Goal: Task Accomplishment & Management: Manage account settings

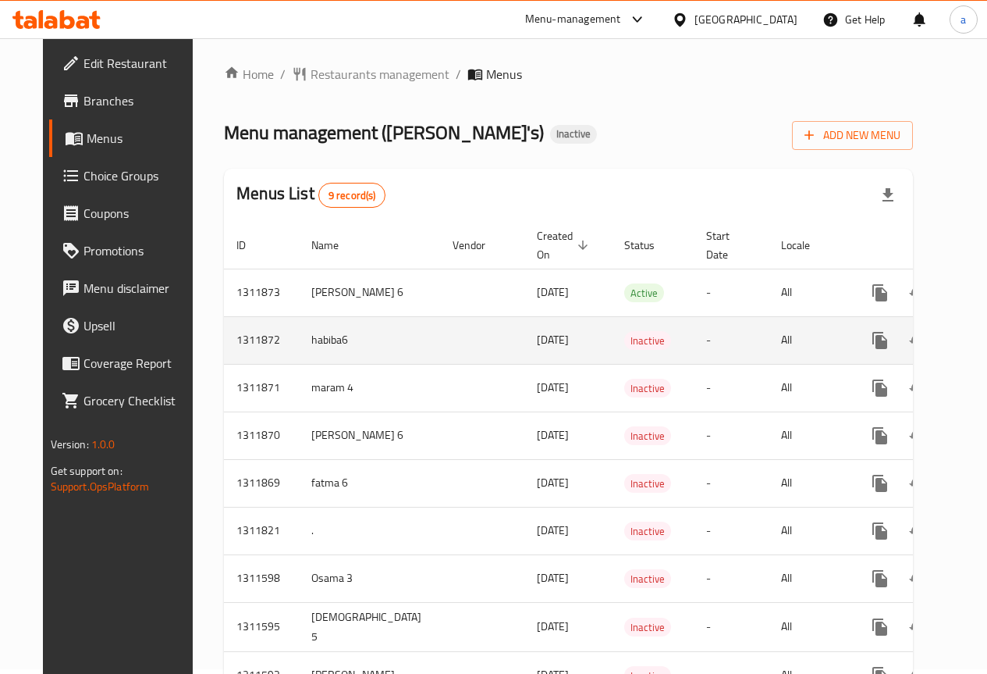
scroll to position [86, 0]
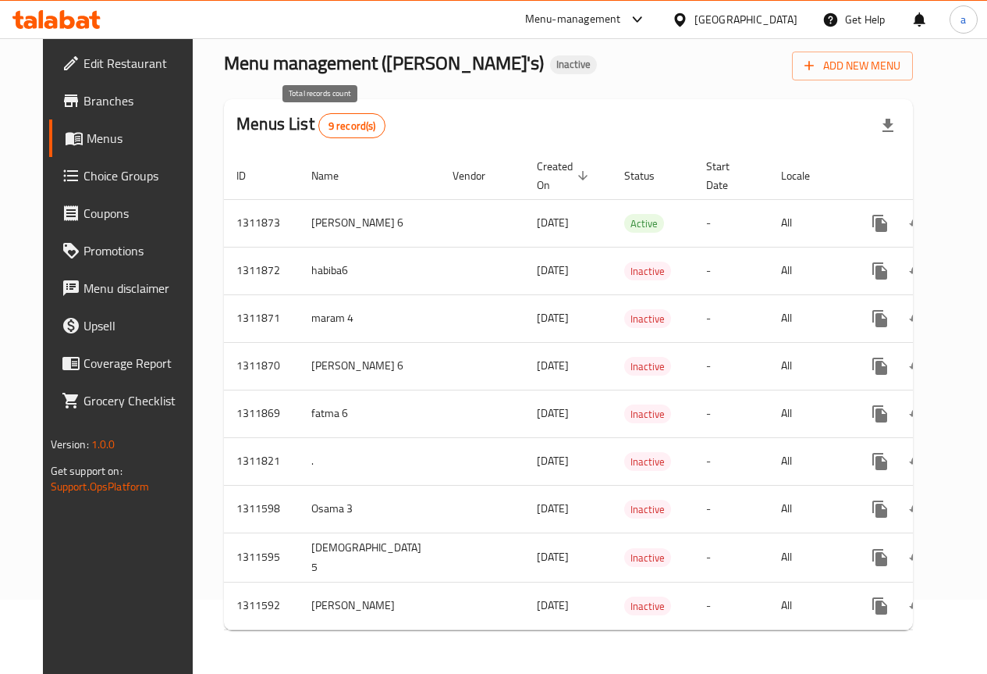
click at [329, 119] on span "9 record(s)" at bounding box center [352, 126] width 66 height 15
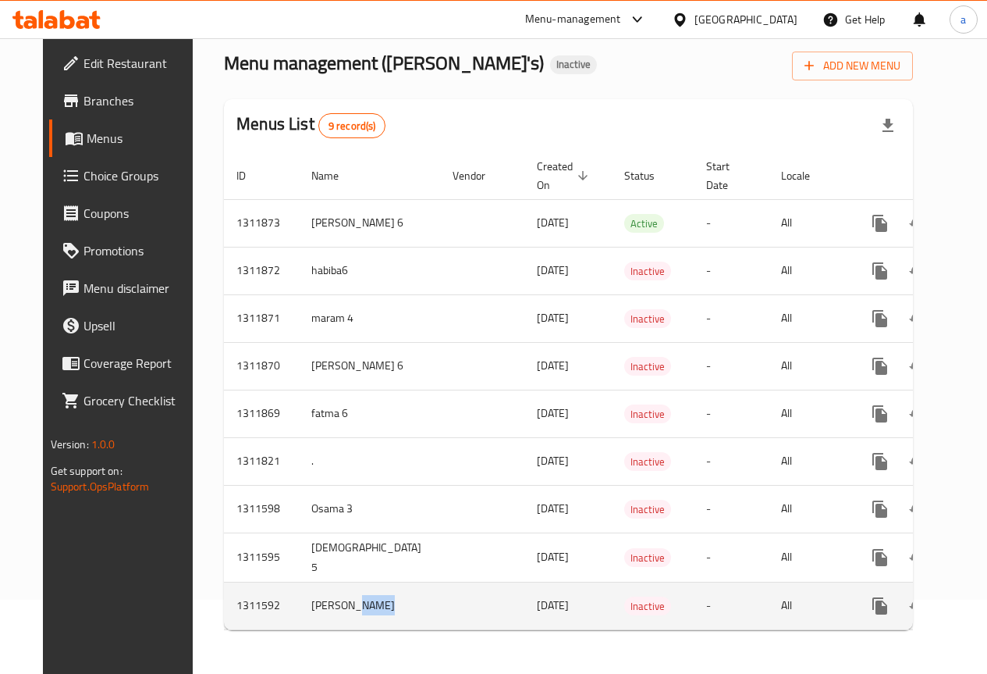
drag, startPoint x: 325, startPoint y: 617, endPoint x: 425, endPoint y: 606, distance: 100.6
click at [422, 607] on tr "1311592 [PERSON_NAME] E [DATE] Inactive - All" at bounding box center [624, 606] width 800 height 48
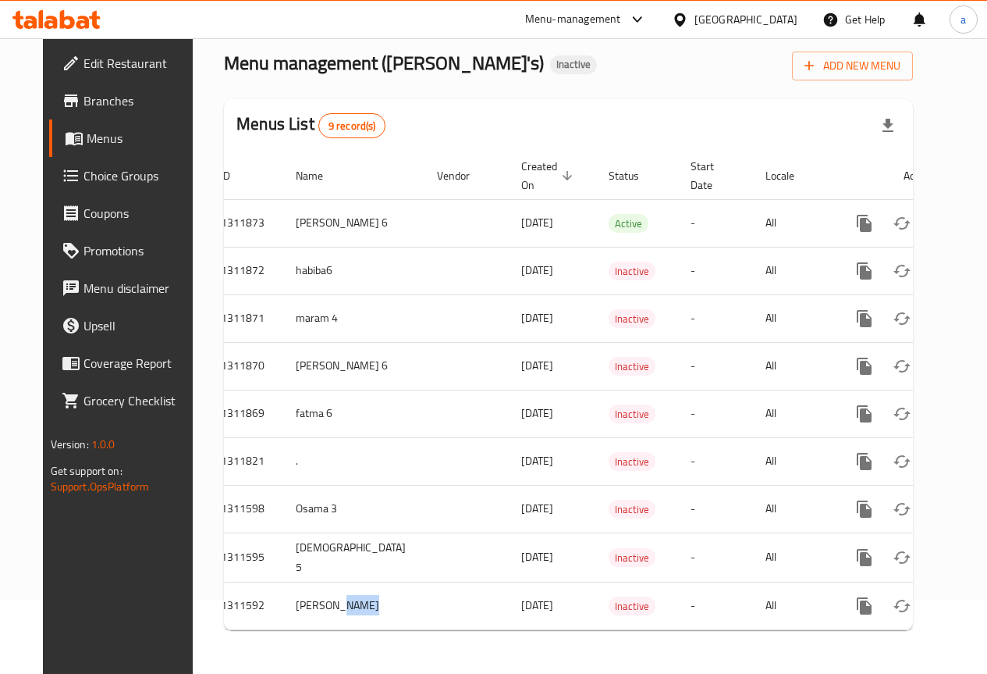
scroll to position [0, 0]
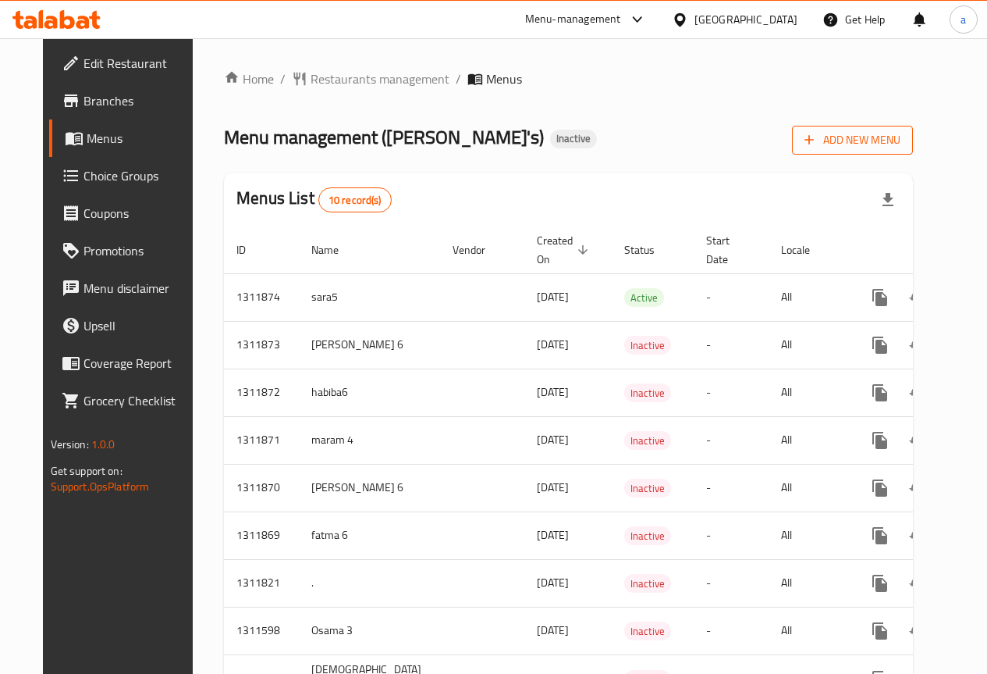
click at [817, 141] on icon "button" at bounding box center [810, 140] width 16 height 16
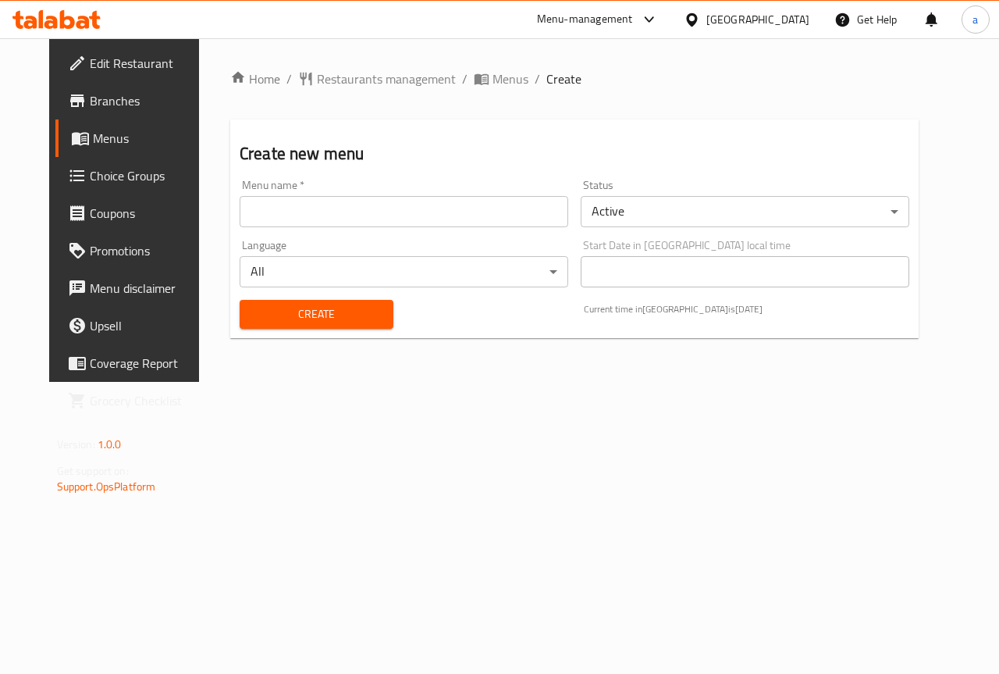
click at [533, 220] on input "text" at bounding box center [404, 211] width 329 height 31
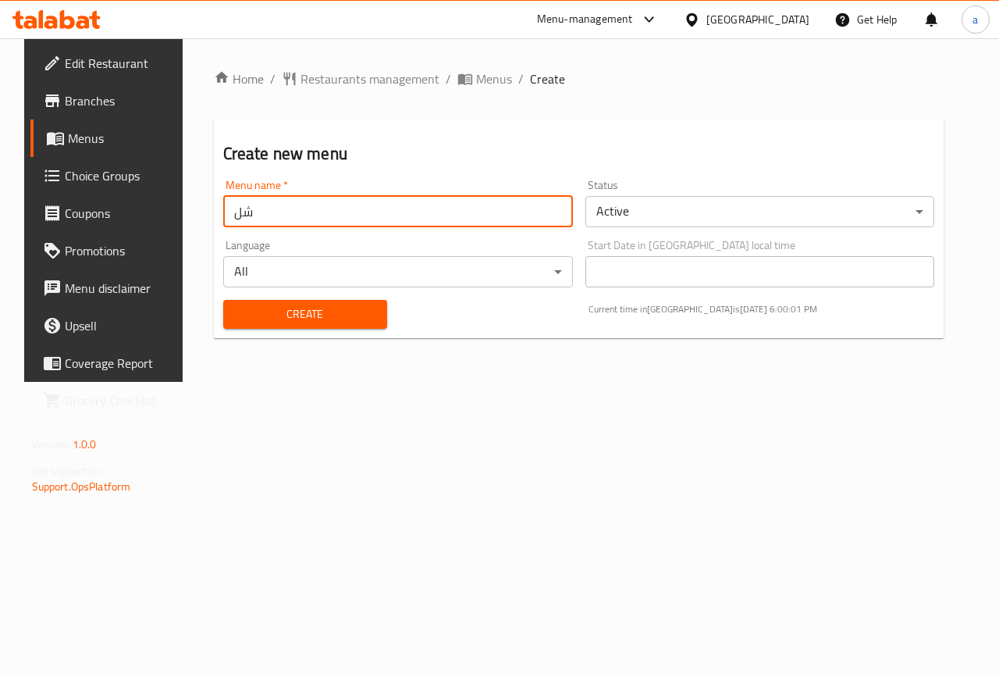
type input "ش"
type input "abdullah 6"
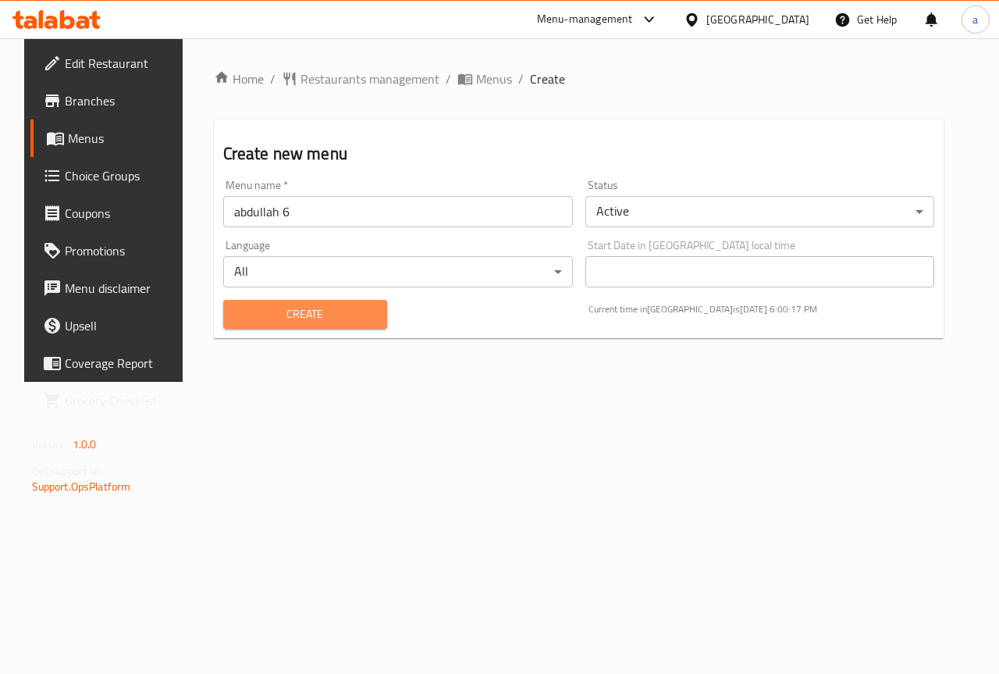
click at [317, 324] on button "Create" at bounding box center [305, 314] width 164 height 29
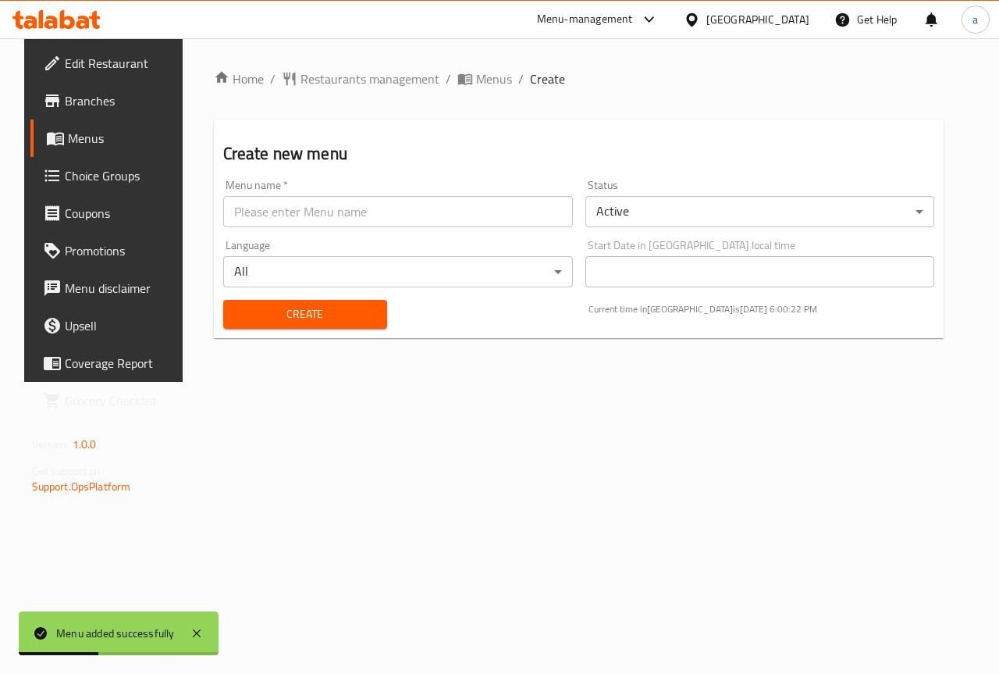
click at [91, 142] on span "Menus" at bounding box center [123, 138] width 111 height 19
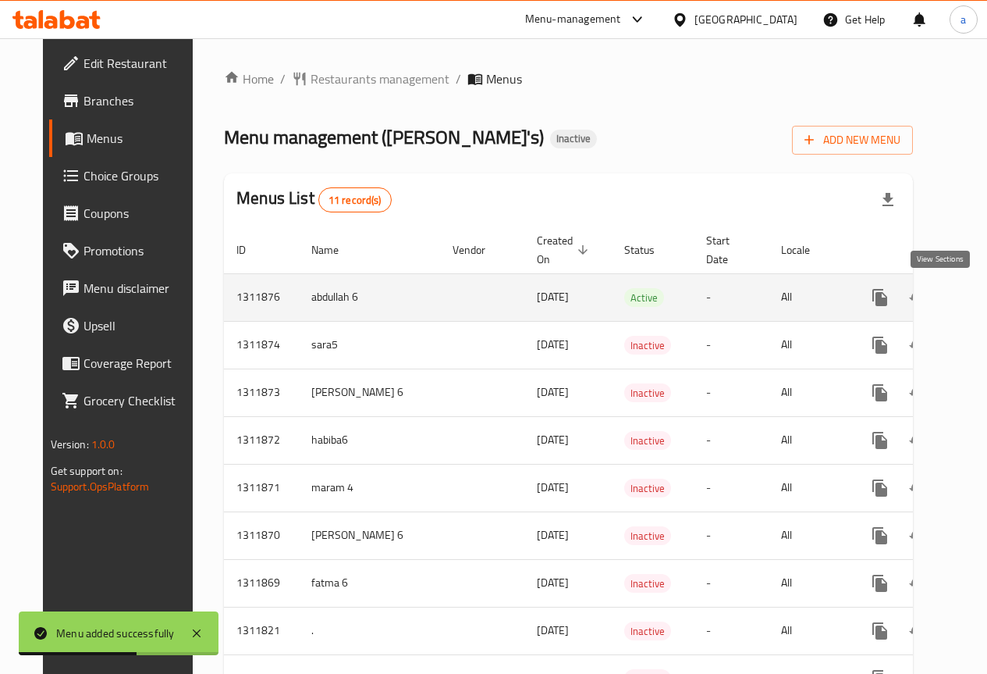
click at [984, 290] on icon "enhanced table" at bounding box center [993, 297] width 19 height 19
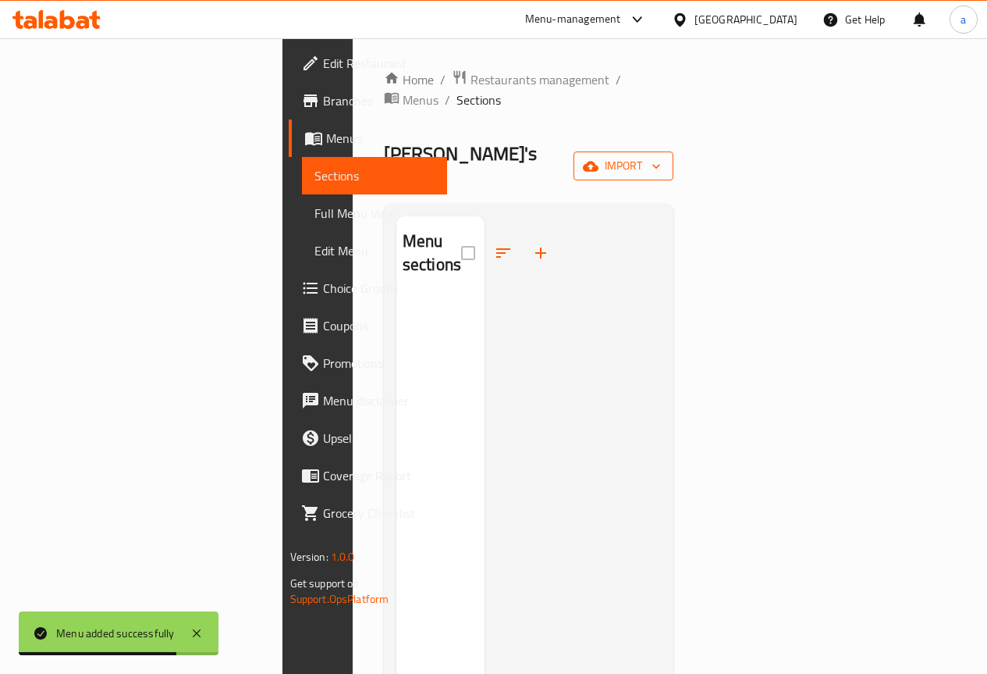
click at [674, 151] on button "import" at bounding box center [624, 165] width 100 height 29
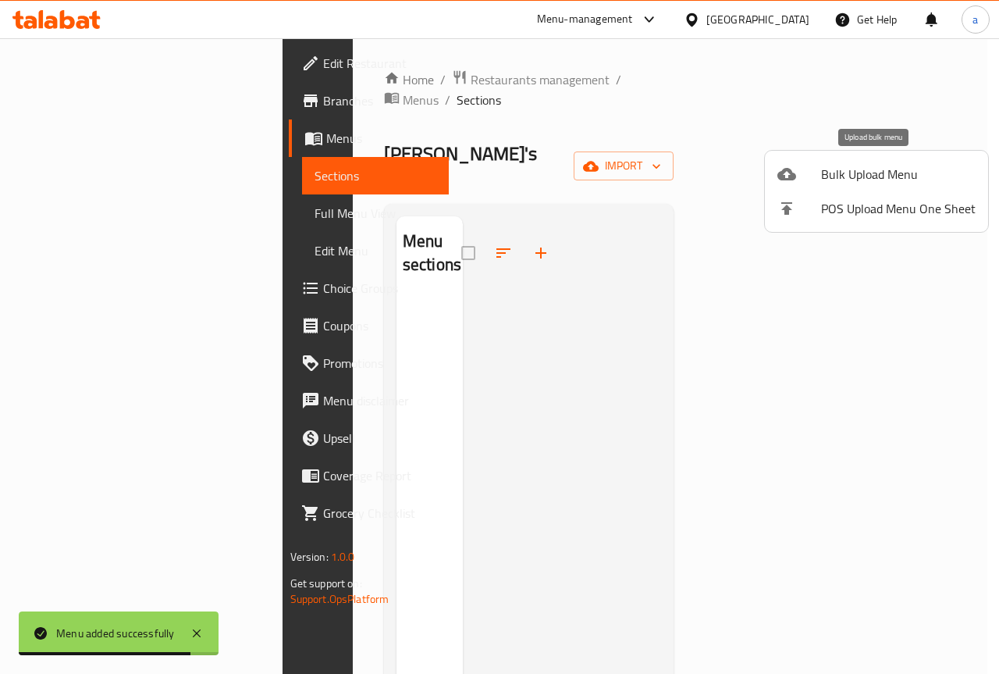
click at [884, 165] on span "Bulk Upload Menu" at bounding box center [898, 174] width 155 height 19
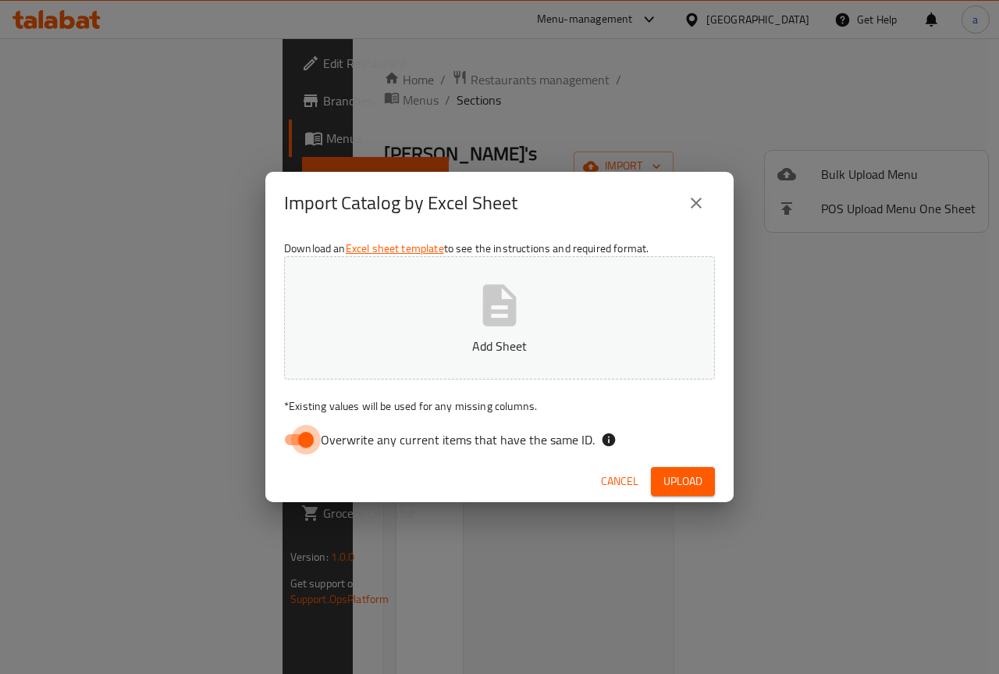
click at [314, 438] on input "Overwrite any current items that have the same ID." at bounding box center [305, 440] width 89 height 30
checkbox input "false"
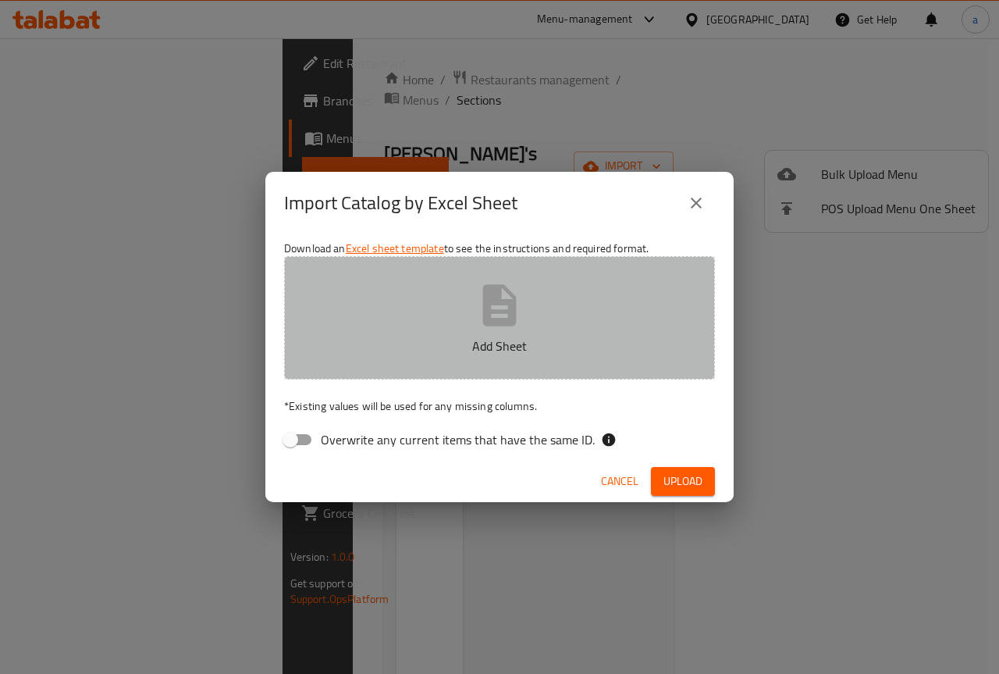
click at [518, 305] on icon "button" at bounding box center [500, 305] width 50 height 50
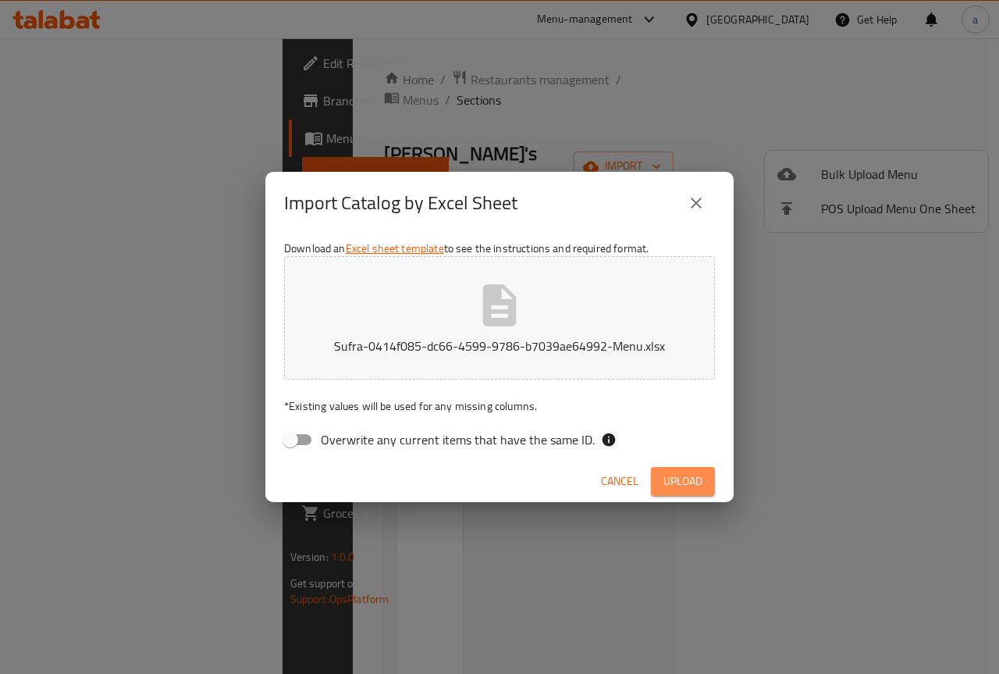
click at [689, 471] on span "Upload" at bounding box center [682, 481] width 39 height 20
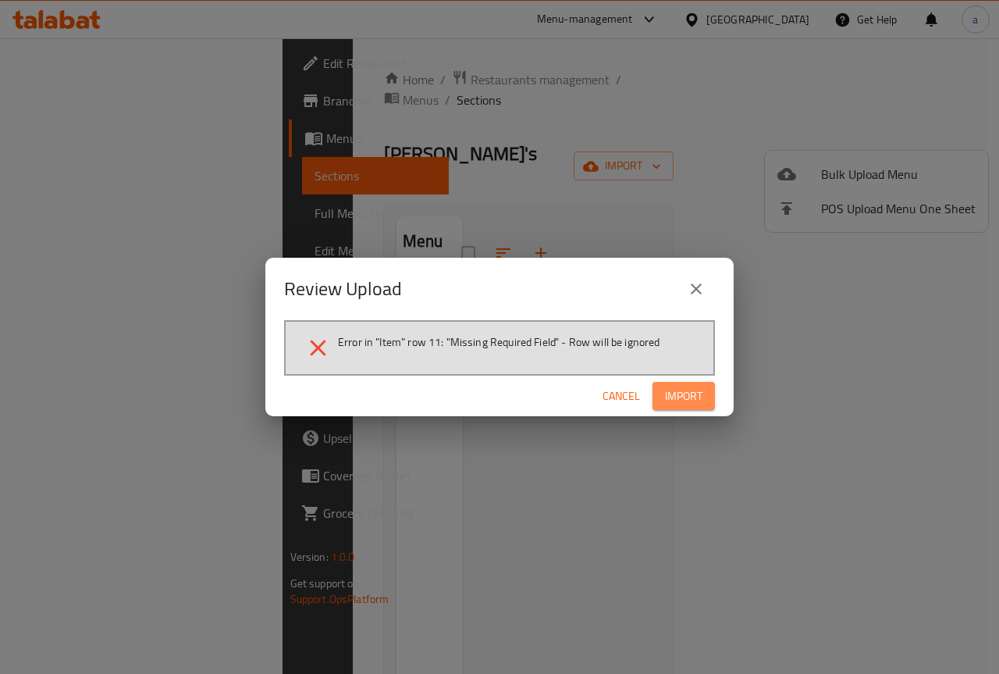
click at [686, 400] on span "Import" at bounding box center [683, 396] width 37 height 20
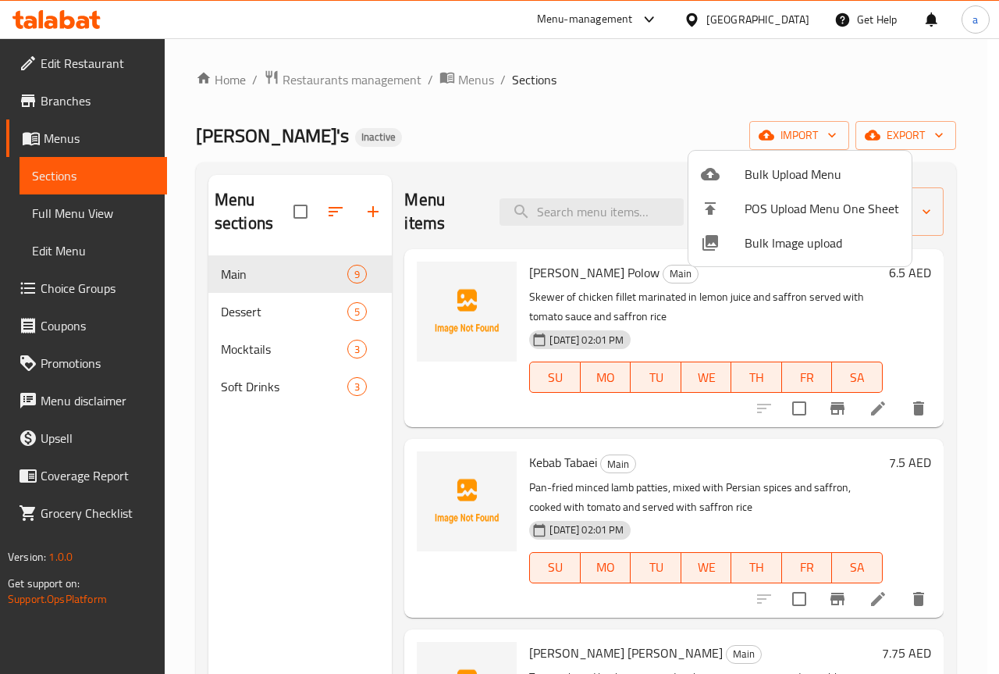
click at [871, 408] on div at bounding box center [499, 337] width 999 height 674
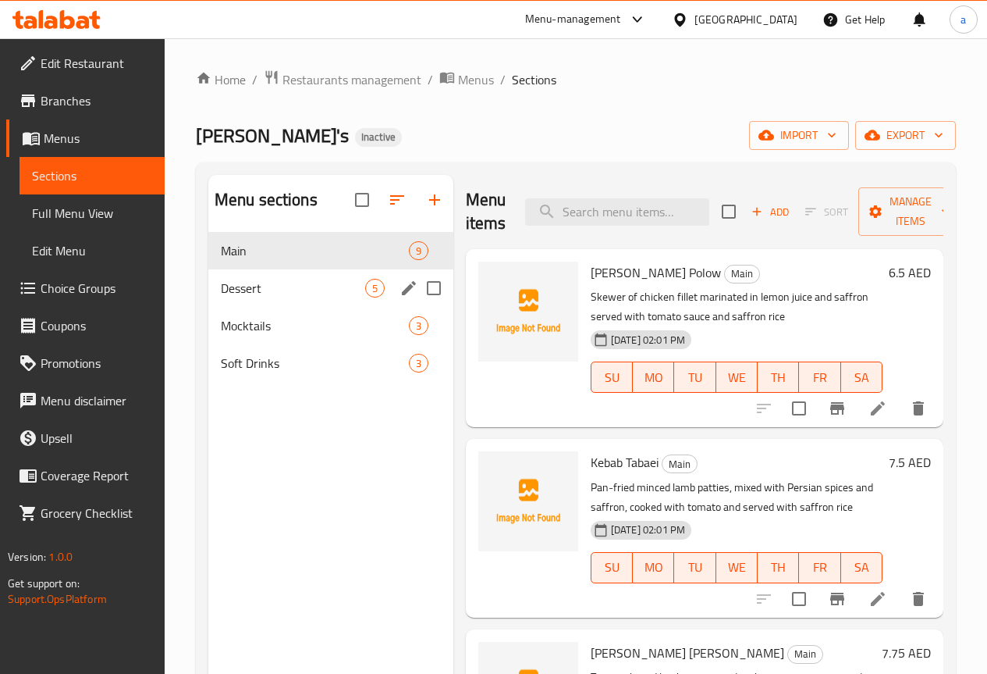
click at [285, 301] on div "Dessert 5" at bounding box center [330, 287] width 245 height 37
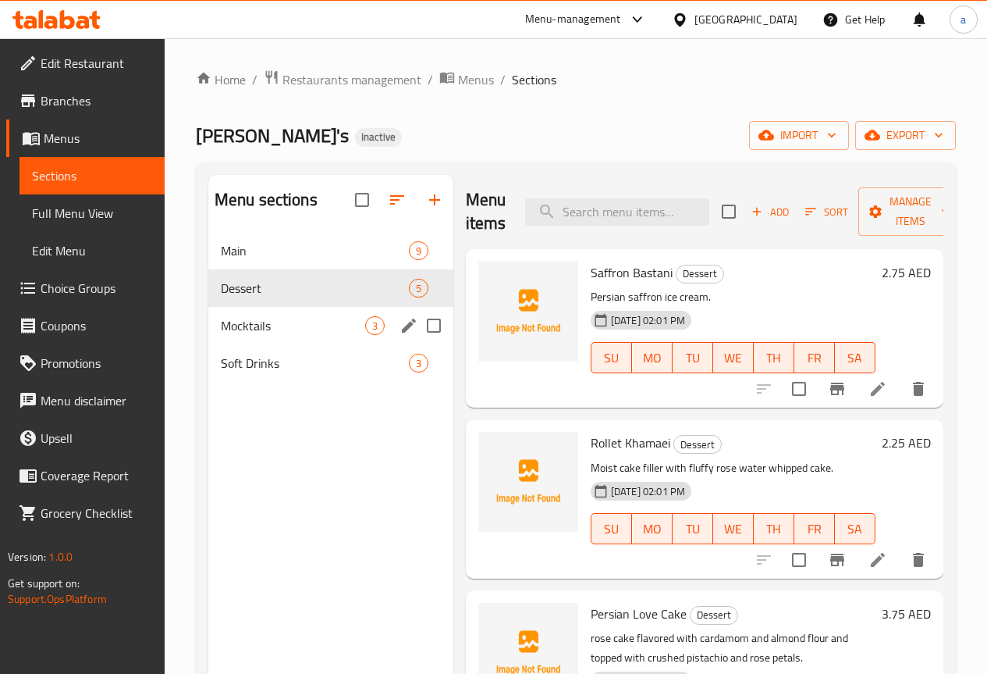
click at [245, 344] on div "Mocktails 3" at bounding box center [330, 325] width 245 height 37
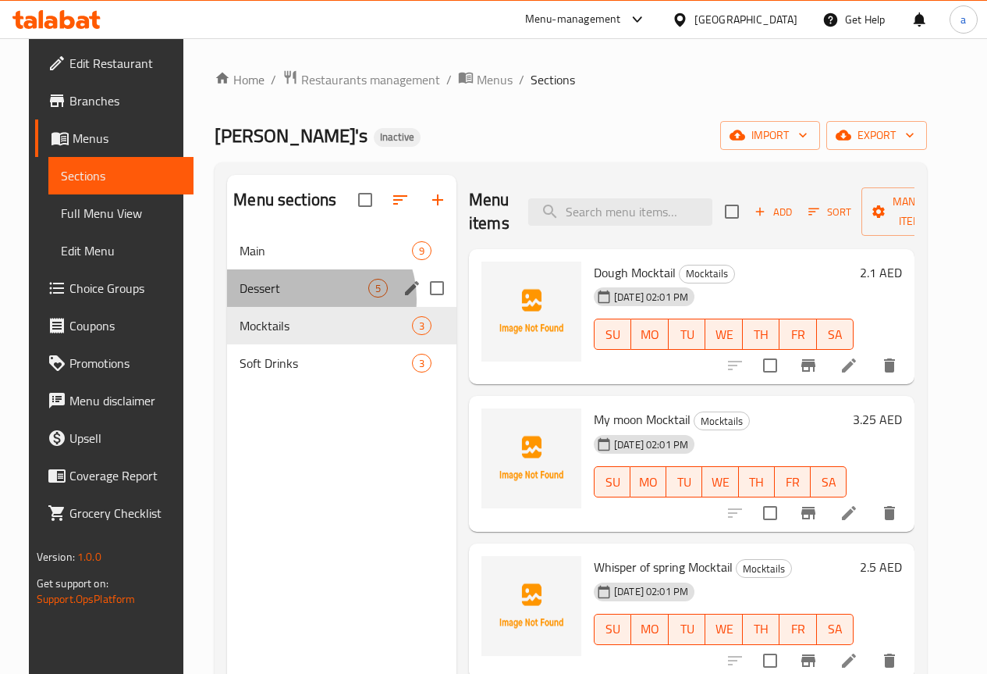
click at [294, 307] on div "Dessert 5" at bounding box center [341, 287] width 229 height 37
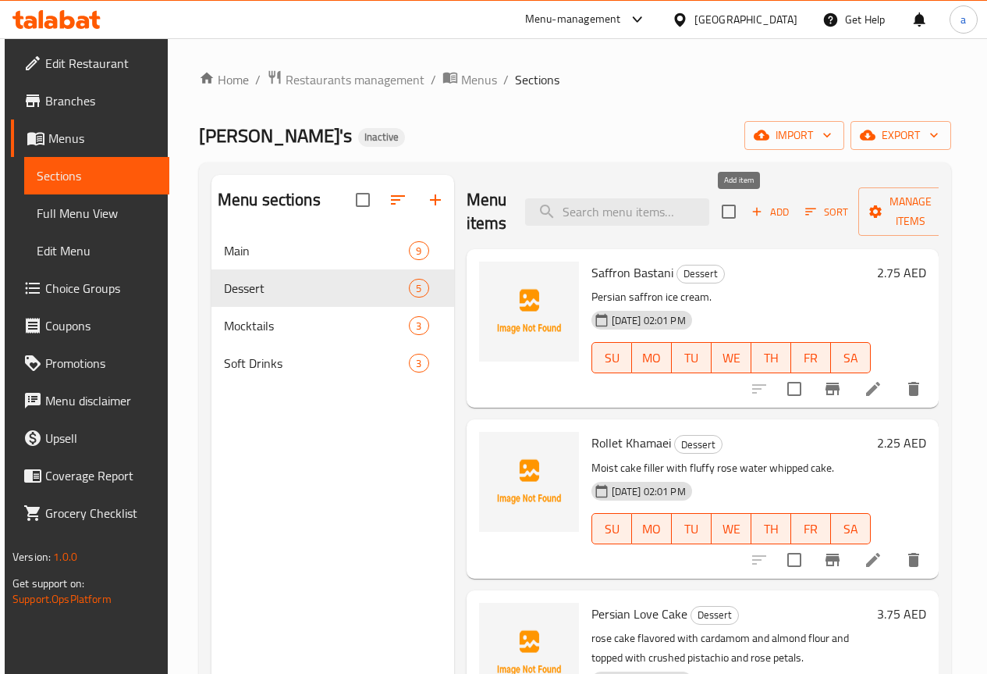
click at [754, 211] on span "Add" at bounding box center [770, 212] width 42 height 18
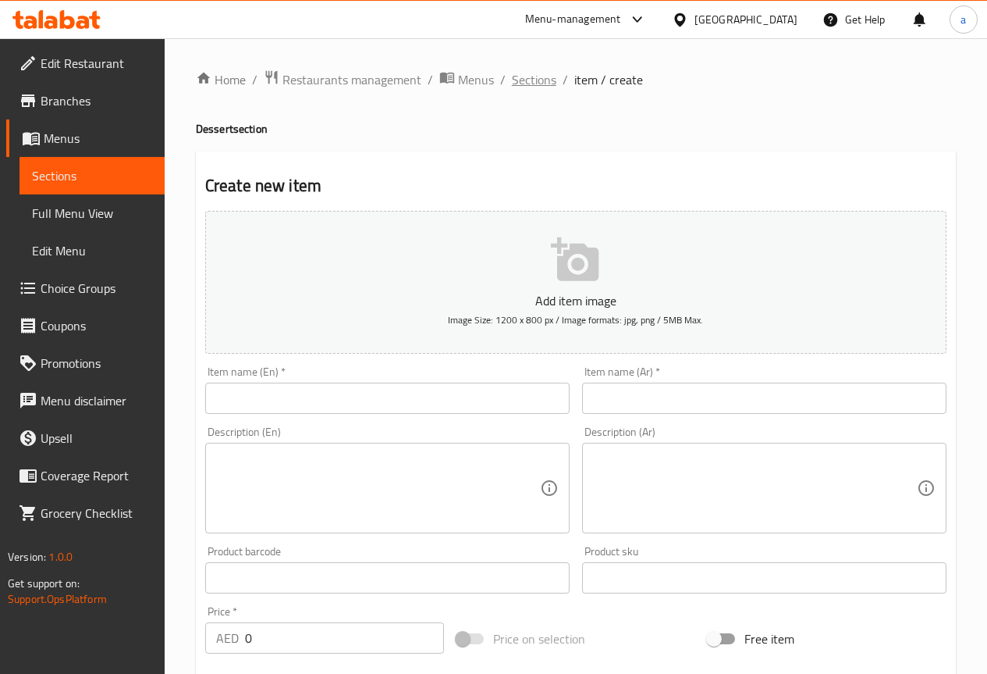
click at [540, 78] on span "Sections" at bounding box center [534, 79] width 44 height 19
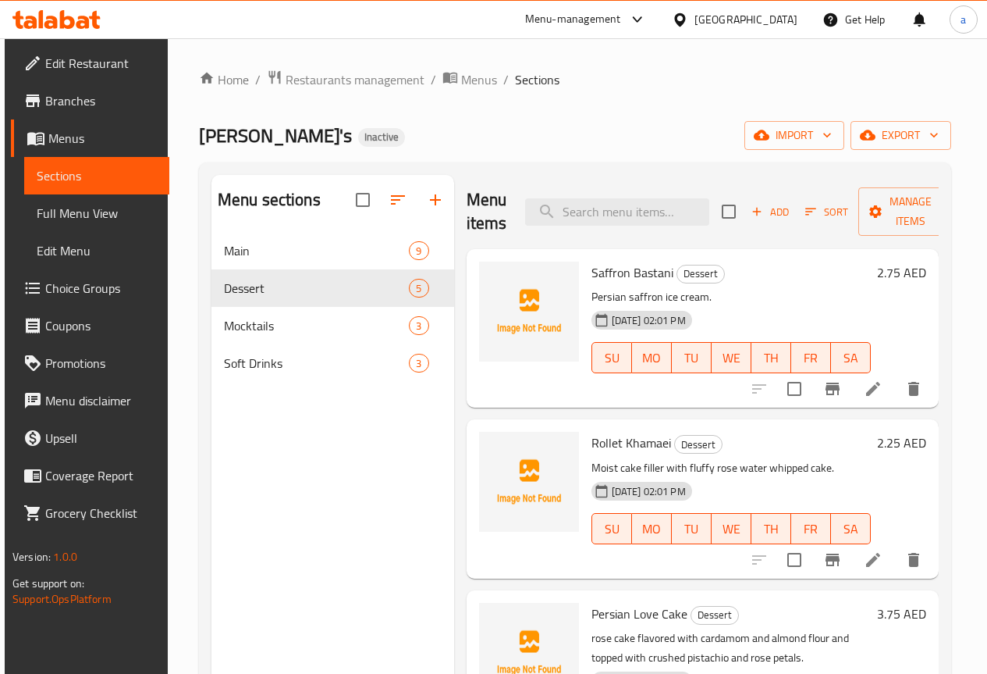
click at [751, 205] on span "Add" at bounding box center [770, 212] width 42 height 18
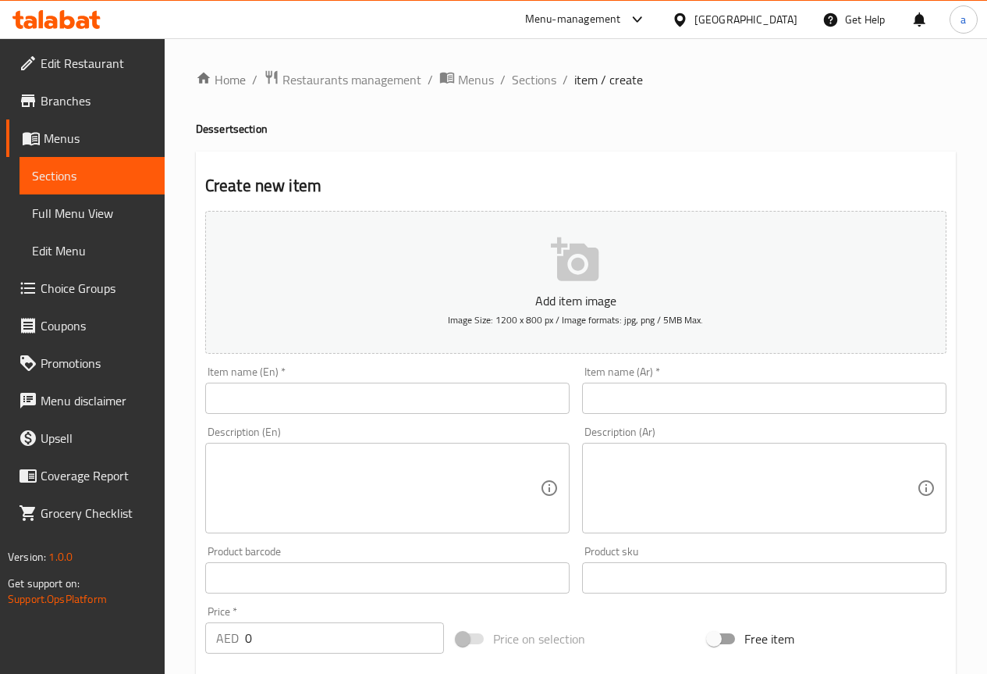
click at [336, 389] on input "text" at bounding box center [387, 397] width 365 height 31
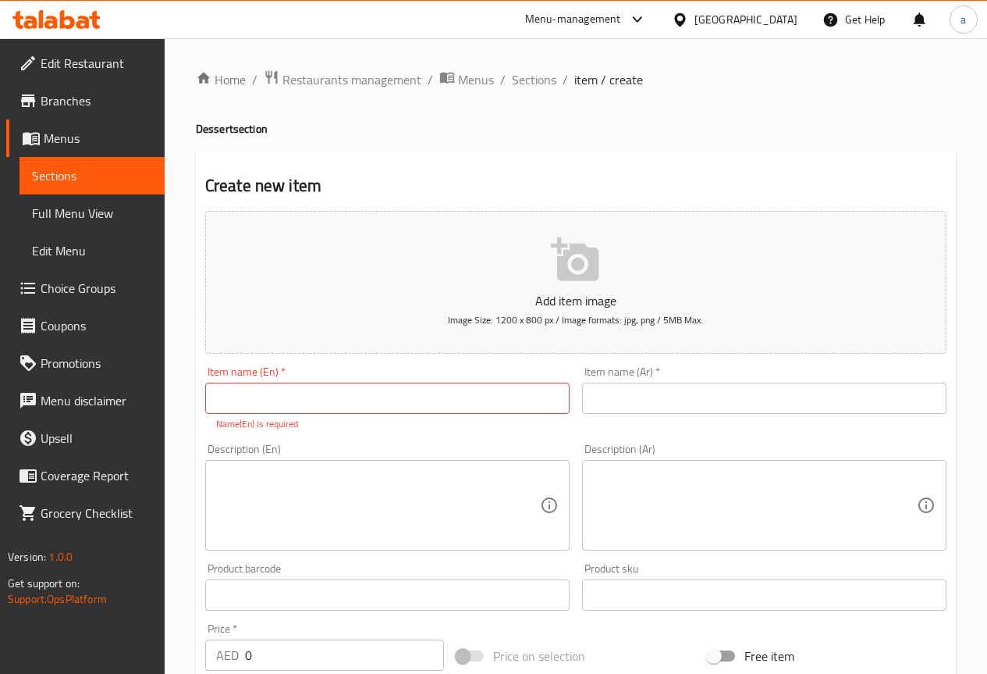
click at [501, 382] on div "Item name (En)   * Item name (En) * Name(En) is required" at bounding box center [387, 398] width 365 height 65
click at [494, 400] on input "text" at bounding box center [387, 397] width 365 height 31
paste input "[PERSON_NAME] Ultimate Cheese Cake"
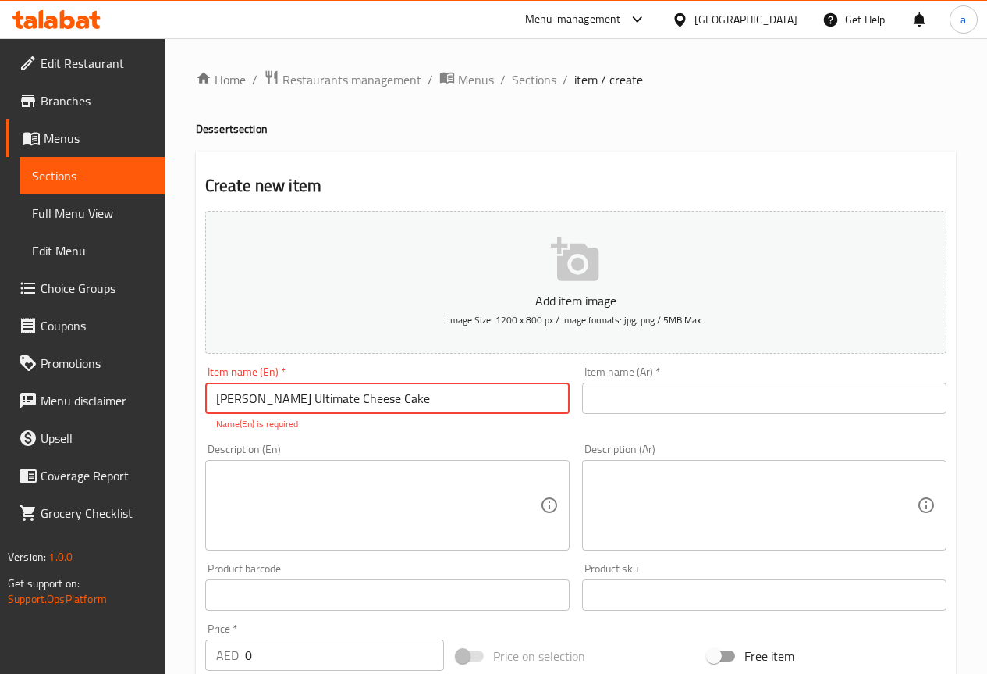
type input "[PERSON_NAME] Ultimate Cheese Cake"
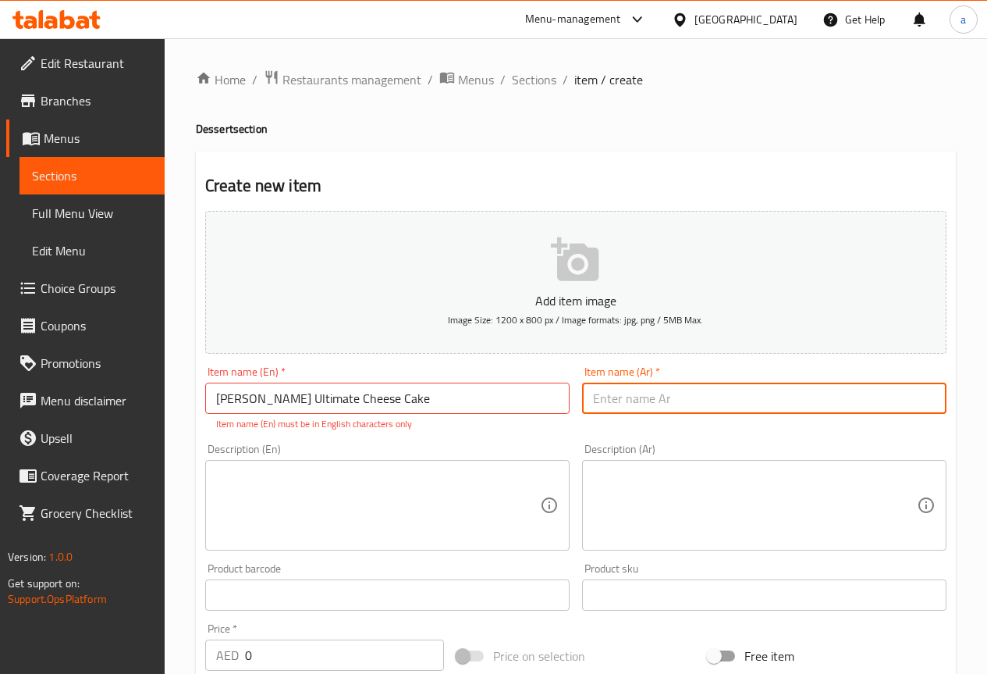
click at [603, 394] on input "text" at bounding box center [764, 397] width 365 height 31
click at [385, 405] on input "[PERSON_NAME] Ultimate Cheese Cake" at bounding box center [387, 397] width 365 height 31
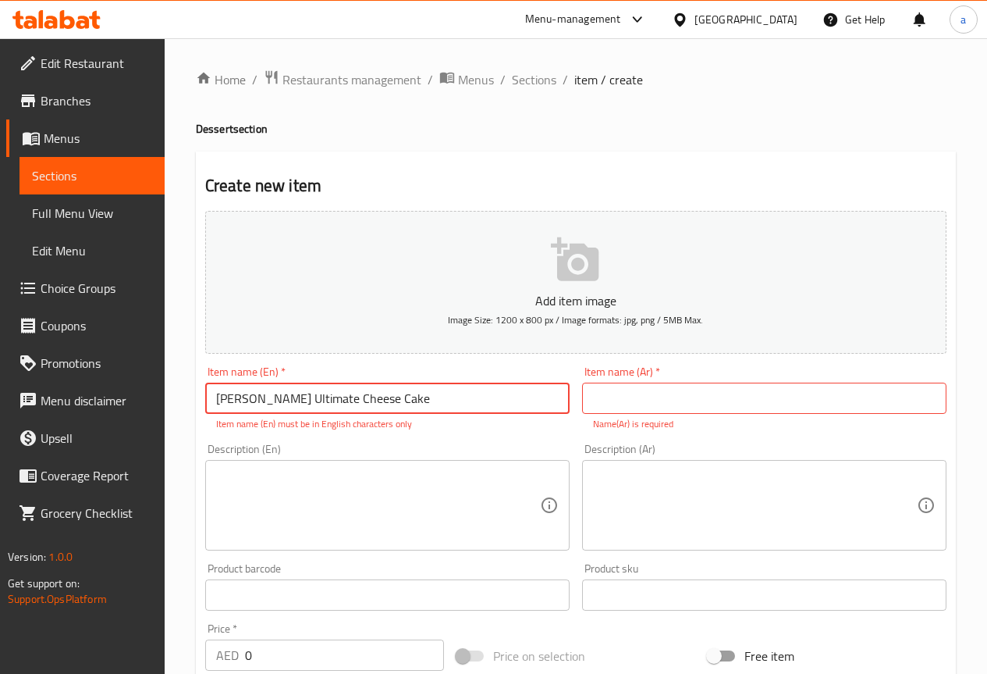
click at [385, 405] on input "[PERSON_NAME] Ultimate Cheese Cake" at bounding box center [387, 397] width 365 height 31
click at [637, 405] on input "text" at bounding box center [764, 397] width 365 height 31
type input "t"
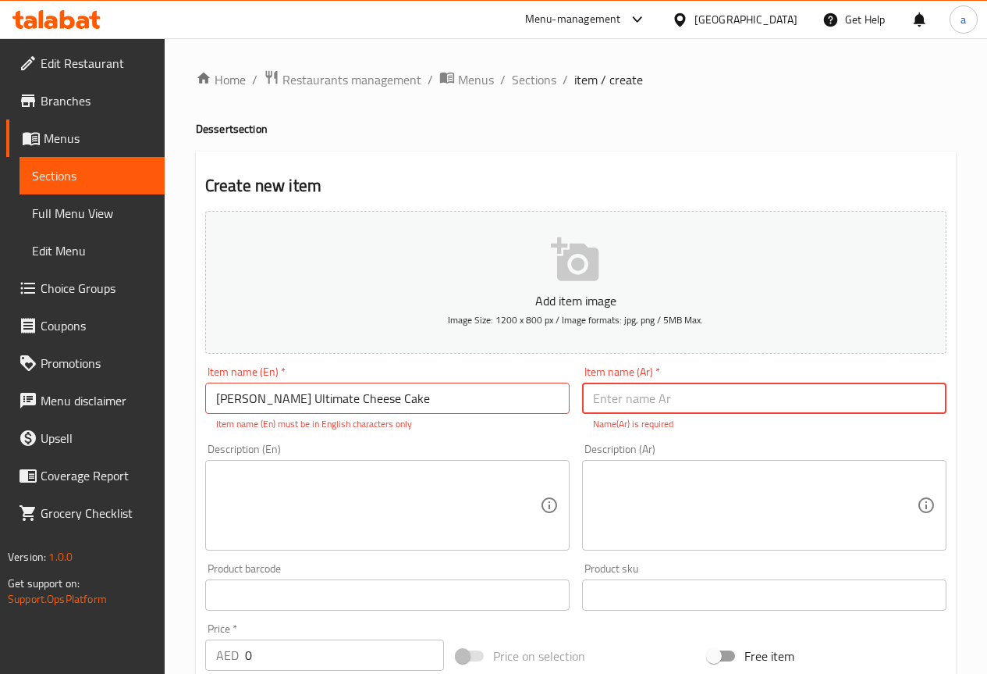
click at [697, 398] on input "text" at bounding box center [764, 397] width 365 height 31
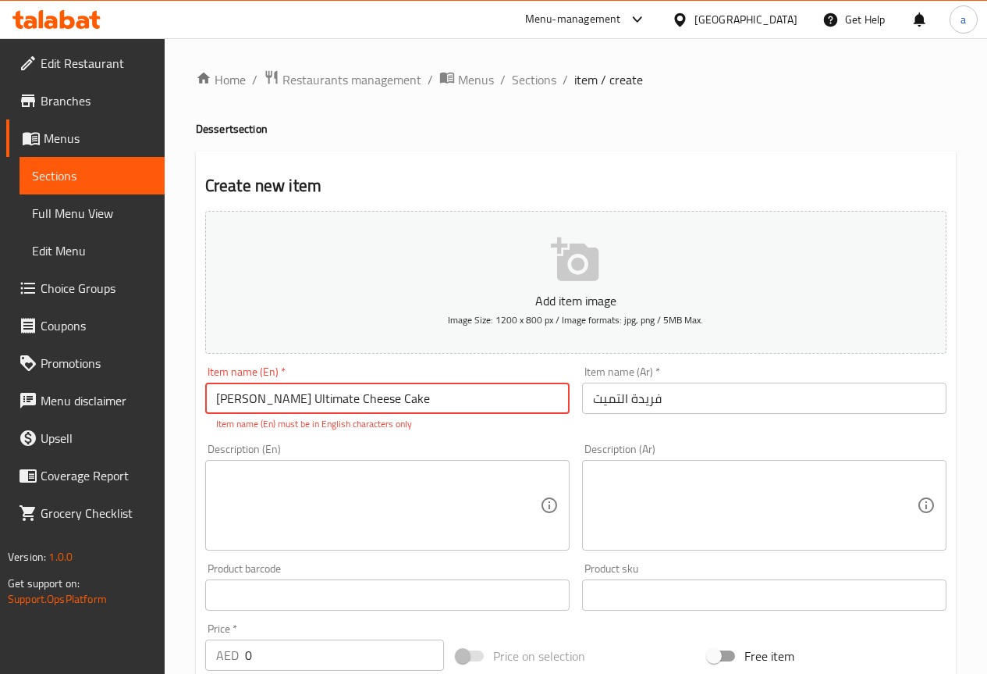
drag, startPoint x: 378, startPoint y: 400, endPoint x: 308, endPoint y: 400, distance: 70.3
click at [308, 400] on input "[PERSON_NAME] Ultimate Cheese Cake" at bounding box center [387, 397] width 365 height 31
click at [390, 394] on input "[PERSON_NAME] Ultimate Cheese Cake" at bounding box center [387, 397] width 365 height 31
click at [381, 491] on textarea at bounding box center [378, 505] width 324 height 74
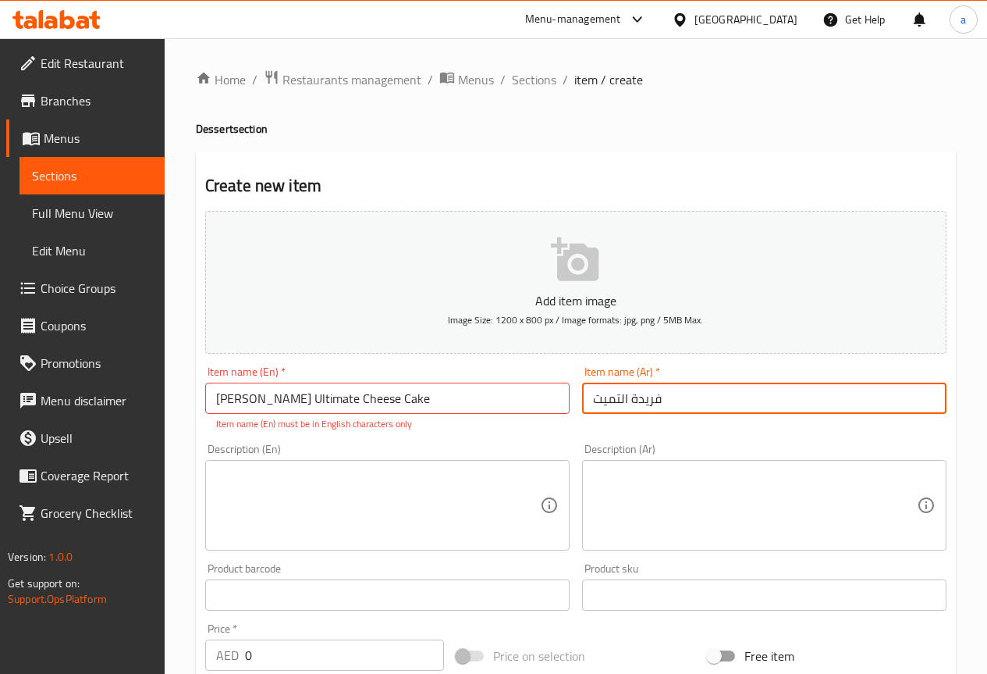
click at [641, 410] on input "فريدة التميت" at bounding box center [764, 397] width 365 height 31
click at [600, 396] on input "فريدة التميت" at bounding box center [764, 397] width 365 height 31
click at [592, 403] on input "فريدة التميت" at bounding box center [764, 397] width 365 height 31
click at [685, 400] on input "فريدة التميت" at bounding box center [764, 397] width 365 height 31
type input "فريدة التميت تشيز كيك"
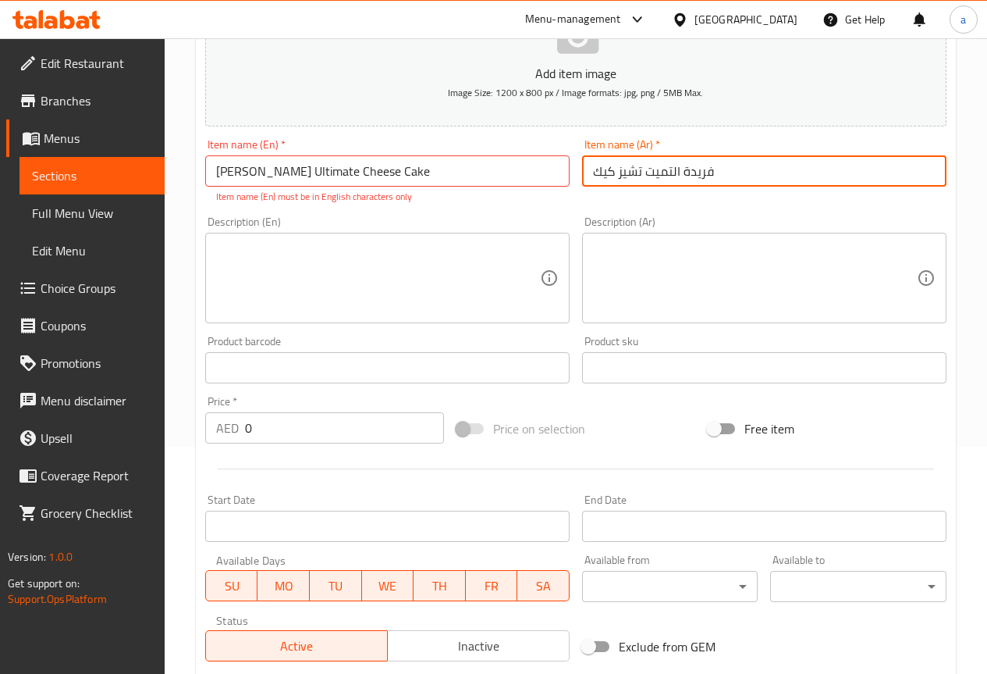
scroll to position [234, 0]
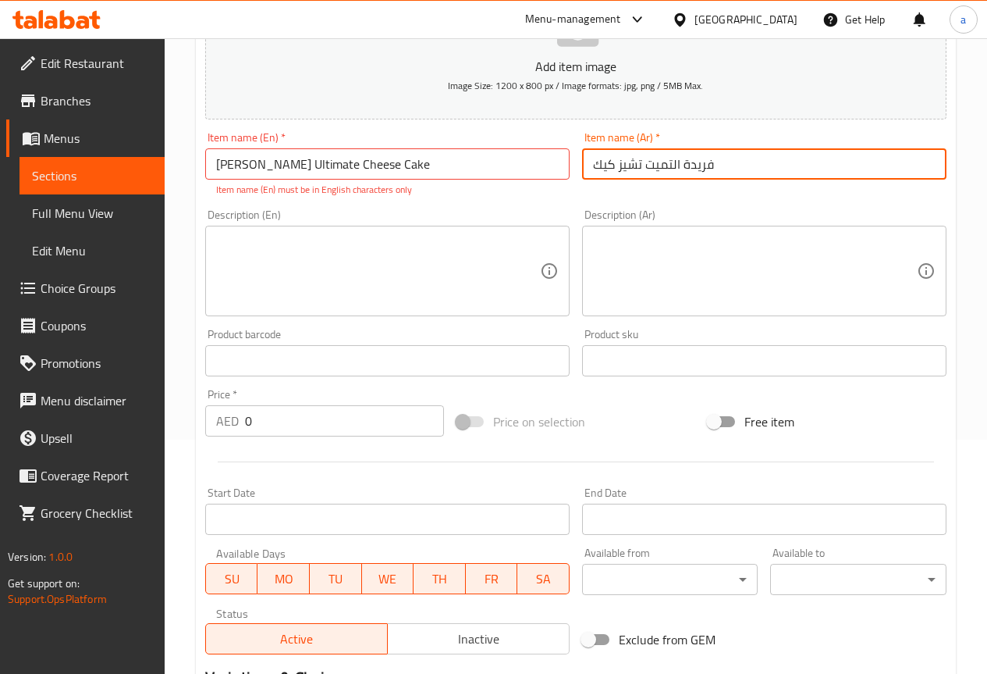
click at [381, 290] on textarea at bounding box center [378, 271] width 324 height 74
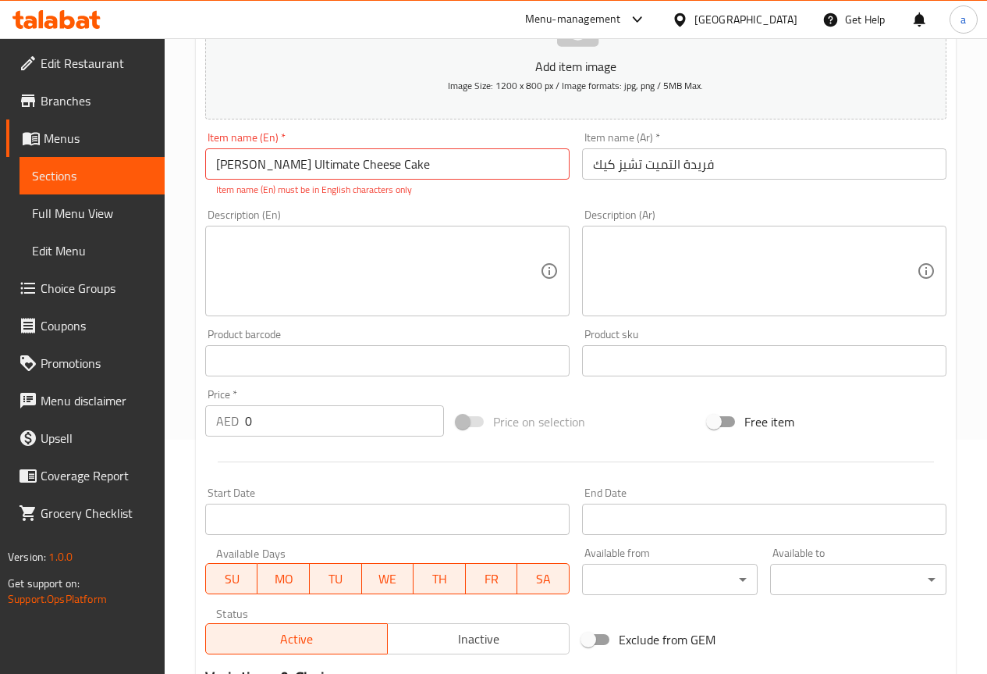
click at [449, 235] on textarea at bounding box center [378, 271] width 324 height 74
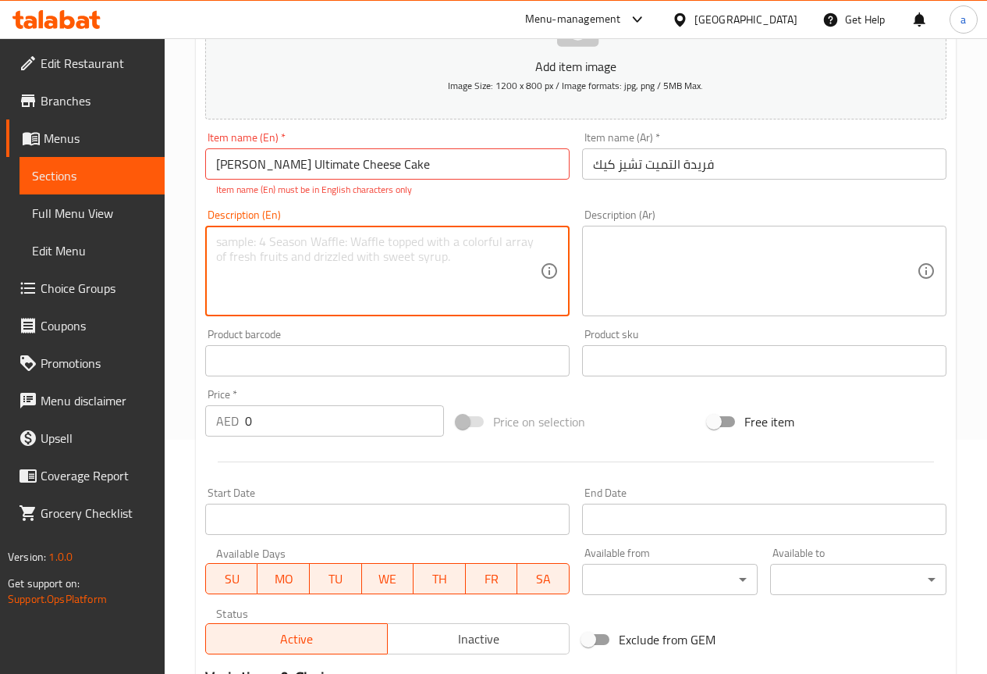
paste textarea "Classic baked cheesecake served with seasonal fruit sauce"
click at [421, 241] on textarea "Classic baked cheesecake served with seasonal fruit sauce" at bounding box center [378, 271] width 324 height 74
type textarea "Classic baked cheesecake served with seasonal fruit sauce"
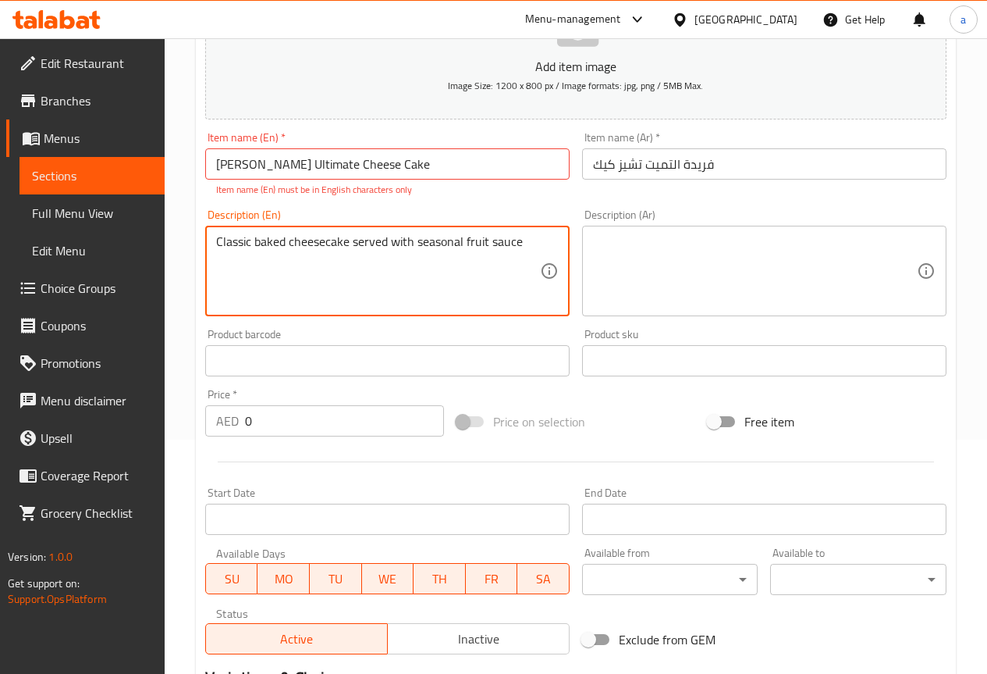
click at [607, 251] on textarea at bounding box center [755, 271] width 324 height 74
click at [279, 234] on textarea "Classic baked cheesecake served with seasonal fruit sauce" at bounding box center [378, 271] width 324 height 74
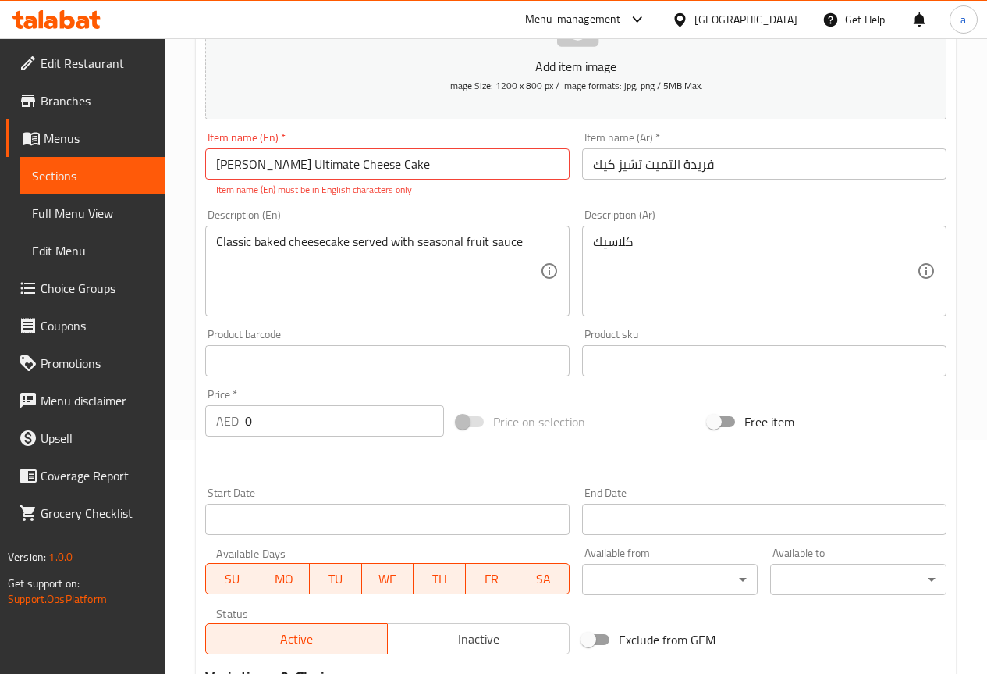
click at [685, 226] on div "كلاسيك Description (Ar)" at bounding box center [764, 271] width 365 height 91
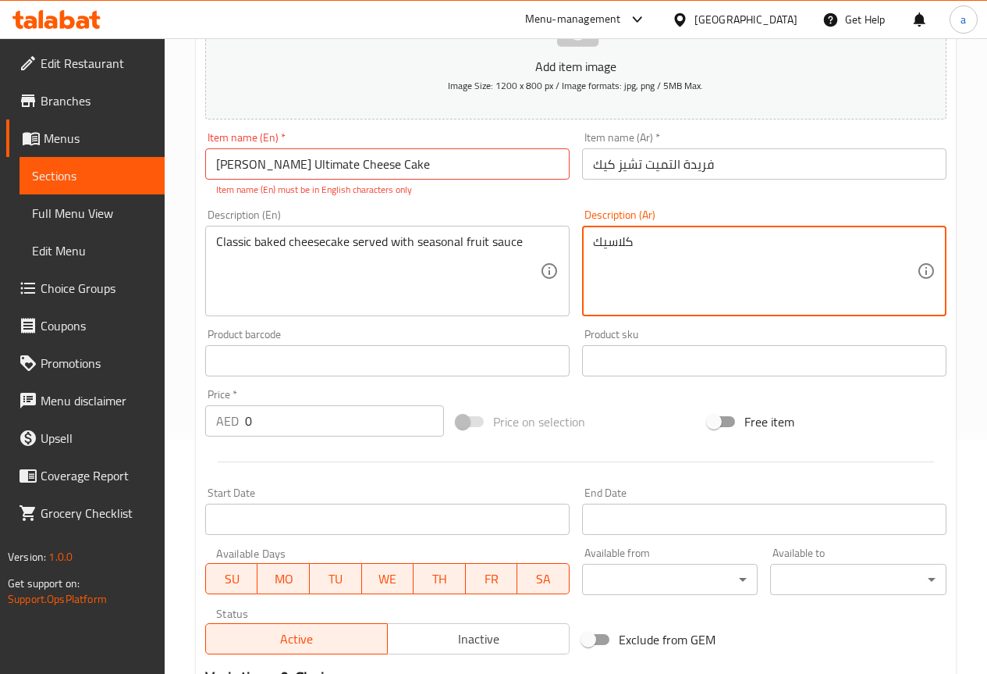
click at [679, 233] on div "كلاسيك Description (Ar)" at bounding box center [764, 271] width 365 height 91
click at [660, 251] on textarea "كلاسيك" at bounding box center [755, 271] width 324 height 74
type textarea "كلاسيك تشيز كيك مخبوزه تقدم مع صلصة الفاكهة الاستوائية"
click at [366, 413] on input "0" at bounding box center [344, 420] width 199 height 31
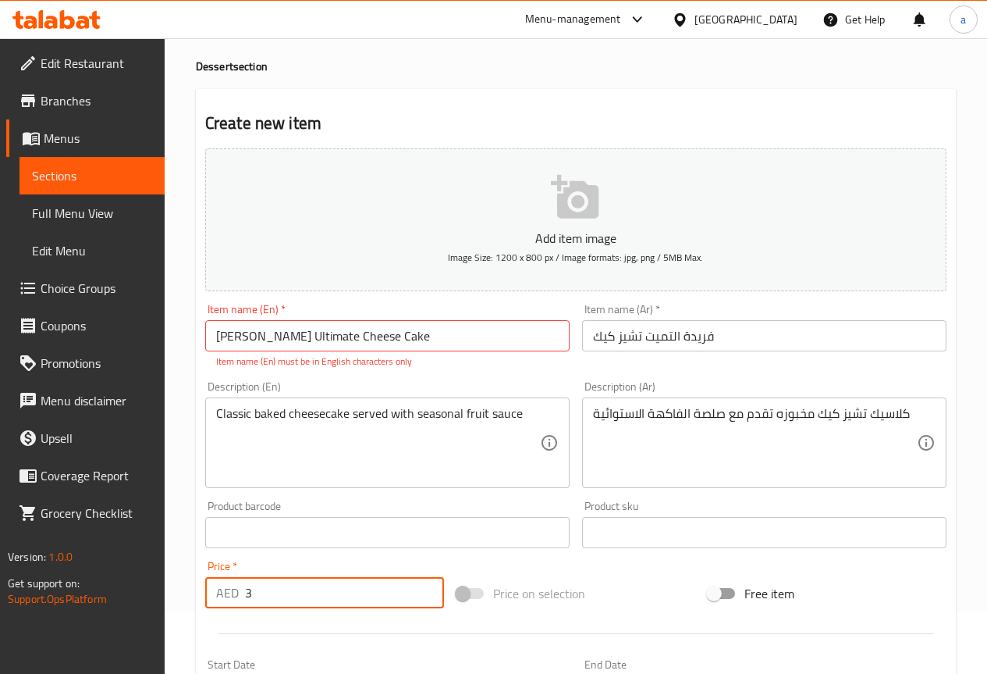
scroll to position [0, 0]
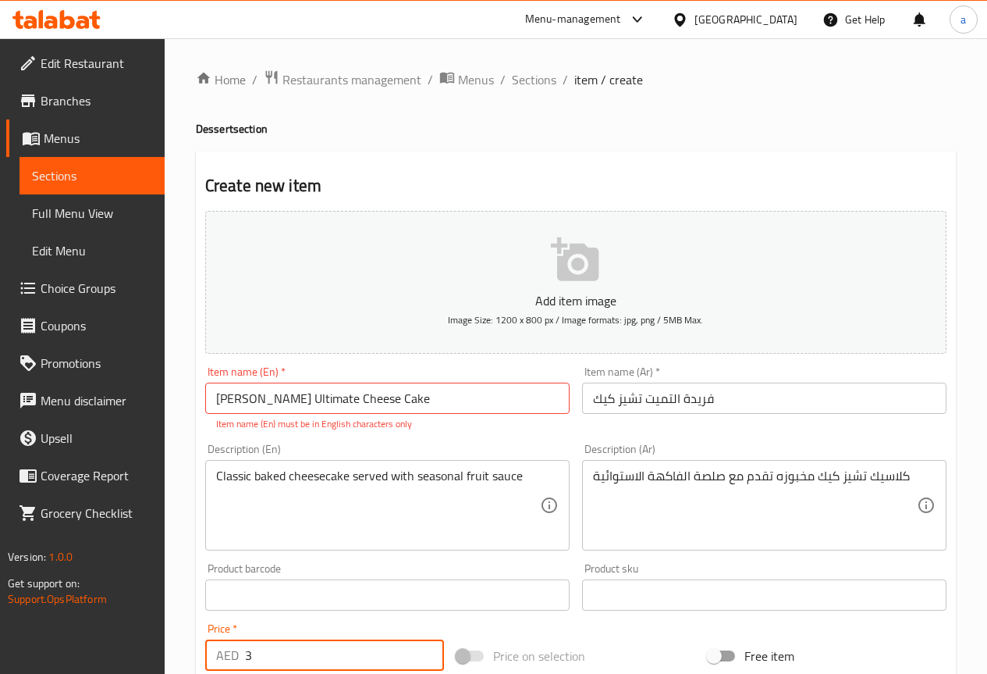
type input "3"
click at [562, 437] on div "Description (En) Classic baked cheesecake served with seasonal fruit sauce Desc…" at bounding box center [387, 496] width 377 height 119
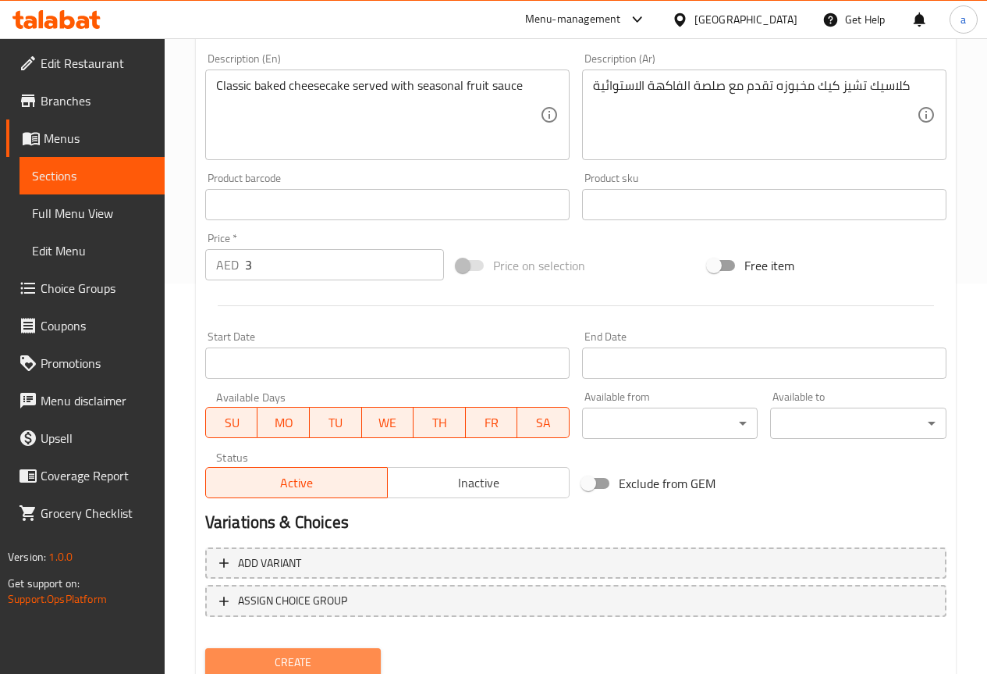
click at [328, 661] on span "Create" at bounding box center [293, 663] width 151 height 20
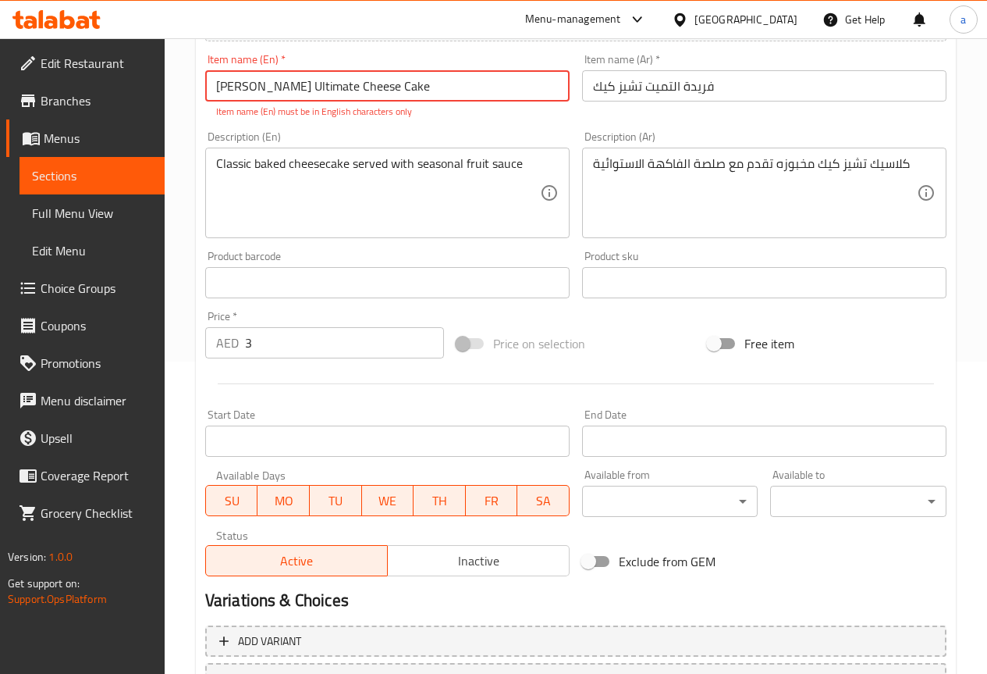
scroll to position [446, 0]
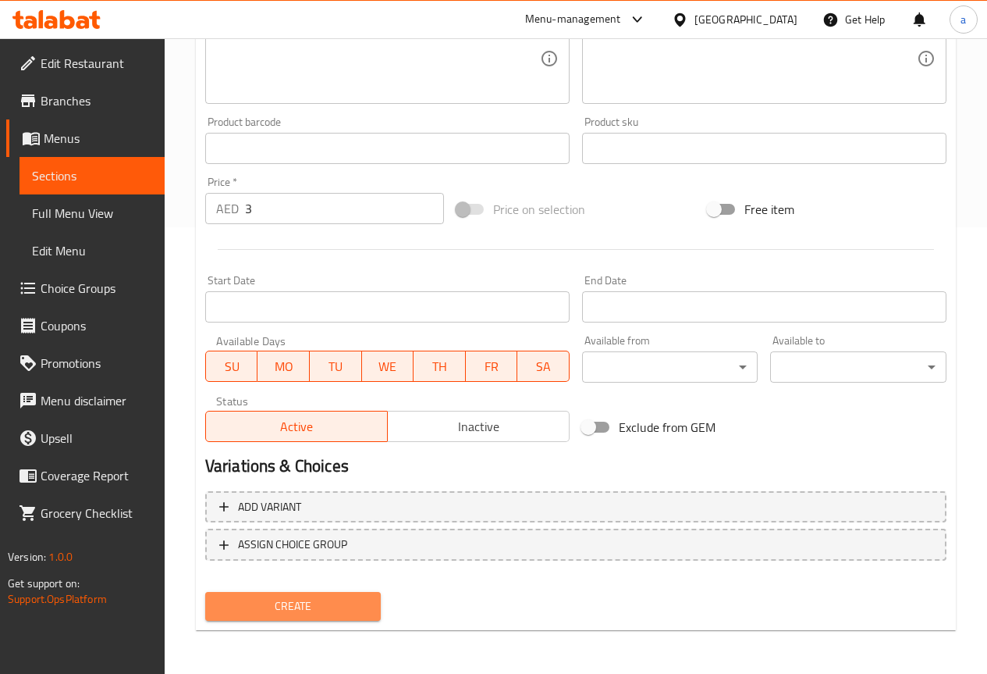
click at [334, 603] on span "Create" at bounding box center [293, 606] width 151 height 20
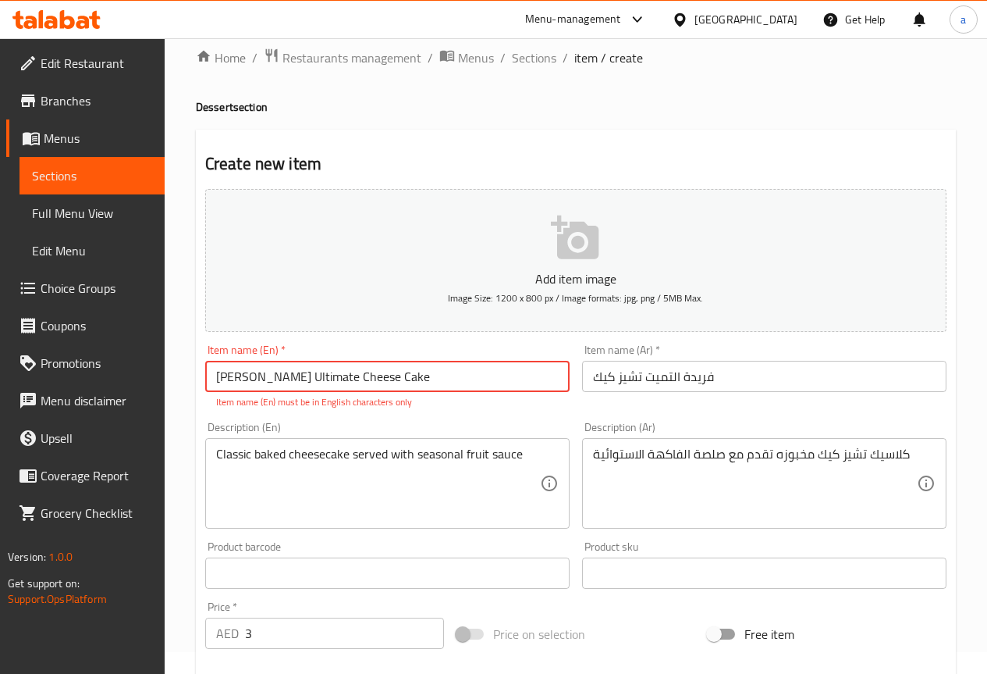
scroll to position [0, 0]
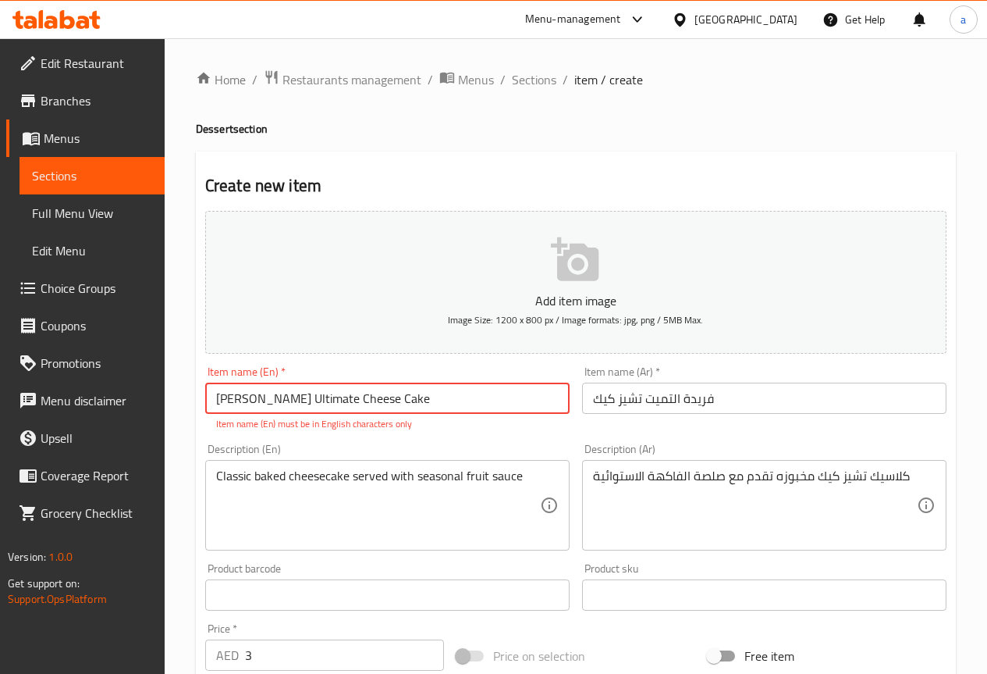
click at [252, 398] on input "[PERSON_NAME] Ultimate Cheese Cake" at bounding box center [387, 397] width 365 height 31
click at [444, 401] on input "[PERSON_NAME] Ultimate Cheese Cake" at bounding box center [387, 397] width 365 height 31
type input "F"
click at [325, 397] on input "text" at bounding box center [387, 397] width 365 height 31
click at [385, 404] on input "[PERSON_NAME] Ultimate Cheese Cake" at bounding box center [387, 397] width 365 height 31
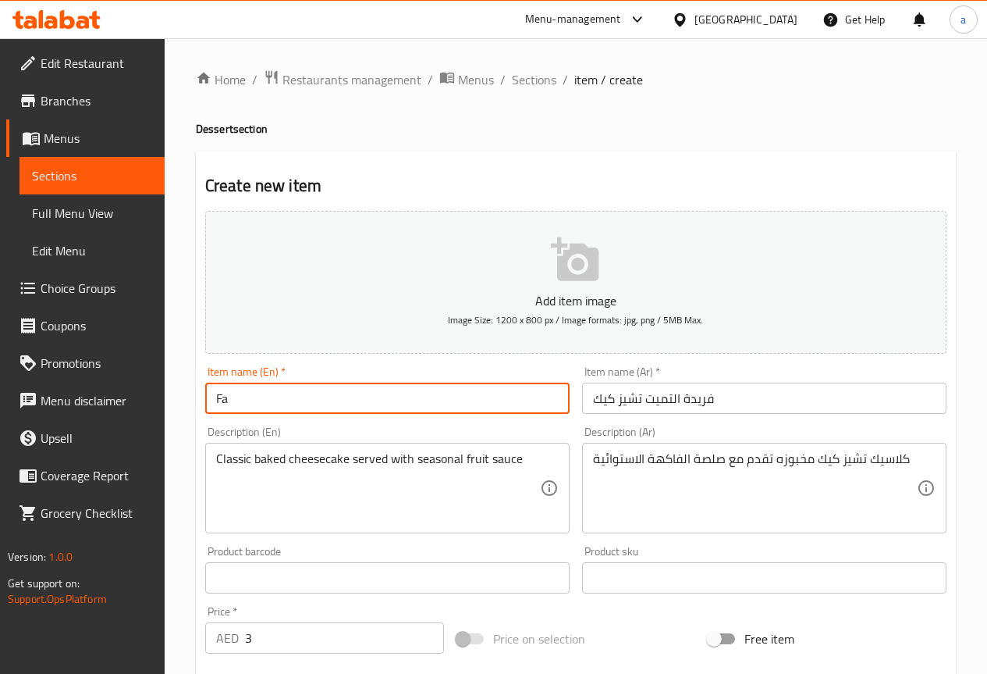
type input "F"
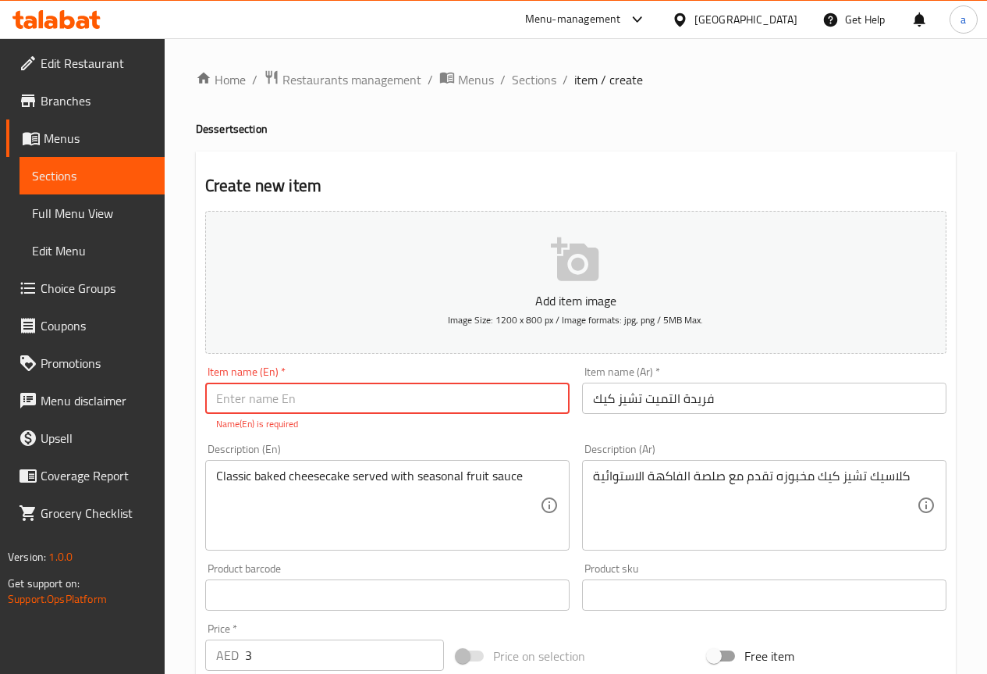
type input "["
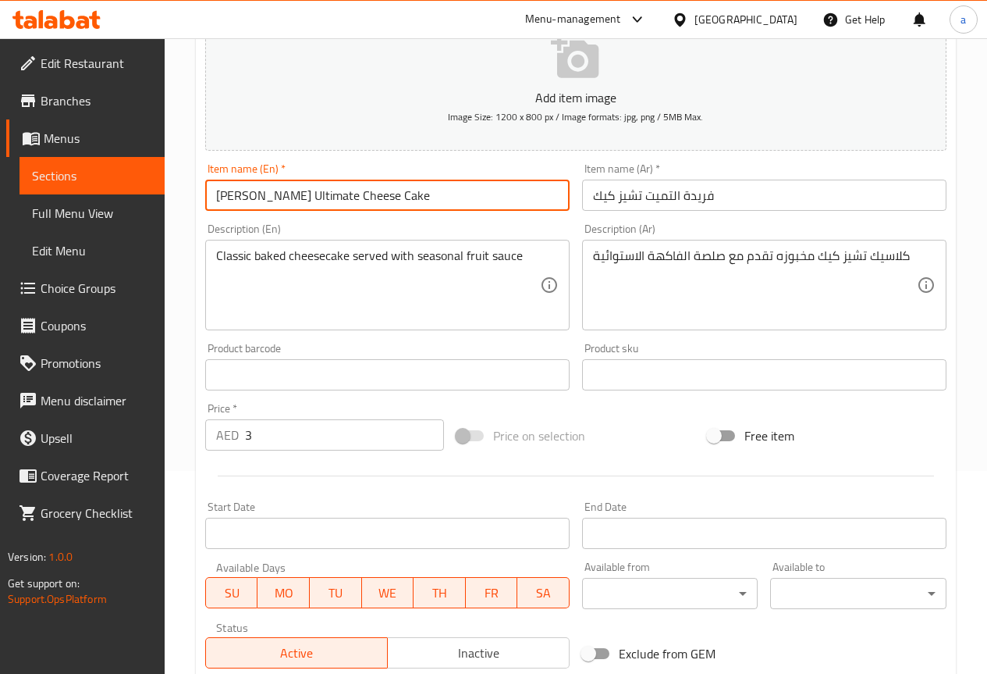
scroll to position [195, 0]
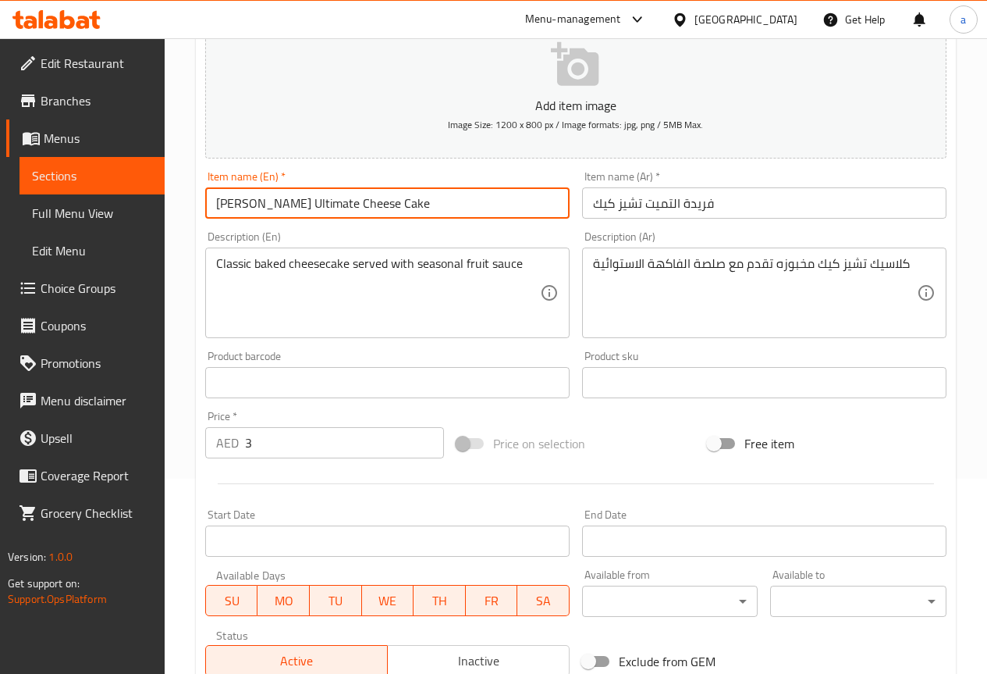
type input "[PERSON_NAME] Ultimate Cheese Cake"
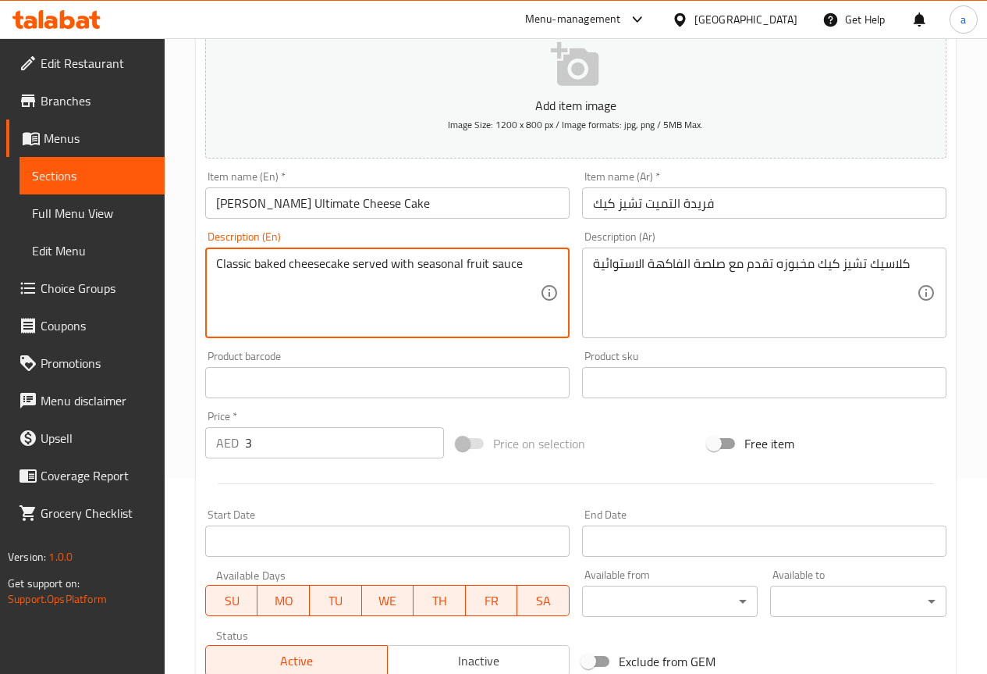
click at [432, 266] on textarea "Classic baked cheesecake served with seasonal fruit sauce" at bounding box center [378, 293] width 324 height 74
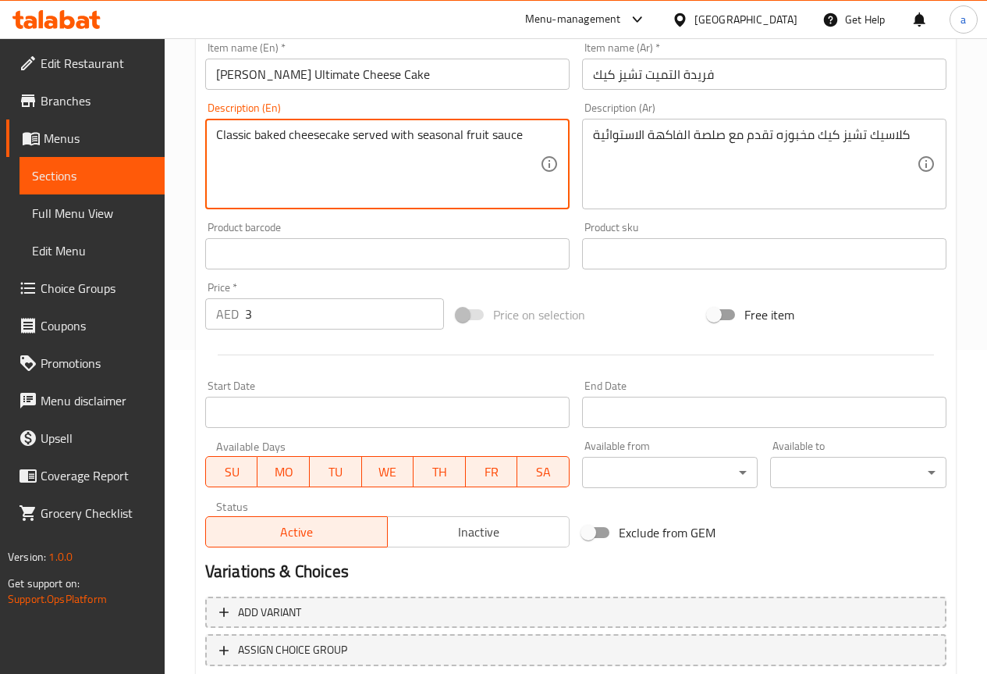
scroll to position [429, 0]
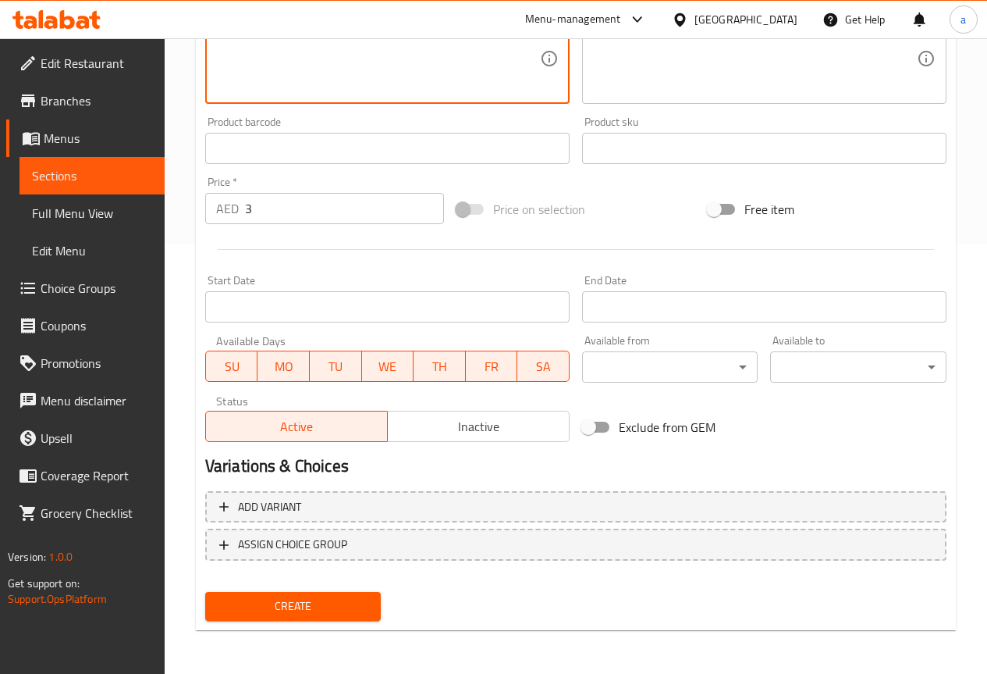
click at [350, 592] on button "Create" at bounding box center [293, 606] width 176 height 29
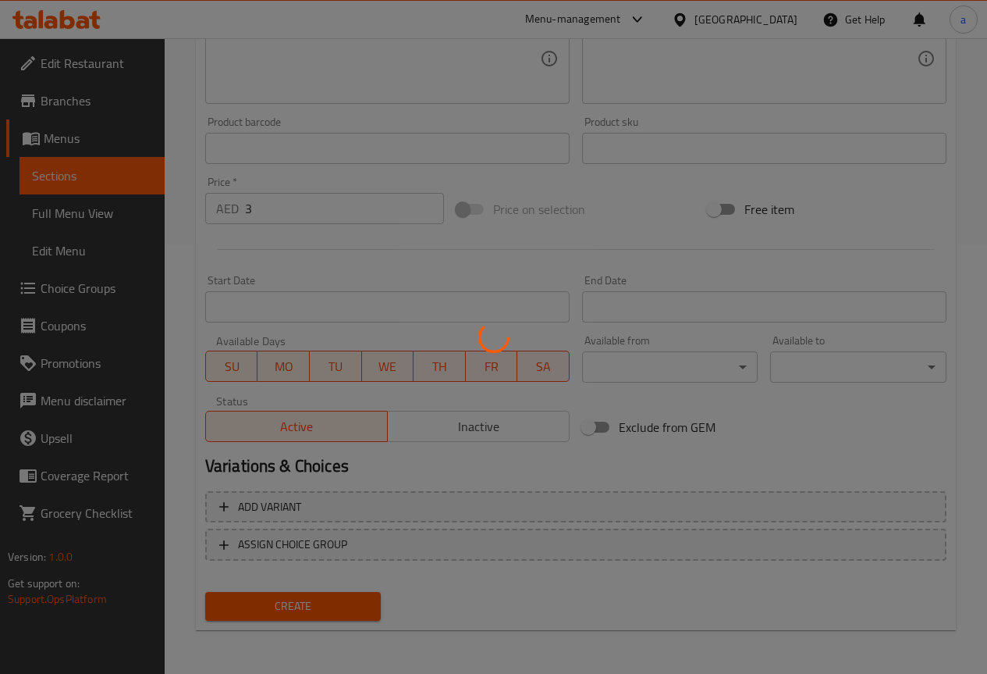
type input "0"
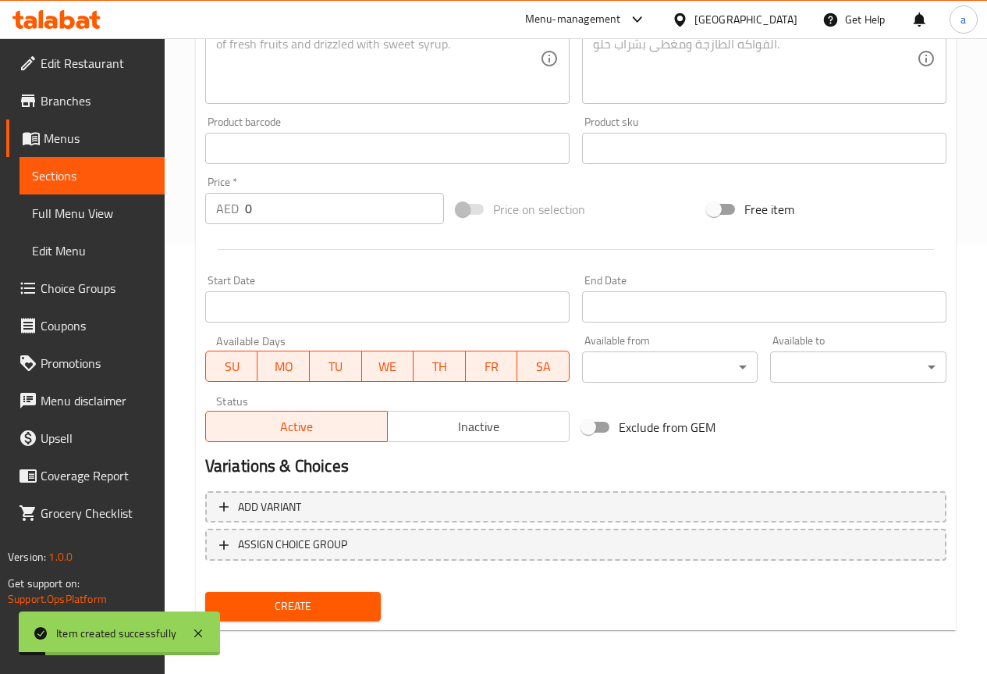
click at [96, 181] on span "Sections" at bounding box center [92, 175] width 120 height 19
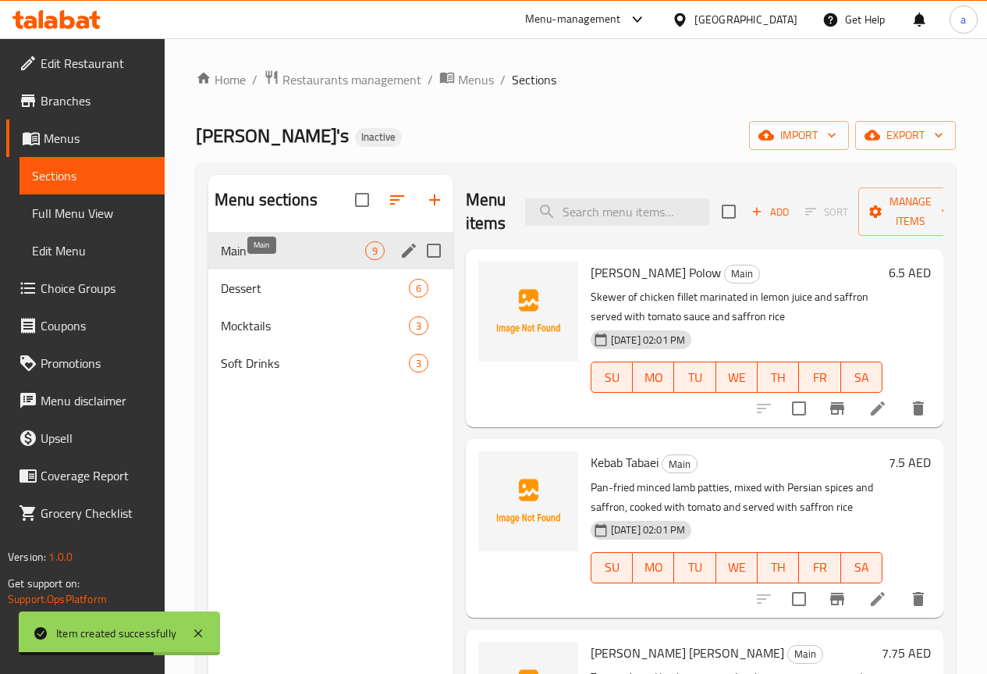
click at [289, 260] on span "Main" at bounding box center [293, 250] width 144 height 19
click at [873, 405] on icon at bounding box center [878, 408] width 19 height 19
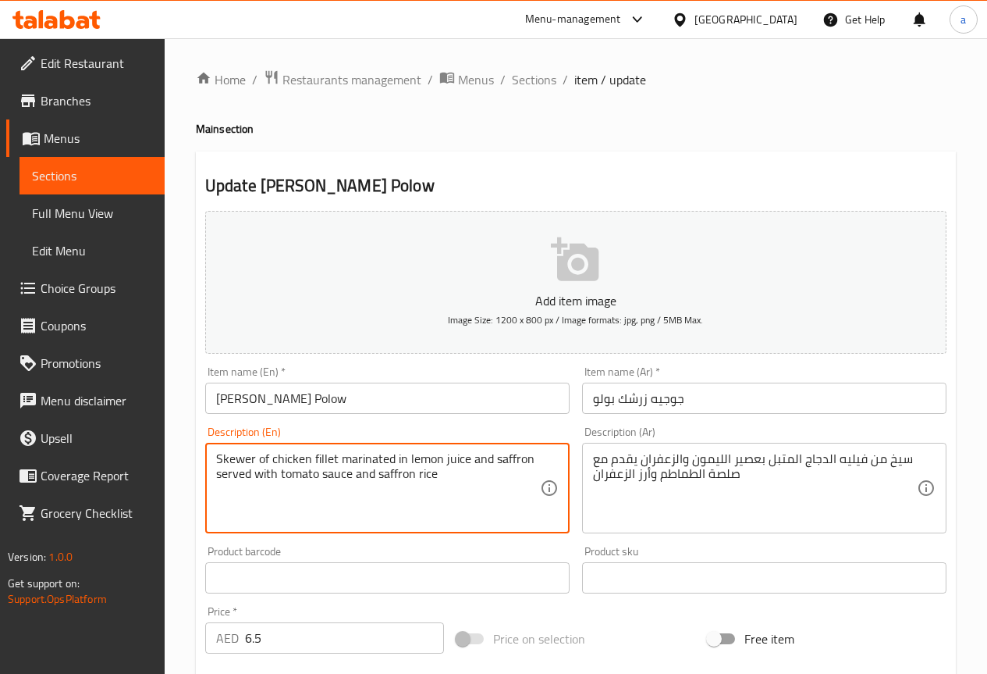
click at [491, 474] on textarea "Skewer of chicken fillet marinated in lemon juice and saffron served with tomat…" at bounding box center [378, 488] width 324 height 74
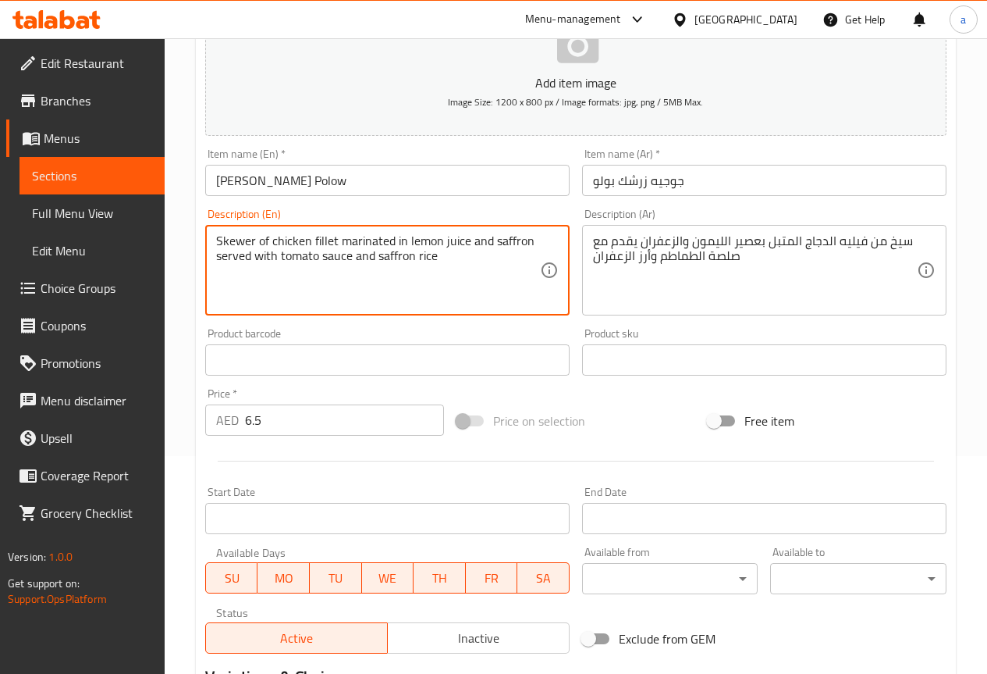
scroll to position [234, 0]
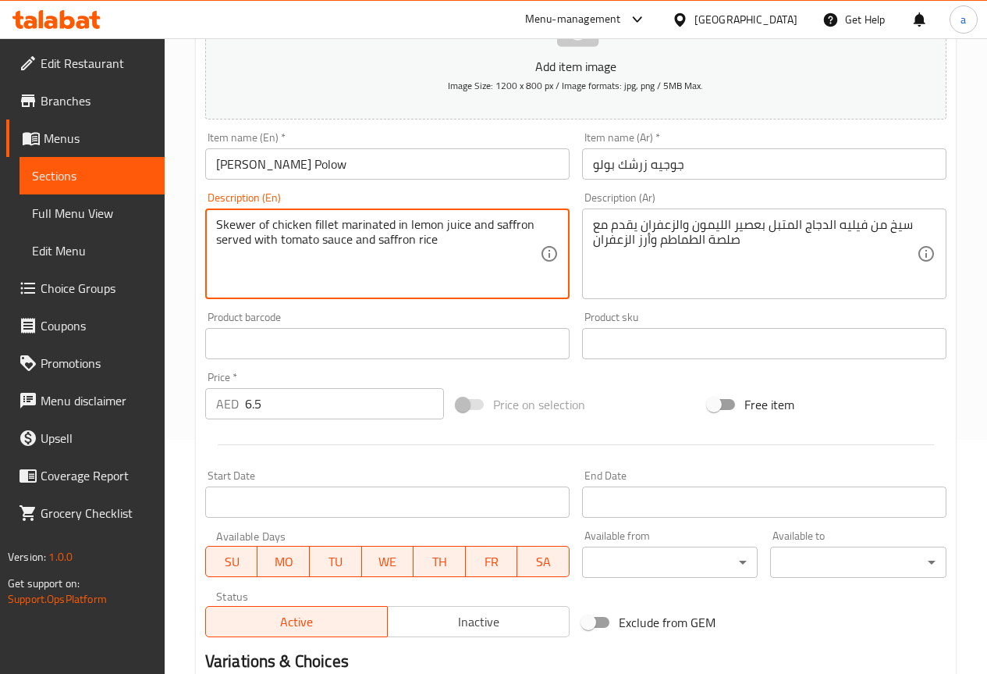
click at [720, 312] on div "Product sku Product sku" at bounding box center [764, 335] width 365 height 48
click at [323, 219] on textarea "Skewer of chicken fillet marinated in lemon juice and saffron served with tomat…" at bounding box center [378, 254] width 324 height 74
click at [662, 309] on div "Product sku Product sku" at bounding box center [764, 335] width 377 height 60
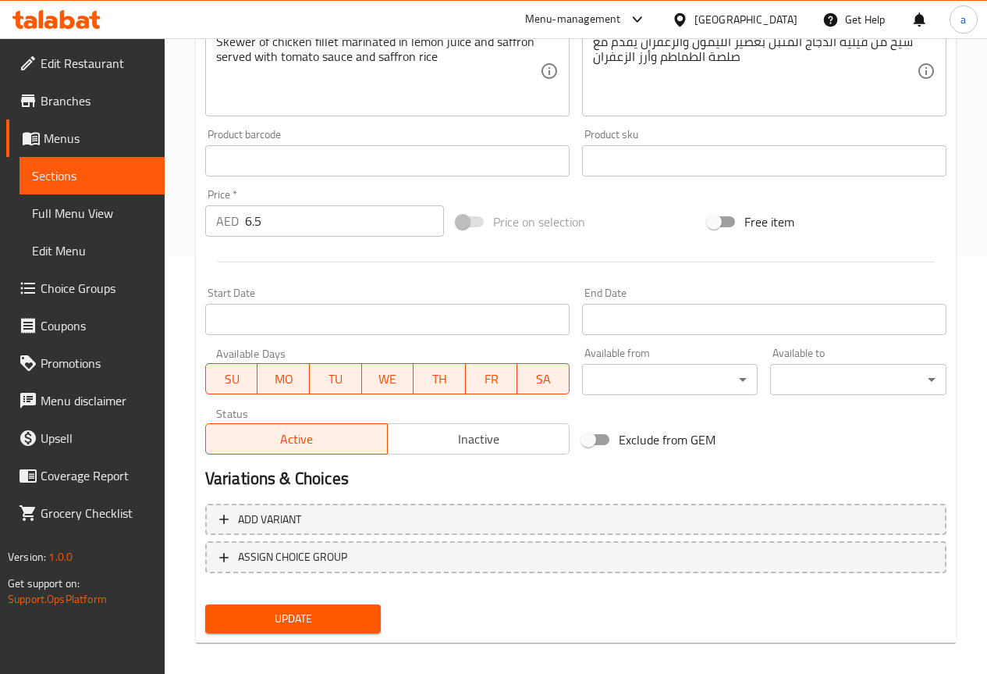
scroll to position [429, 0]
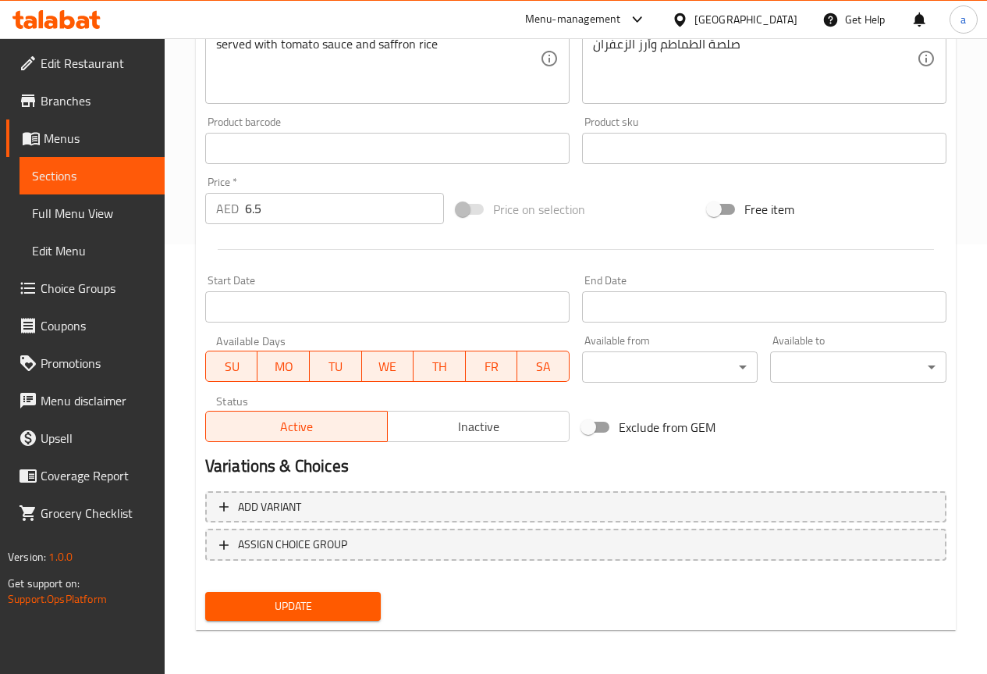
click at [302, 610] on span "Update" at bounding box center [293, 606] width 151 height 20
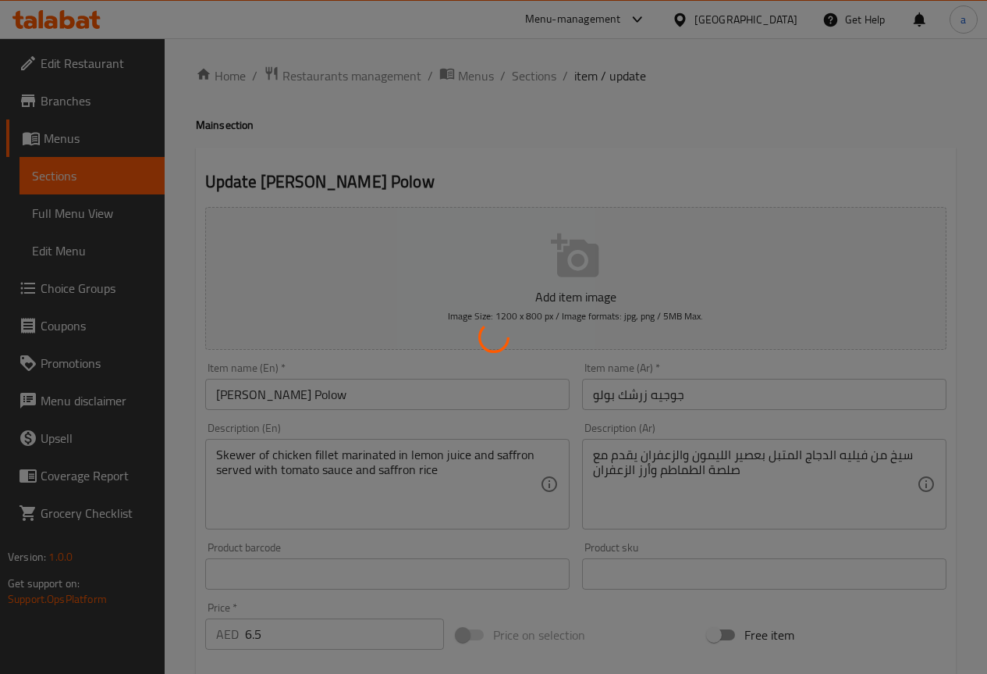
scroll to position [0, 0]
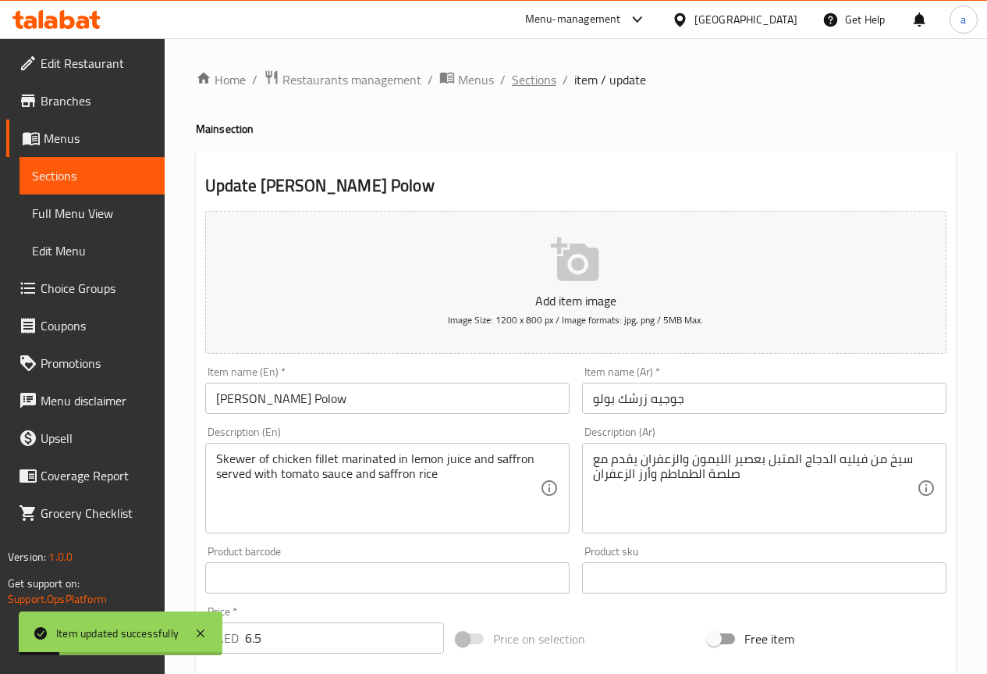
click at [522, 76] on span "Sections" at bounding box center [534, 79] width 44 height 19
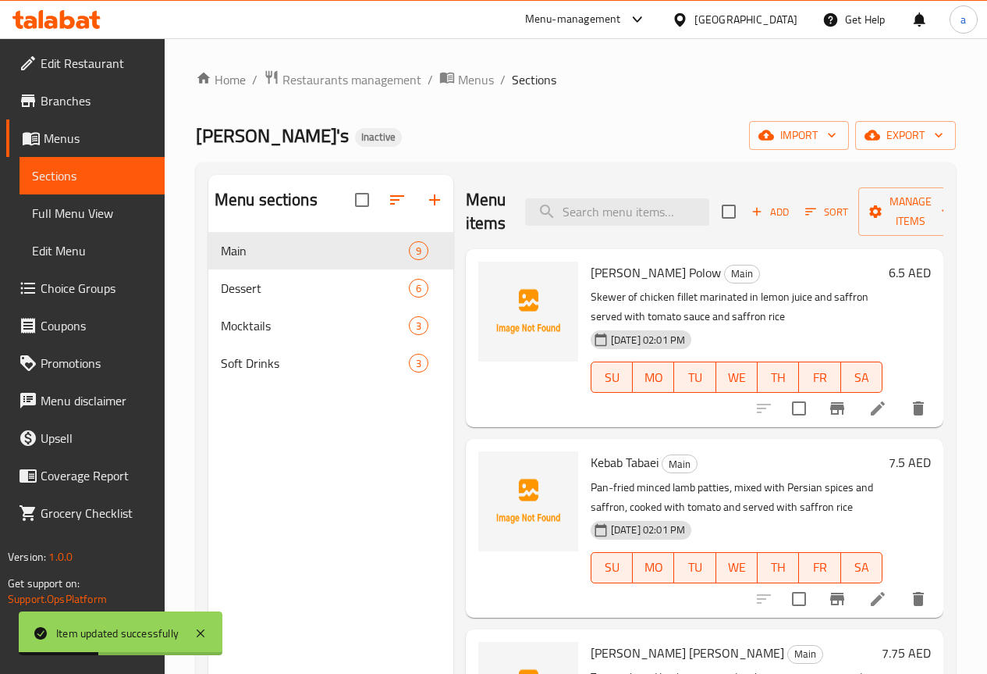
click at [877, 597] on li at bounding box center [878, 599] width 44 height 28
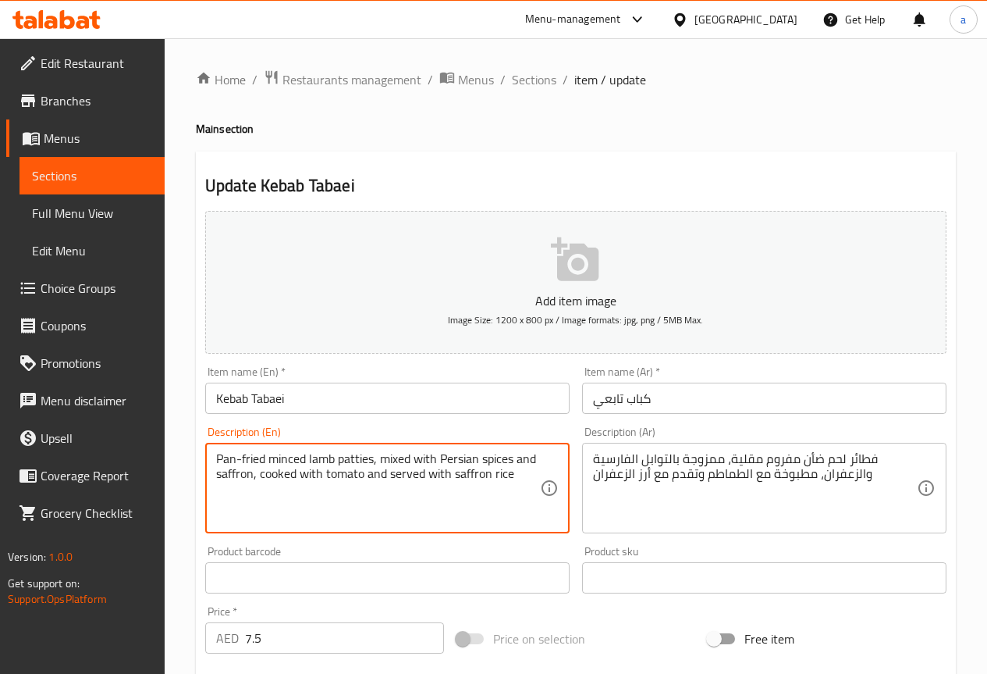
drag, startPoint x: 261, startPoint y: 458, endPoint x: 199, endPoint y: 458, distance: 61.7
click at [272, 457] on textarea "Pan-fried minced lamb patties, mixed with Persian spices and saffron, cooked wi…" at bounding box center [378, 488] width 324 height 74
drag, startPoint x: 272, startPoint y: 457, endPoint x: 264, endPoint y: 454, distance: 9.4
click at [254, 452] on textarea "Pan-fried minced lamb patties, mixed with Persian spices and saffron, cooked wi…" at bounding box center [378, 488] width 324 height 74
click at [426, 463] on textarea "Pan-fried minced lamb patties, mixed with Persian spices and saffron, cooked wi…" at bounding box center [378, 488] width 324 height 74
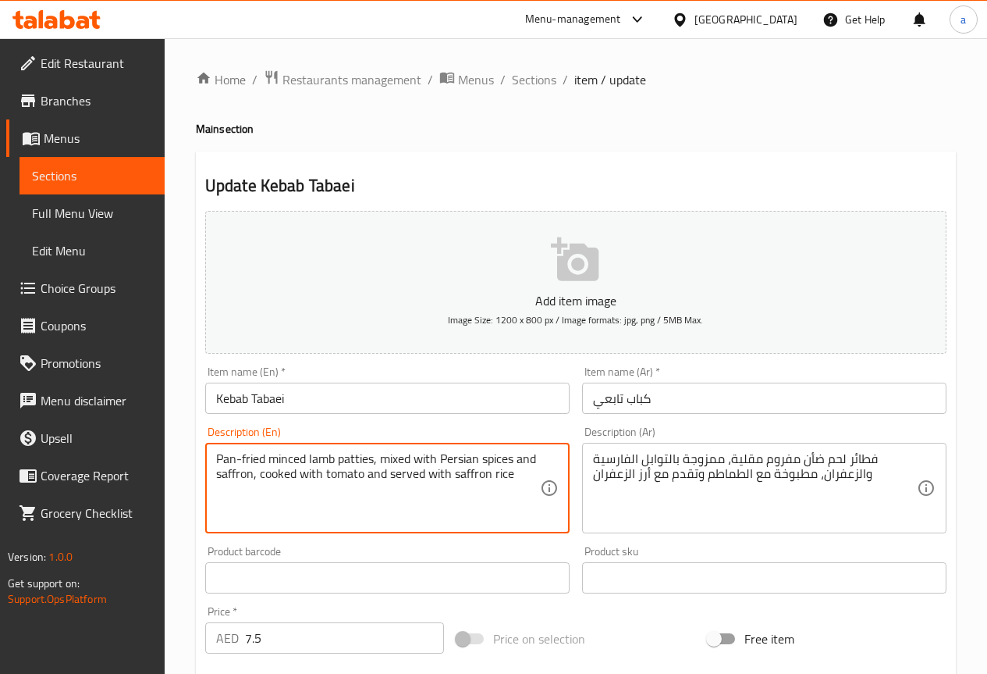
click at [426, 463] on textarea "Pan-fried minced lamb patties, mixed with Persian spices and saffron, cooked wi…" at bounding box center [378, 488] width 324 height 74
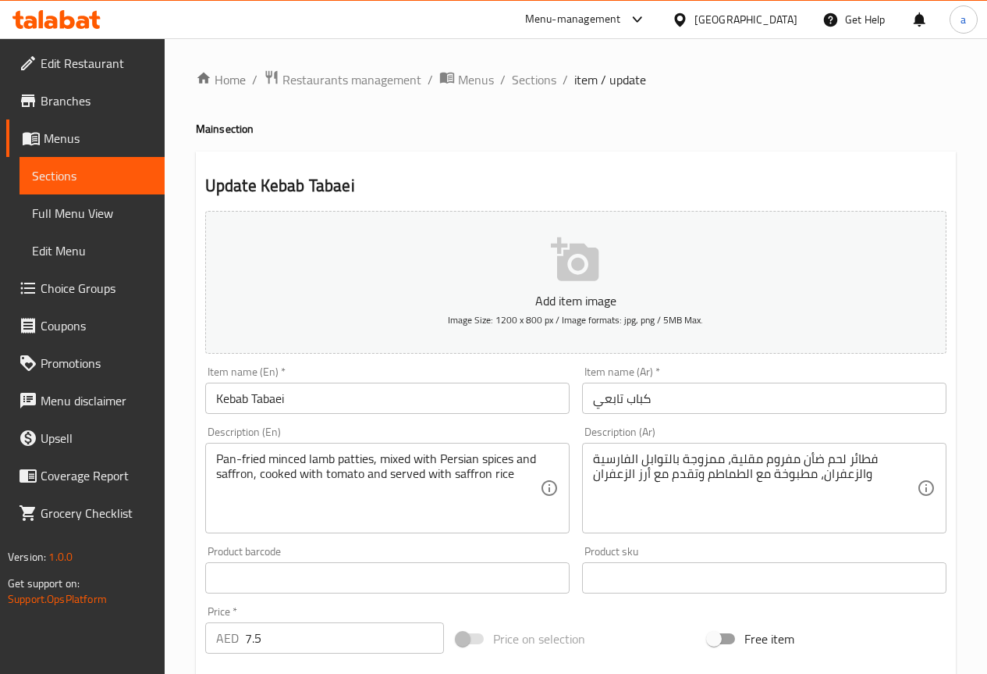
click at [567, 469] on div "Pan-fried minced lamb patties, mixed with Persian spices and saffron, cooked wi…" at bounding box center [387, 488] width 365 height 91
click at [575, 457] on div "Description (En) Pan-fried minced lamb patties, mixed with Persian spices and s…" at bounding box center [387, 479] width 377 height 119
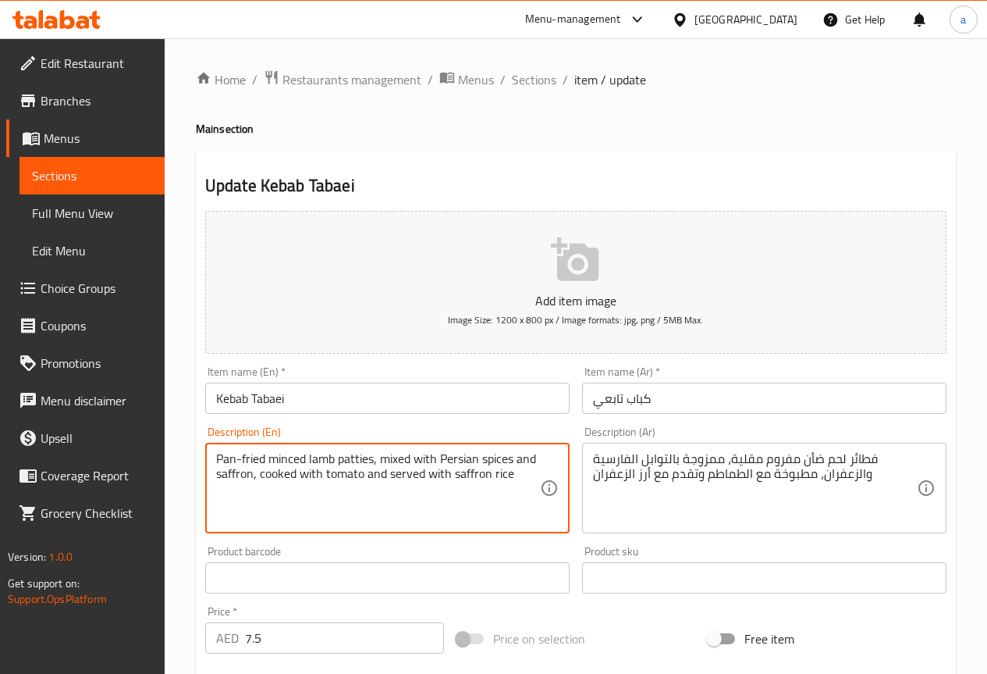
click at [294, 452] on textarea "Pan-fried minced lamb patties, mixed with Persian spices and saffron, cooked wi…" at bounding box center [378, 488] width 324 height 74
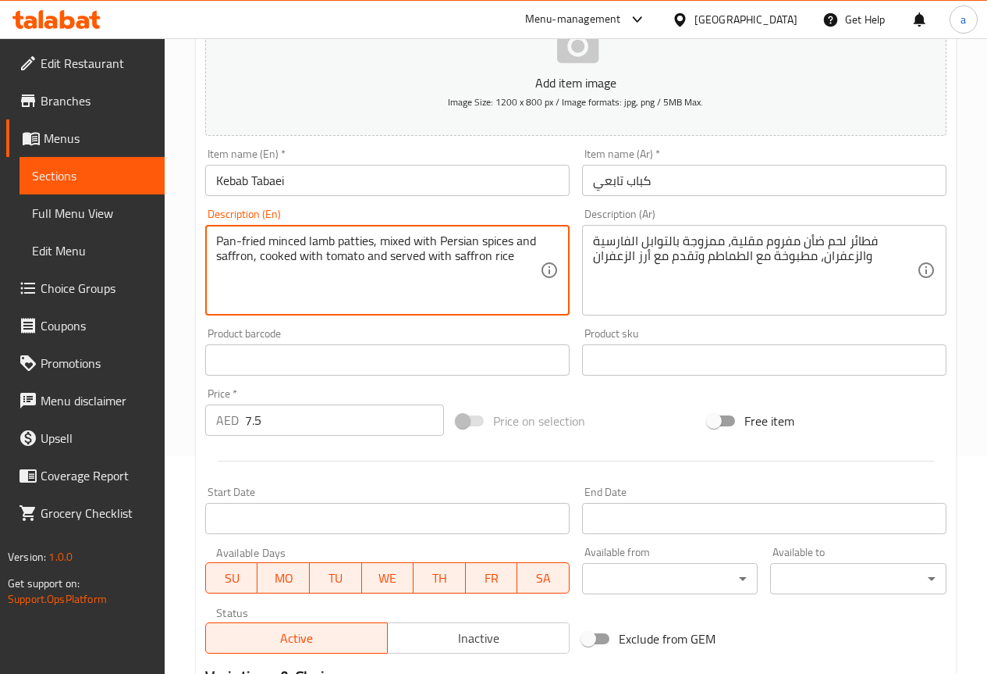
scroll to position [234, 0]
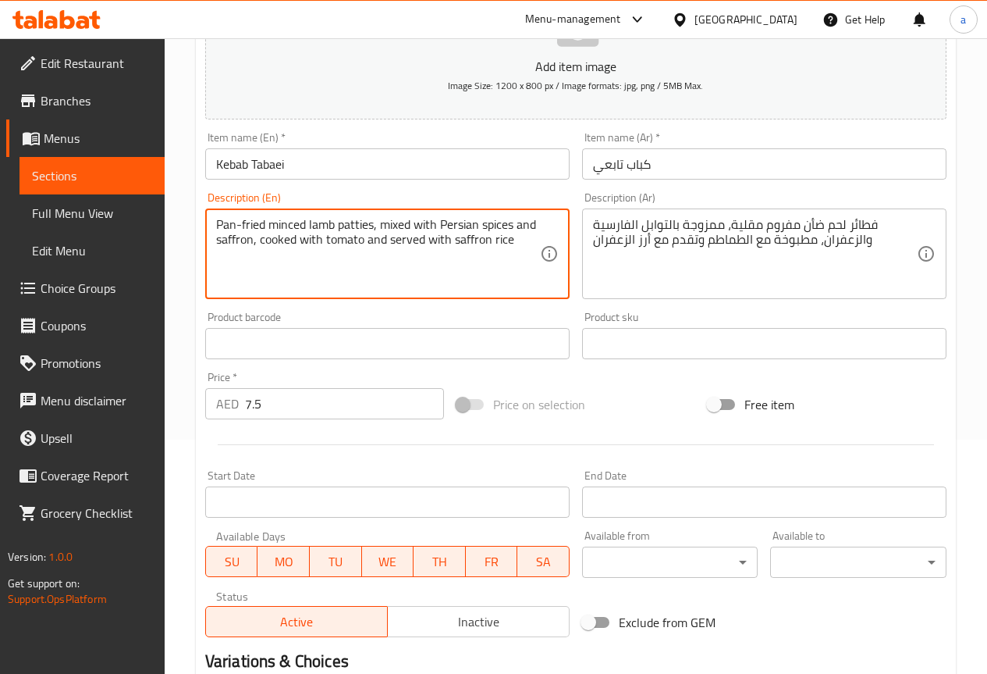
click at [657, 382] on div "Add item image Image Size: 1200 x 800 px / Image formats: jpg, png / 5MB Max. I…" at bounding box center [576, 306] width 754 height 673
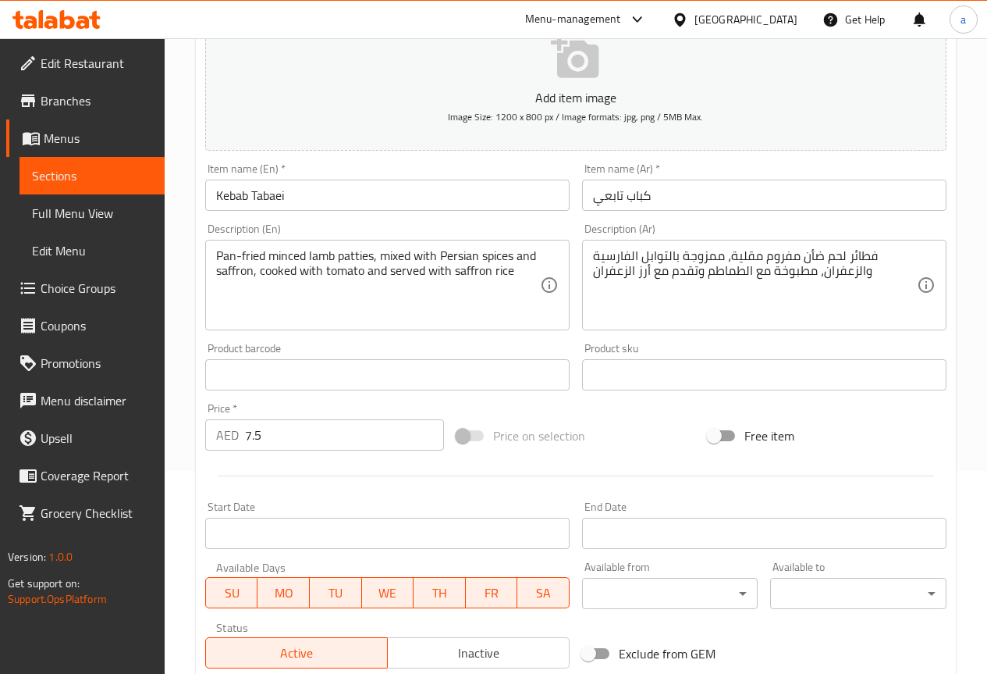
scroll to position [195, 0]
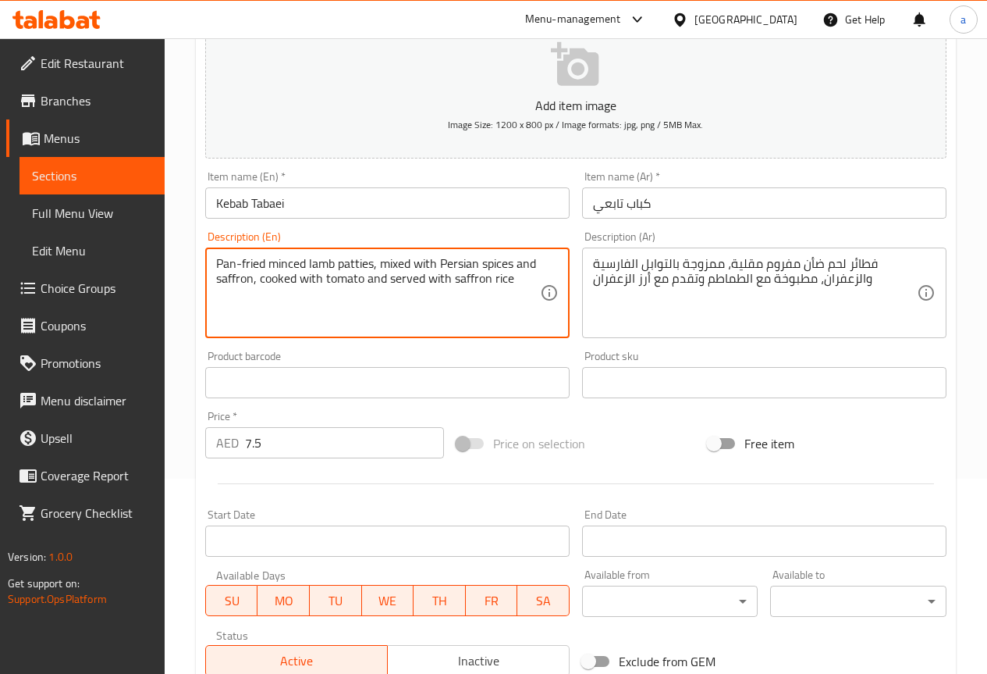
click at [363, 265] on textarea "Pan-fried minced lamb patties, mixed with Persian spices and saffron, cooked wi…" at bounding box center [378, 293] width 324 height 74
click at [512, 350] on div "Product barcode Product barcode" at bounding box center [387, 374] width 365 height 48
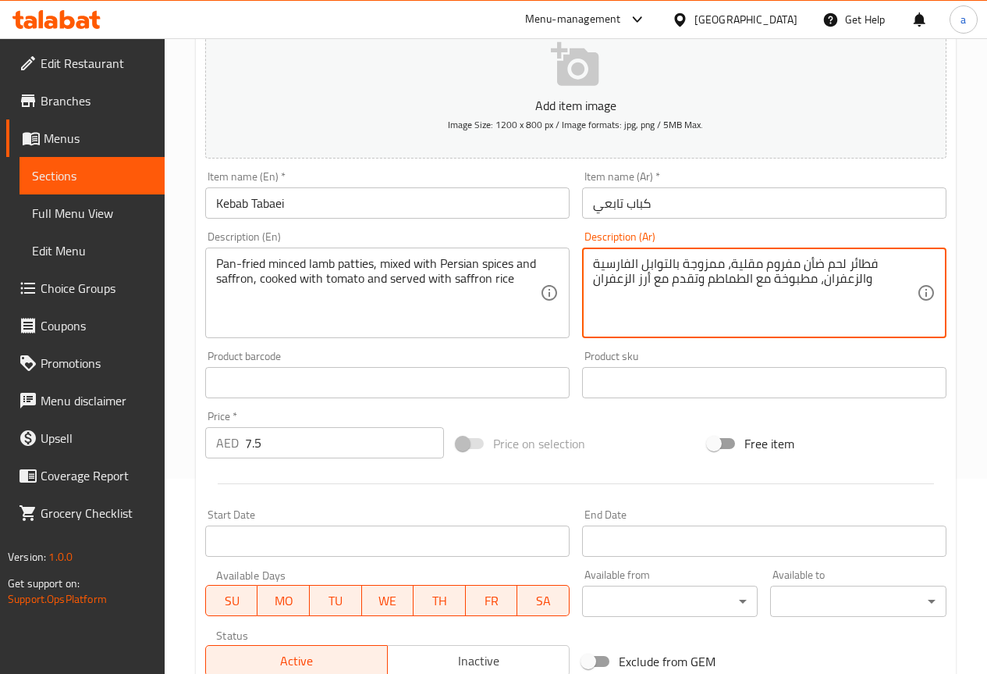
click at [727, 265] on textarea "فطائر لحم ضأن مفروم مقلية، ممزوجة بالتوابل الفارسية والزعفران، مطبوخة مع الطماط…" at bounding box center [755, 293] width 324 height 74
click at [731, 265] on textarea "فطائر لحم ضأن مفروم مقلية، ممزوجة بالتوابل الفارسية والزعفران، مطبوخة مع الطماط…" at bounding box center [755, 293] width 324 height 74
click at [752, 287] on textarea "فطائر لحم ضأن مفروم مقلية في مقلاه ، ممزوجة بالتوابل الفارسية والزعفران، مطبوخة…" at bounding box center [755, 293] width 324 height 74
click at [866, 266] on textarea "فطائر لحم ضأن مفروم مقلية في مقلاه ، ممزوجة بالتوابل الفارسية والزعفران، مطبوخة…" at bounding box center [755, 293] width 324 height 74
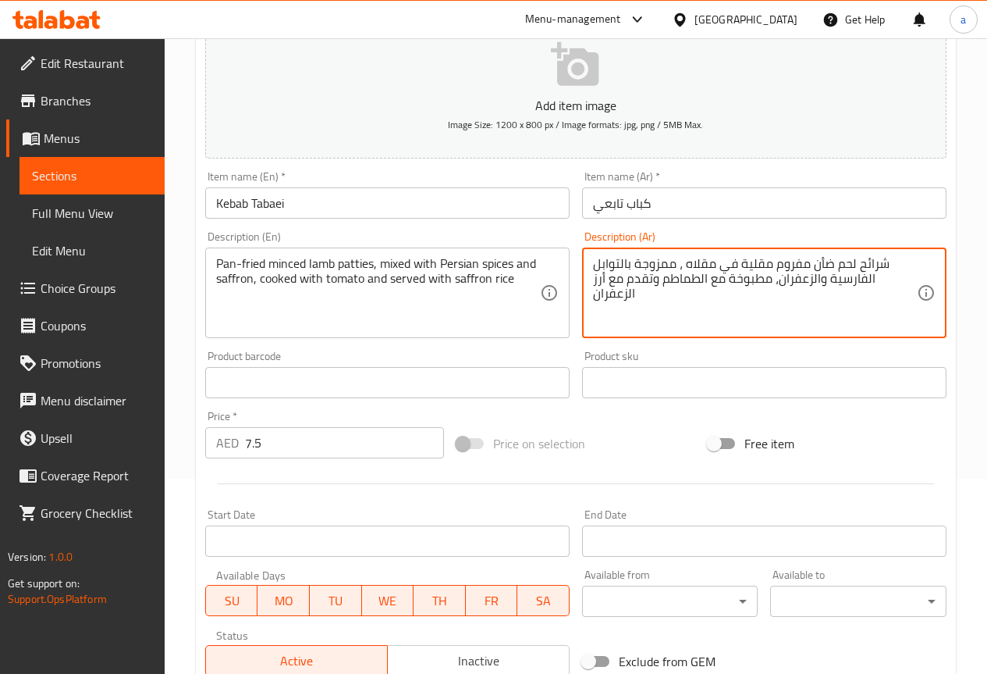
click at [741, 328] on textarea "شرائح لحم ضأن مفروم مقلية في مقلاه ، ممزوجة بالتوابل الفارسية والزعفران، مطبوخة…" at bounding box center [755, 293] width 324 height 74
type textarea "شرائح لحم ضأن مفروم مقلية في مقلاه ، ممزوجة بالتوابل الفارسية والزعفران، مطبوخة…"
click at [761, 362] on div "Product sku Product sku" at bounding box center [764, 374] width 365 height 48
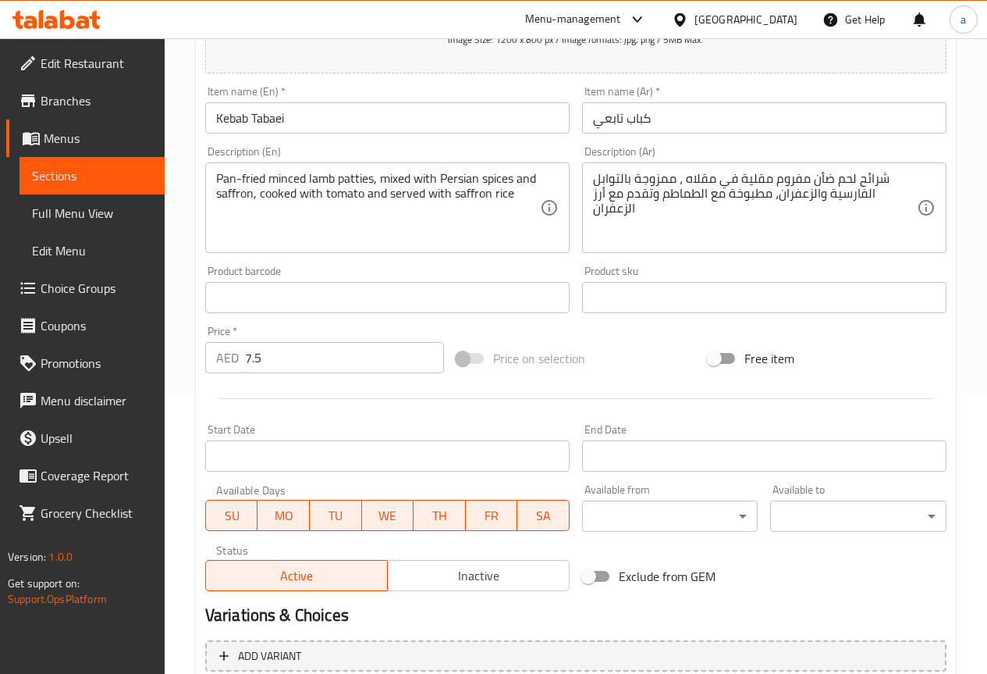
scroll to position [429, 0]
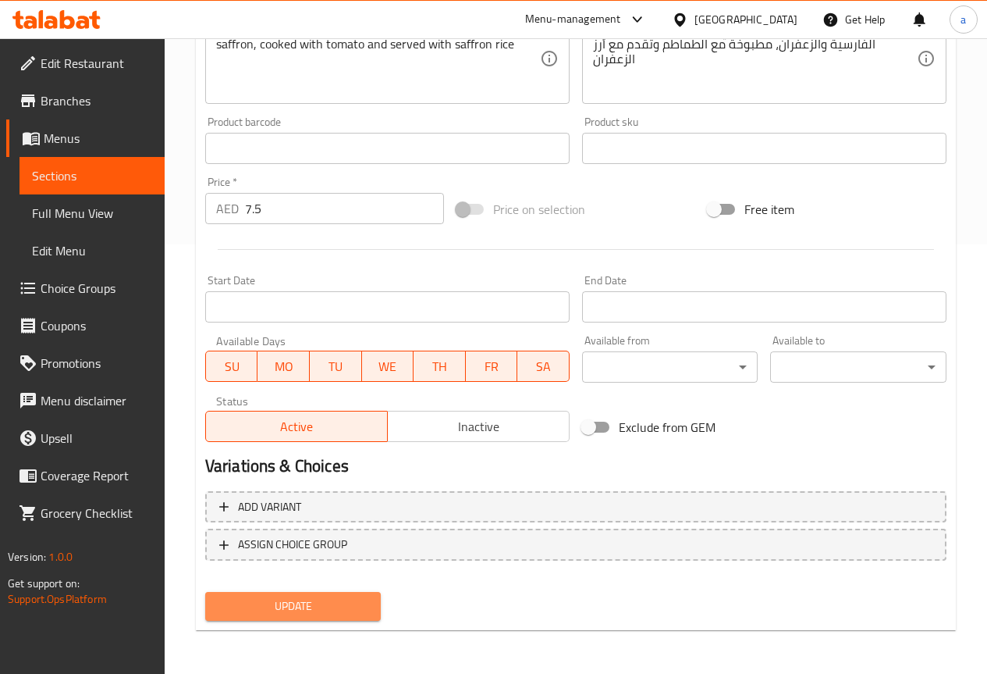
click at [282, 592] on button "Update" at bounding box center [293, 606] width 176 height 29
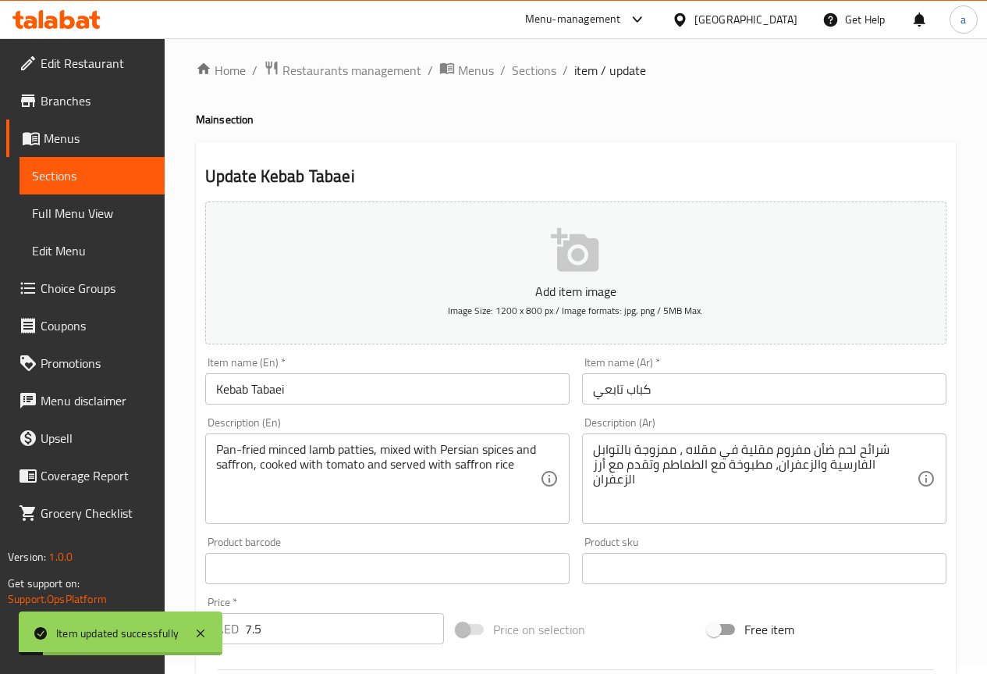
scroll to position [0, 0]
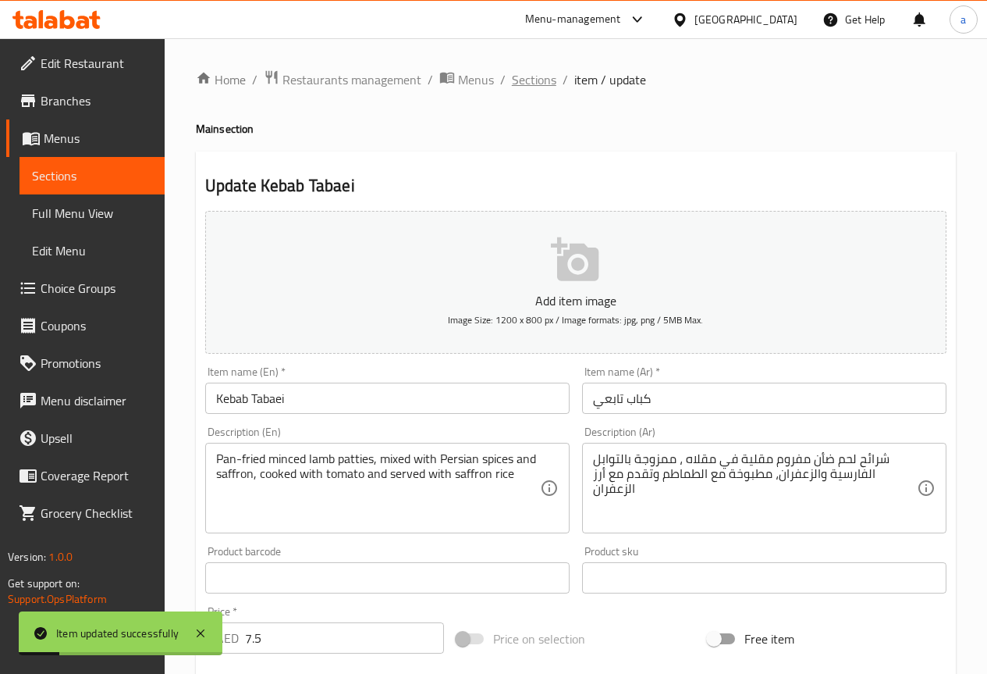
click at [532, 80] on span "Sections" at bounding box center [534, 79] width 44 height 19
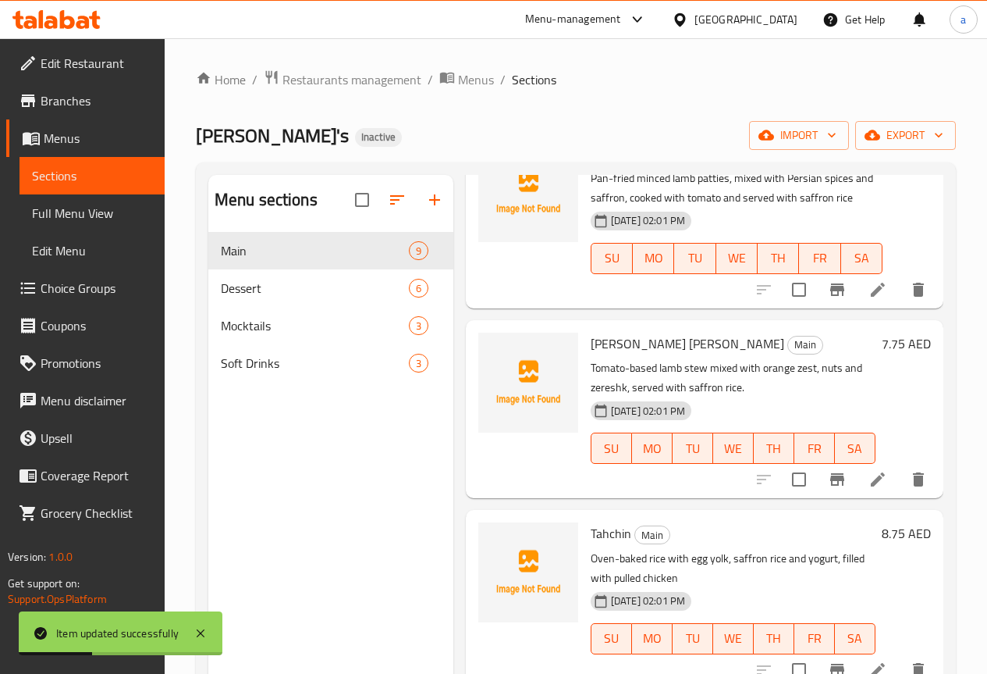
scroll to position [312, 0]
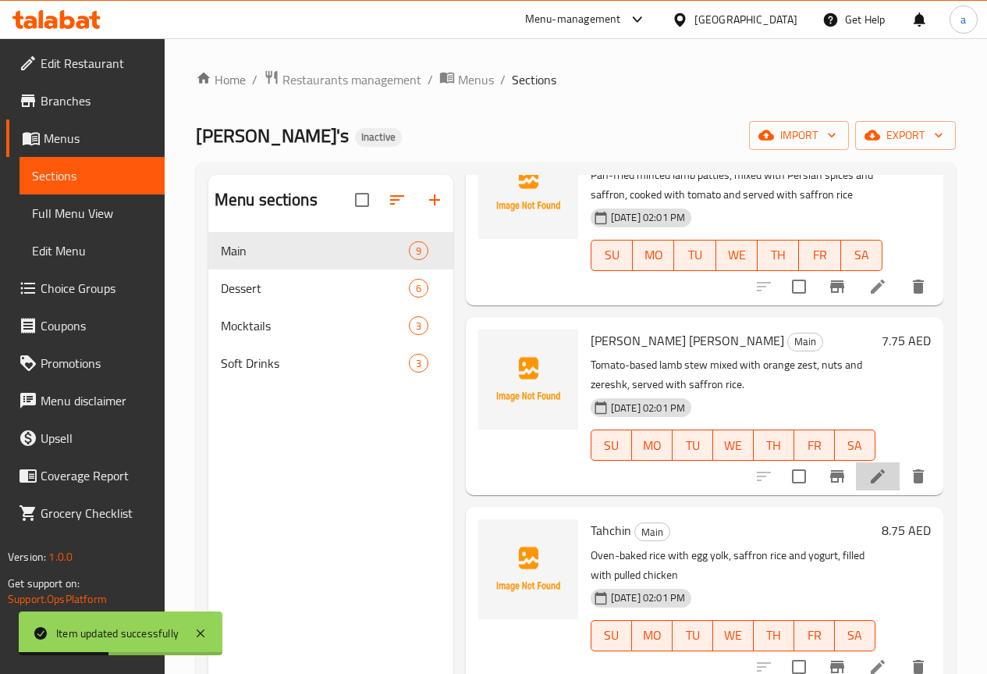
click at [878, 471] on li at bounding box center [878, 476] width 44 height 28
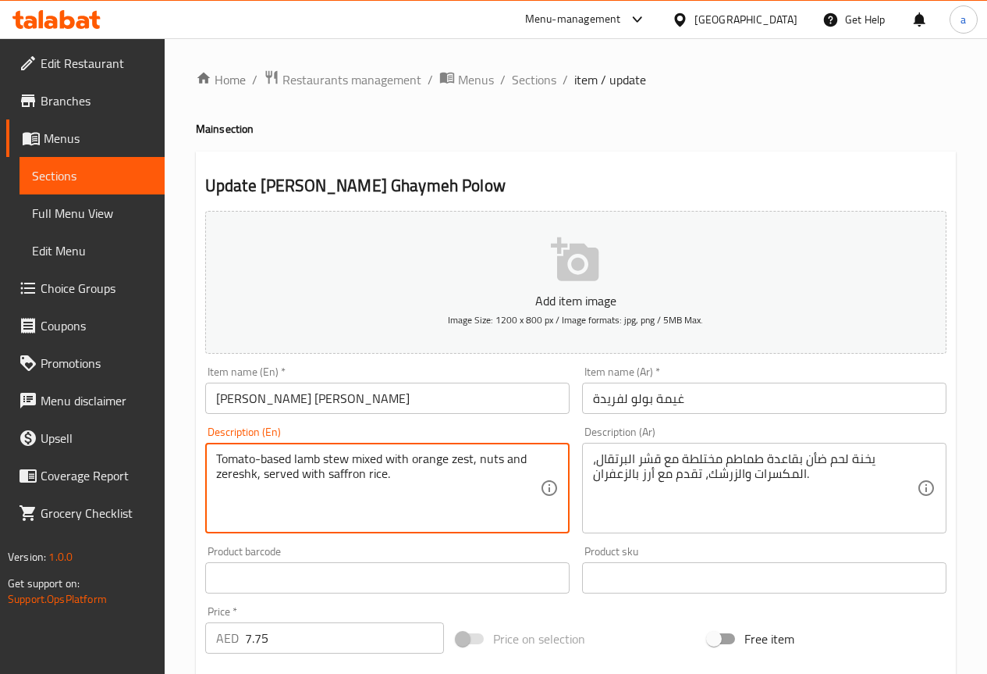
click at [435, 460] on textarea "Tomato-based lamb stew mixed with orange zest, nuts and zereshk, served with sa…" at bounding box center [378, 488] width 324 height 74
click at [449, 481] on textarea "Tomato-based lamb stew mixed with orange zest, nuts and zereshk, served with sa…" at bounding box center [378, 488] width 324 height 74
click at [465, 462] on textarea "Tomato-based lamb stew mixed with orange zest, nuts and zereshk, served with sa…" at bounding box center [378, 488] width 324 height 74
click at [614, 389] on input "غيمة بولو لفريدة" at bounding box center [764, 397] width 365 height 31
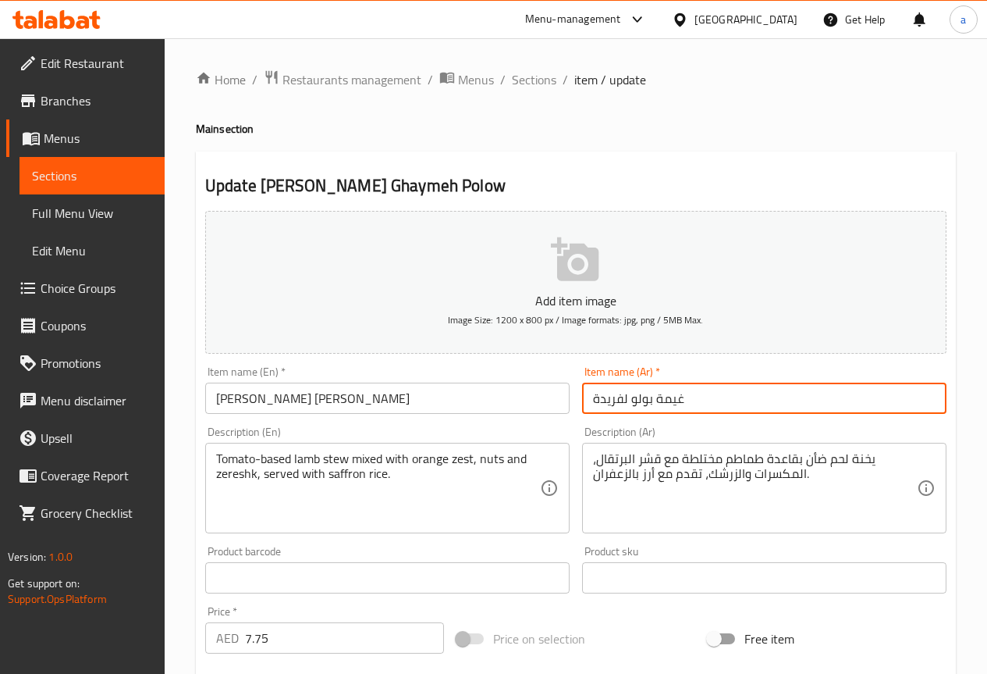
click at [614, 389] on input "غيمة بولو لفريدة" at bounding box center [764, 397] width 365 height 31
click at [595, 400] on input "[PERSON_NAME]" at bounding box center [764, 397] width 365 height 31
click at [654, 399] on input "[PERSON_NAME]" at bounding box center [764, 397] width 365 height 31
click at [593, 386] on input "[PERSON_NAME]" at bounding box center [764, 397] width 365 height 31
type input "[PERSON_NAME]"
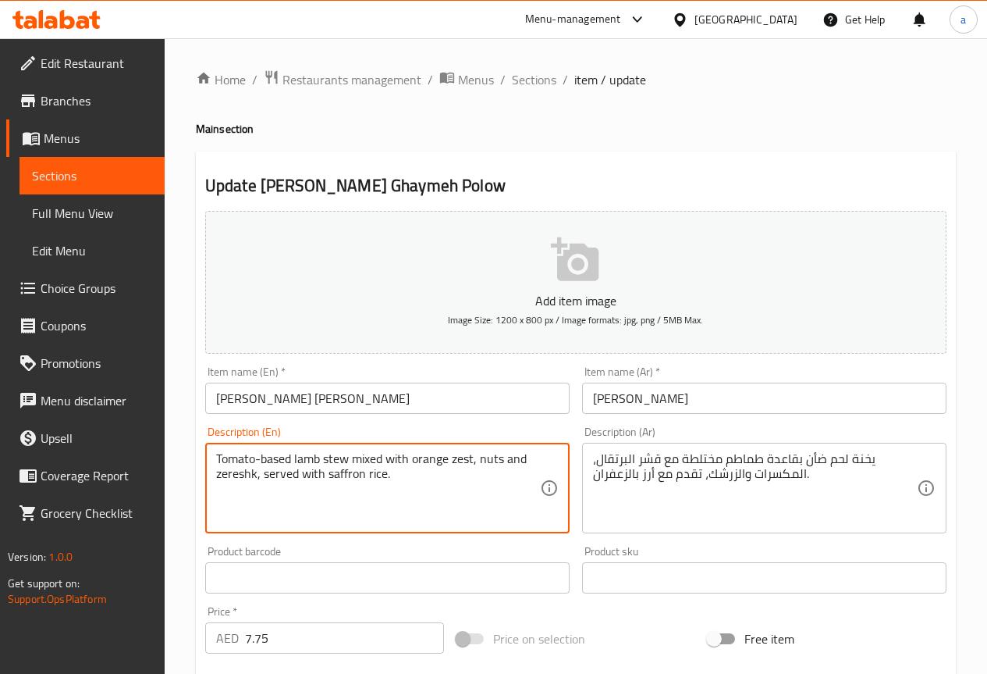
click at [221, 467] on textarea "Tomato-based lamb stew mixed with orange zest, nuts and zereshk, served with sa…" at bounding box center [378, 488] width 324 height 74
click at [236, 470] on textarea "Tomato-based lamb stew mixed with orange zest, nuts and zereshk, served with sa…" at bounding box center [378, 488] width 324 height 74
click at [464, 458] on textarea "Tomato-based lamb stew mixed with orange zest, nuts and zereshk, served with sa…" at bounding box center [378, 488] width 324 height 74
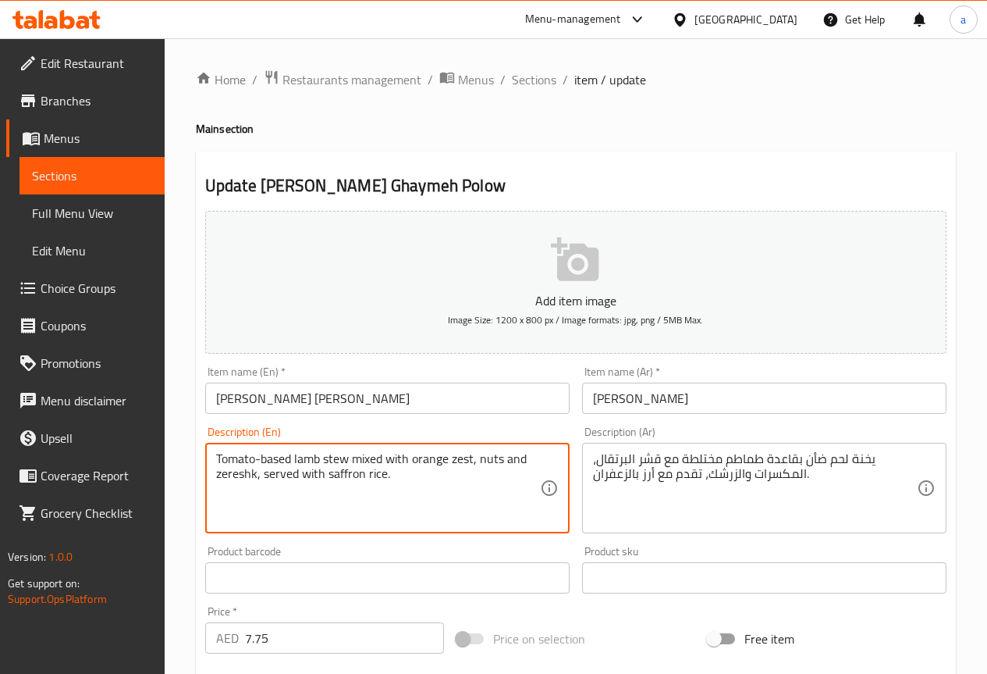
drag, startPoint x: 292, startPoint y: 461, endPoint x: 213, endPoint y: 463, distance: 78.9
click at [213, 463] on div "Tomato-based lamb stew mixed with orange zest, nuts and zereshk, served with sa…" at bounding box center [387, 488] width 365 height 91
drag, startPoint x: 352, startPoint y: 461, endPoint x: 301, endPoint y: 459, distance: 51.5
click at [301, 459] on textarea "Tomato-based lamb stew mixed with orange zest, nuts and zereshk, served with sa…" at bounding box center [378, 488] width 324 height 74
click at [336, 460] on textarea "Tomato-based amb stew lmixed with orange zest, nuts and zereshk, served with sa…" at bounding box center [378, 488] width 324 height 74
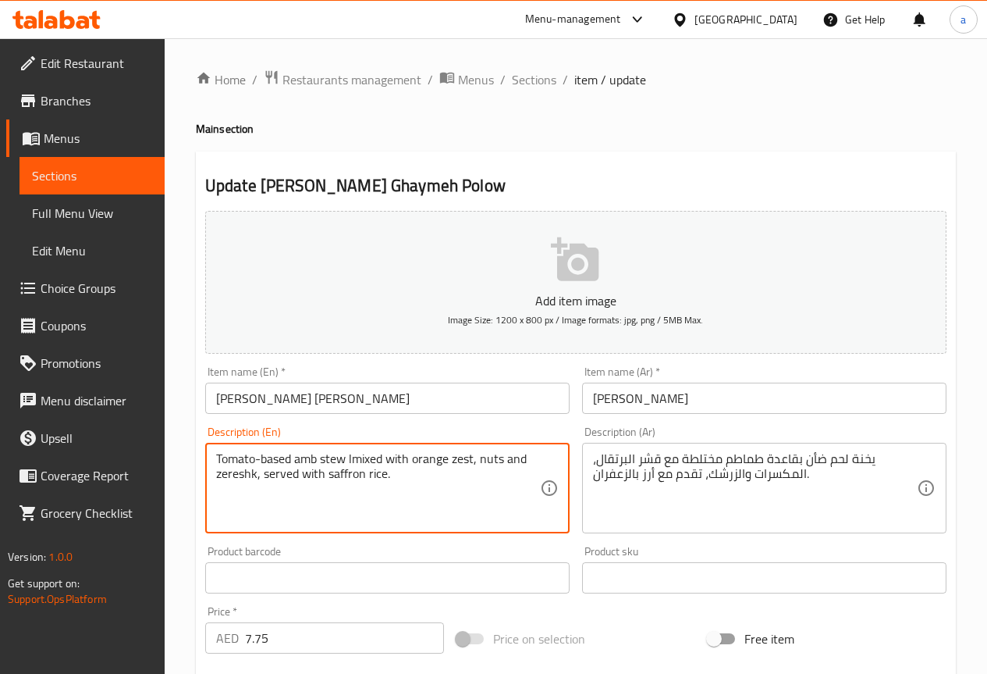
drag, startPoint x: 346, startPoint y: 457, endPoint x: 297, endPoint y: 464, distance: 48.9
click at [297, 464] on textarea "Tomato-based amb stew lmixed with orange zest, nuts and zereshk, served with sa…" at bounding box center [378, 488] width 324 height 74
click at [354, 454] on textarea "Tomato-based amb stew lmixed with orange zest, nuts and zereshk, served with sa…" at bounding box center [378, 488] width 324 height 74
click at [362, 521] on textarea "Tomato-based amb stew lmixed with orange zest, nuts and zereshk, served with sa…" at bounding box center [378, 488] width 324 height 74
click at [358, 456] on textarea "Tomato-based amb stew lmixed with orange zest, nuts and zereshk, served with sa…" at bounding box center [378, 488] width 324 height 74
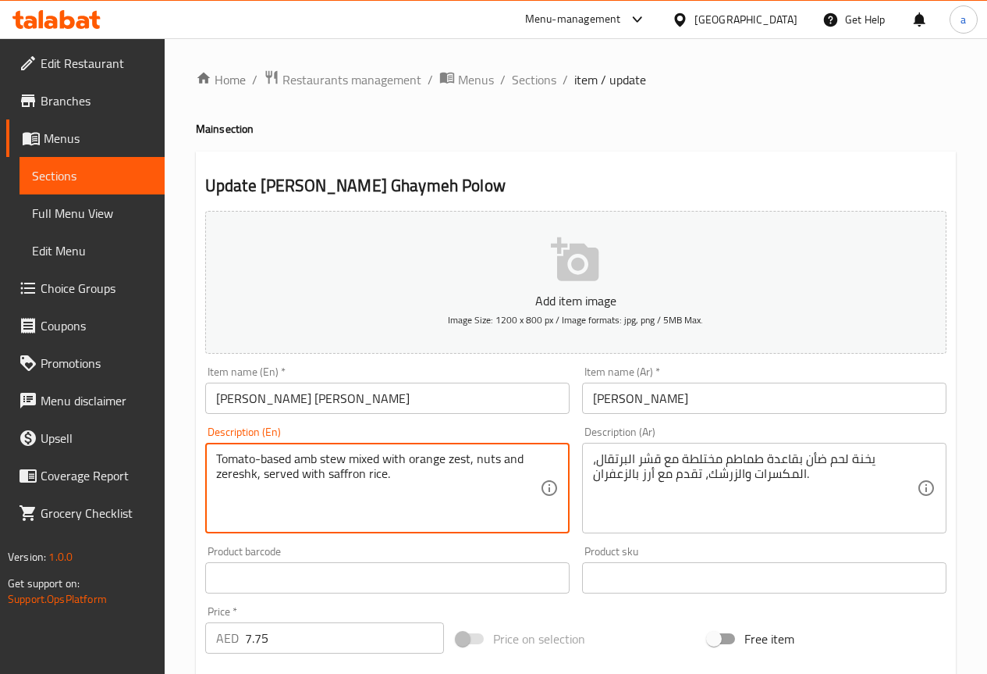
click at [296, 456] on textarea "Tomato-based amb stew mixed with orange zest, nuts and zereshk, served with saf…" at bounding box center [378, 488] width 324 height 74
type textarea "Tomato-based lamb stew mixed with orange zest, nuts and zereshk, served with sa…"
click at [398, 469] on textarea "Tomato-based lamb stew mixed with orange zest, nuts and zereshk, served with sa…" at bounding box center [378, 488] width 324 height 74
drag, startPoint x: 350, startPoint y: 459, endPoint x: 296, endPoint y: 466, distance: 54.3
click at [296, 466] on textarea "Tomato-based lamb stew mixed with orange zest, nuts and zereshk, served with sa…" at bounding box center [378, 488] width 324 height 74
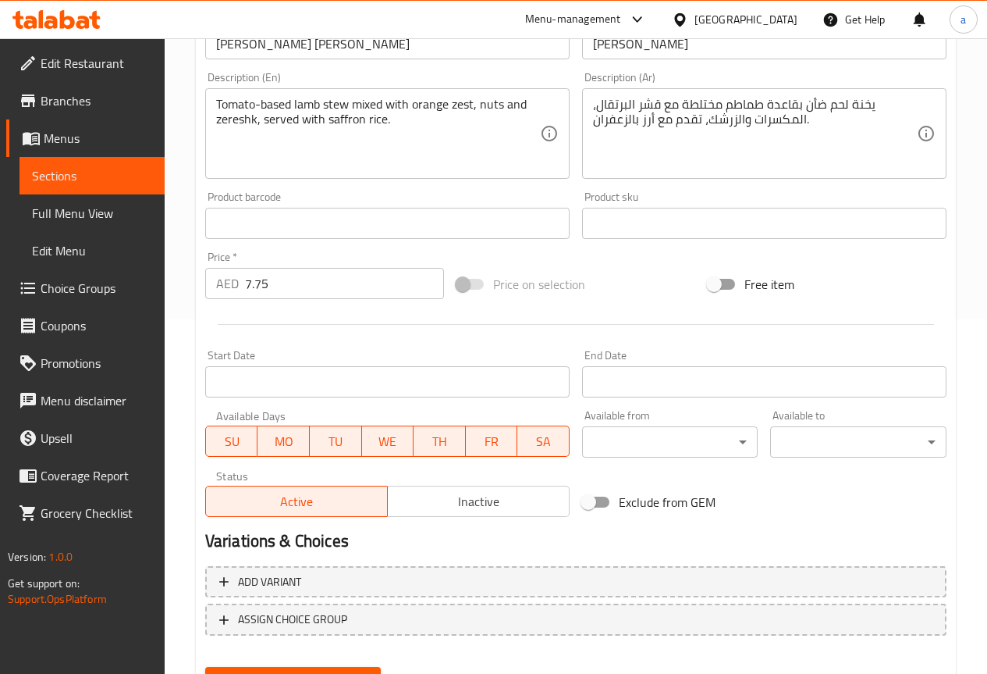
scroll to position [429, 0]
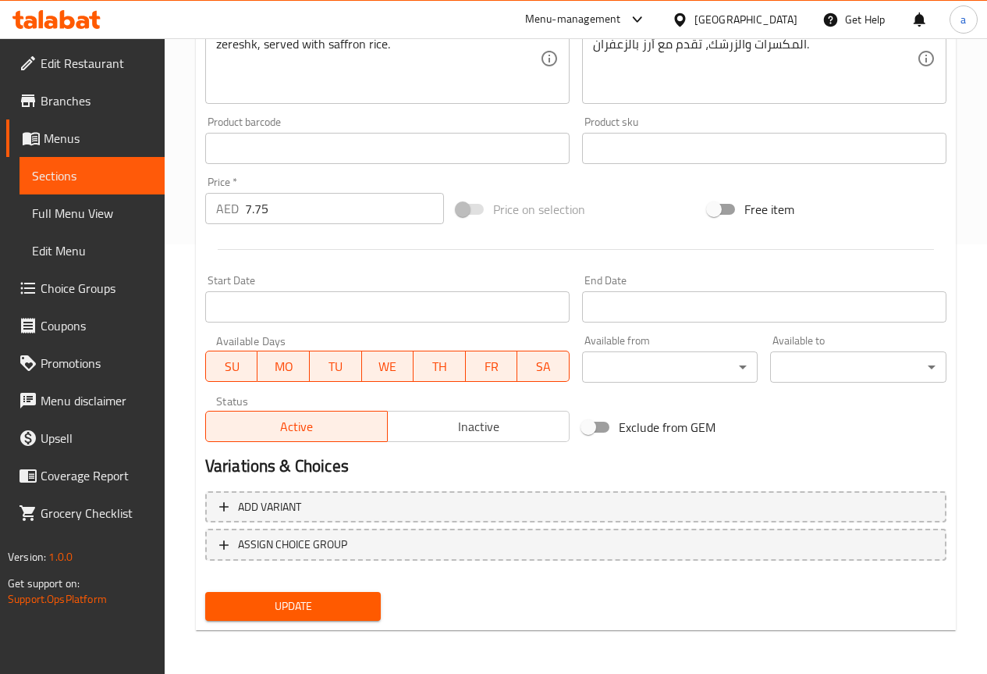
click at [302, 604] on span "Update" at bounding box center [293, 606] width 151 height 20
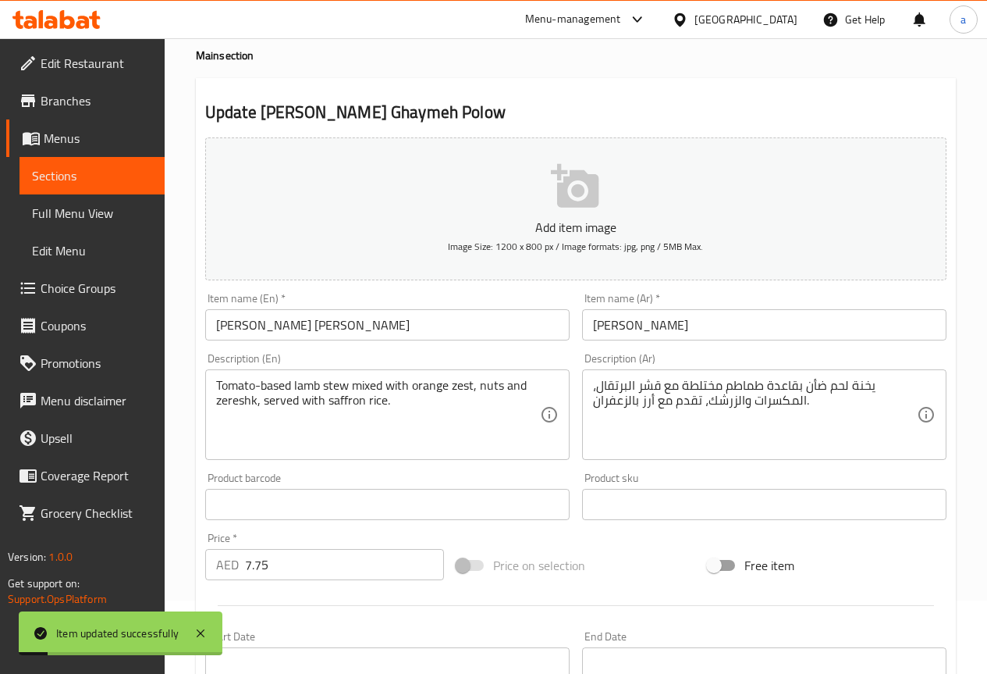
scroll to position [0, 0]
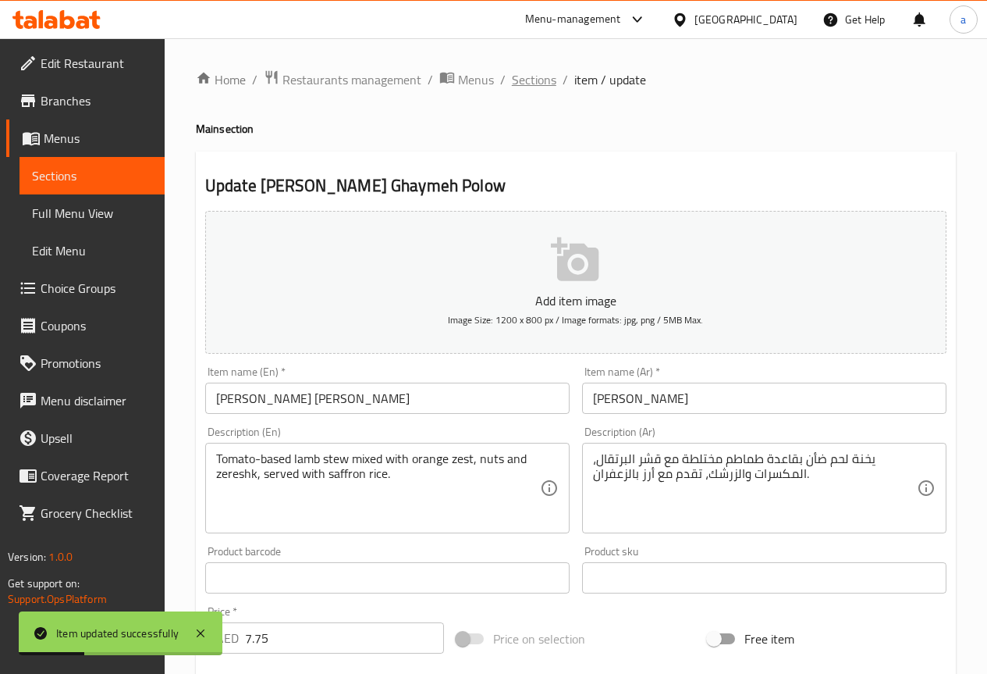
click at [524, 72] on span "Sections" at bounding box center [534, 79] width 44 height 19
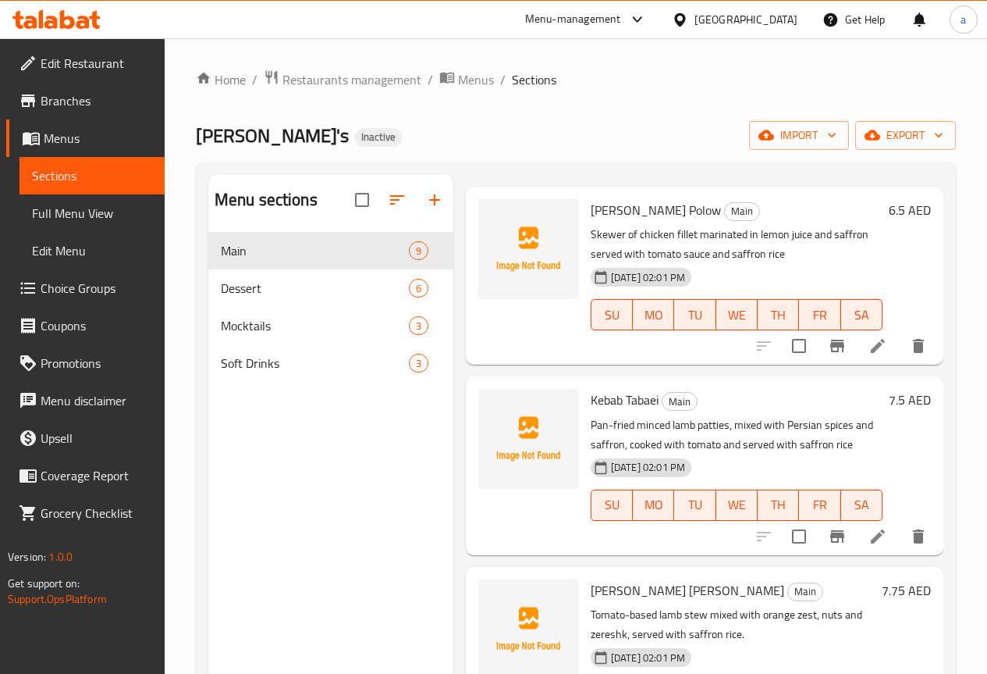
scroll to position [156, 0]
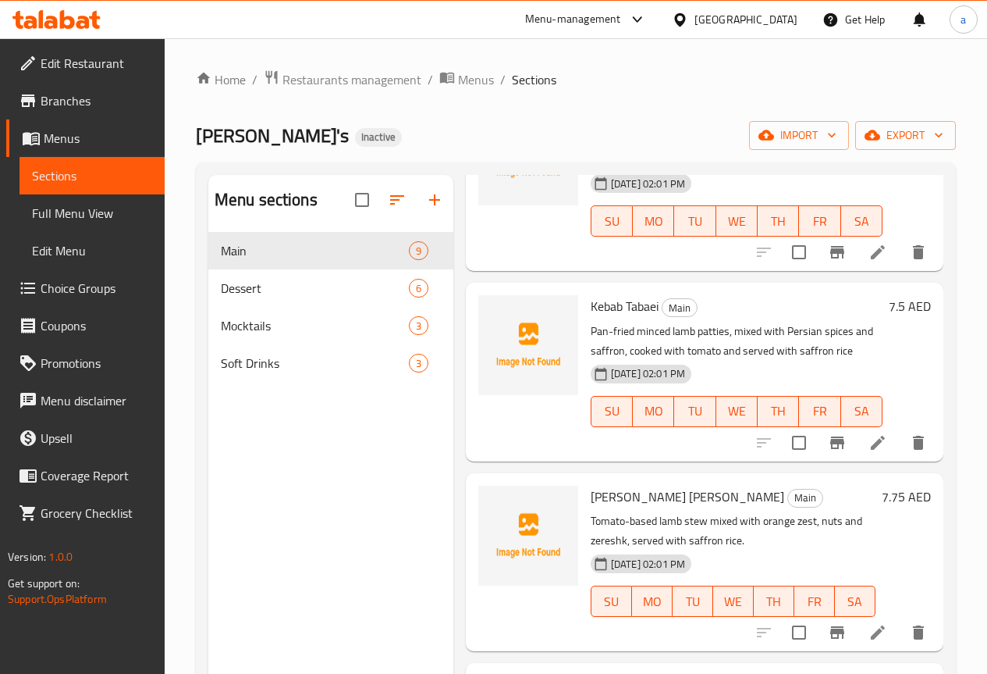
click at [875, 641] on icon at bounding box center [878, 632] width 19 height 19
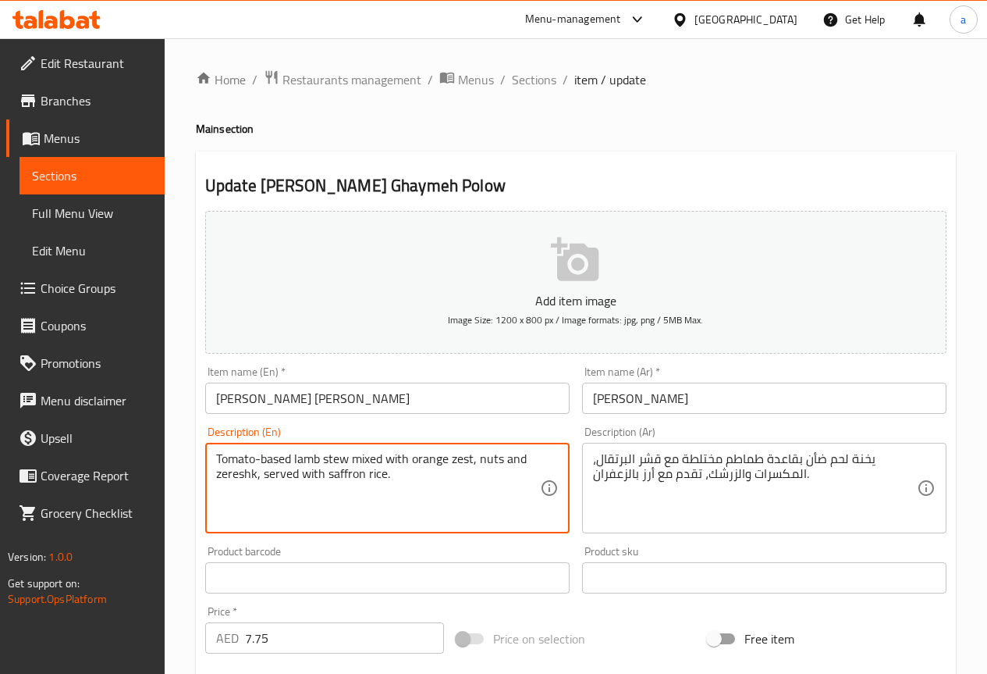
click at [368, 464] on textarea "Tomato-based lamb stew mixed with orange zest, nuts and zereshk, served with sa…" at bounding box center [378, 488] width 324 height 74
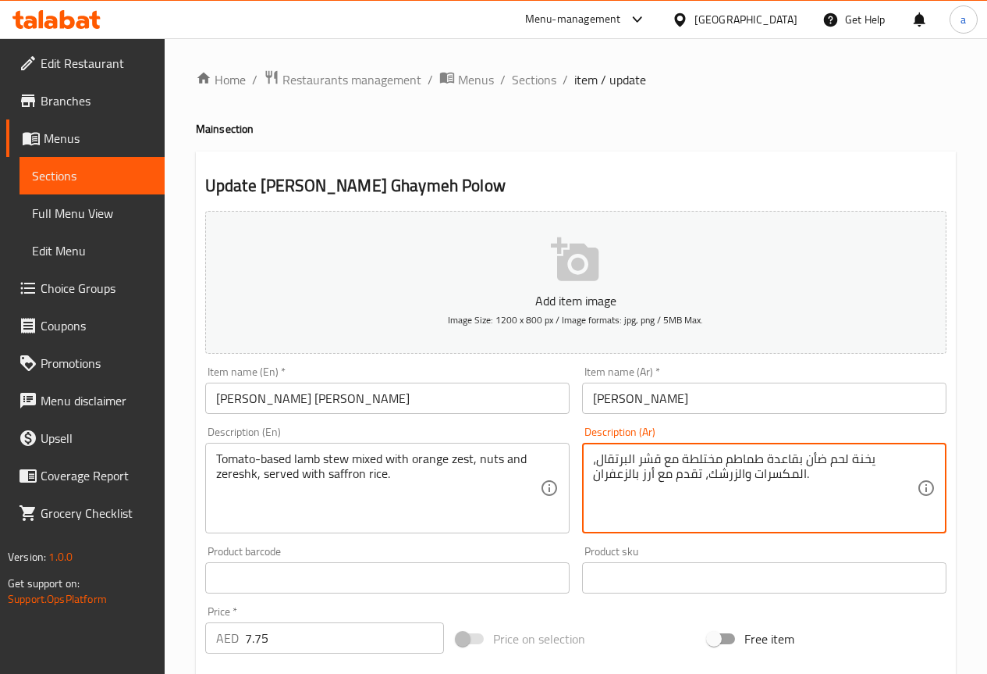
click at [699, 463] on textarea "يخنة لحم ضأن بقاعدة طماطم مختلطة مع قشر البرتقال، المكسرات والزرشك، تقدم مع أرز…" at bounding box center [755, 488] width 324 height 74
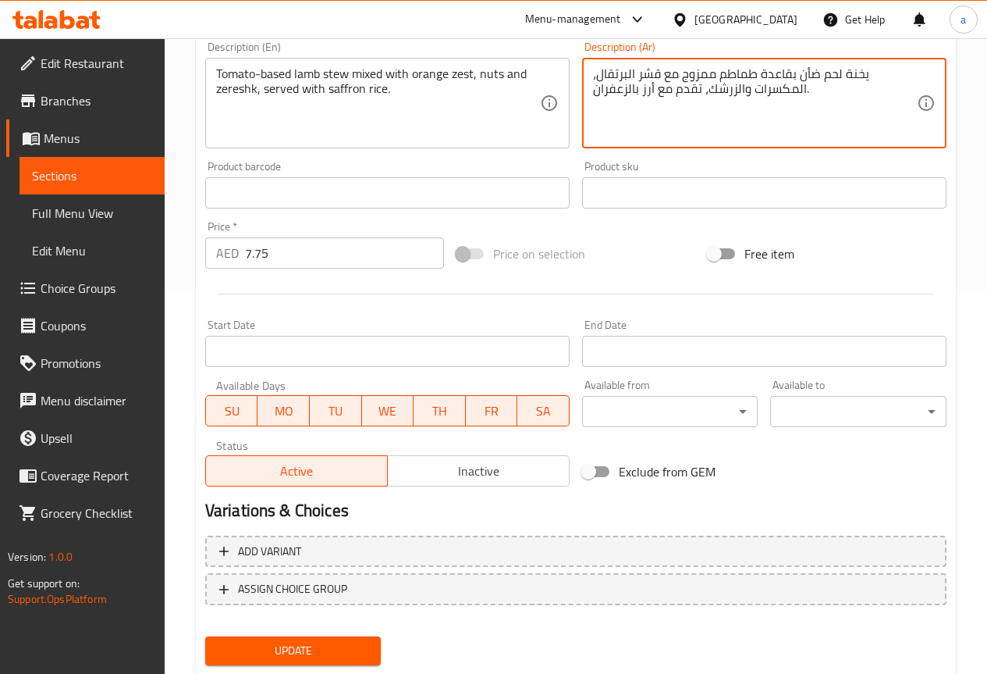
scroll to position [429, 0]
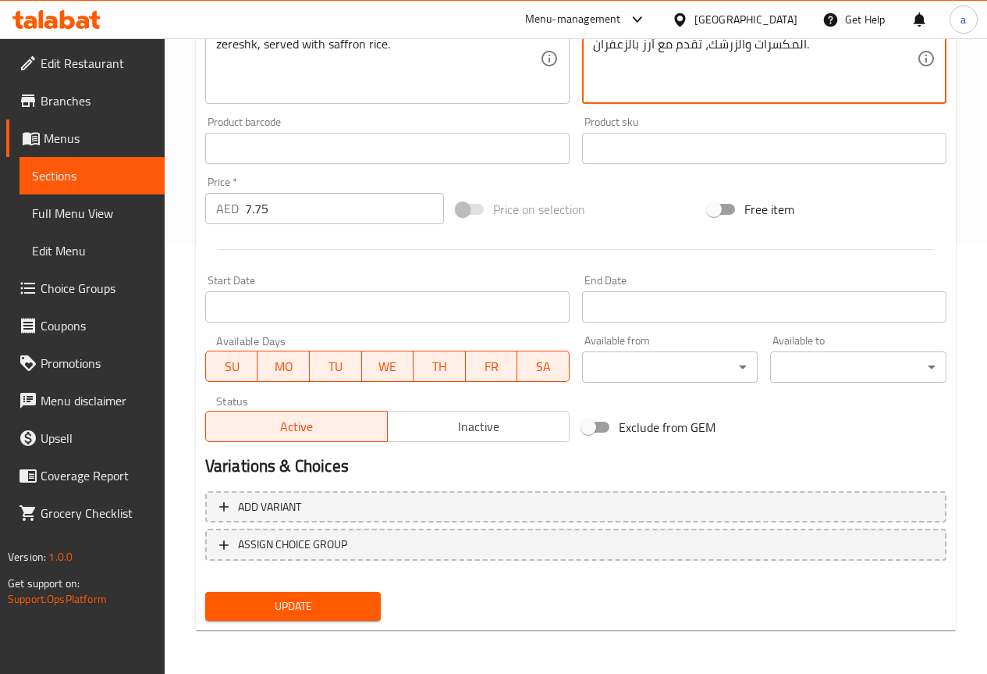
type textarea "يخنة لحم ضأن بقاعدة طماطم ممزوج مع قشر البرتقال، المكسرات والزرشك، تقدم مع أرز …"
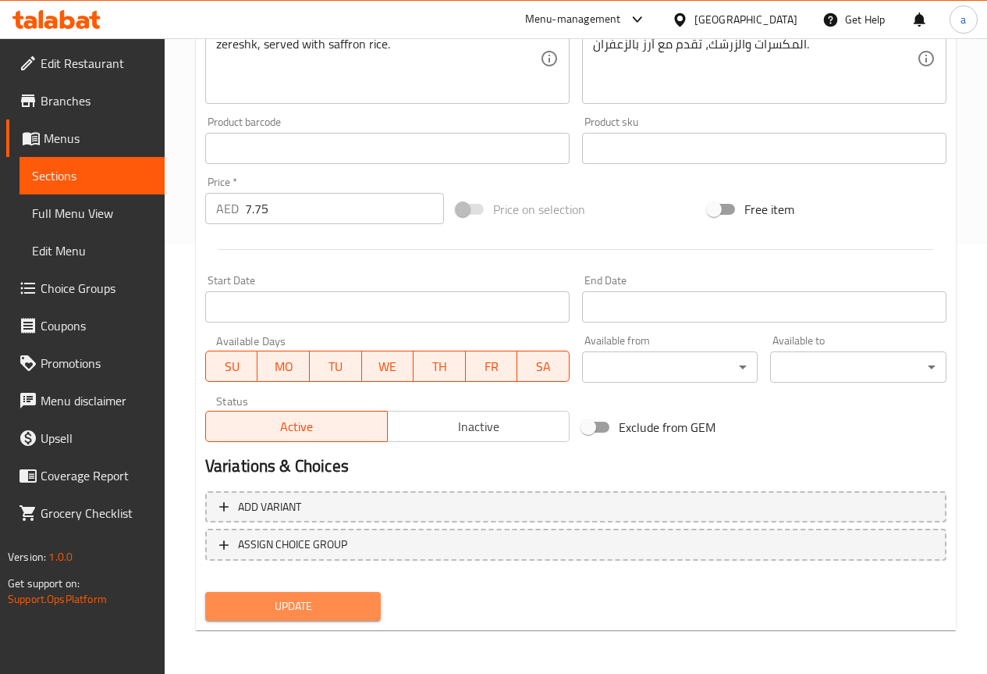
click at [318, 597] on span "Update" at bounding box center [293, 606] width 151 height 20
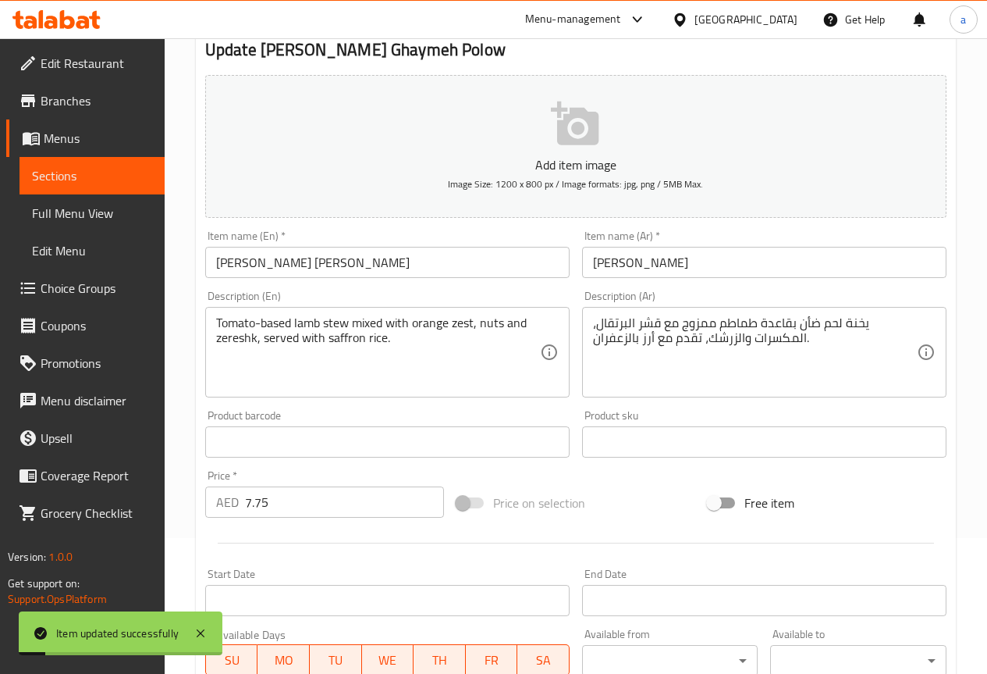
scroll to position [0, 0]
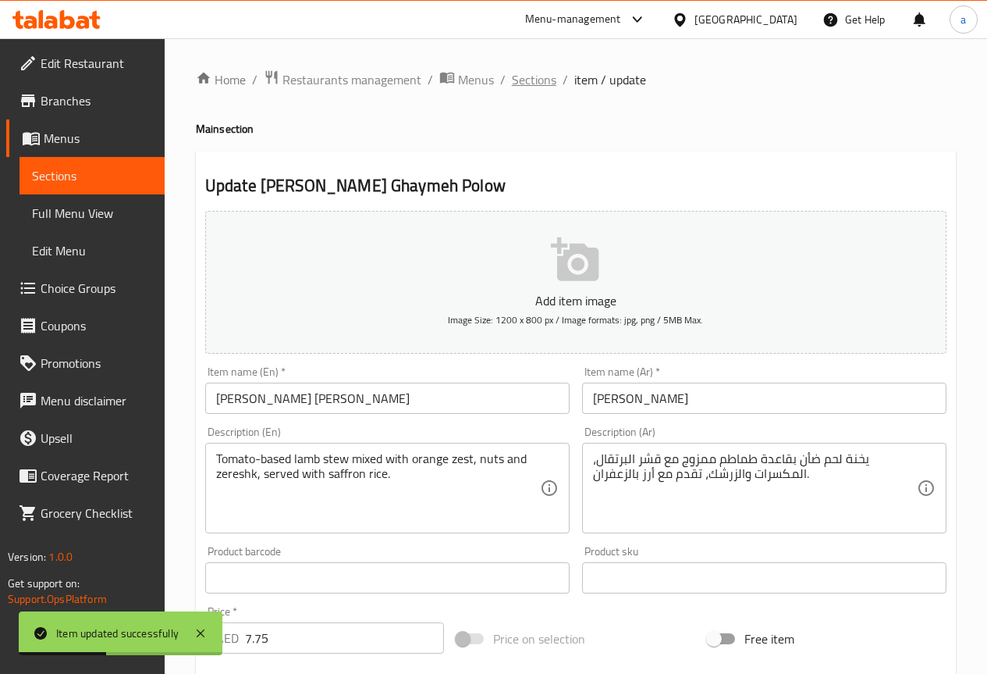
click at [513, 76] on span "Sections" at bounding box center [534, 79] width 44 height 19
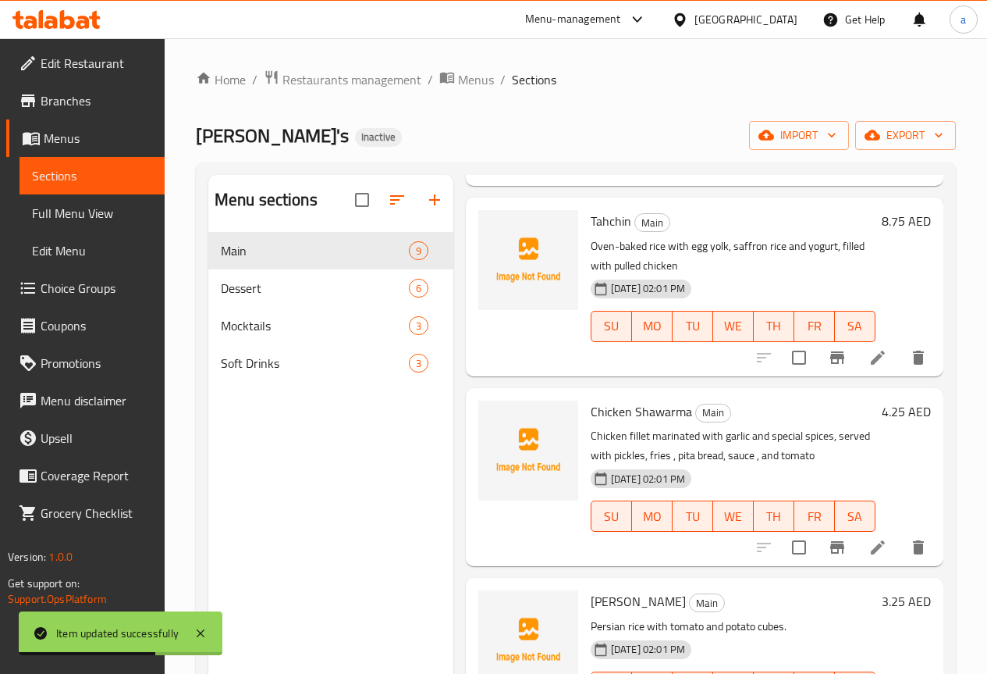
scroll to position [468, 0]
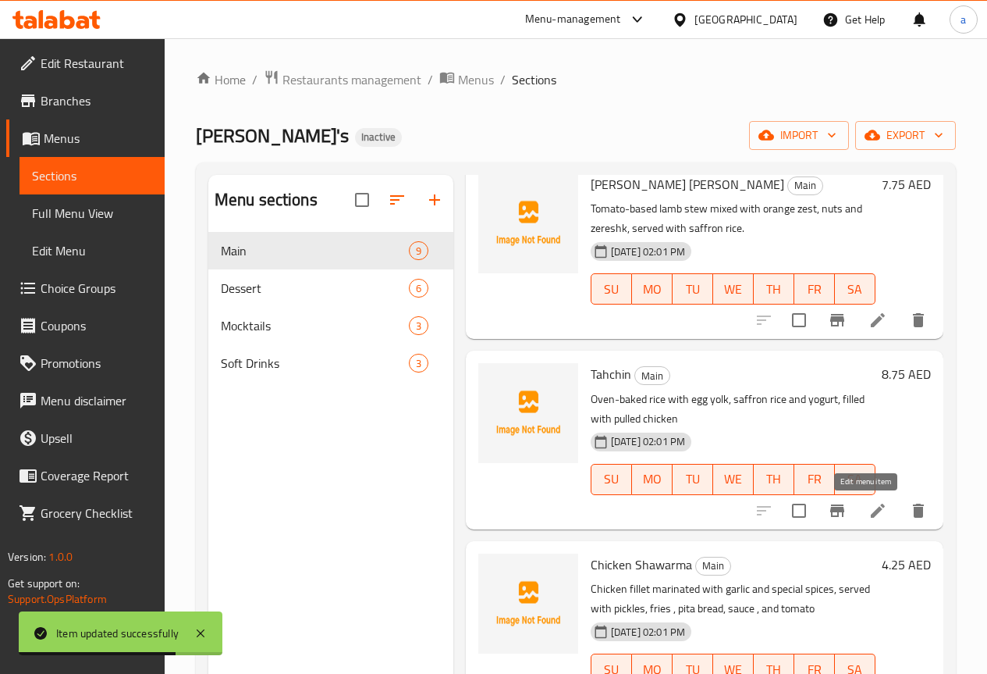
click at [871, 515] on icon at bounding box center [878, 510] width 14 height 14
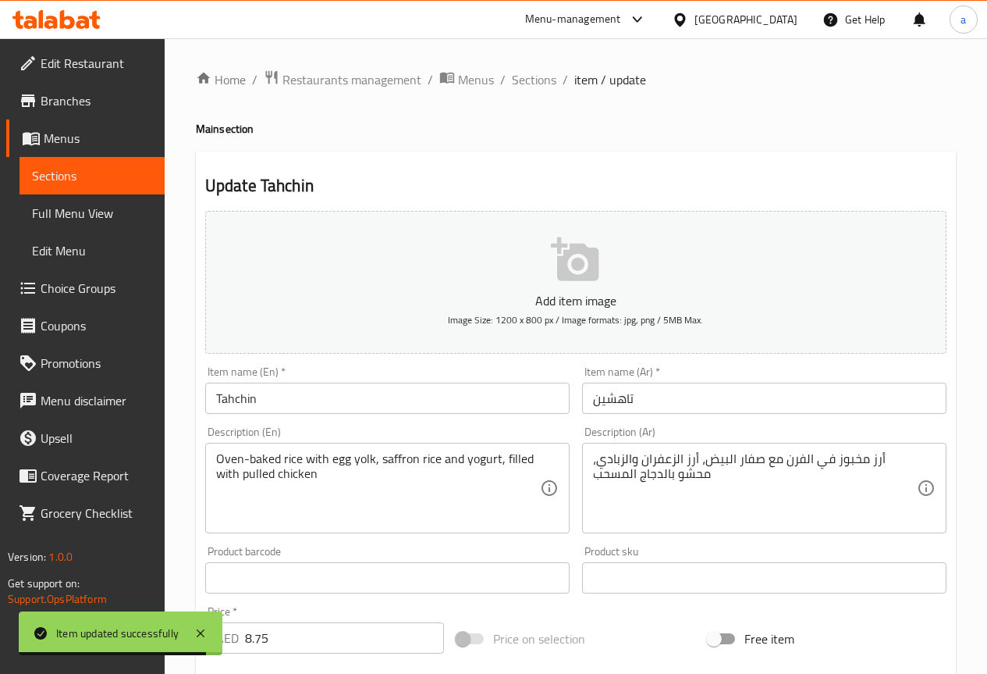
click at [373, 385] on input "Tahchin" at bounding box center [387, 397] width 365 height 31
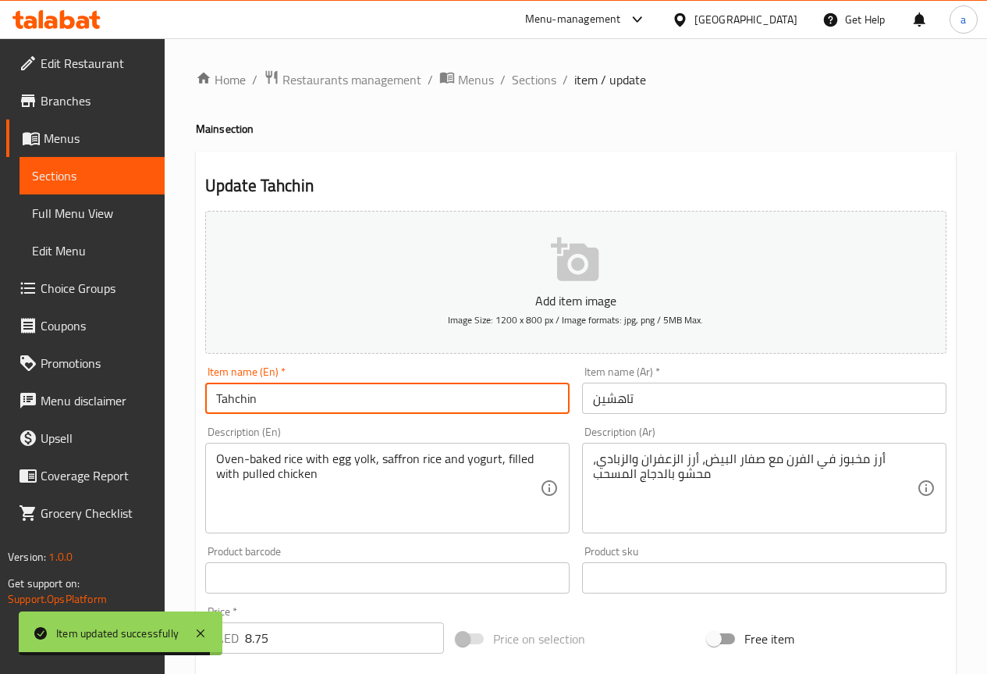
click at [373, 385] on input "Tahchin" at bounding box center [387, 397] width 365 height 31
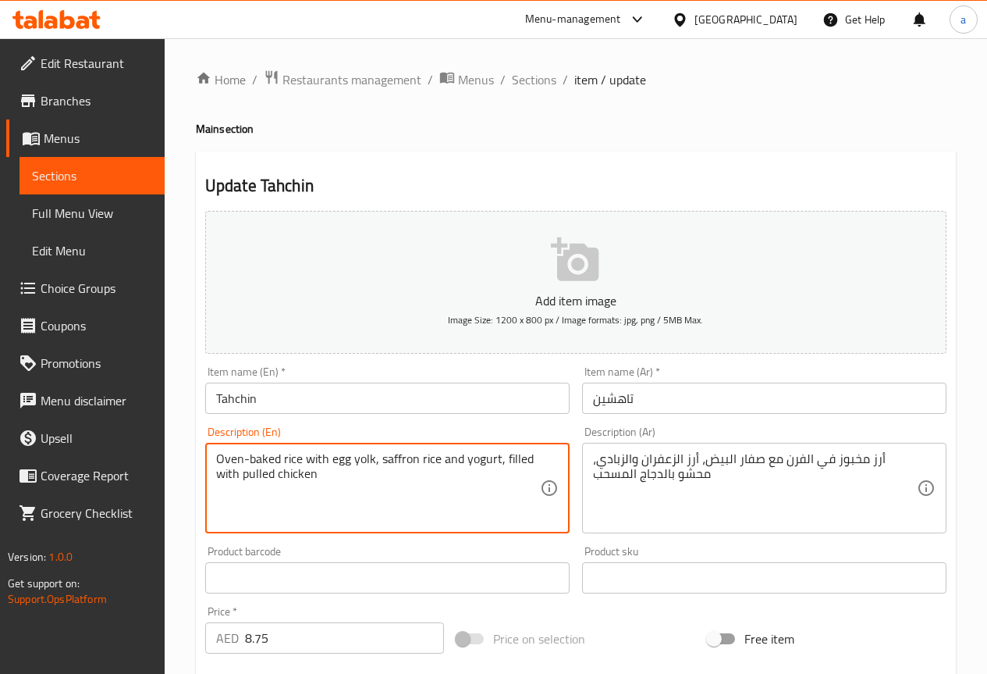
click at [236, 457] on textarea "Oven-baked rice with egg yolk, saffron rice and yogurt, filled with pulled chic…" at bounding box center [378, 488] width 324 height 74
click at [251, 454] on textarea "Oven-baked rice with egg yolk, saffron rice and yogurt, filled with pulled chic…" at bounding box center [378, 488] width 324 height 74
click at [288, 454] on textarea "Oven-baked rice with egg yolk, saffron rice and yogurt, filled with pulled chic…" at bounding box center [378, 488] width 324 height 74
drag, startPoint x: 282, startPoint y: 454, endPoint x: 208, endPoint y: 462, distance: 74.6
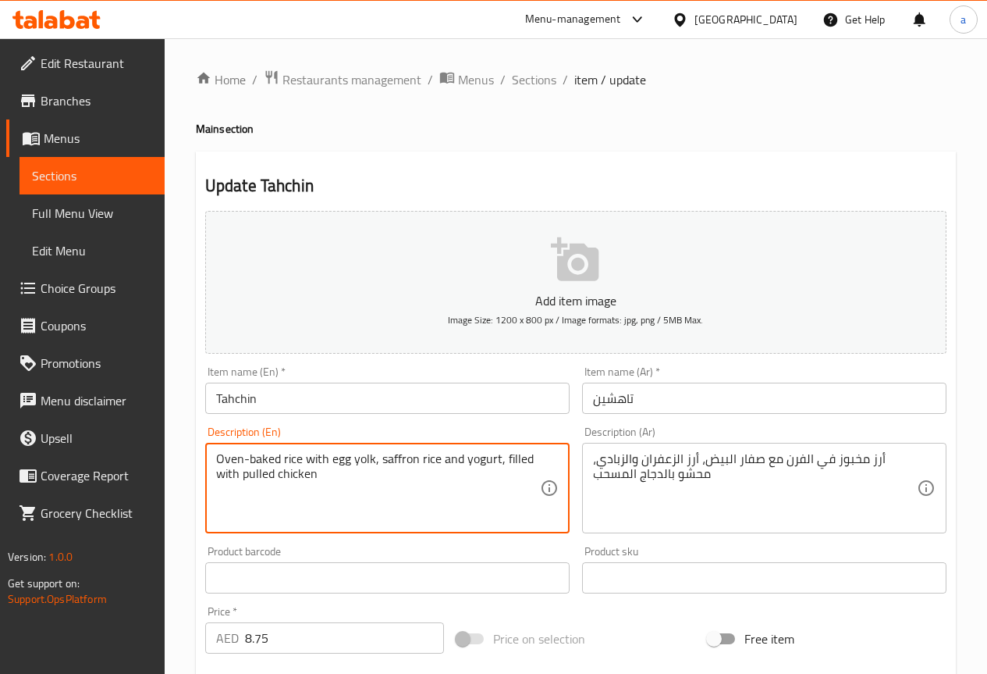
click at [208, 462] on div "Oven-baked rice with egg yolk, saffron rice and yogurt, filled with pulled chic…" at bounding box center [387, 488] width 365 height 91
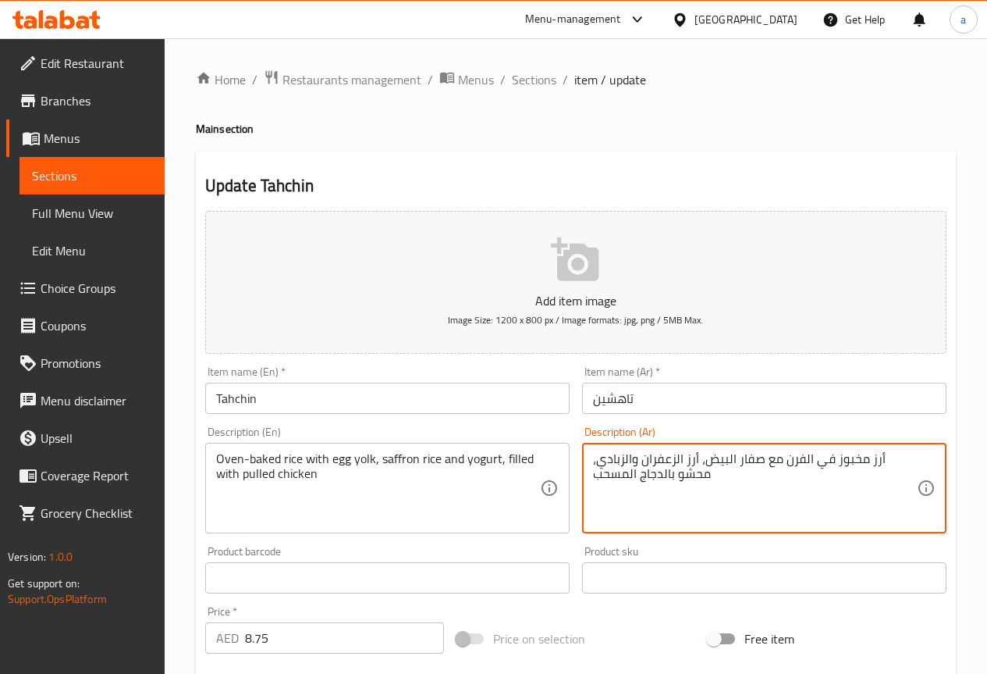
click at [621, 475] on textarea "أرز مخبوز في الفرن مع صفار البيض، أرز الزعفران والزبادي، محشو بالدجاج المسحب" at bounding box center [755, 488] width 324 height 74
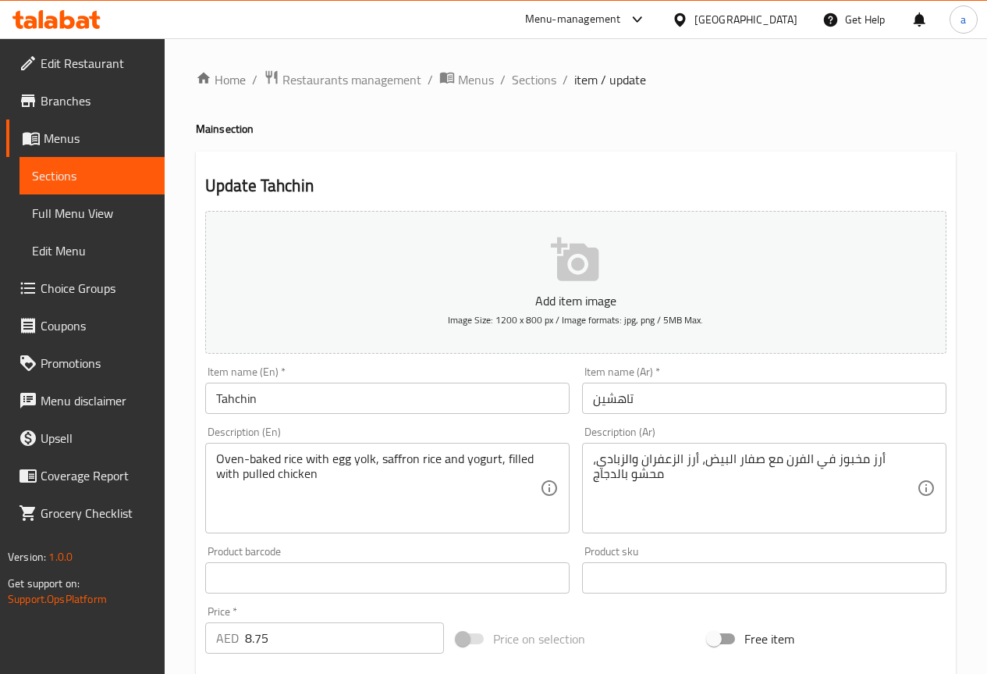
click at [588, 461] on div "أرز مخبوز في الفرن مع صفار البيض، أرز الزعفران والزبادي، محشو بالدجاج Descripti…" at bounding box center [764, 488] width 365 height 91
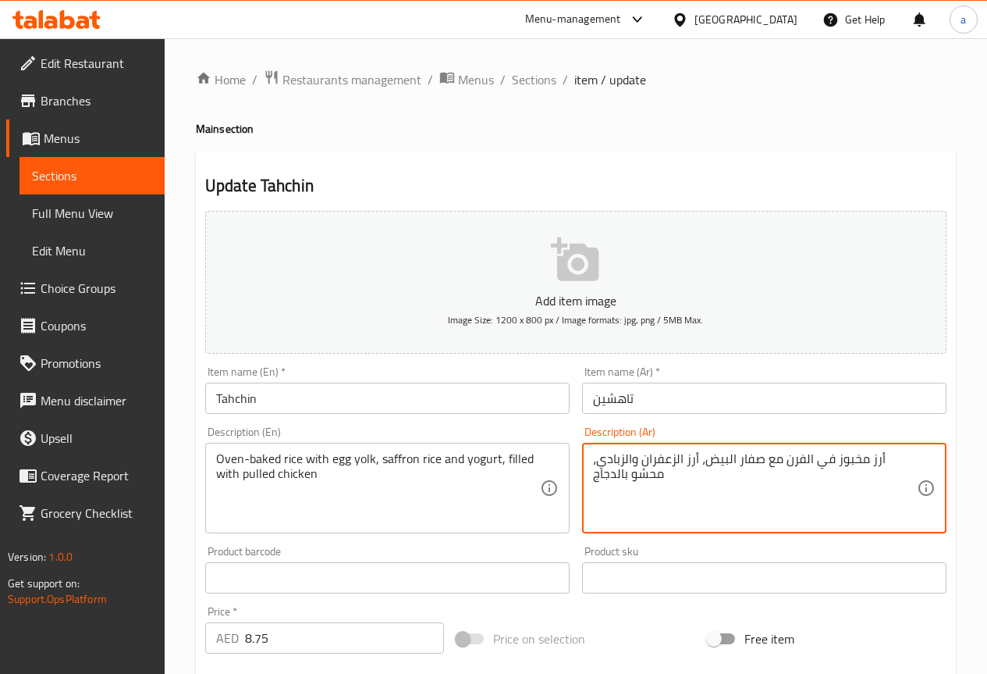
click at [593, 457] on textarea "أرز مخبوز في الفرن مع صفار البيض، أرز الزعفران والزبادي، محشو بالدجاج" at bounding box center [755, 488] width 324 height 74
click at [614, 464] on textarea "أرز مخبوز في الفرن مع صفار البيض، أرز الزعفران والزبادي، محشو بالدجاج" at bounding box center [755, 488] width 324 height 74
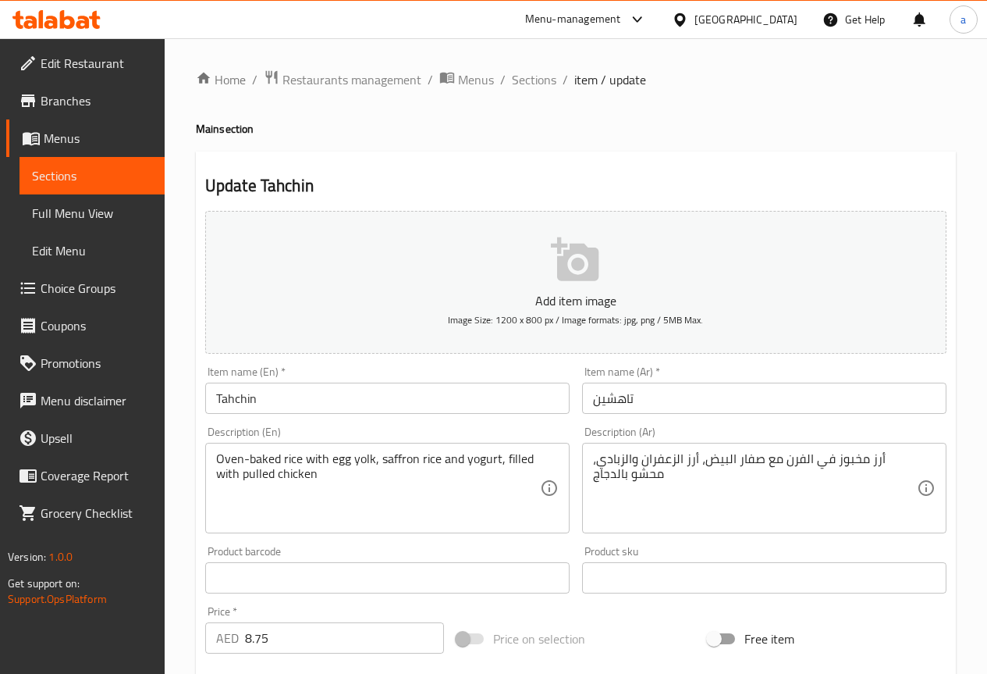
click at [588, 454] on div "أرز مخبوز في الفرن مع صفار البيض، أرز الزعفران والزبادي، محشو بالدجاج Descripti…" at bounding box center [764, 488] width 365 height 91
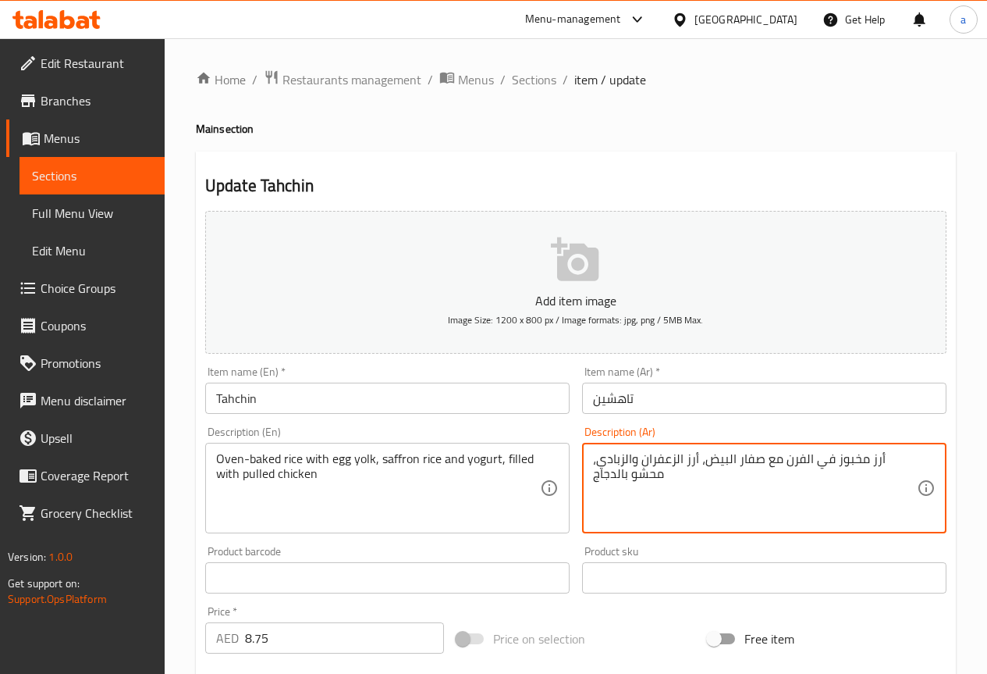
click at [593, 457] on textarea "أرز مخبوز في الفرن مع صفار البيض، أرز الزعفران والزبادي، محشو بالدجاج" at bounding box center [755, 488] width 324 height 74
click at [742, 497] on textarea "أرز مخبوز في الفرن مع صفار البيض، أرز الزعفران والزبادي، محشو بوليد بالدجاج" at bounding box center [755, 488] width 324 height 74
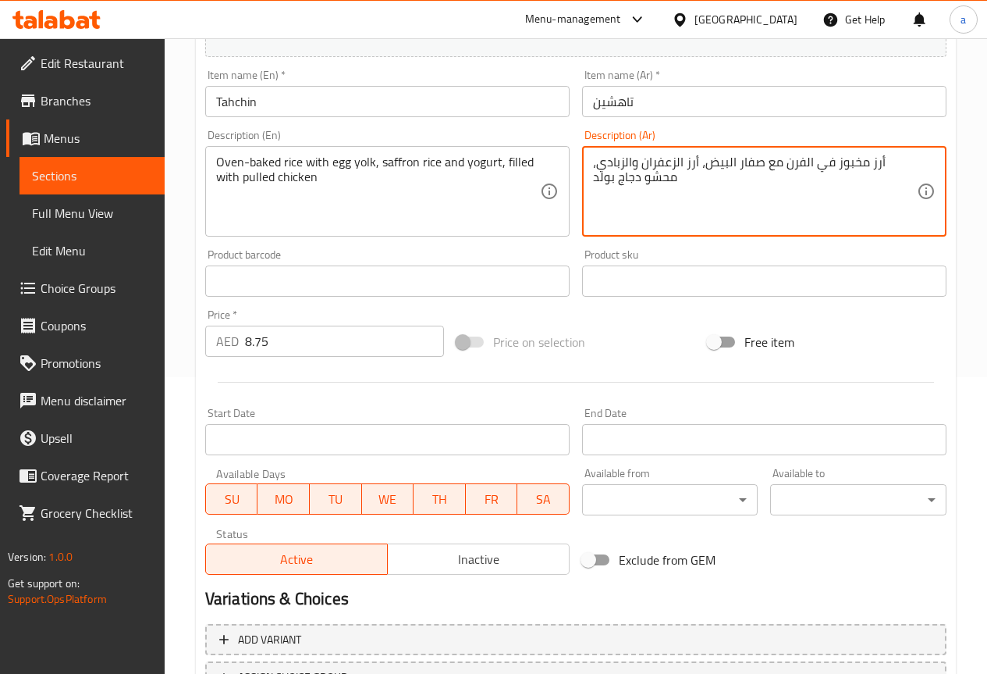
scroll to position [429, 0]
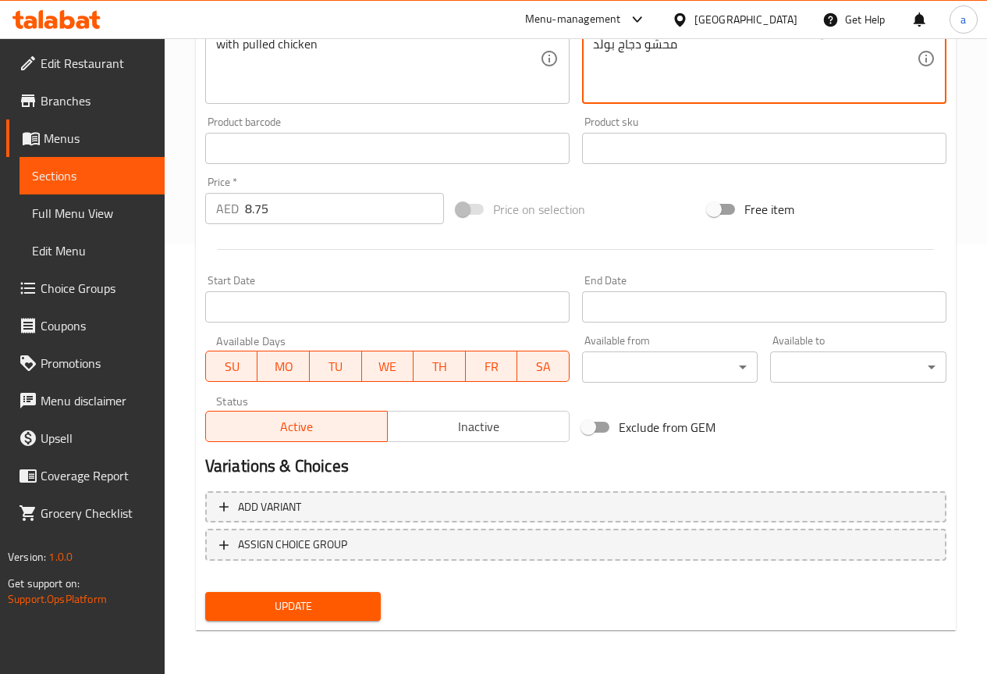
type textarea "أرز مخبوز في الفرن مع صفار البيض، أرز الزعفران والزبادي، محشو دجاج بولد"
click at [340, 604] on span "Update" at bounding box center [293, 606] width 151 height 20
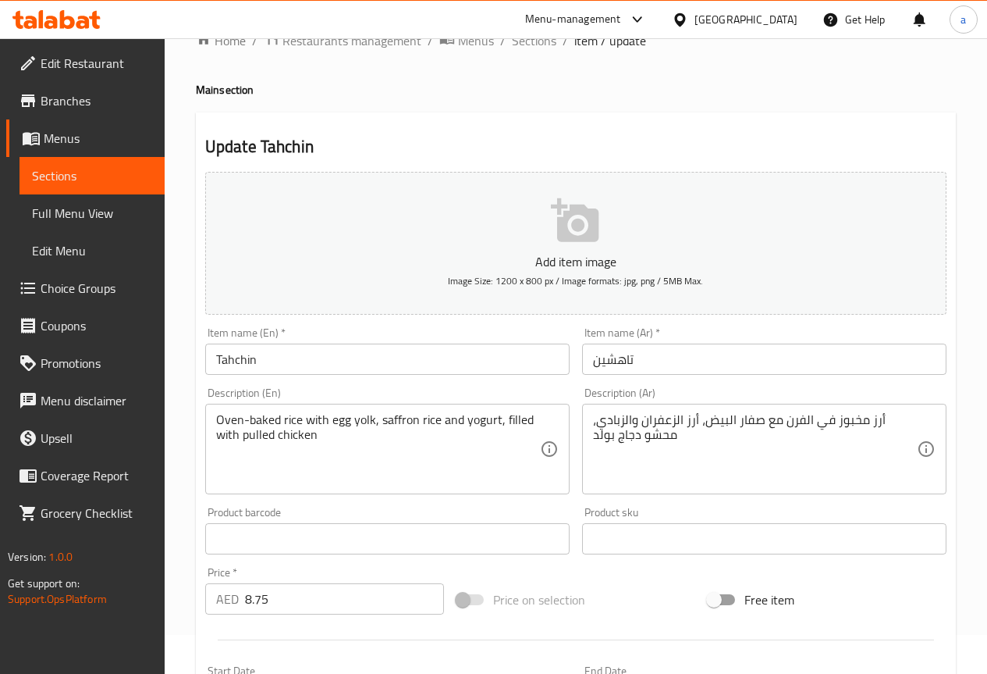
scroll to position [0, 0]
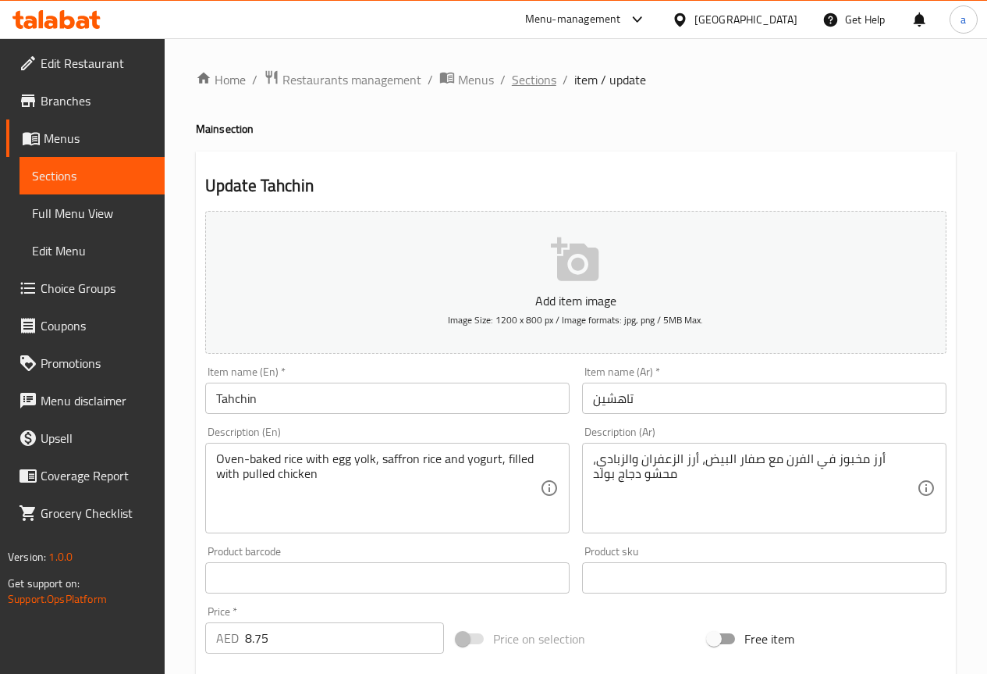
click at [536, 80] on span "Sections" at bounding box center [534, 79] width 44 height 19
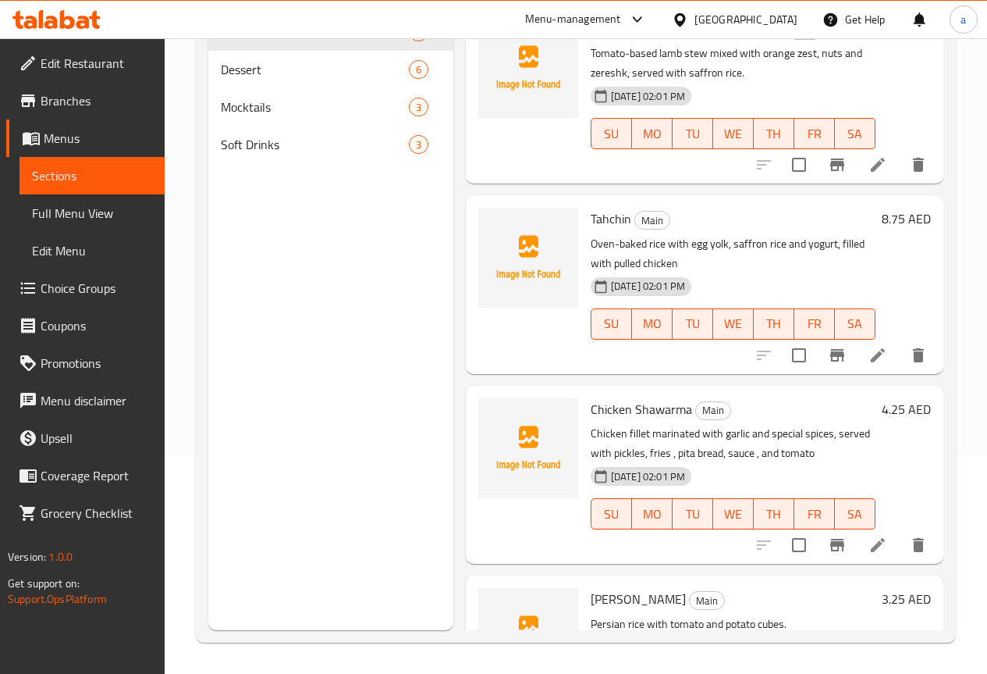
scroll to position [377, 0]
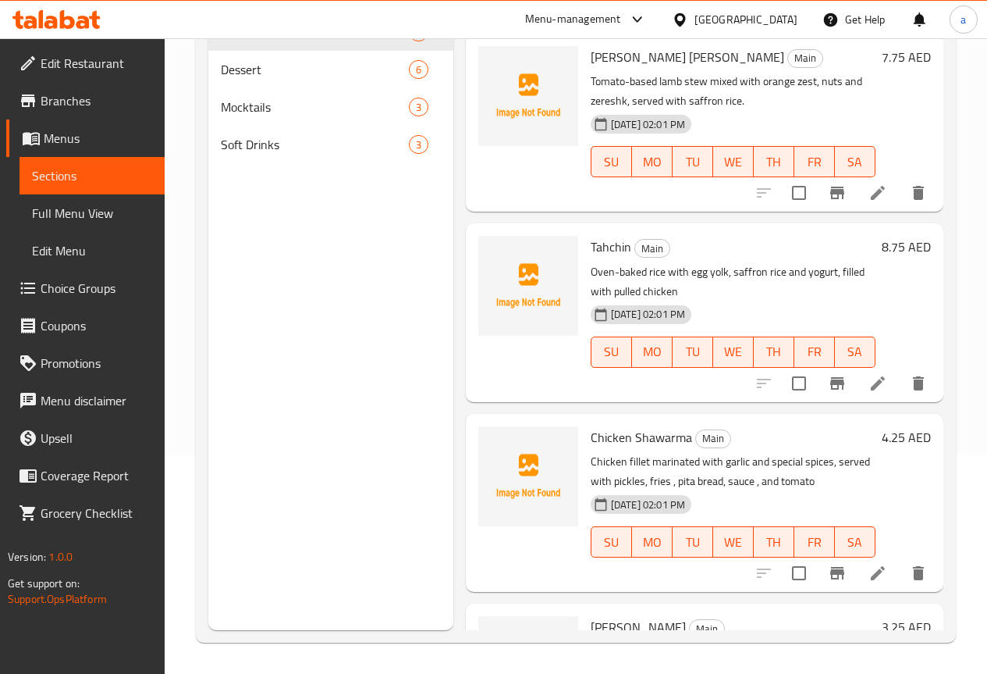
click at [859, 586] on li at bounding box center [878, 573] width 44 height 28
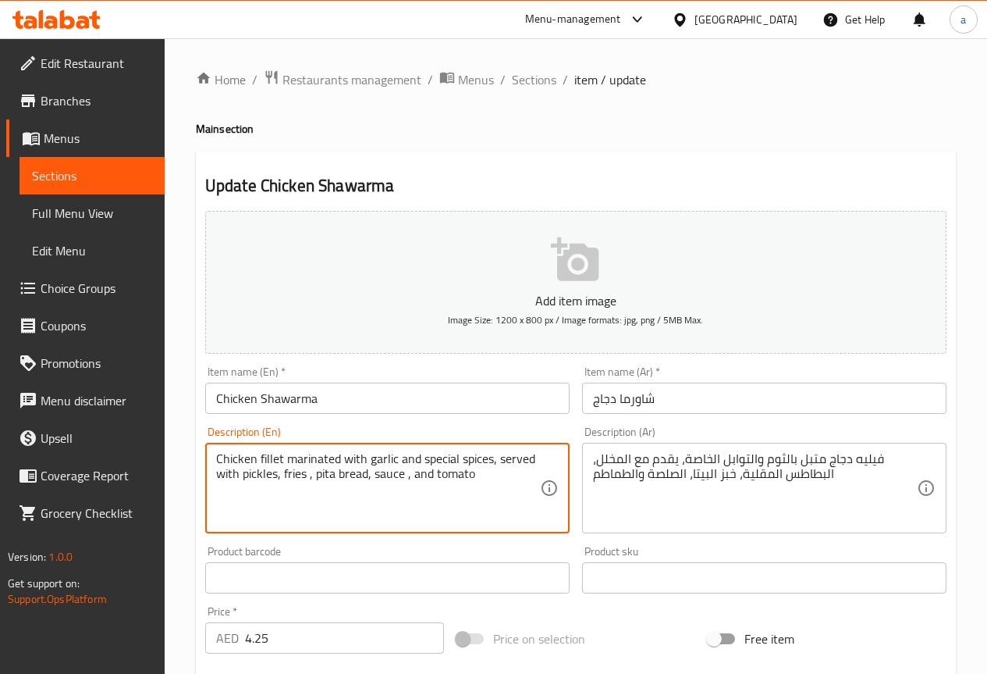
click at [340, 478] on textarea "Chicken fillet marinated with garlic and special spices, served with pickles, f…" at bounding box center [378, 488] width 324 height 74
click at [339, 485] on textarea "Chicken fillet marinated with garlic and special spices, served with pickles, f…" at bounding box center [378, 488] width 324 height 74
click at [373, 524] on textarea "Chicken fillet marinated with garlic and special spices, served with pickles, f…" at bounding box center [378, 488] width 324 height 74
drag, startPoint x: 366, startPoint y: 471, endPoint x: 318, endPoint y: 482, distance: 49.4
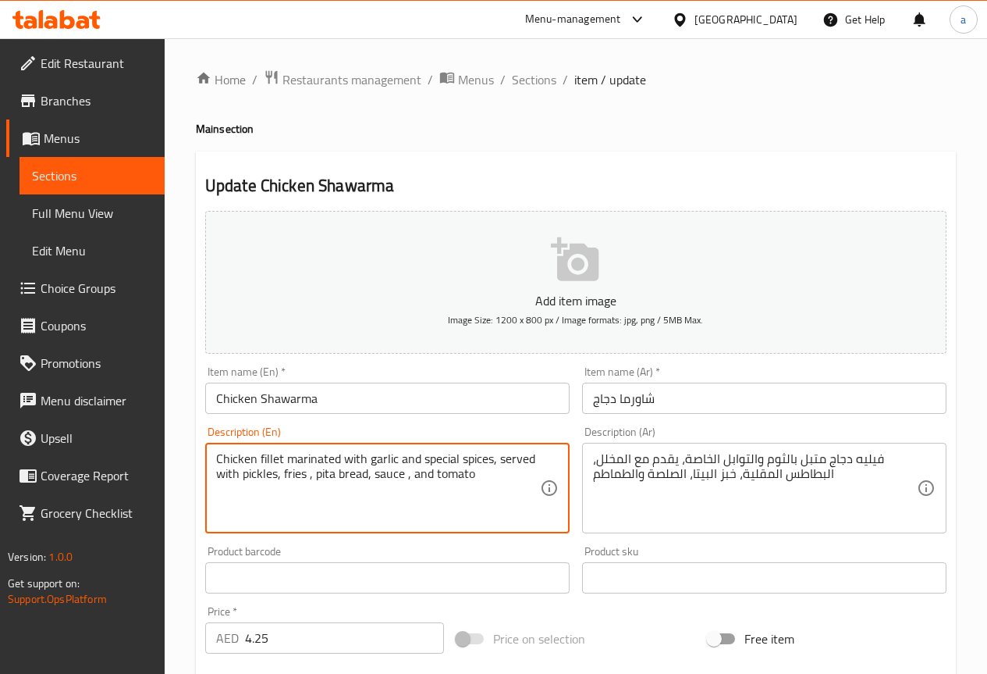
click at [318, 482] on textarea "Chicken fillet marinated with garlic and special spices, served with pickles, f…" at bounding box center [378, 488] width 324 height 74
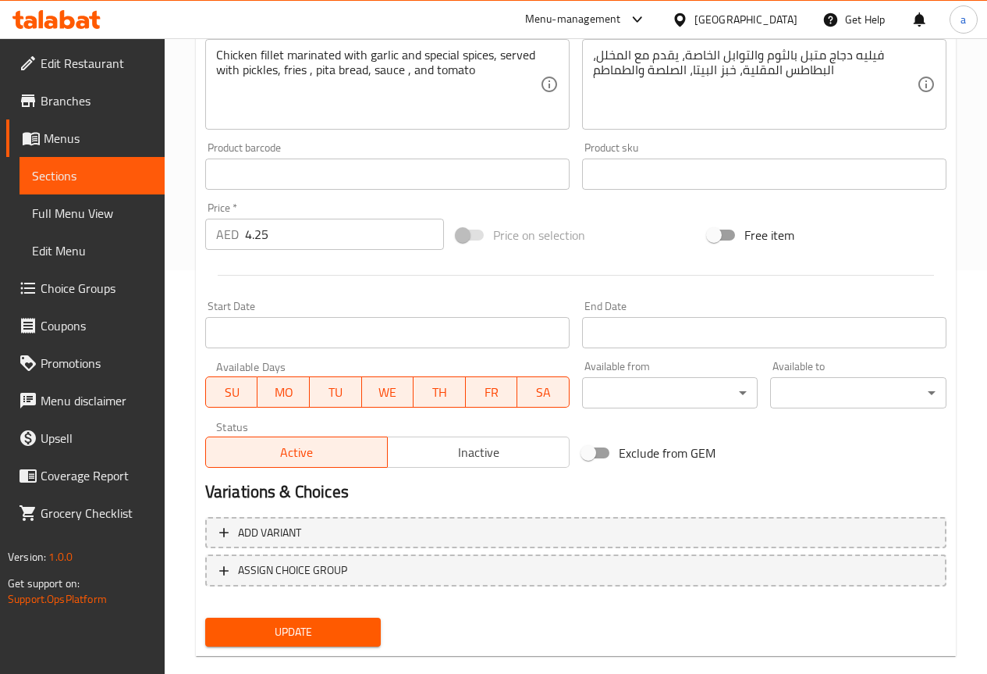
scroll to position [429, 0]
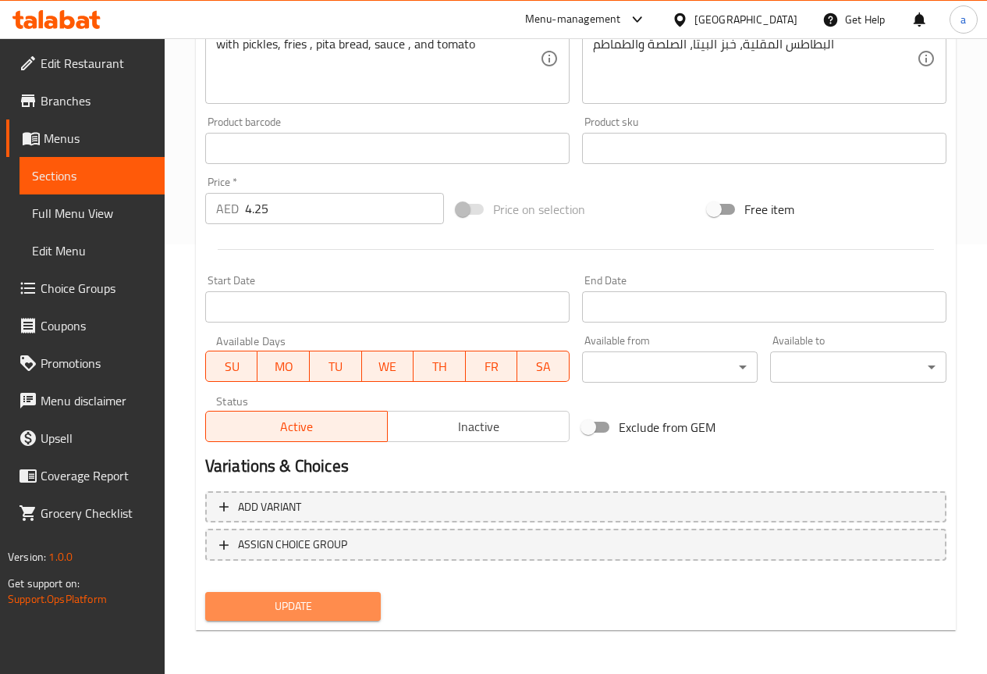
click at [289, 601] on span "Update" at bounding box center [293, 606] width 151 height 20
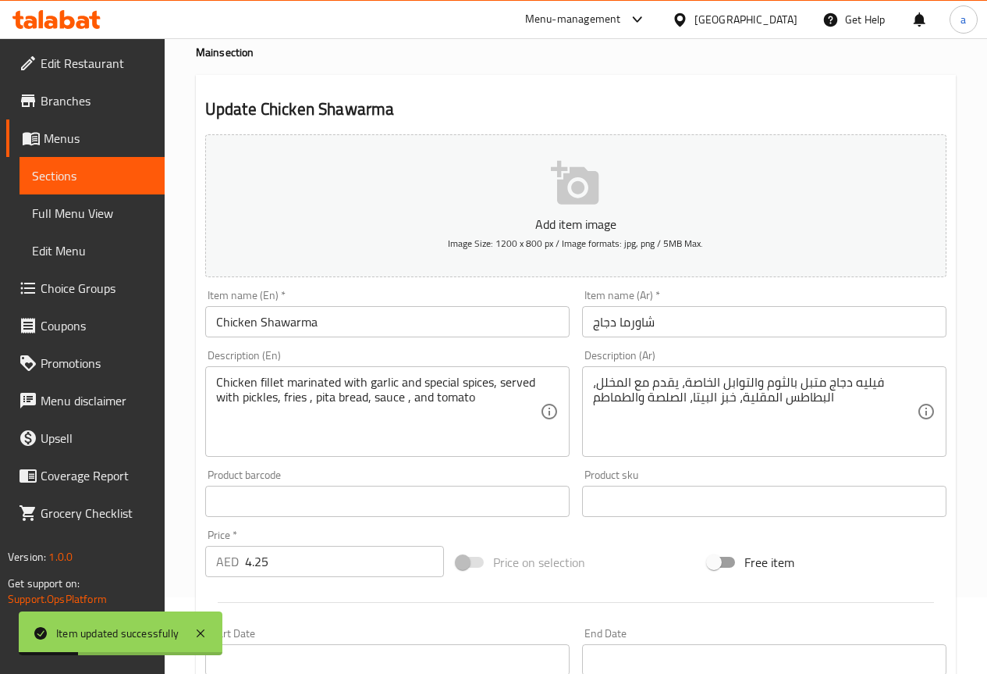
scroll to position [234, 0]
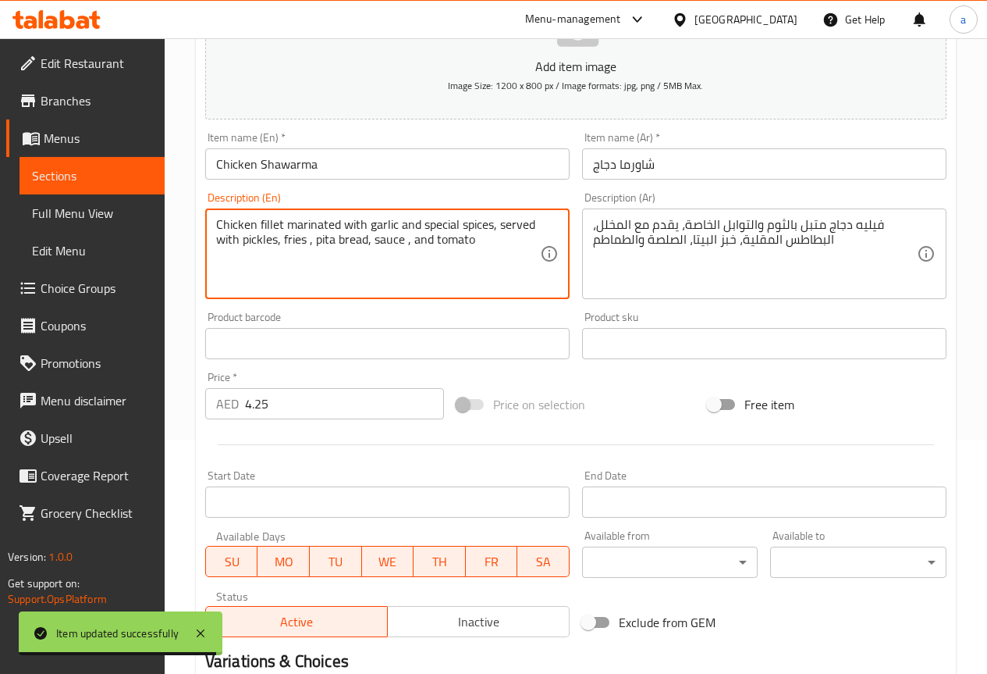
click at [377, 241] on textarea "Chicken fillet marinated with garlic and special spices, served with pickles, f…" at bounding box center [378, 254] width 324 height 74
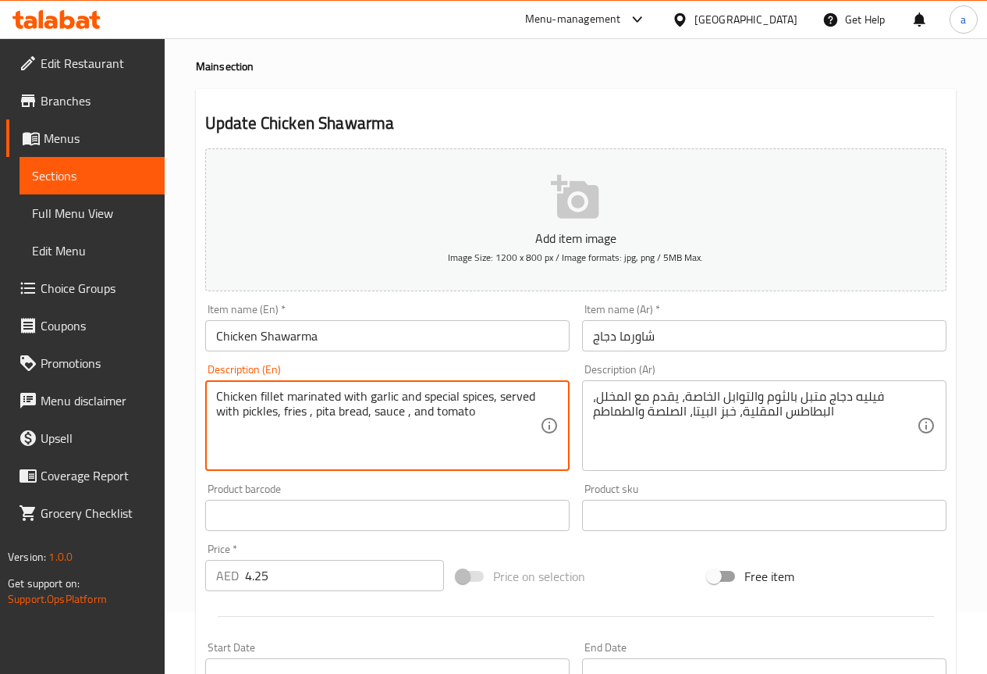
scroll to position [0, 0]
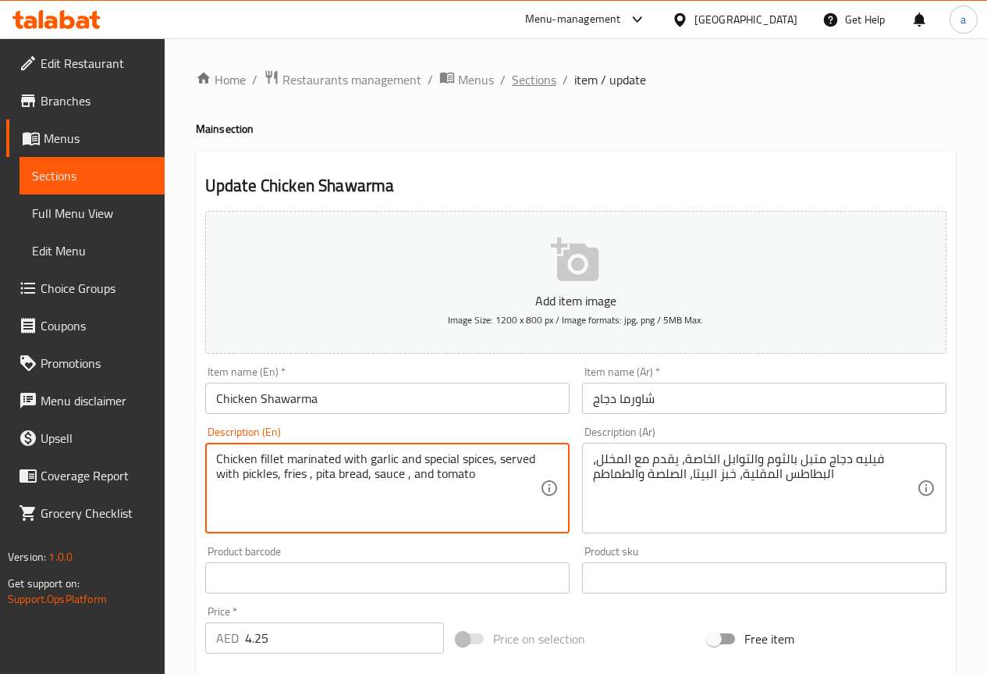
click at [520, 80] on span "Sections" at bounding box center [534, 79] width 44 height 19
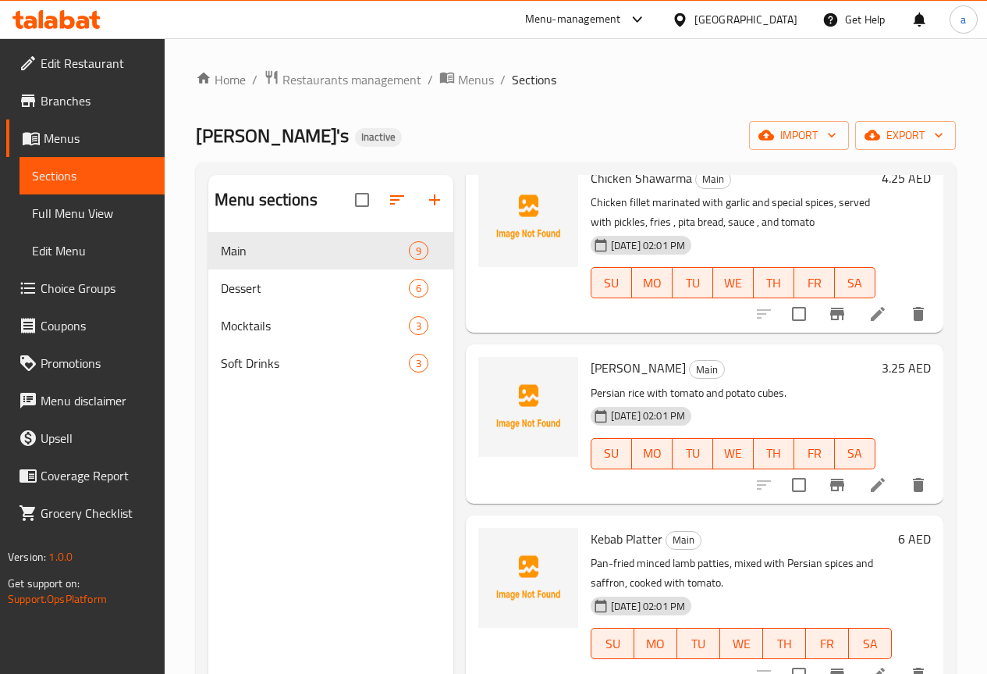
scroll to position [859, 0]
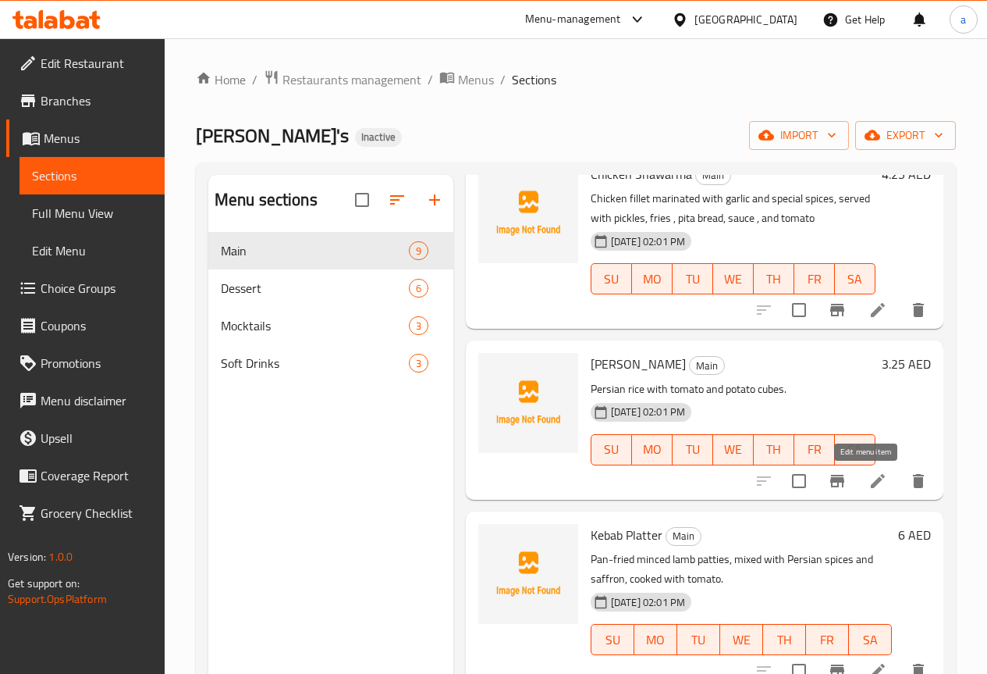
click at [871, 486] on icon at bounding box center [878, 481] width 14 height 14
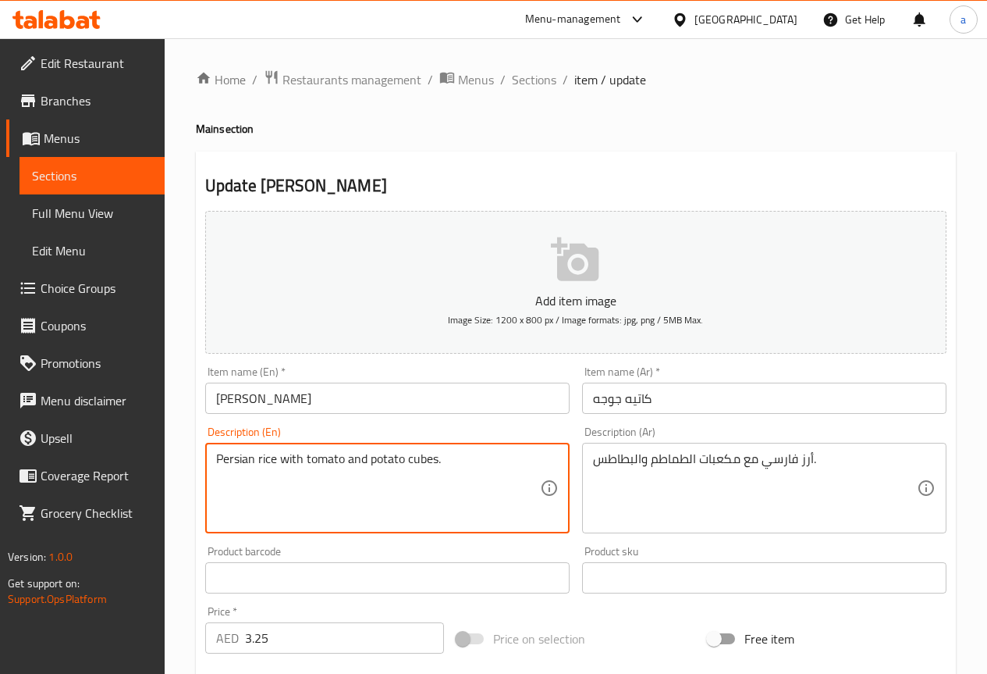
click at [415, 456] on textarea "Persian rice with tomato and potato cubes." at bounding box center [378, 488] width 324 height 74
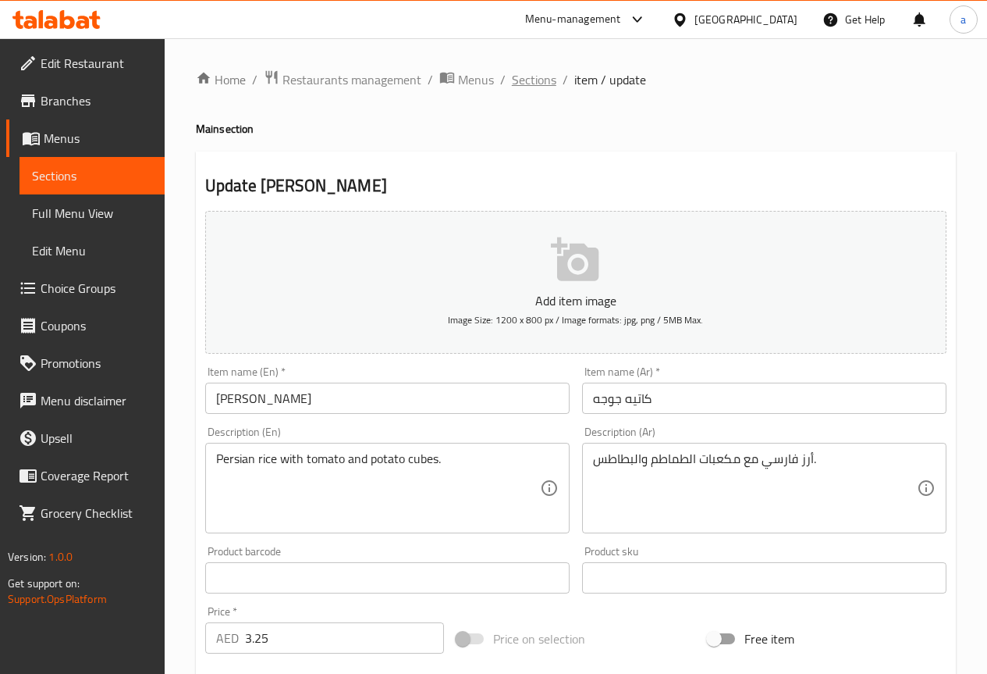
click at [530, 71] on span "Sections" at bounding box center [534, 79] width 44 height 19
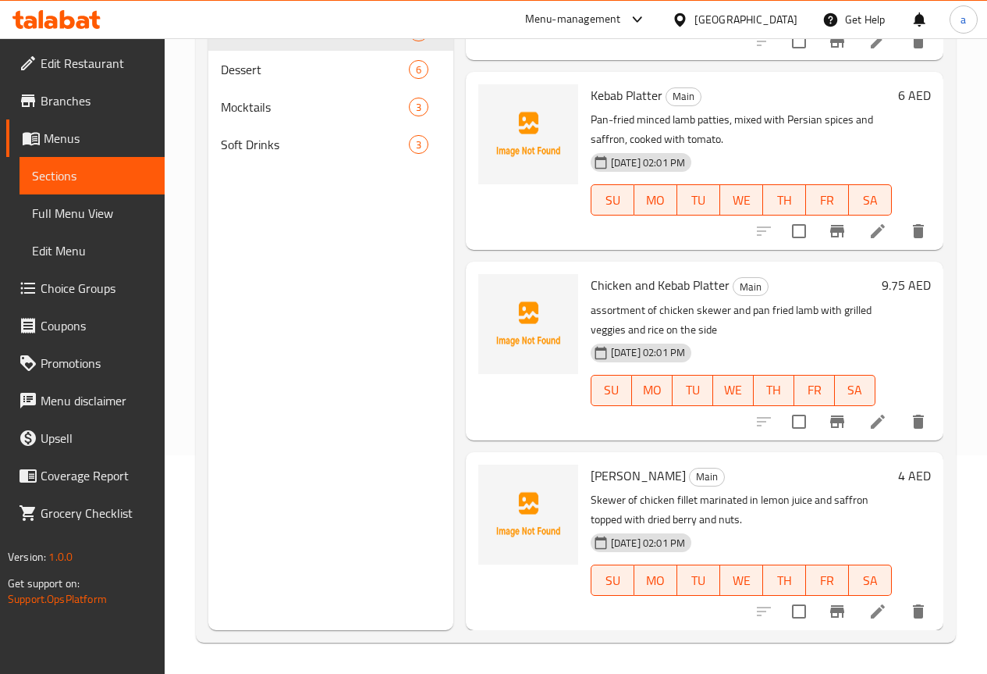
scroll to position [923, 0]
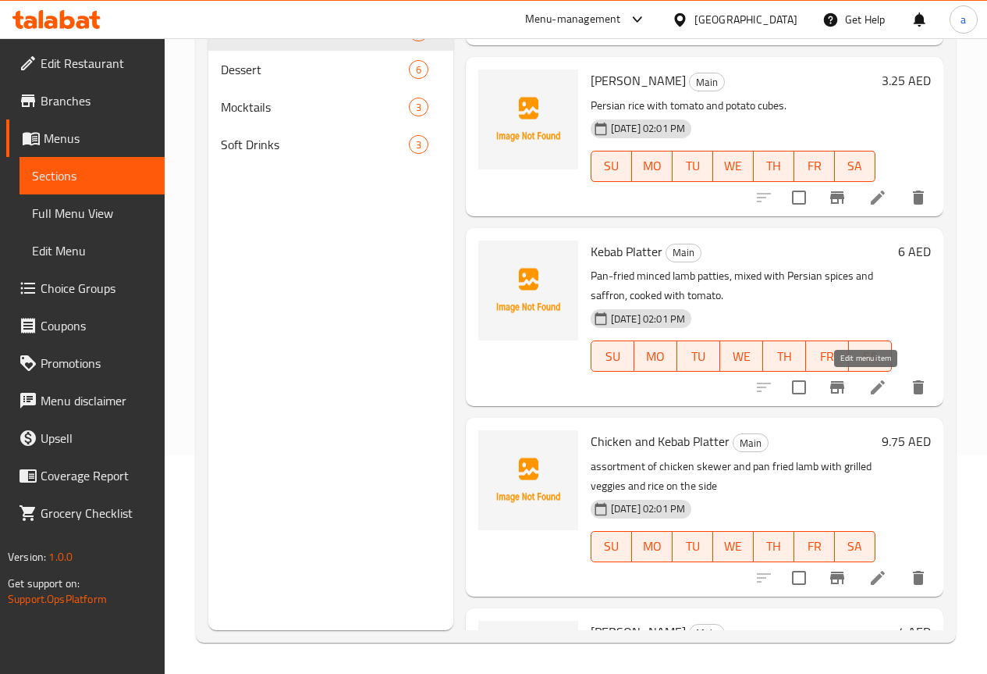
click at [869, 379] on icon at bounding box center [878, 387] width 19 height 19
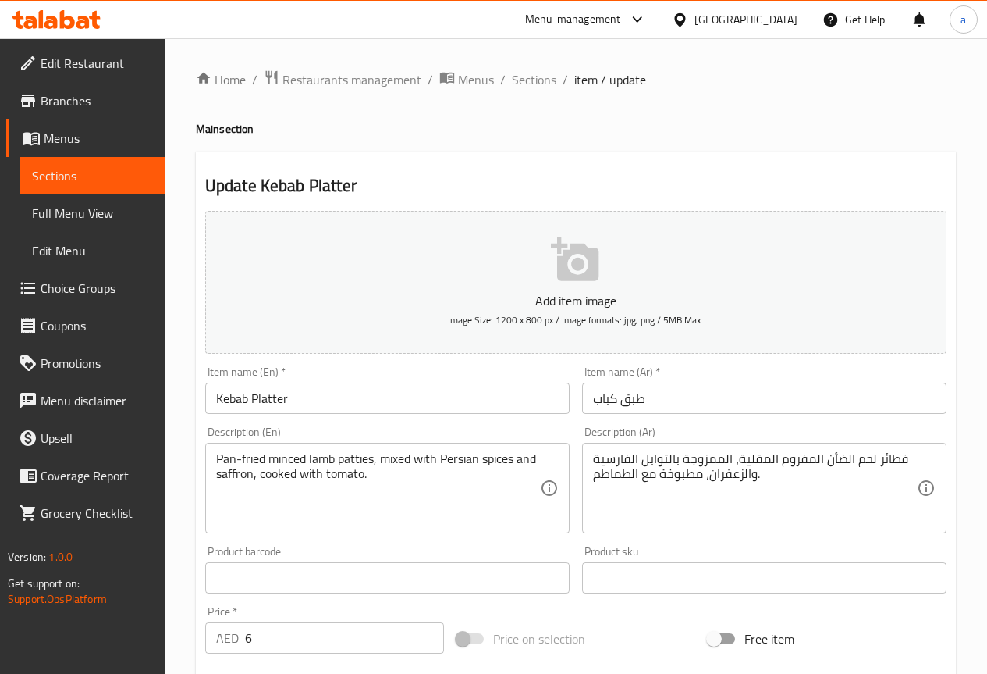
click at [427, 390] on input "Kebab Platter" at bounding box center [387, 397] width 365 height 31
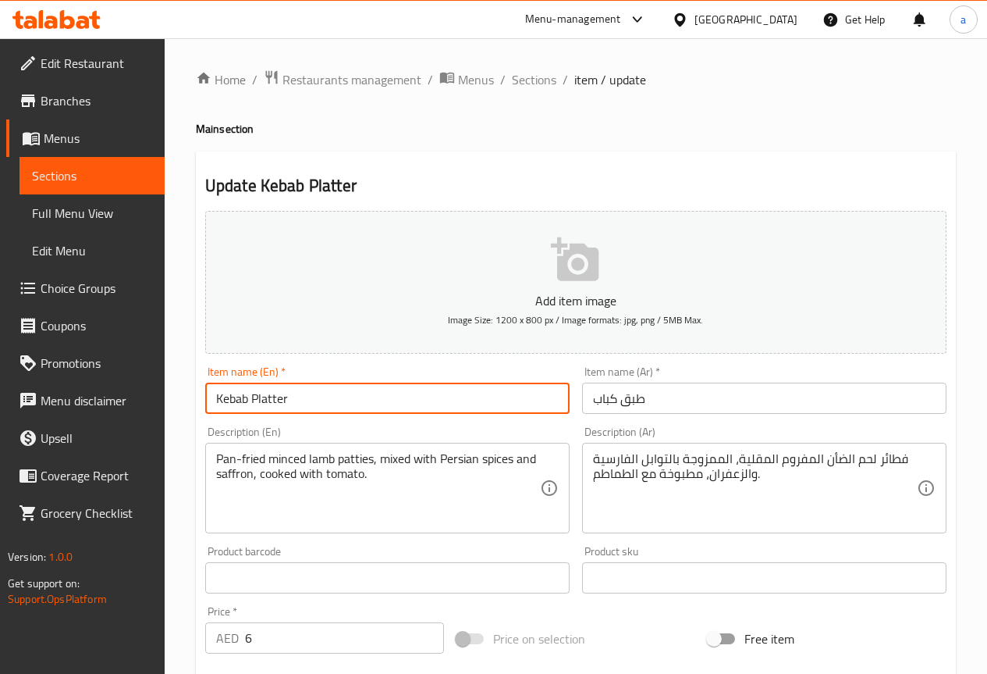
click at [427, 390] on input "Kebab Platter" at bounding box center [387, 397] width 365 height 31
click at [246, 394] on input "Kebab Platter" at bounding box center [387, 397] width 365 height 31
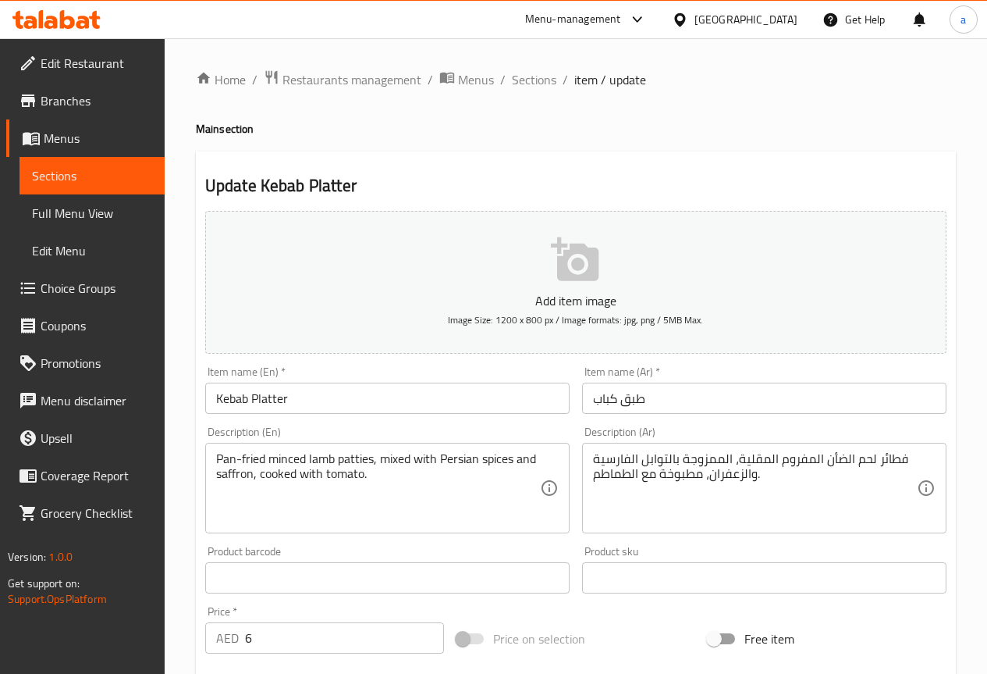
drag, startPoint x: 736, startPoint y: 459, endPoint x: 742, endPoint y: 467, distance: 9.5
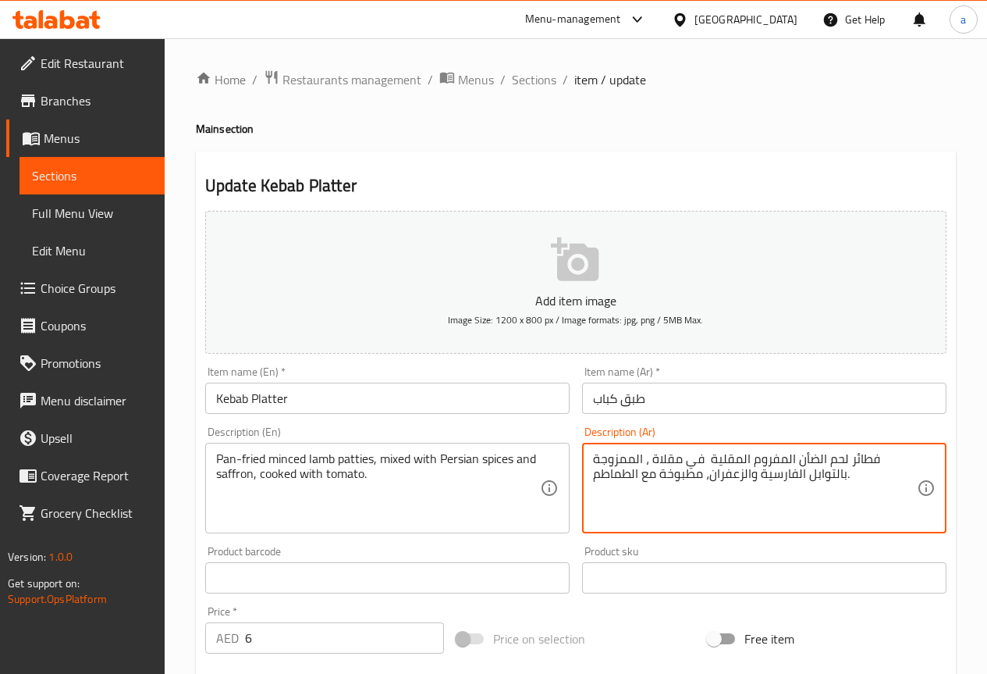
click at [869, 464] on textarea "فطائر لحم الضأن المفروم المقلية في مقلاة ، الممزوجة بالتوابل الفارسية والزعفران…" at bounding box center [755, 488] width 324 height 74
click at [816, 494] on textarea "شرائح لحم الضأن المفروم المقلية في مقلاة ، الممزوجة بالتوابل الفارسية والزعفران…" at bounding box center [755, 488] width 324 height 74
click at [712, 511] on textarea "شرائح لحم الضأن المفروم المقلية في مقلاة ، الممزوجة بالتوابل الفارسية والزعفران…" at bounding box center [755, 488] width 324 height 74
click at [686, 516] on textarea "شرائح لحم الضأن المفروم المقلية في مقلاة ، الممزوجة بالتوابل الفارسية والزعفران…" at bounding box center [755, 488] width 324 height 74
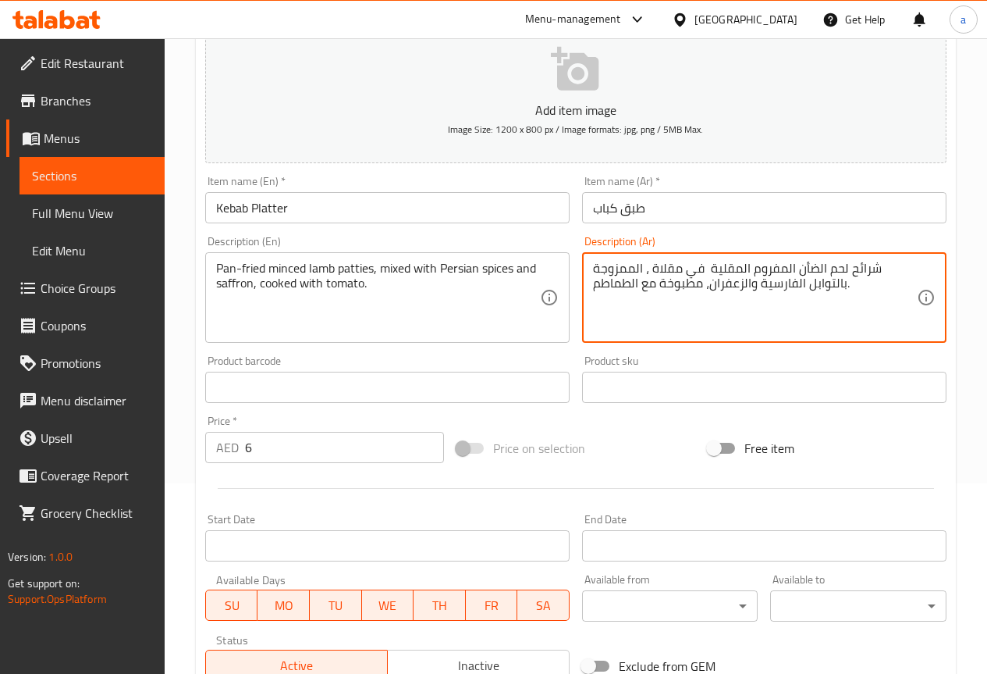
scroll to position [390, 0]
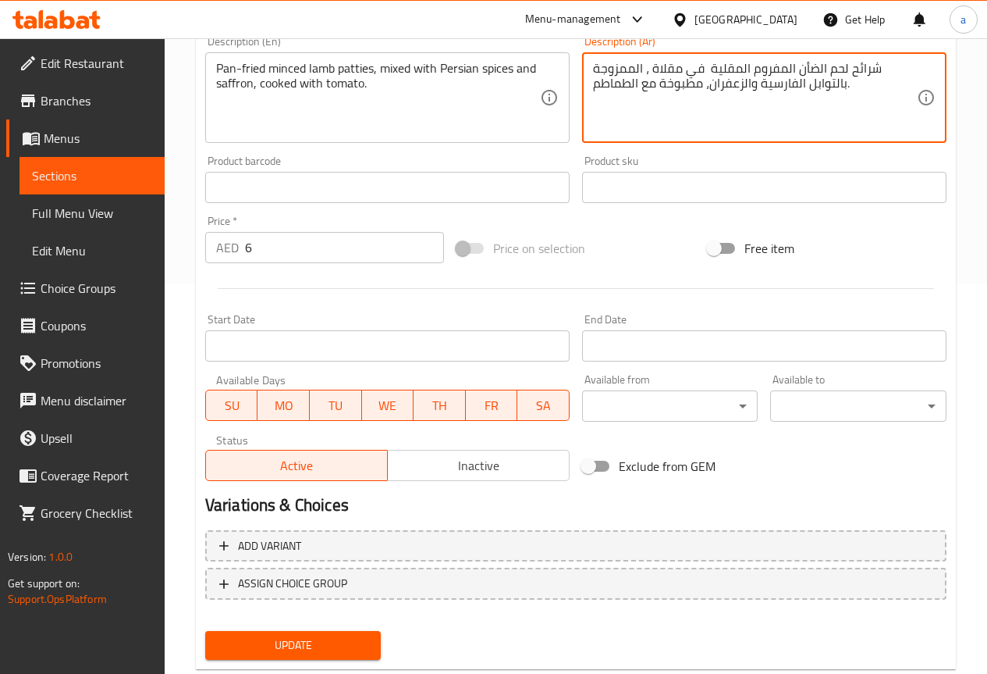
type textarea "شرائح لحم الضأن المفروم المقلية في مقلاة ، الممزوجة بالتوابل الفارسية والزعفران…"
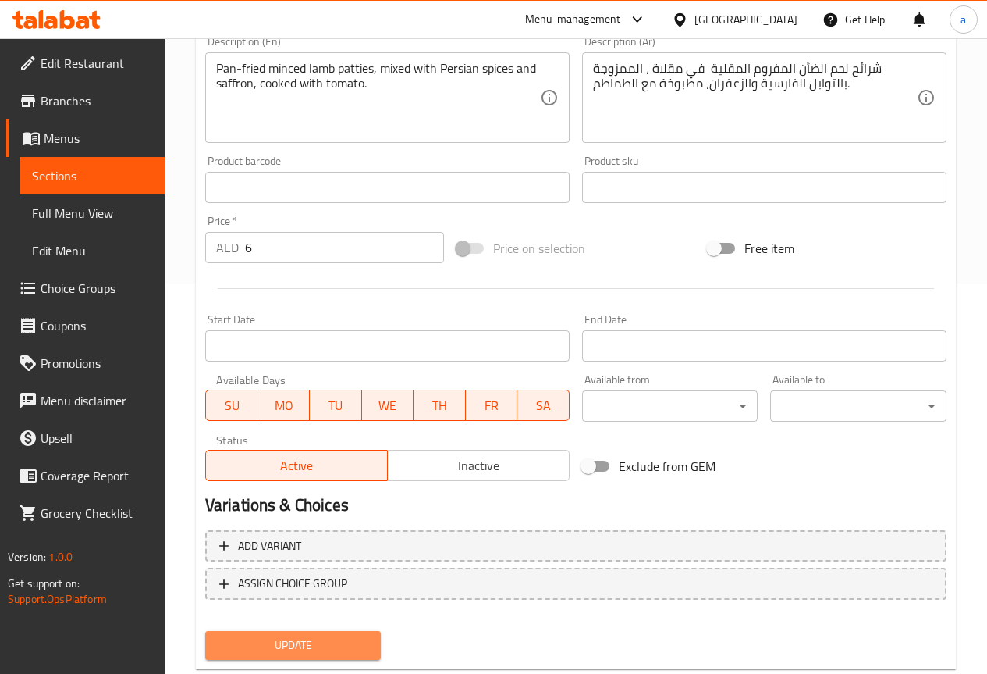
click at [327, 634] on button "Update" at bounding box center [293, 645] width 176 height 29
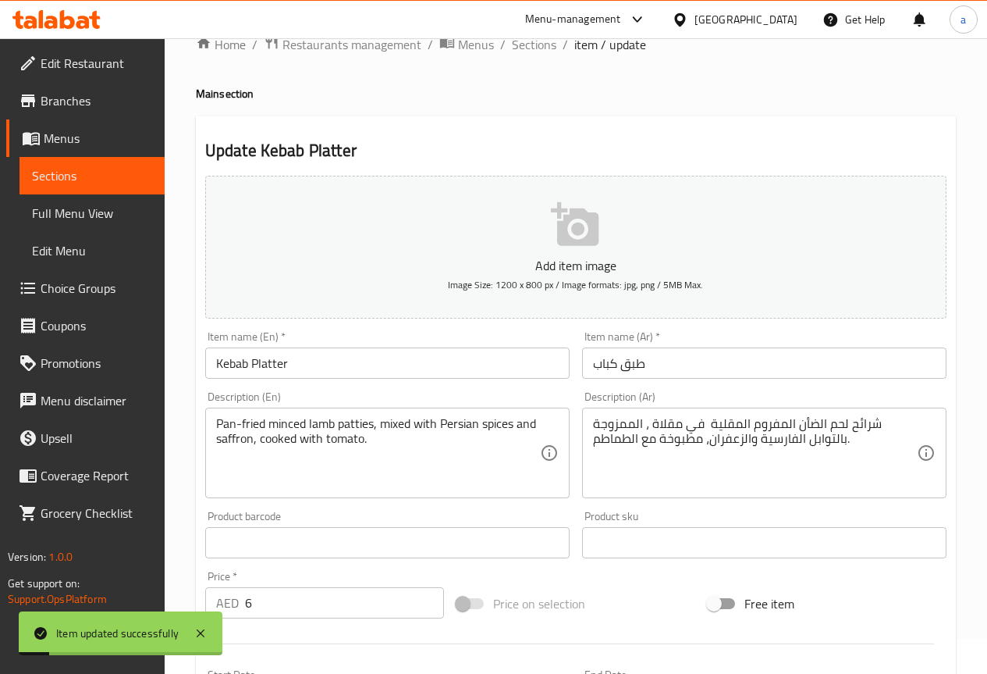
scroll to position [0, 0]
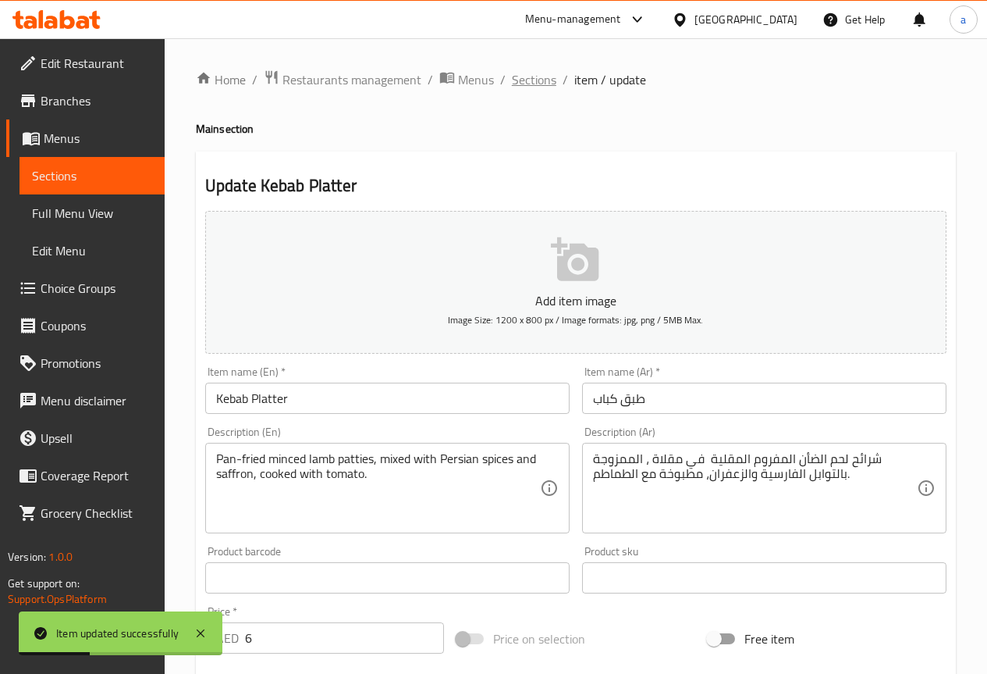
click at [513, 73] on span "Sections" at bounding box center [534, 79] width 44 height 19
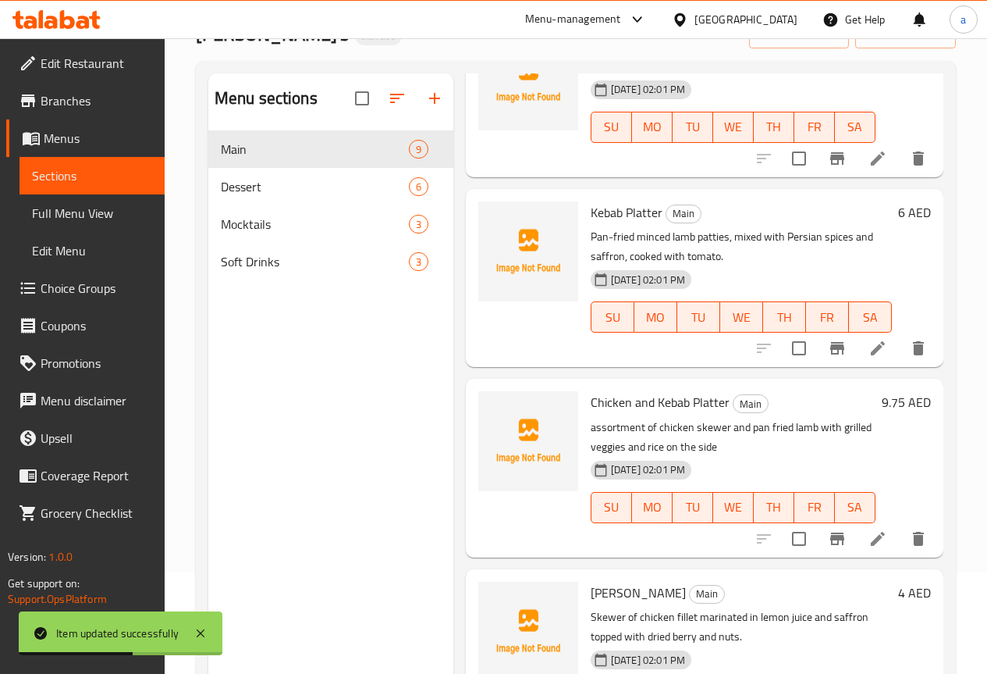
scroll to position [219, 0]
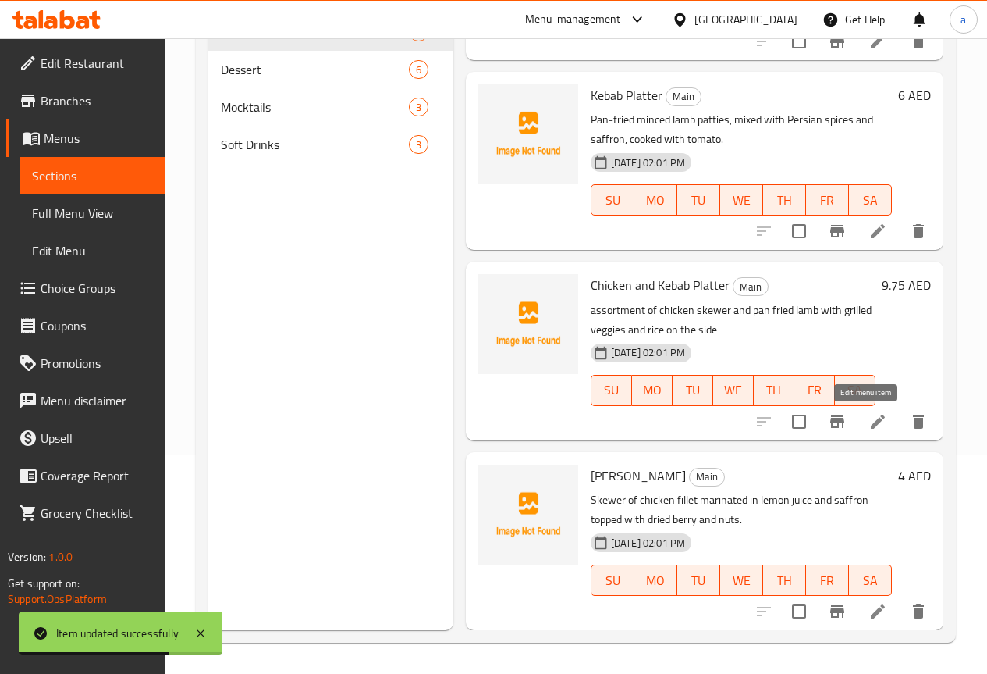
click at [872, 426] on icon at bounding box center [878, 421] width 19 height 19
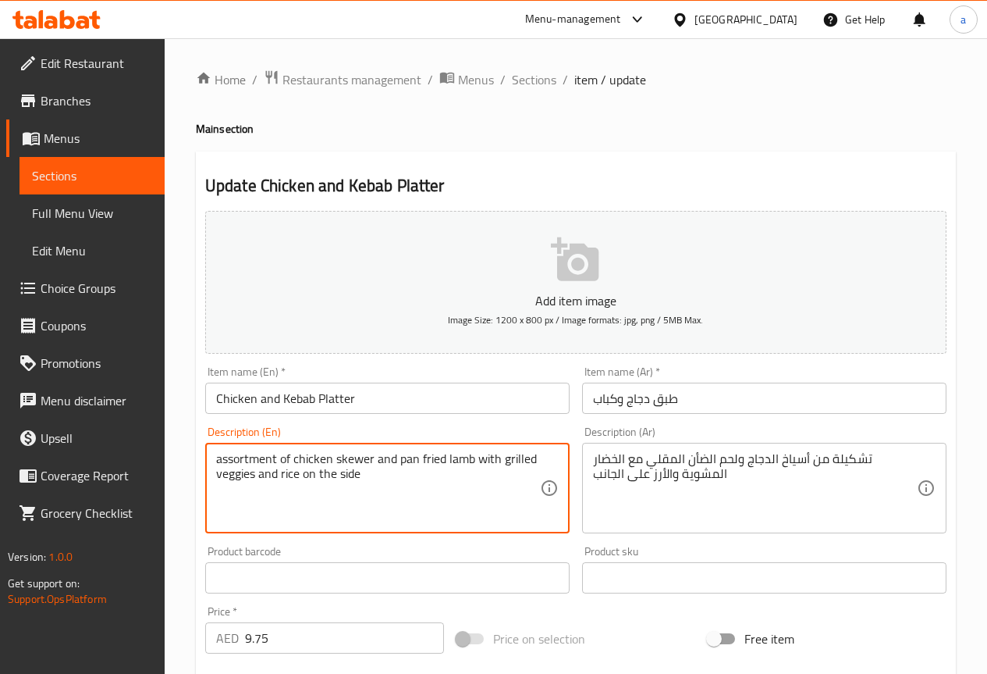
click at [244, 460] on textarea "assortment of chicken skewer and pan fried lamb with grilled veggies and rice o…" at bounding box center [378, 488] width 324 height 74
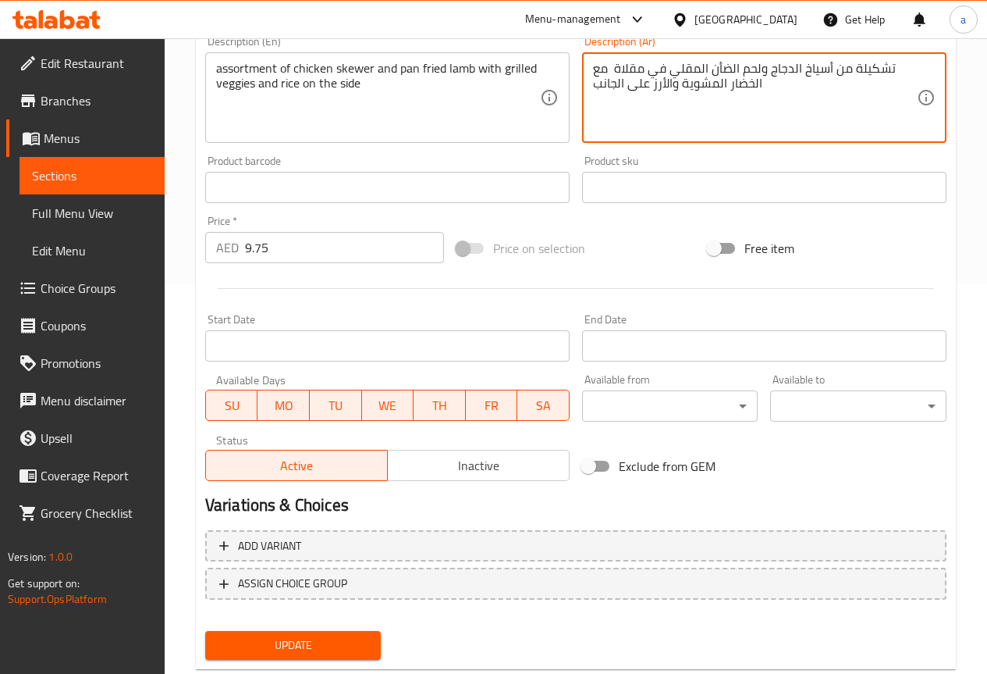
scroll to position [429, 0]
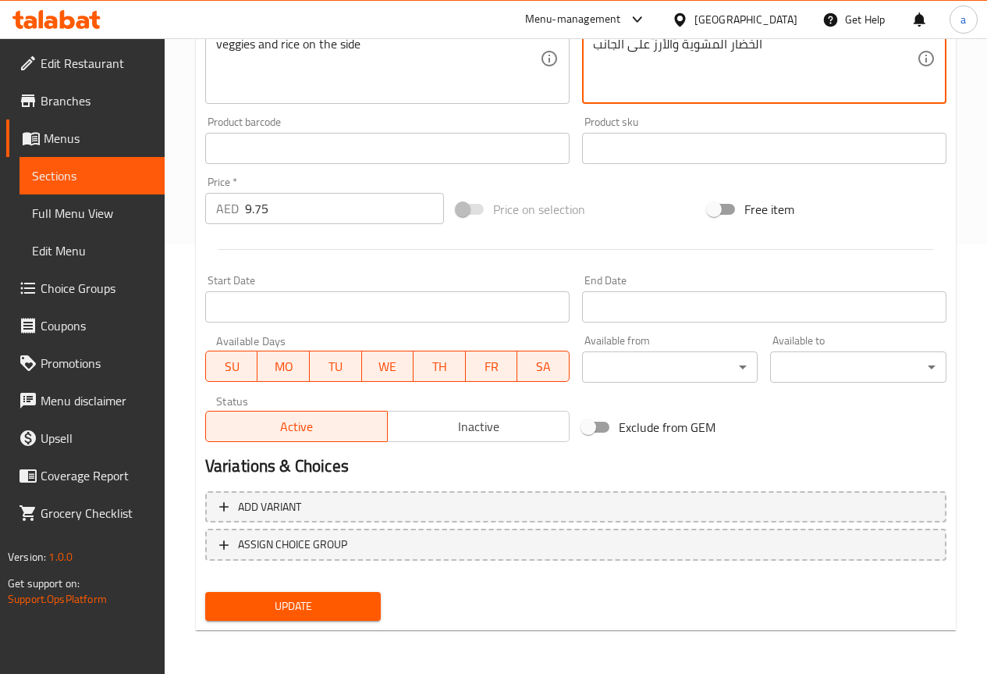
type textarea "تشكيلة من أسياخ الدجاج ولحم الضأن المقلي في مقلاة مع الخضار المشوية والأرز على …"
click at [359, 611] on span "Update" at bounding box center [293, 606] width 151 height 20
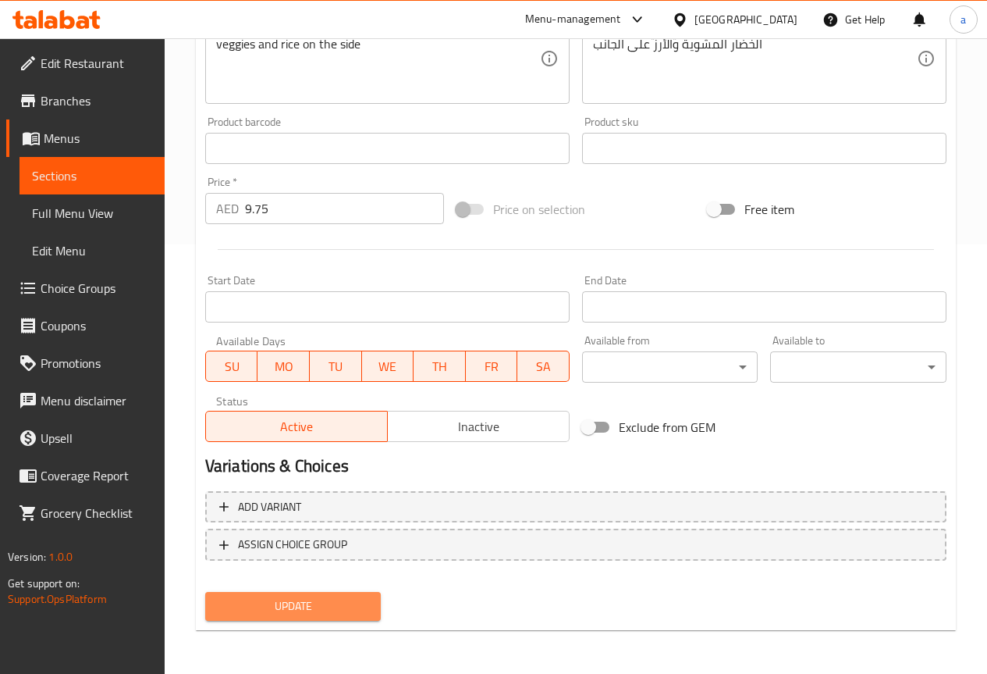
click at [331, 599] on span "Update" at bounding box center [293, 606] width 151 height 20
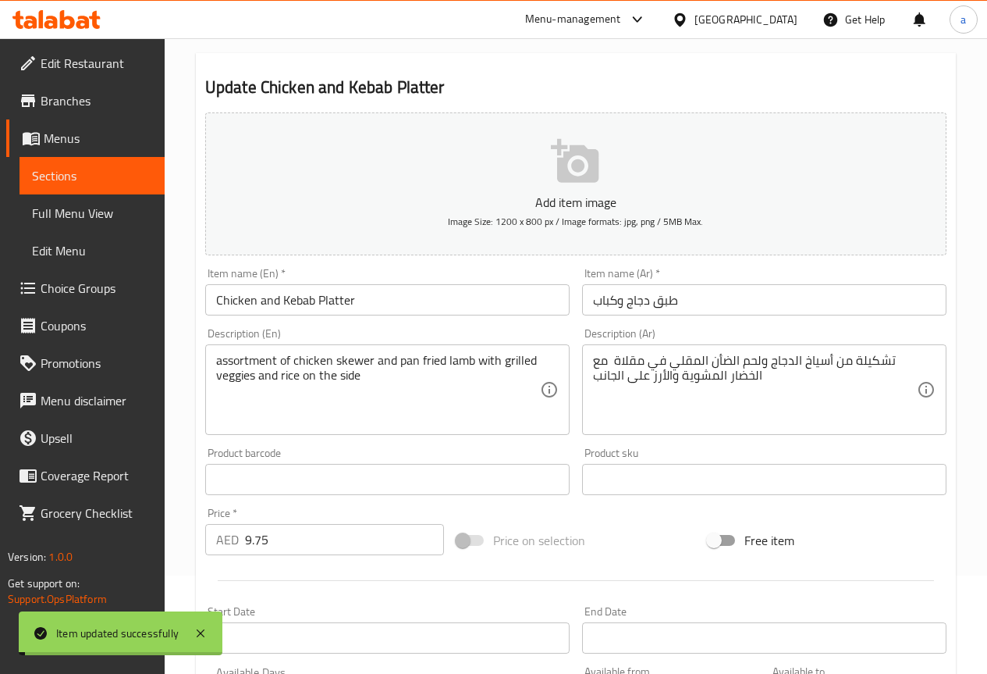
scroll to position [0, 0]
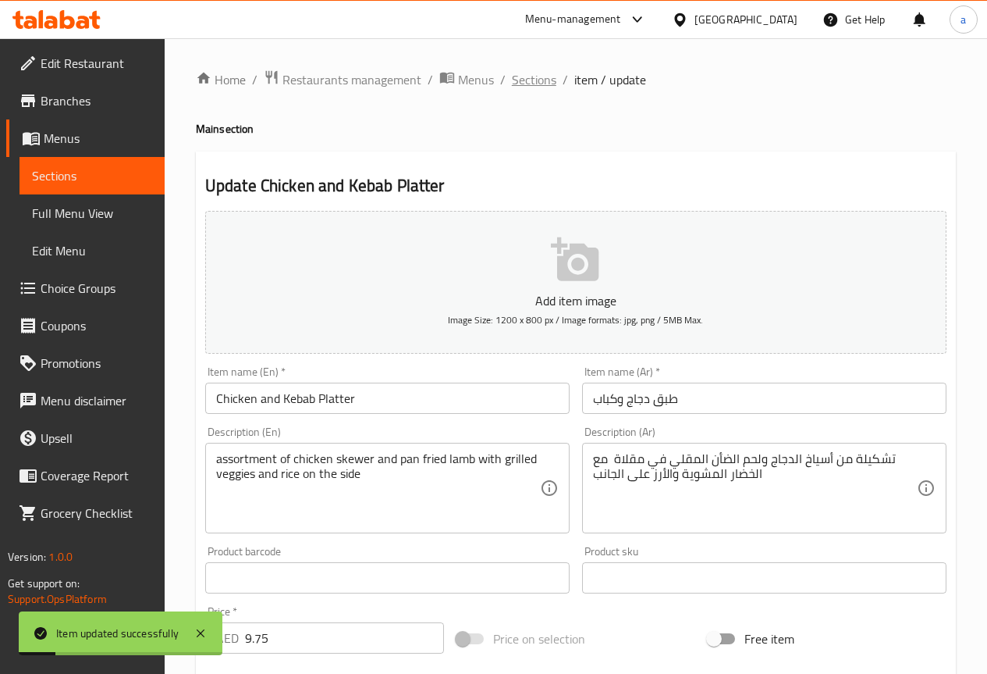
click at [517, 82] on span "Sections" at bounding box center [534, 79] width 44 height 19
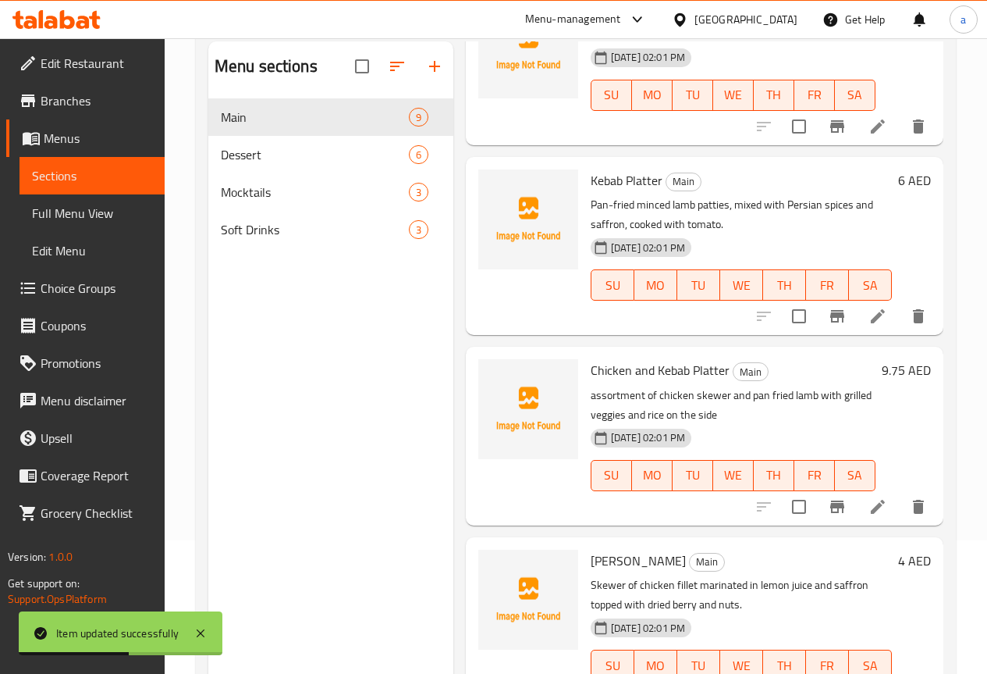
scroll to position [219, 0]
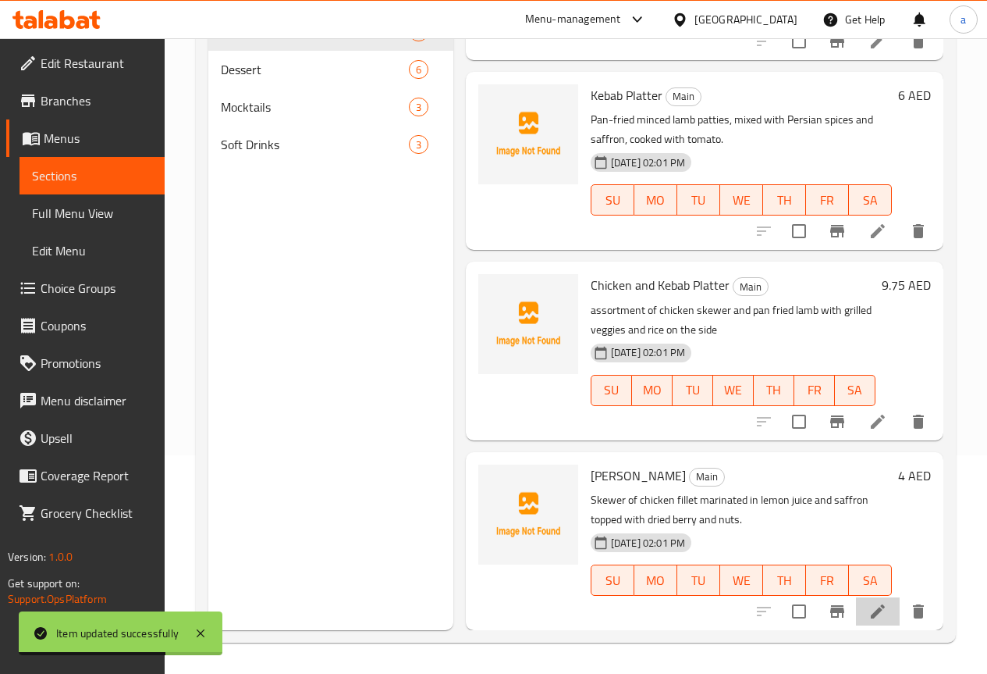
click at [870, 605] on icon at bounding box center [878, 611] width 19 height 19
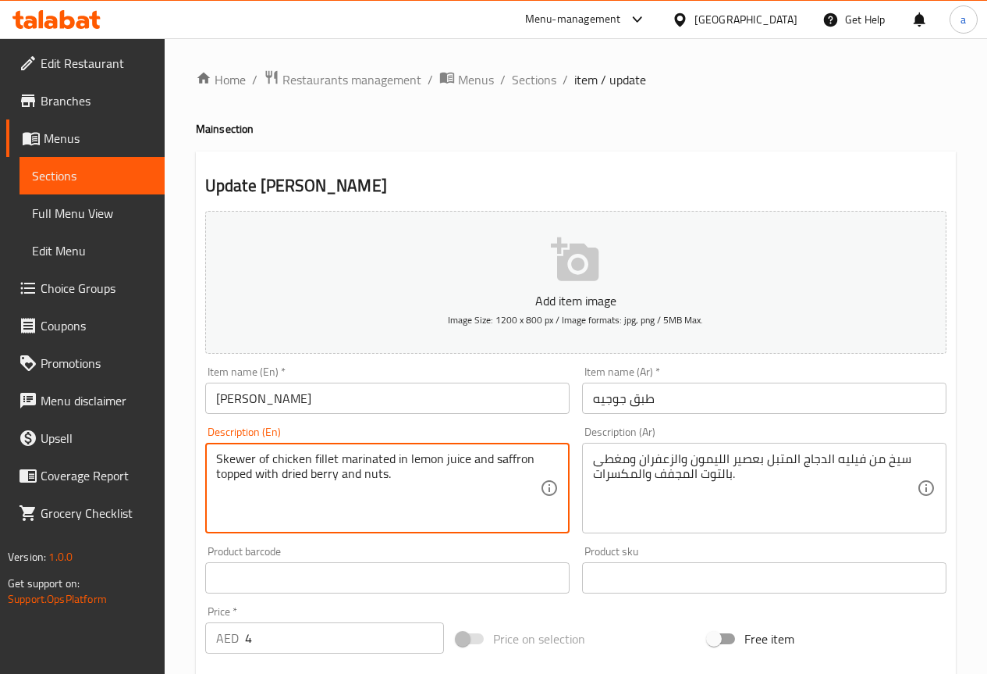
click at [226, 471] on textarea "Skewer of chicken fillet marinated in lemon juice and saffron topped with dried…" at bounding box center [378, 488] width 324 height 74
click at [462, 513] on textarea "Skewer of chicken fillet marinated in lemon juice and saffron topped with dried…" at bounding box center [378, 488] width 324 height 74
click at [235, 482] on textarea "Skewer of chicken fillet marinated in lemon juice and saffron topped with dried…" at bounding box center [378, 488] width 324 height 74
click at [425, 518] on textarea "Skewer of chicken fillet marinated in lemon juice and saffron topped with dried…" at bounding box center [378, 488] width 324 height 74
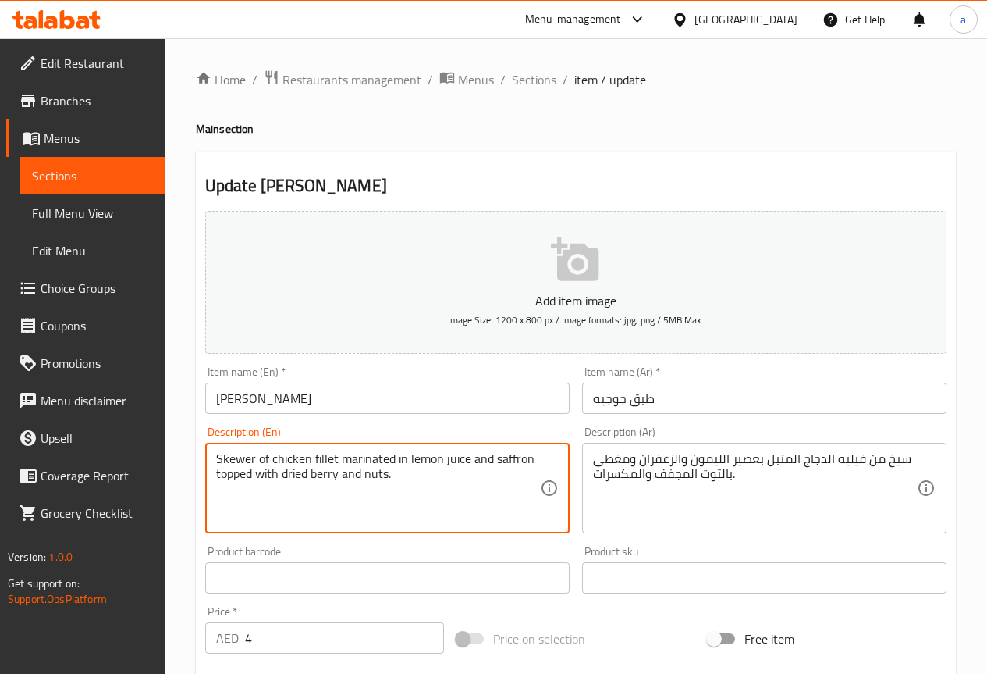
click at [306, 480] on textarea "Skewer of chicken fillet marinated in lemon juice and saffron topped with dried…" at bounding box center [378, 488] width 324 height 74
click at [304, 476] on textarea "Skewer of chicken fillet marinated in lemon juice and saffron topped with dried…" at bounding box center [378, 488] width 324 height 74
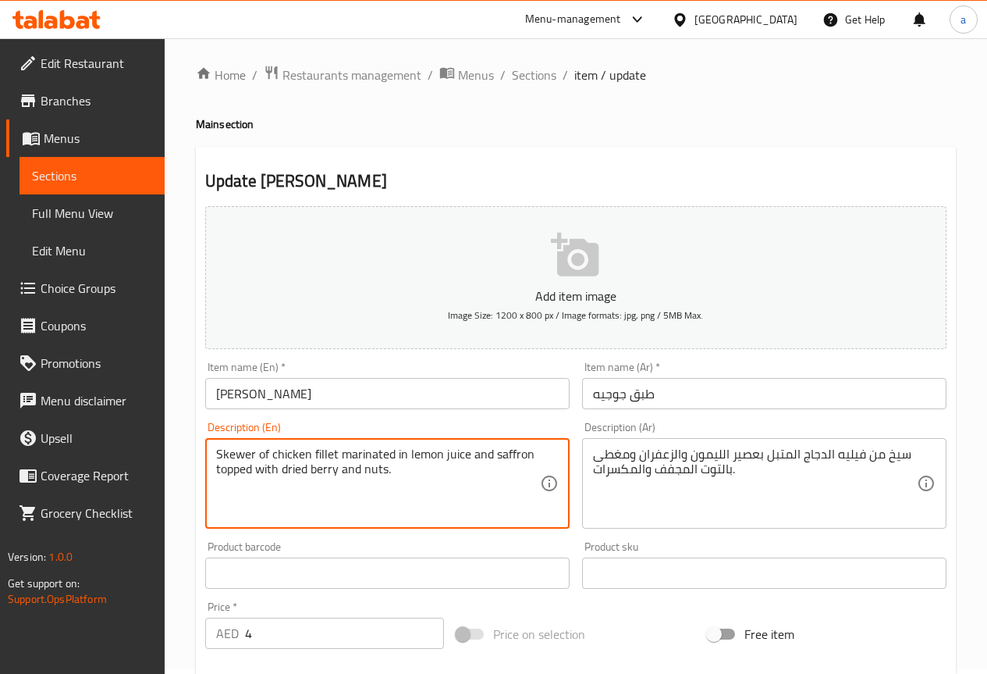
scroll to position [312, 0]
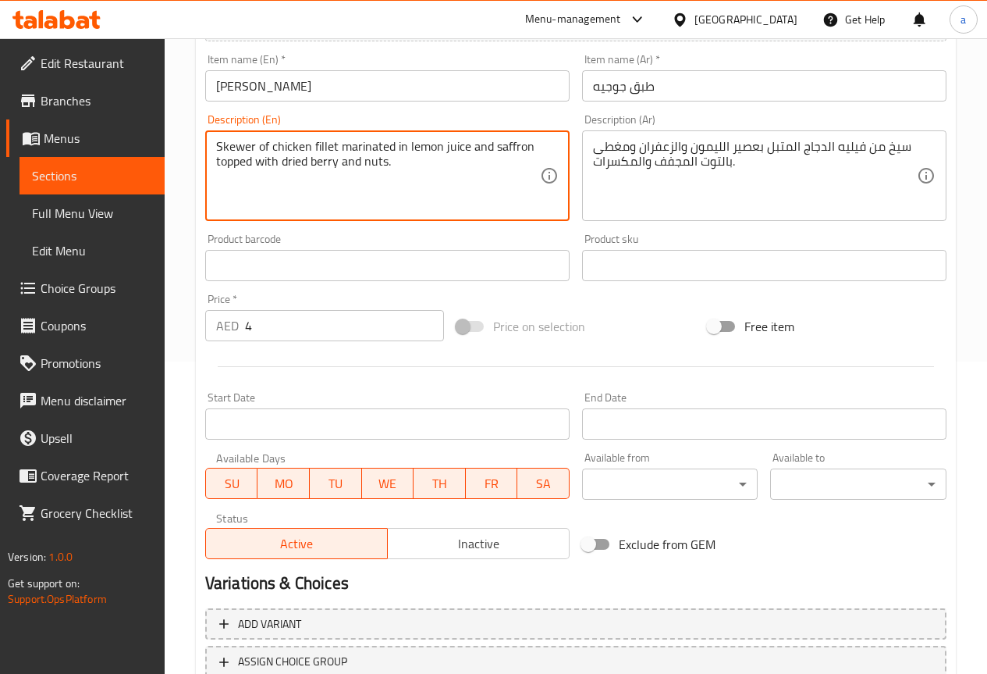
click at [428, 194] on textarea "Skewer of chicken fillet marinated in lemon juice and saffron topped with dried…" at bounding box center [378, 176] width 324 height 74
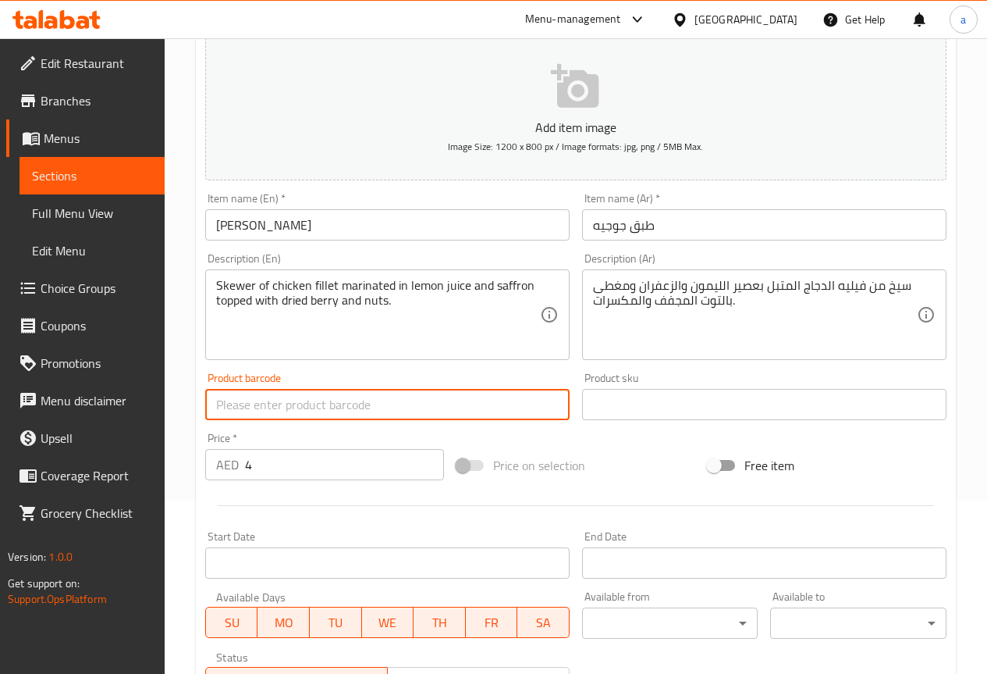
scroll to position [156, 0]
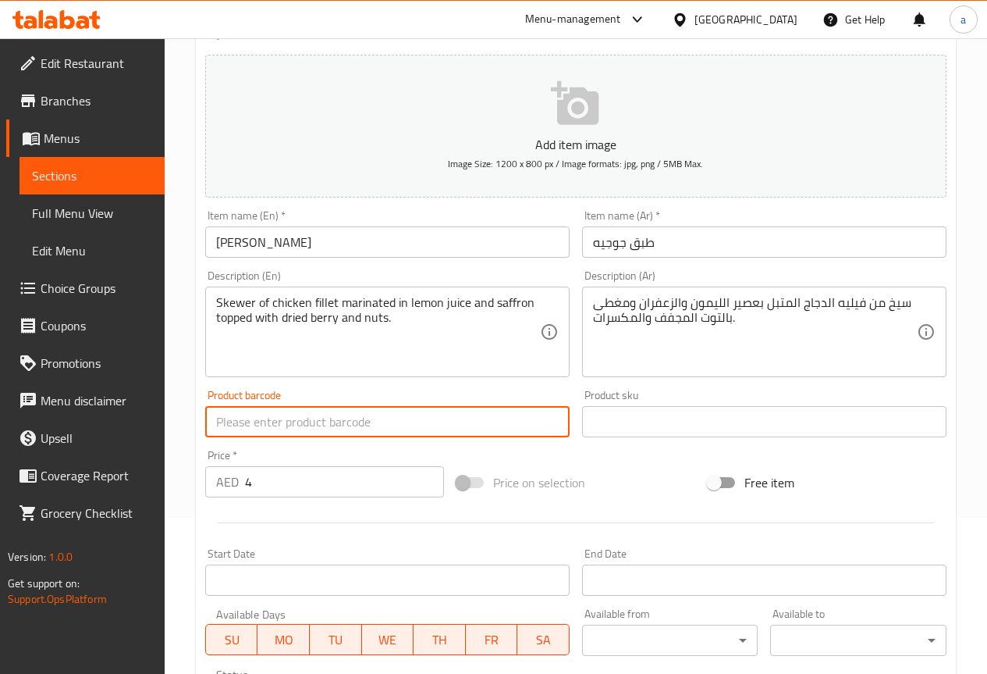
drag, startPoint x: 343, startPoint y: 270, endPoint x: 854, endPoint y: 460, distance: 544.6
click at [854, 460] on div "Add item image Image Size: 1200 x 800 px / Image formats: jpg, png / 5MB Max. I…" at bounding box center [576, 384] width 754 height 673
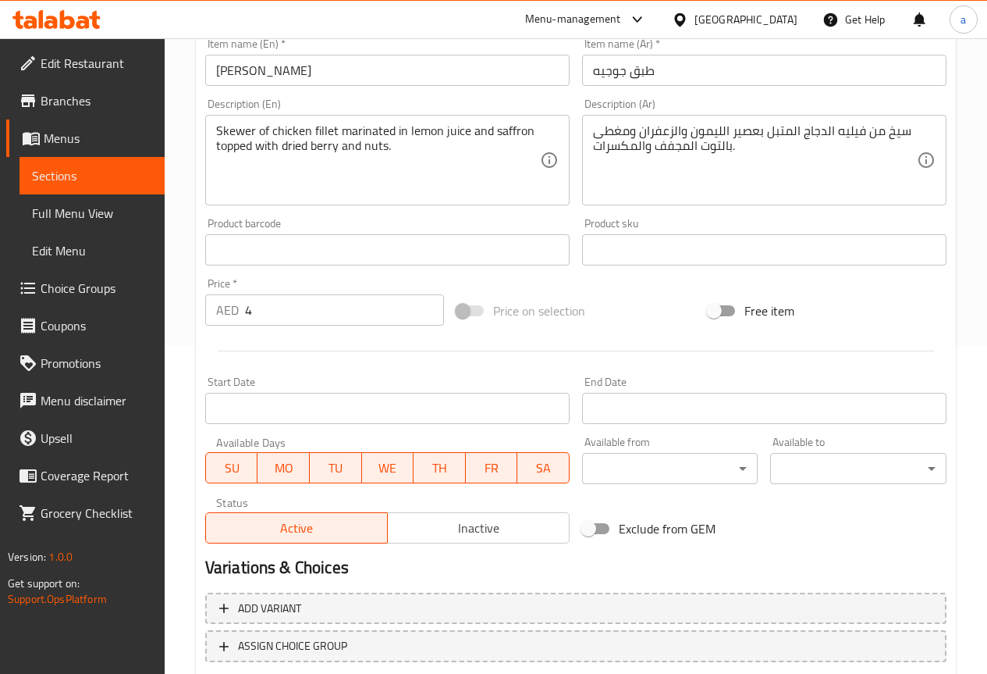
scroll to position [429, 0]
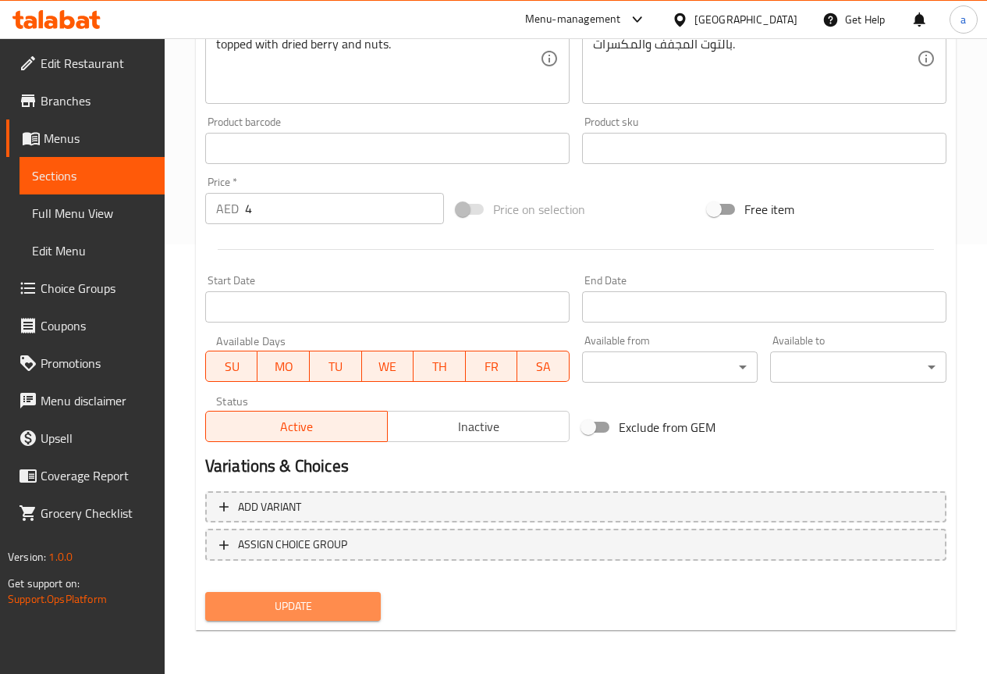
click at [327, 597] on span "Update" at bounding box center [293, 606] width 151 height 20
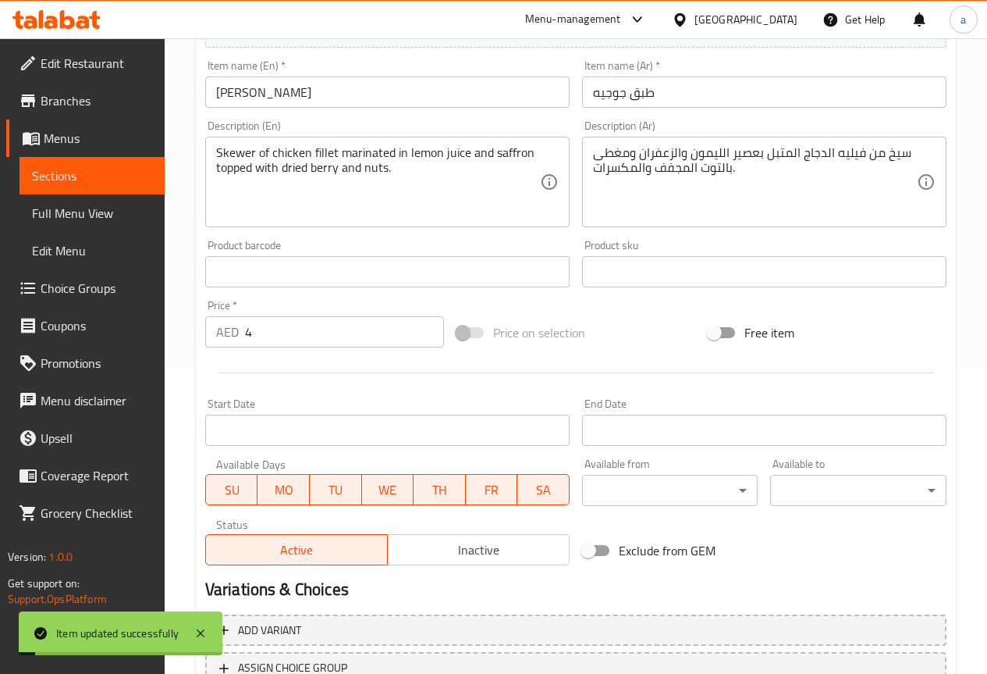
scroll to position [0, 0]
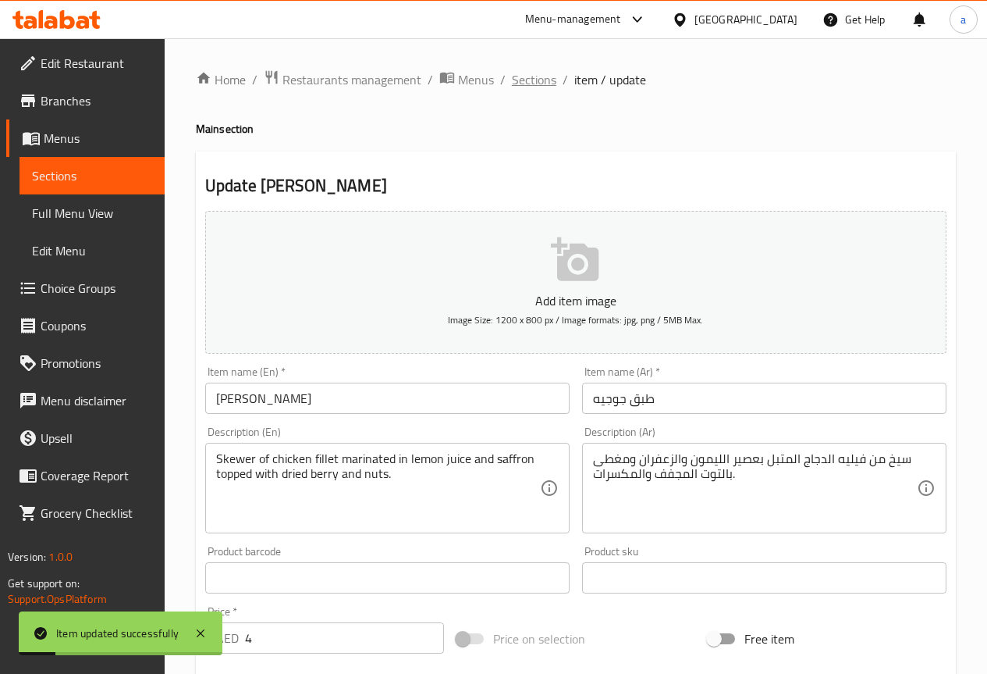
click at [546, 81] on span "Sections" at bounding box center [534, 79] width 44 height 19
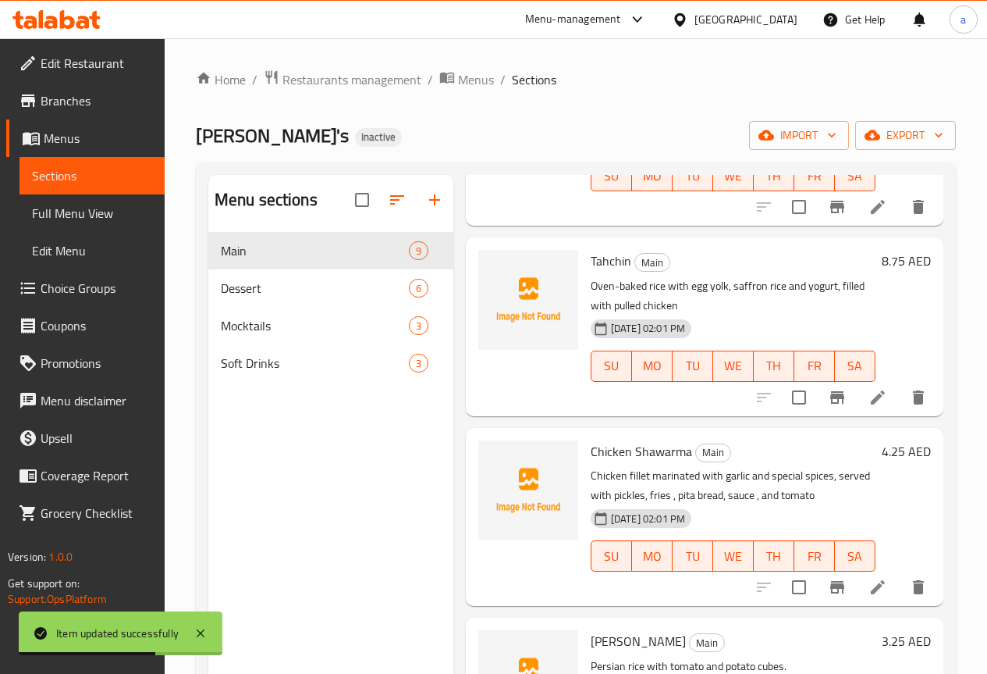
scroll to position [624, 0]
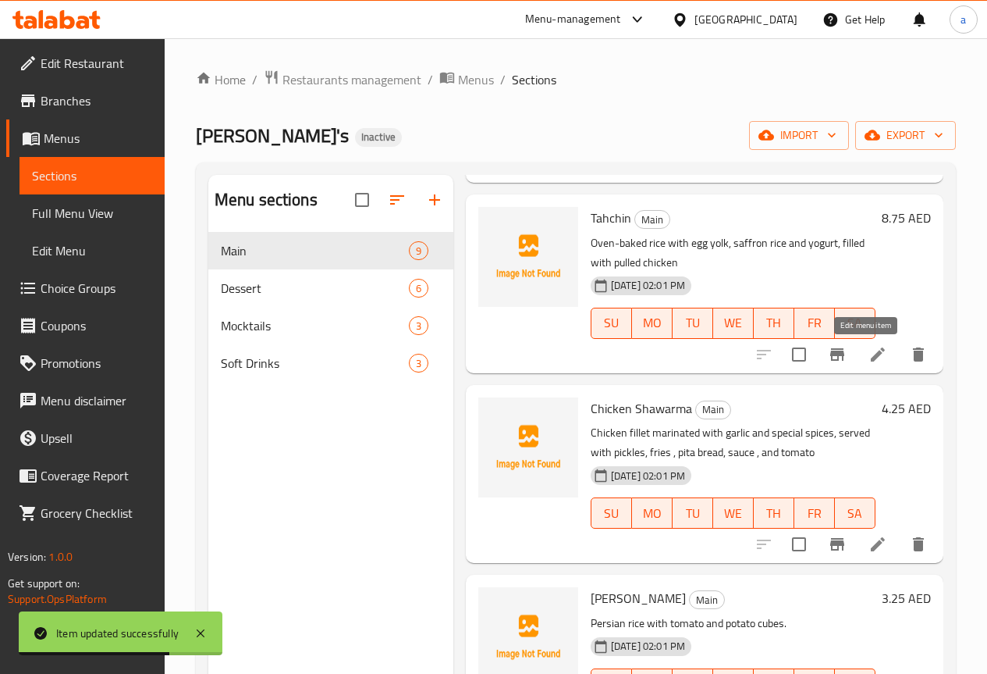
click at [869, 351] on icon at bounding box center [878, 354] width 19 height 19
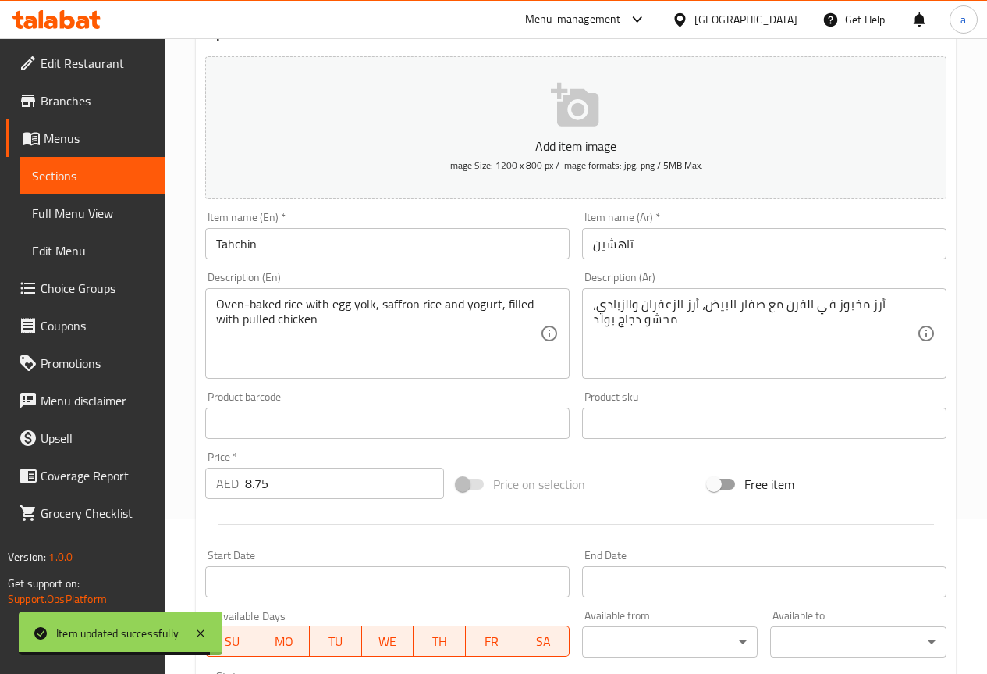
scroll to position [156, 0]
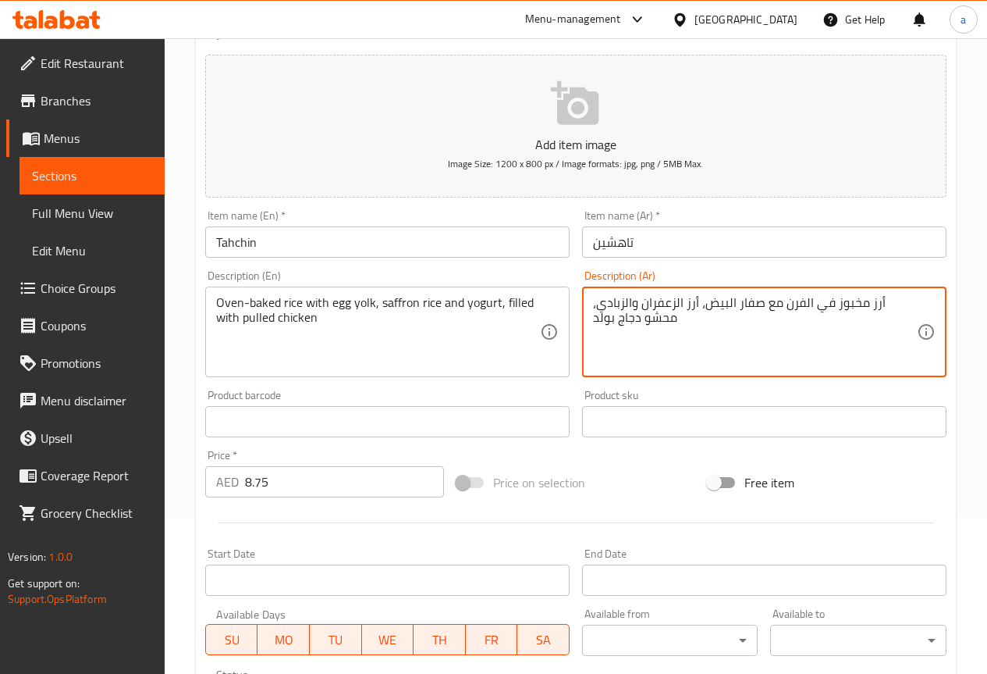
click at [616, 322] on textarea "أرز مخبوز في الفرن مع صفار البيض، أرز الزعفران والزبادي، محشو دجاج بولد" at bounding box center [755, 332] width 324 height 74
click at [633, 329] on textarea "أرز مخبوز في الفرن مع صفار البيض، أرز الزعفران والزبادي، محشو دجاج بولد" at bounding box center [755, 332] width 324 height 74
drag, startPoint x: 650, startPoint y: 325, endPoint x: 594, endPoint y: 336, distance: 57.3
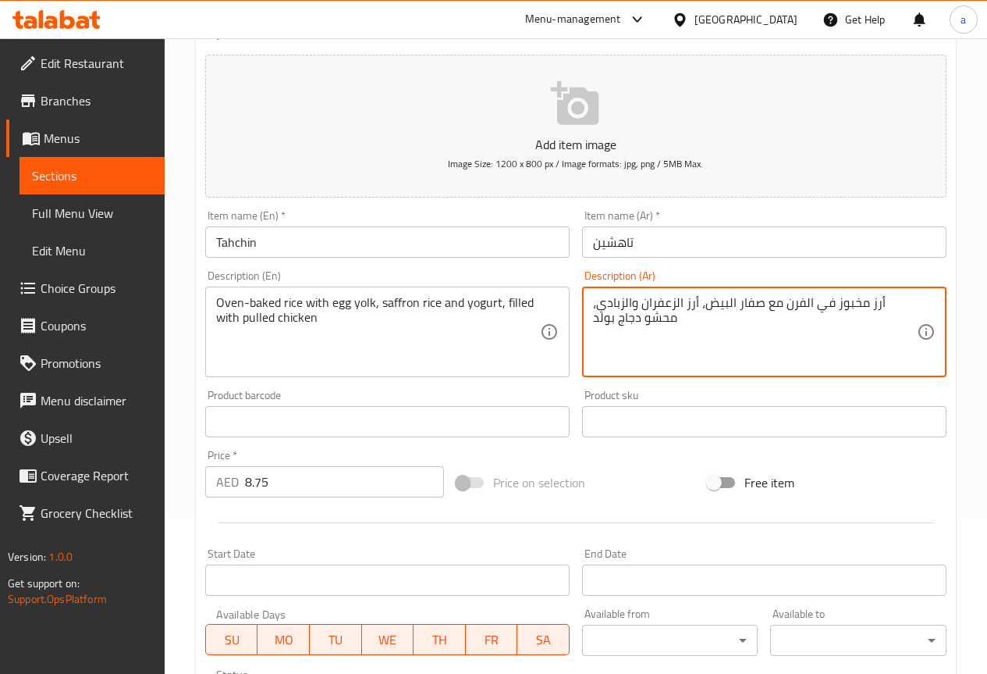
click at [594, 336] on textarea "أرز مخبوز في الفرن مع صفار البيض، أرز الزعفران والزبادي، محشو دجاج بولد" at bounding box center [755, 332] width 324 height 74
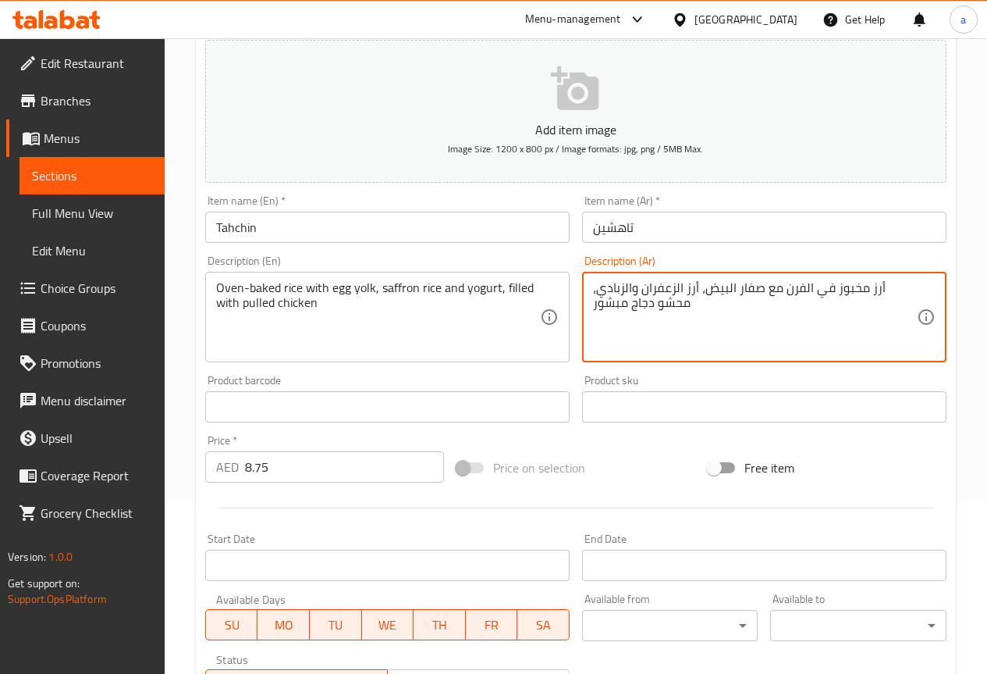
scroll to position [429, 0]
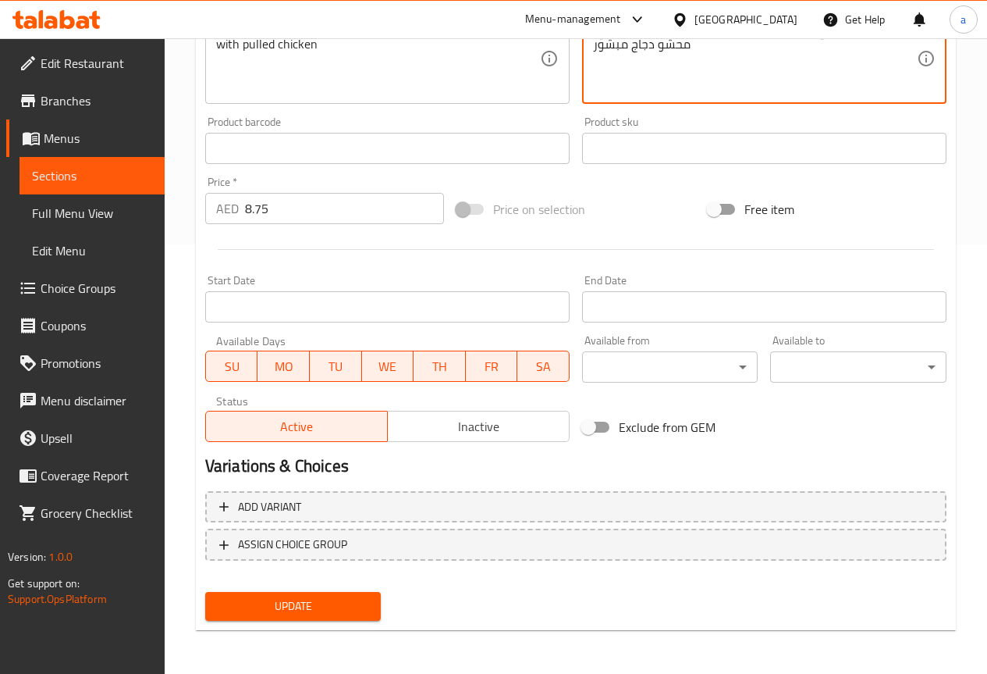
type textarea "أرز مخبوز في الفرن مع صفار البيض، أرز الزعفران والزبادي، محشو دجاج مبشور"
click at [261, 601] on span "Update" at bounding box center [293, 606] width 151 height 20
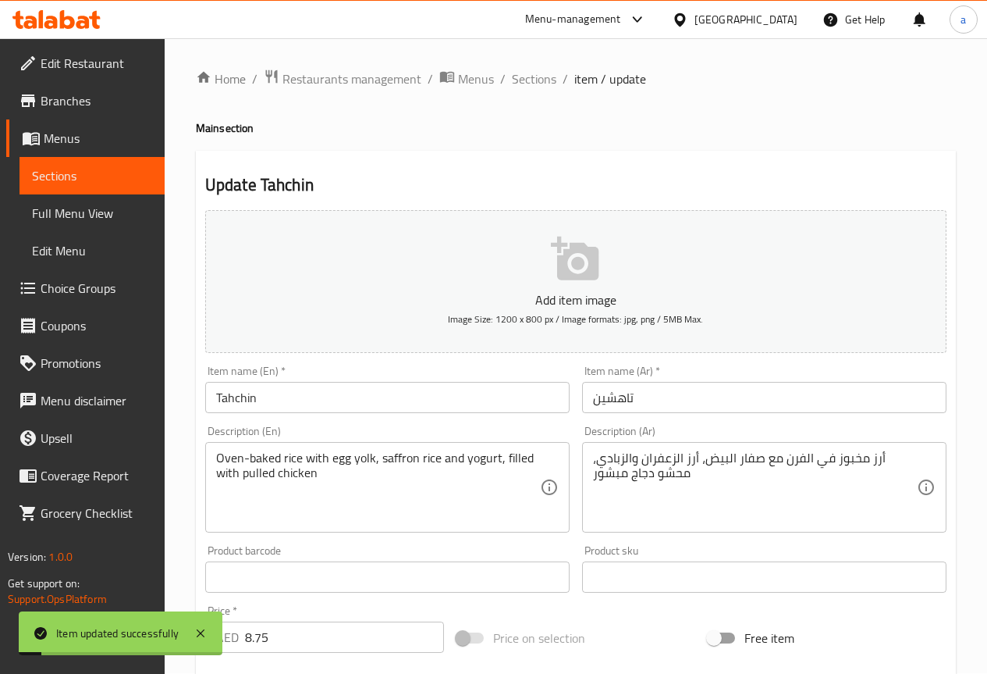
scroll to position [0, 0]
click at [525, 86] on span "Sections" at bounding box center [534, 79] width 44 height 19
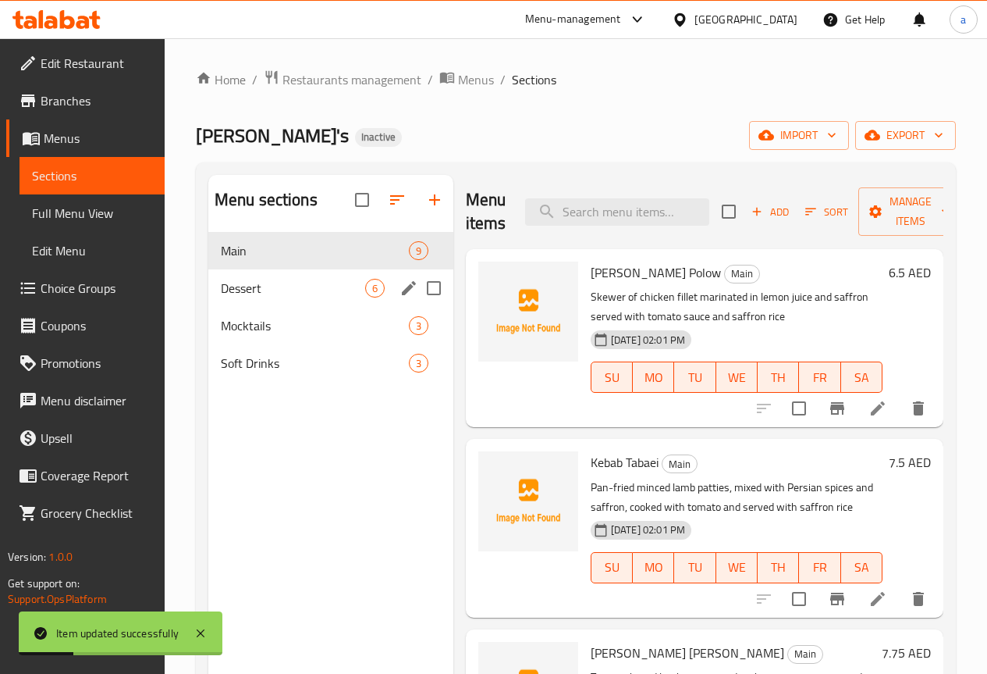
click at [267, 307] on div "Dessert 6" at bounding box center [330, 287] width 245 height 37
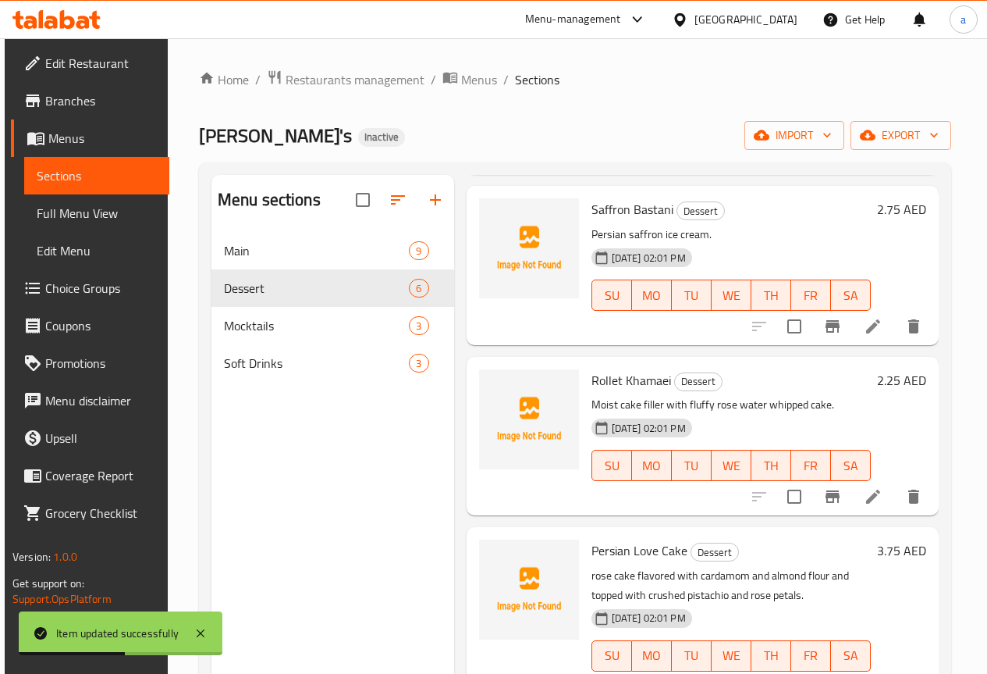
scroll to position [234, 0]
click at [866, 329] on icon at bounding box center [873, 325] width 14 height 14
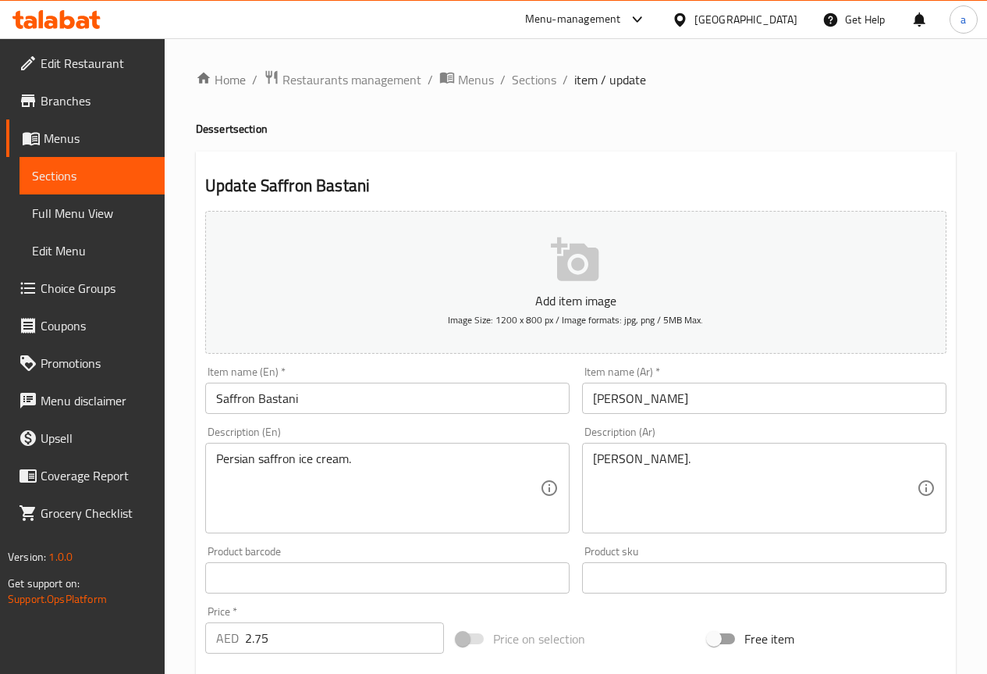
click at [296, 393] on input "Saffron Bastani" at bounding box center [387, 397] width 365 height 31
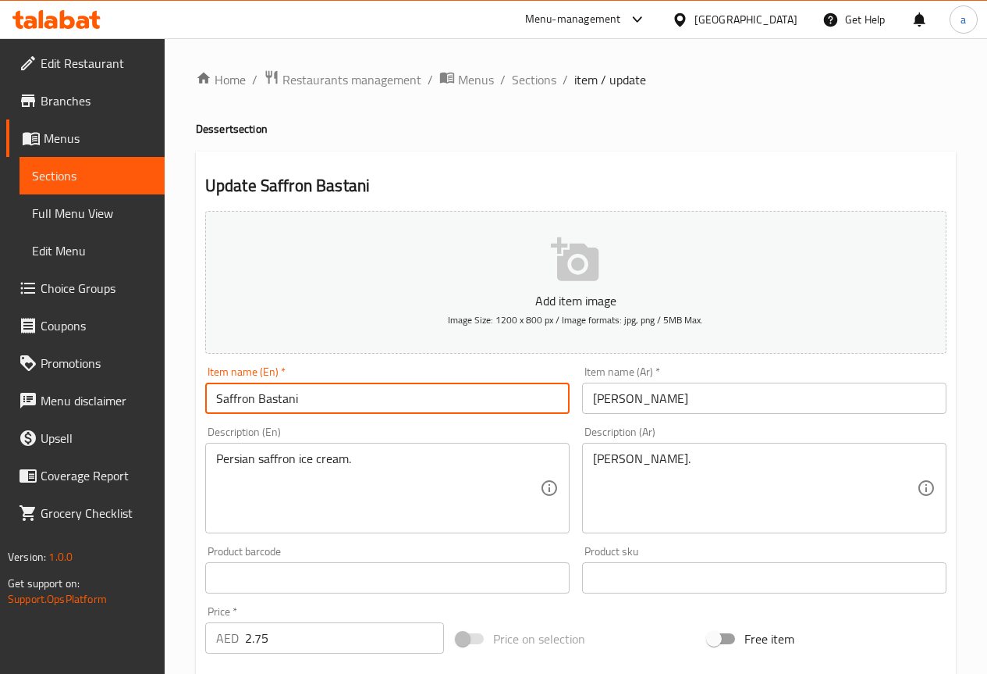
click at [296, 393] on input "Saffron Bastani" at bounding box center [387, 397] width 365 height 31
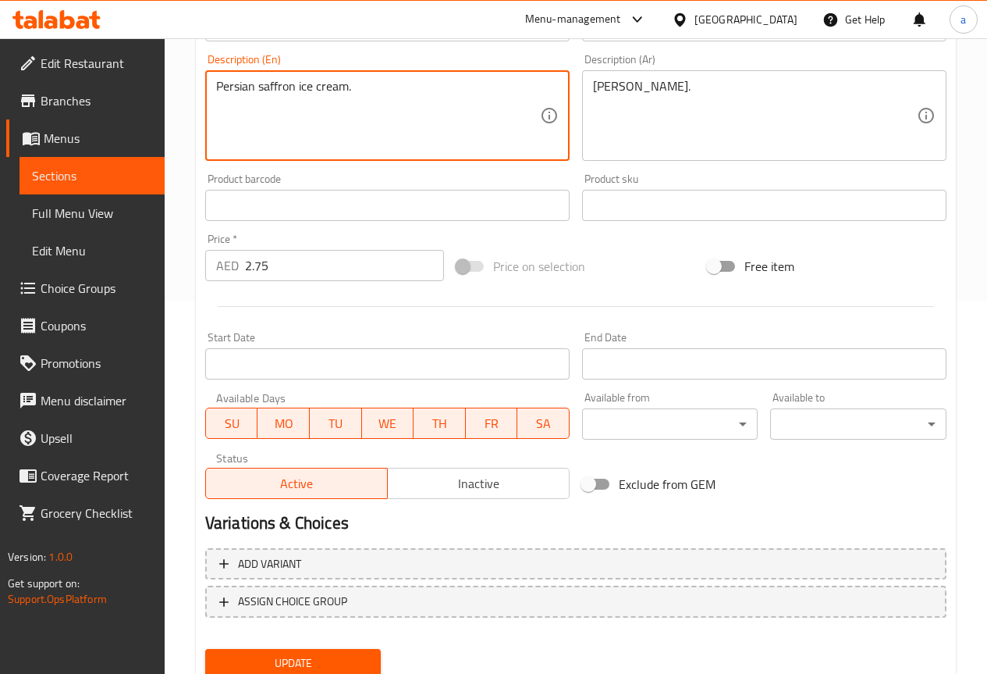
scroll to position [429, 0]
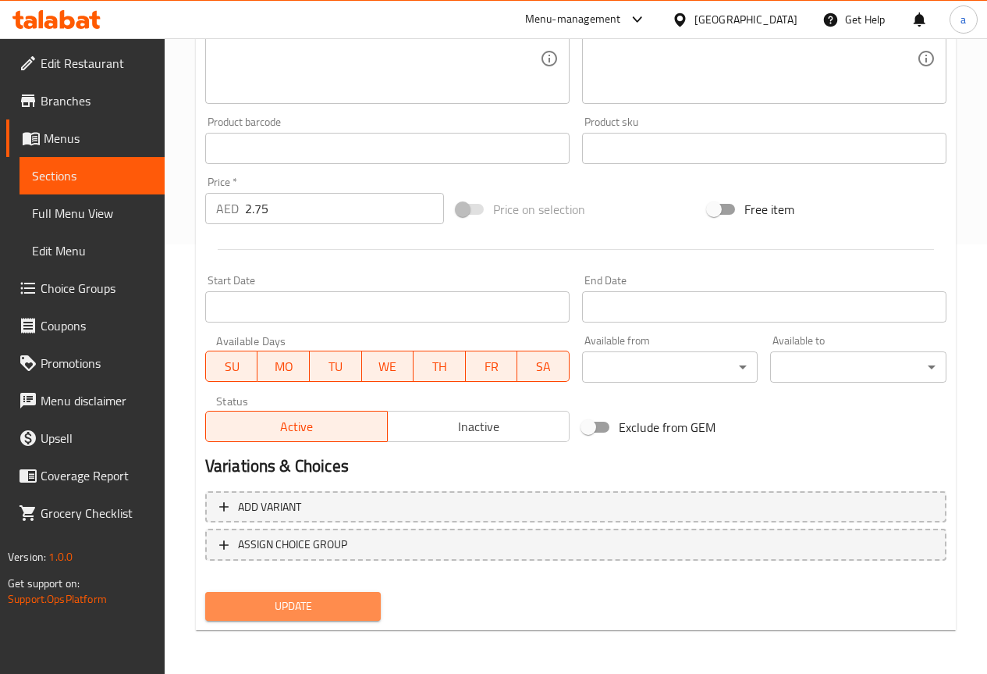
click at [306, 597] on span "Update" at bounding box center [293, 606] width 151 height 20
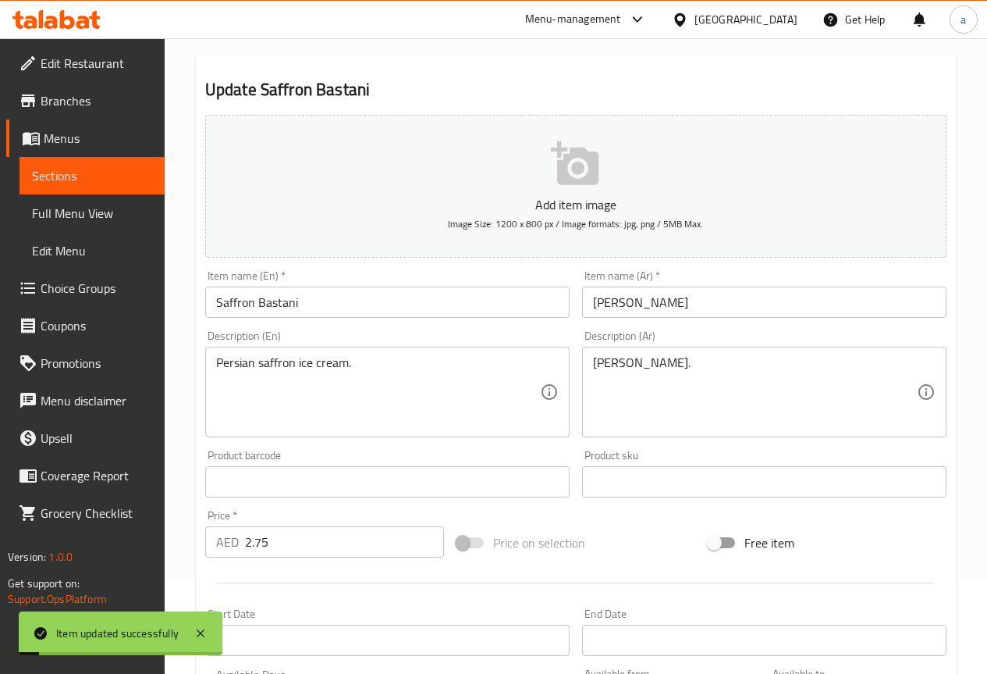
scroll to position [0, 0]
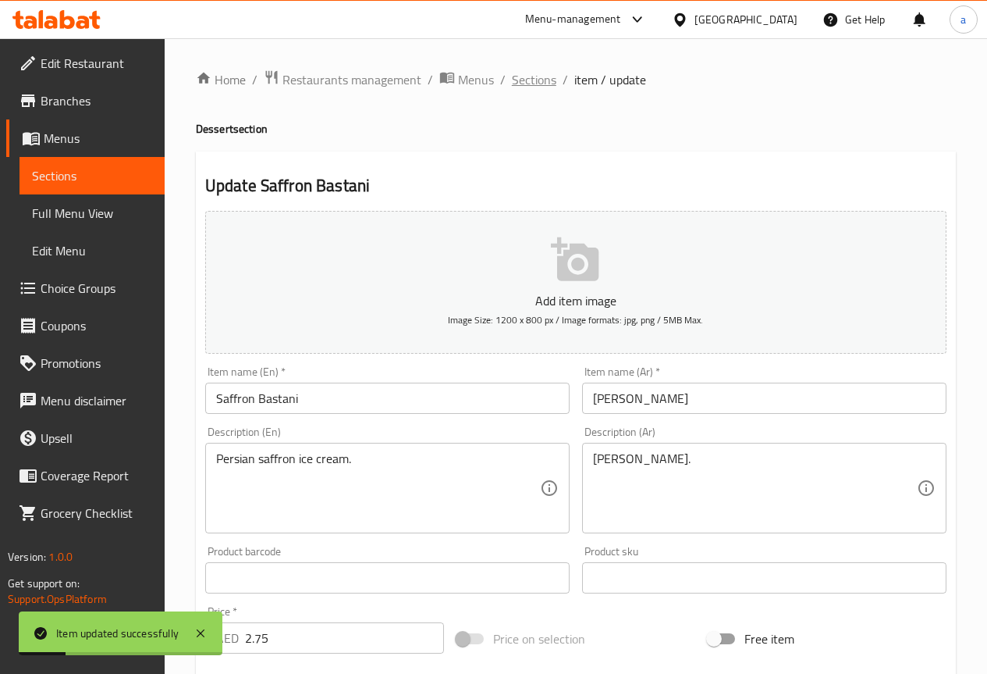
click at [535, 82] on span "Sections" at bounding box center [534, 79] width 44 height 19
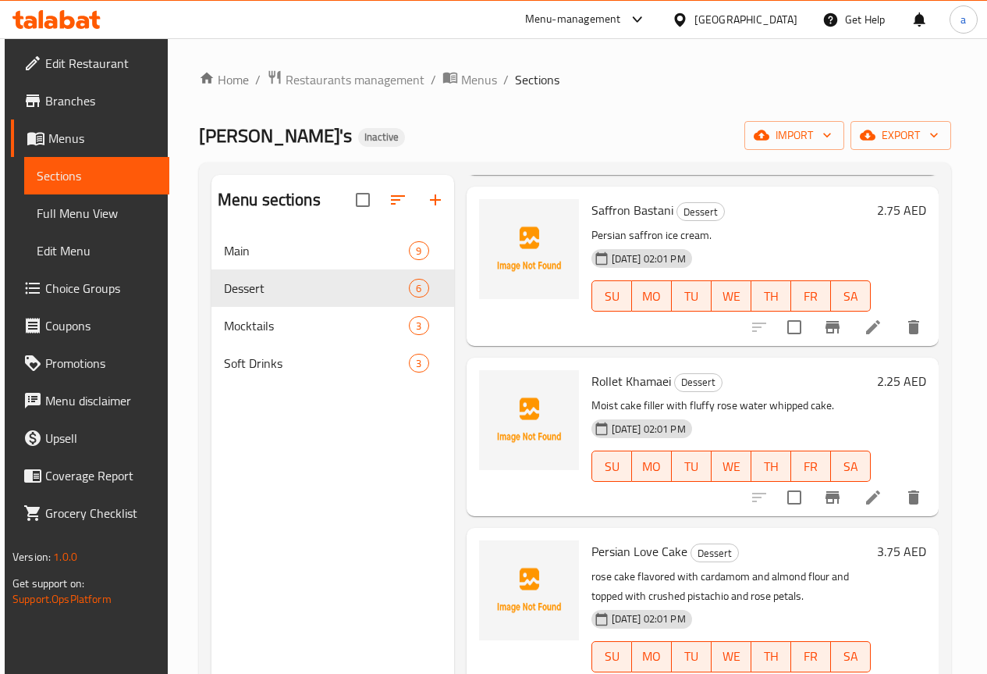
scroll to position [234, 0]
click at [869, 506] on li at bounding box center [874, 496] width 44 height 28
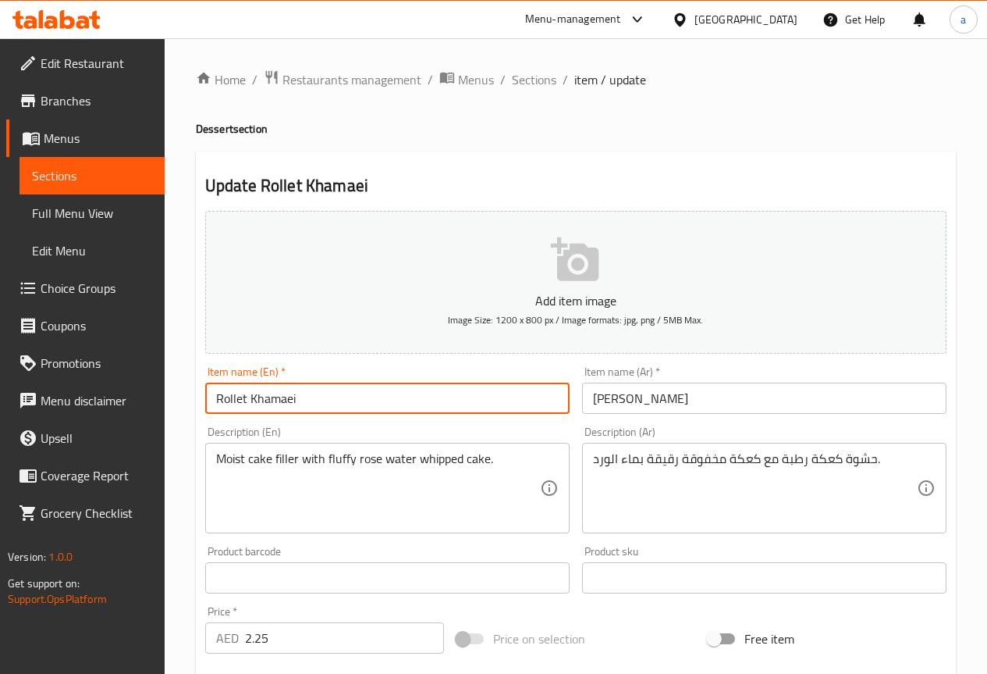
click at [283, 400] on input "Rollet Khamaei" at bounding box center [387, 397] width 365 height 31
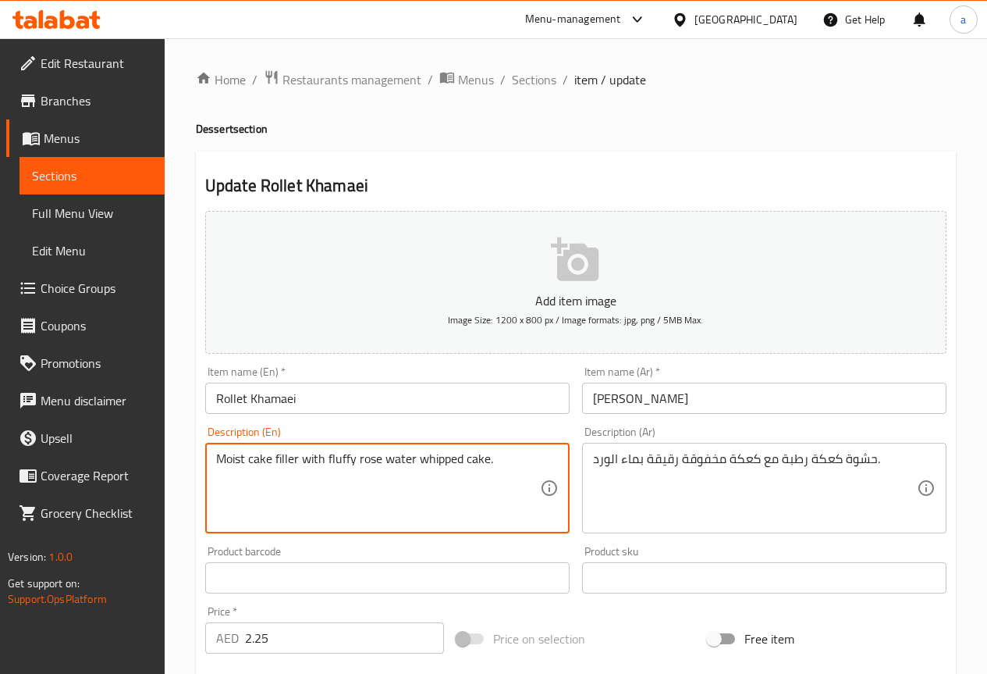
click at [227, 463] on textarea "Moist cake filler with fluffy rose water whipped cake." at bounding box center [378, 488] width 324 height 74
drag, startPoint x: 267, startPoint y: 455, endPoint x: 209, endPoint y: 465, distance: 58.6
click at [209, 465] on div "Moist cake filler with fluffy rose water whipped cake. Description (En)" at bounding box center [387, 488] width 365 height 91
click at [283, 464] on textarea "Moist cake filler with fluffy rose water whipped cake." at bounding box center [378, 488] width 324 height 74
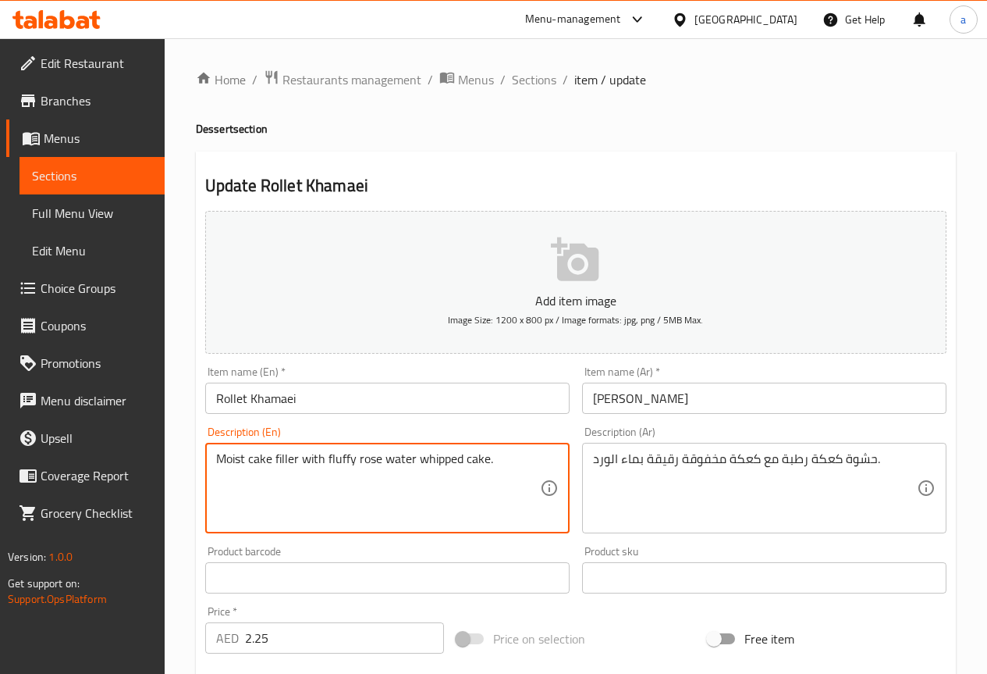
drag, startPoint x: 272, startPoint y: 454, endPoint x: 203, endPoint y: 471, distance: 71.6
click at [203, 471] on div "Description (En) Moist cake filler with fluffy rose water whipped cake. Descrip…" at bounding box center [387, 479] width 377 height 119
click at [241, 492] on textarea "Moist cake filler with fluffy rose water whipped cake." at bounding box center [378, 488] width 324 height 74
click at [261, 496] on textarea "Moist cake filler with fluffy rose water whipped cake." at bounding box center [378, 488] width 324 height 74
click at [240, 454] on textarea "Moist cake filler with fluffy rose water whipped cake." at bounding box center [378, 488] width 324 height 74
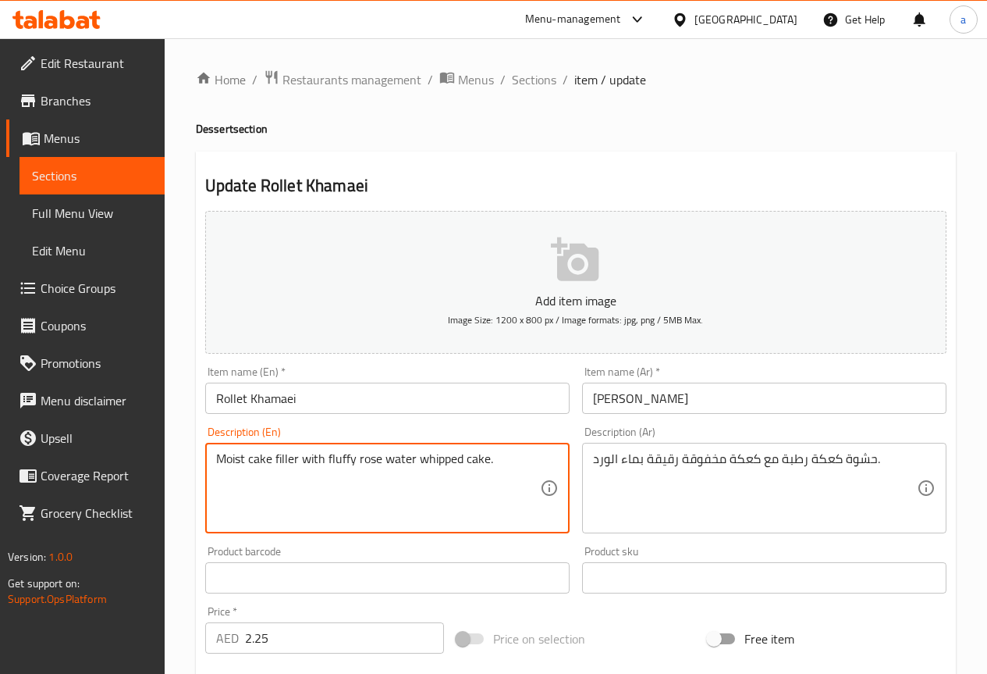
click at [240, 454] on textarea "Moist cake filler with fluffy rose water whipped cake." at bounding box center [378, 488] width 324 height 74
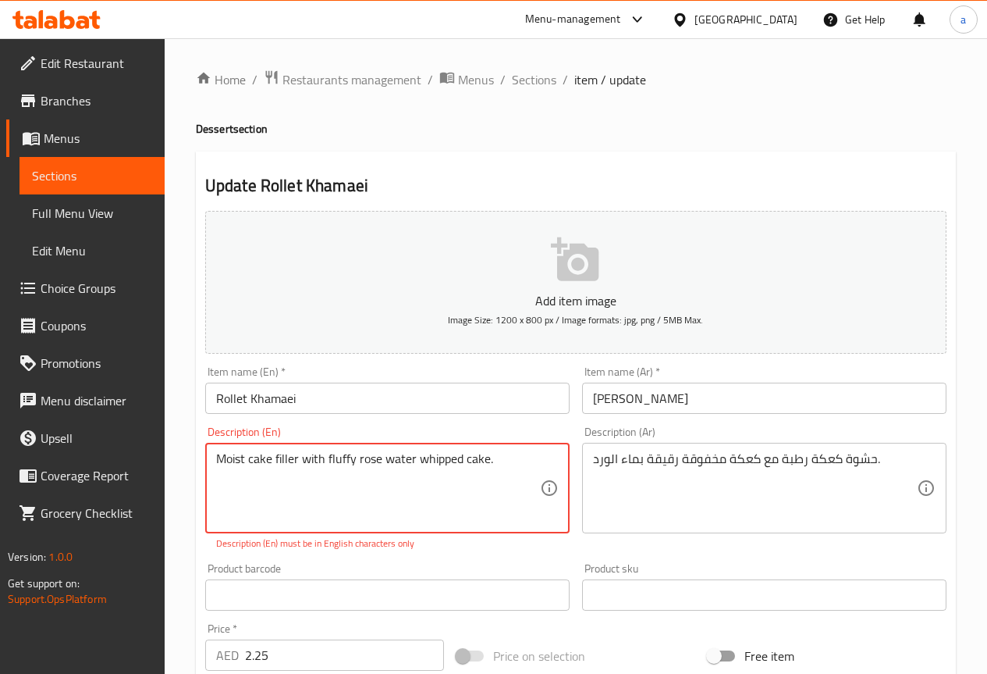
click at [415, 466] on textarea "Moist cake filler with fluffy rose water whipped cake." at bounding box center [378, 488] width 324 height 74
type textarea "Moist cake filler with fluffy rose water whipped cake."
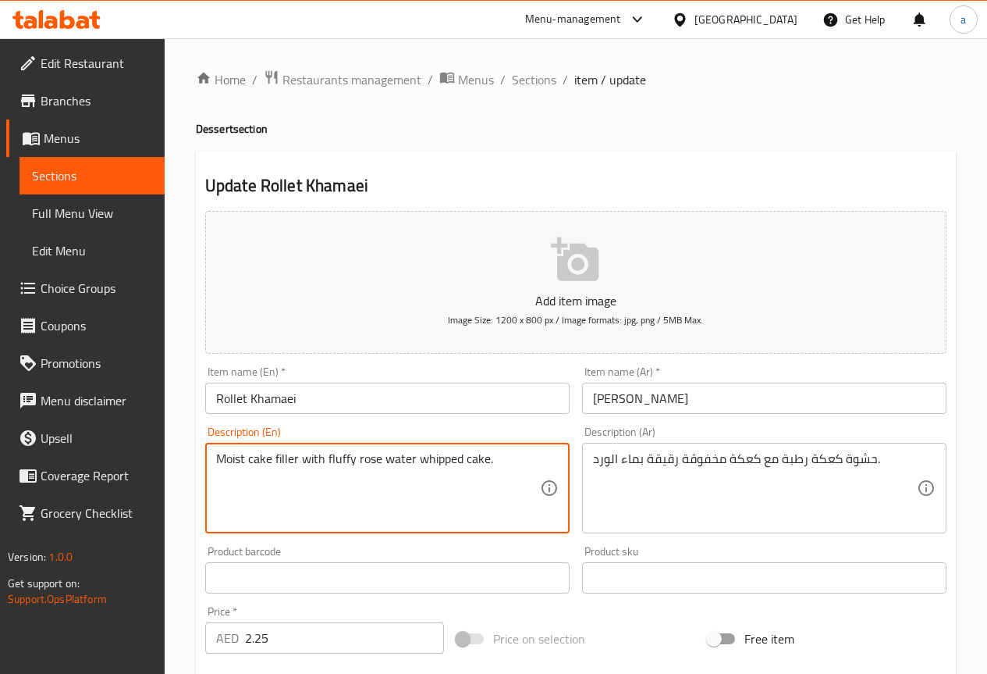
click at [403, 496] on textarea "Moist cake filler with fluffy rose water whipped cake." at bounding box center [378, 488] width 324 height 74
click at [432, 484] on textarea "Moist cake filler with fluffy rose water whipped cake." at bounding box center [378, 488] width 324 height 74
click at [493, 458] on textarea "Moist cake filler with fluffy rose water whipped cake." at bounding box center [378, 488] width 324 height 74
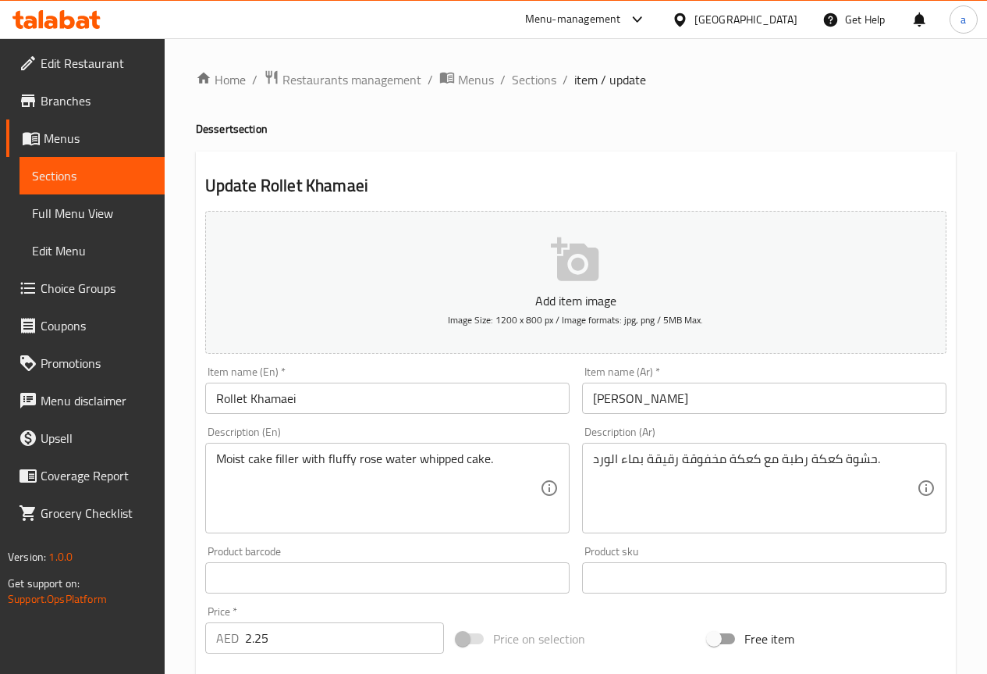
click at [453, 443] on div "Moist cake filler with fluffy rose water whipped cake. Description (En)" at bounding box center [387, 488] width 365 height 91
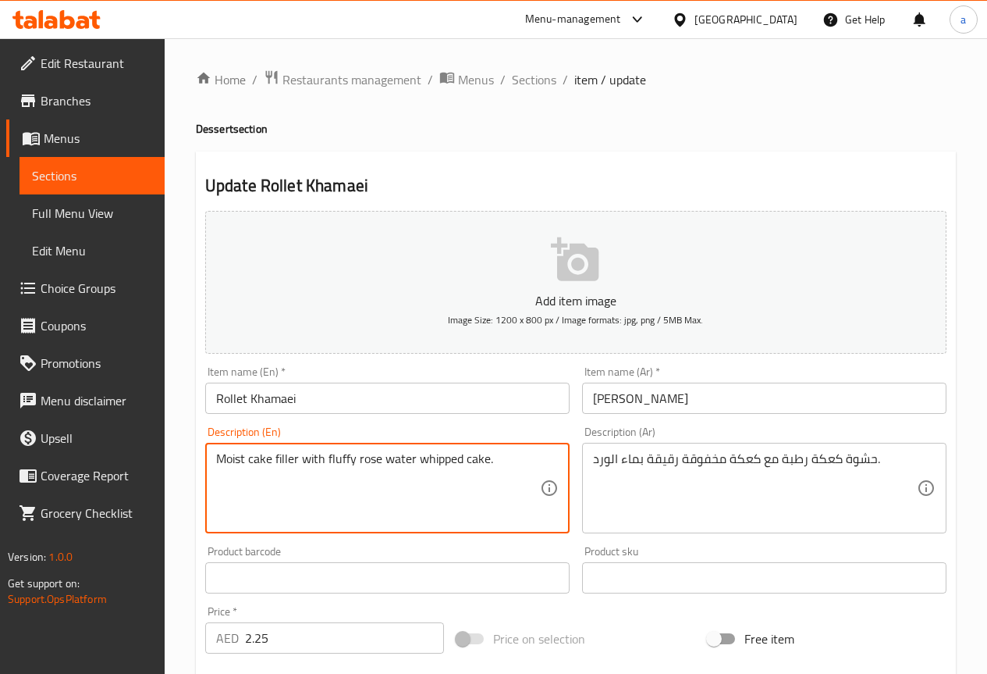
click at [448, 455] on textarea "Moist cake filler with fluffy rose water whipped cake." at bounding box center [378, 488] width 324 height 74
click at [378, 461] on textarea "Moist cake filler with fluffy rose water whipped cake." at bounding box center [378, 488] width 324 height 74
click at [336, 457] on textarea "Moist cake filler with fluffy rose water whipped cake." at bounding box center [378, 488] width 324 height 74
click at [290, 460] on textarea "Moist cake filler with fluffy rose water whipped cake." at bounding box center [378, 488] width 324 height 74
click at [256, 460] on textarea "Moist cake filler with fluffy rose water whipped cake." at bounding box center [378, 488] width 324 height 74
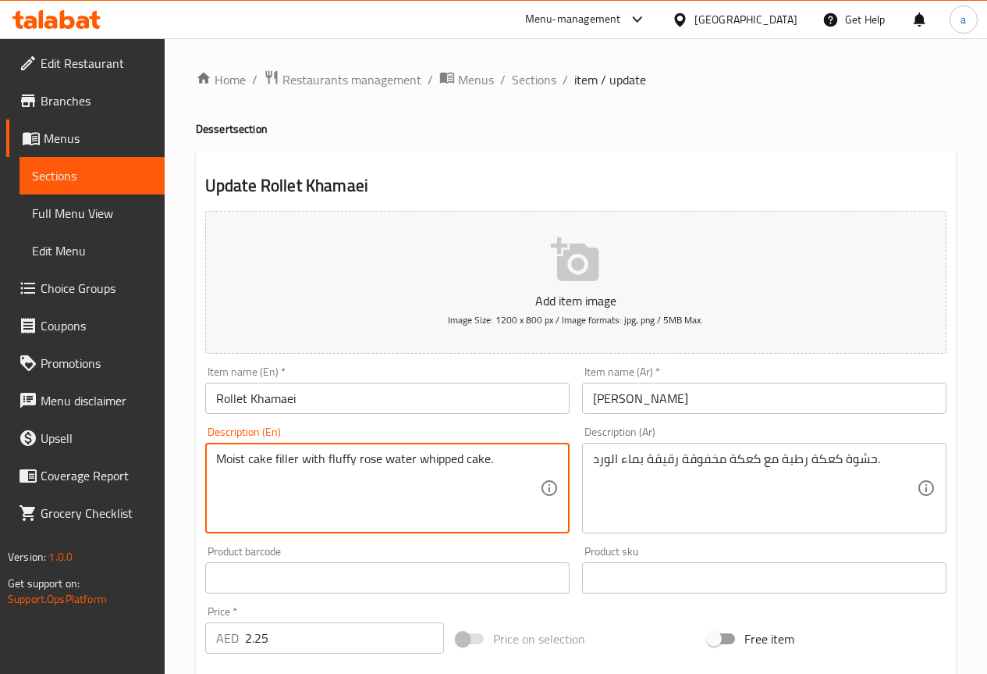
click at [244, 461] on textarea "Moist cake filler with fluffy rose water whipped cake." at bounding box center [378, 488] width 324 height 74
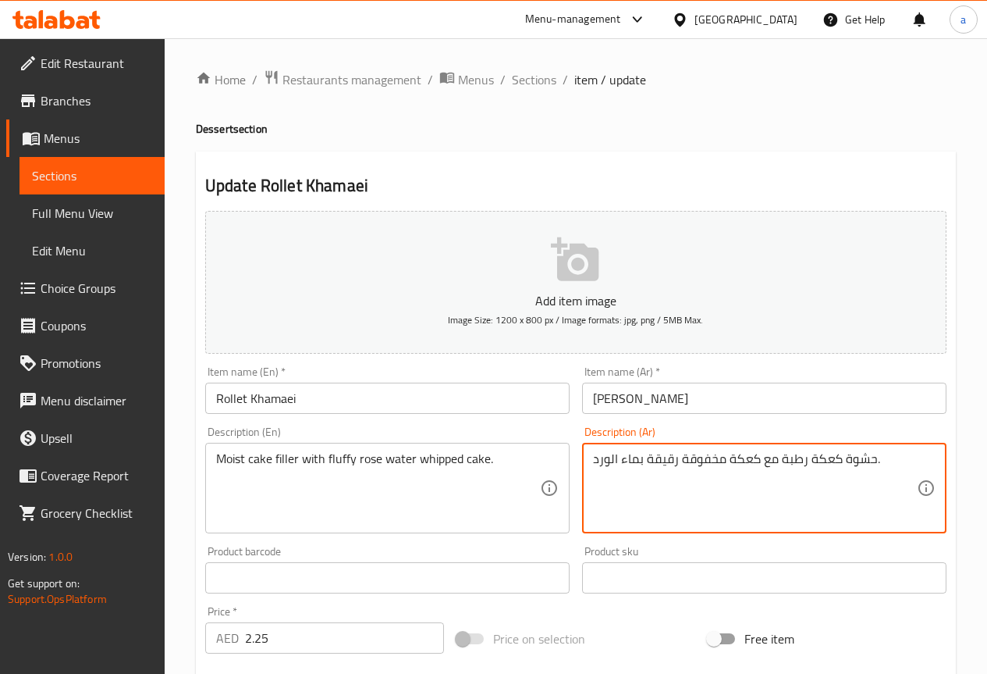
click at [832, 461] on textarea "حشوة كعكة رطبة مع كعكة مخفوقة رقيقة بماء الورد." at bounding box center [755, 488] width 324 height 74
click at [799, 464] on textarea "حشوة كعكة رطبة مع كعكة مخفوقة رقيقة بماء الورد." at bounding box center [755, 488] width 324 height 74
click at [744, 464] on textarea "حشوة كعكة رطبة مع كعكة مخفوقة رقيقة بماء الورد." at bounding box center [755, 488] width 324 height 74
click at [713, 464] on textarea "حشوة كعكة رطبة مع كعكة مخفوقة رقيقة بماء الورد." at bounding box center [755, 488] width 324 height 74
click at [660, 468] on textarea "حشوة كعكة رطبة مع كعكة مخفوقة رقيقة بماء الورد." at bounding box center [755, 488] width 324 height 74
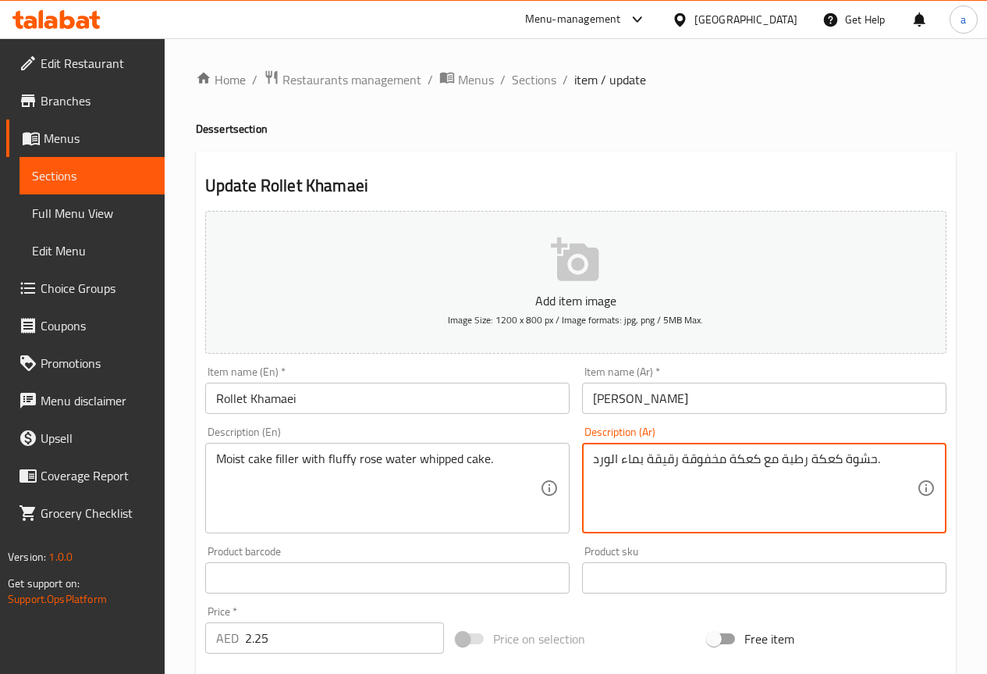
click at [635, 467] on textarea "حشوة كعكة رطبة مع كعكة مخفوقة رقيقة بماء الورد." at bounding box center [755, 488] width 324 height 74
click at [661, 456] on textarea "حشوة كعكة رطبة مع كعكة مخفوقة رقيقة بماء الورد." at bounding box center [755, 488] width 324 height 74
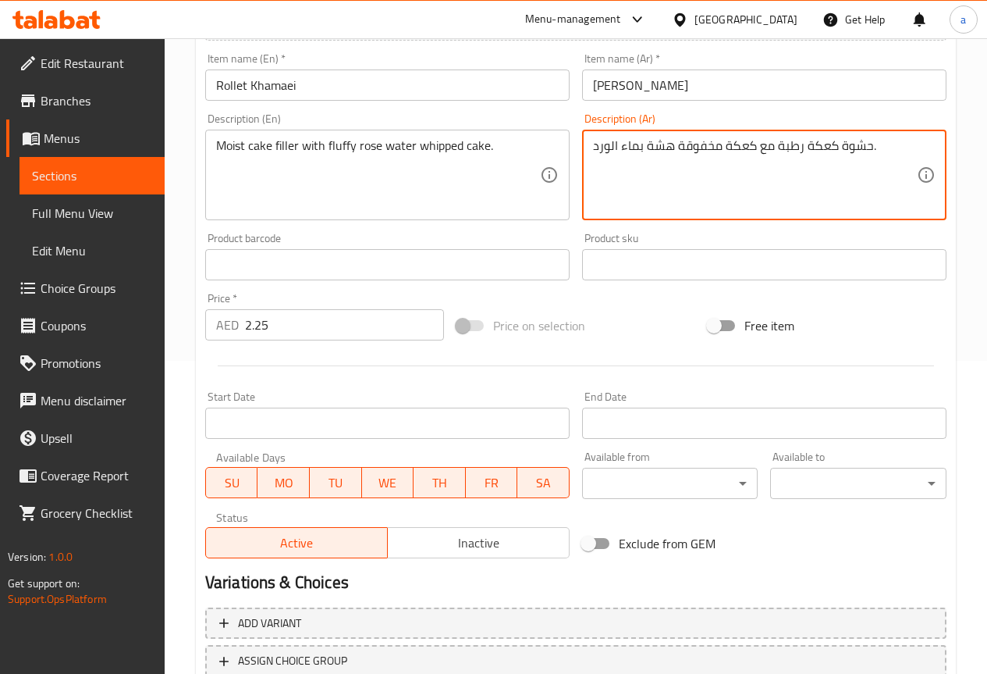
scroll to position [429, 0]
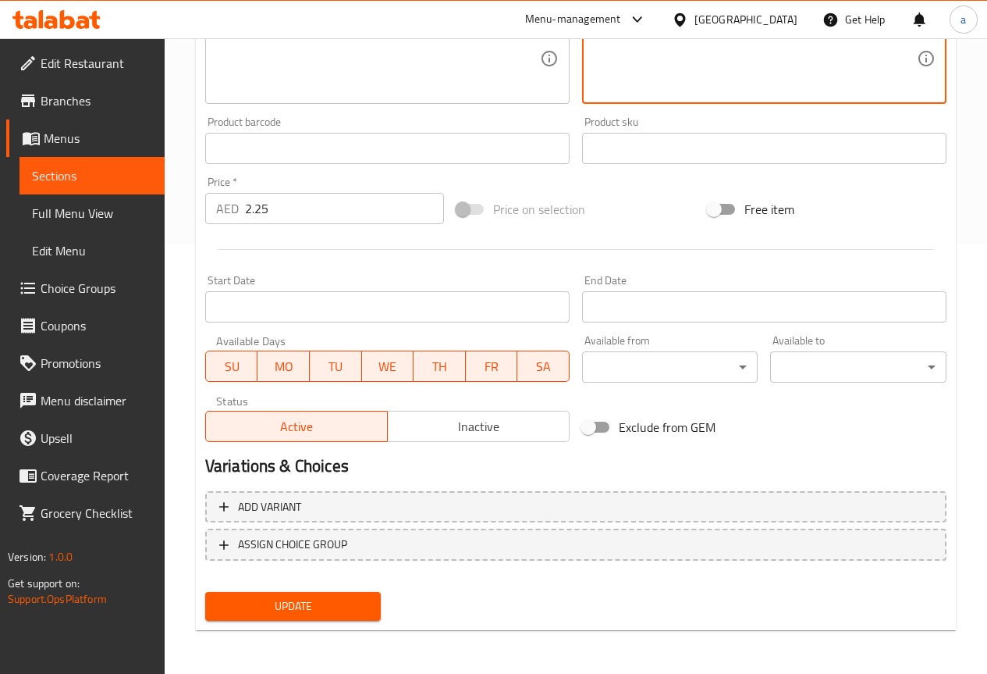
type textarea "حشوة كعكة رطبة مع كعكة مخفوقة هشة بماء الورد."
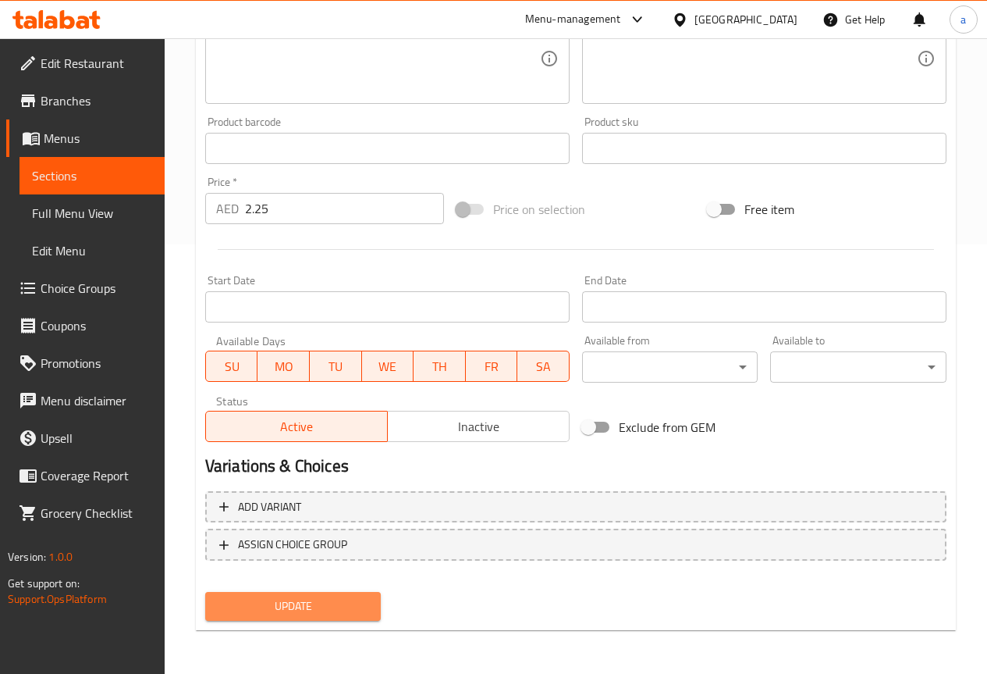
click at [331, 596] on span "Update" at bounding box center [293, 606] width 151 height 20
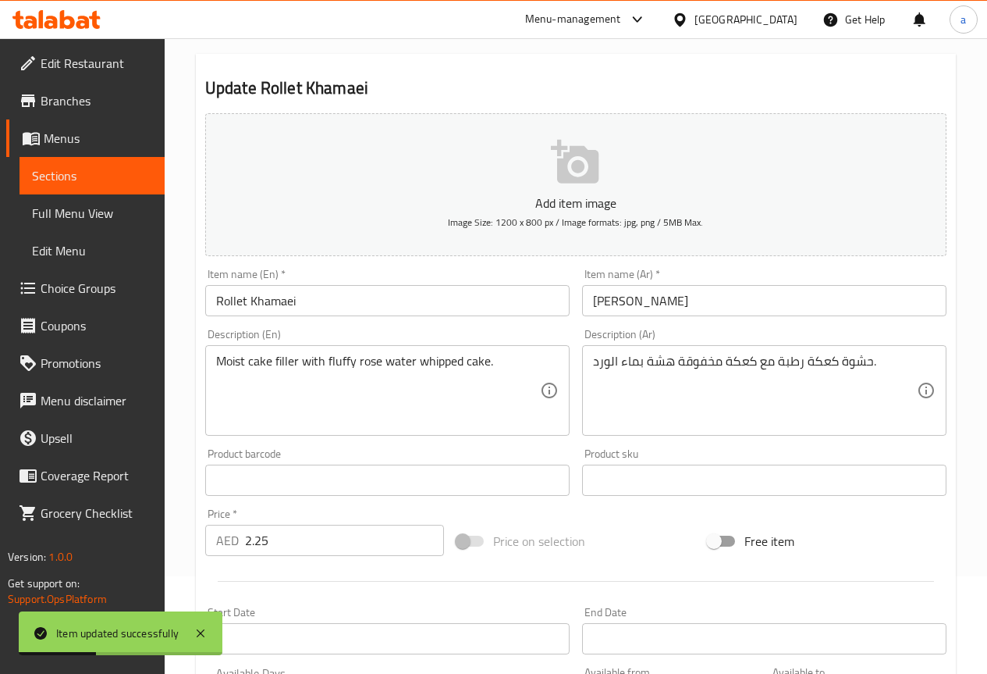
scroll to position [0, 0]
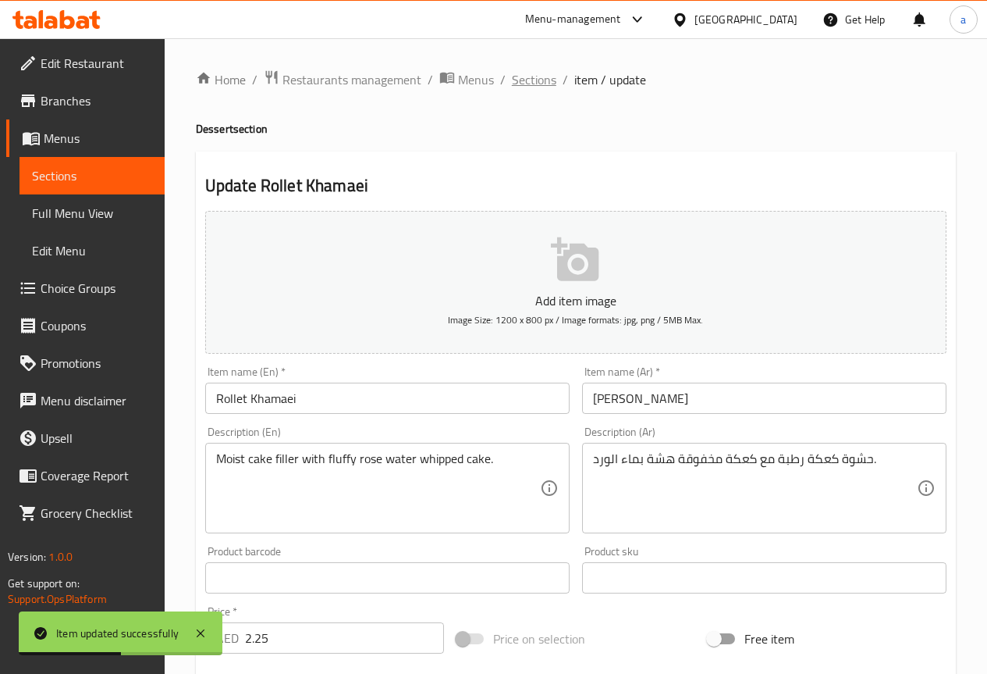
click at [533, 75] on span "Sections" at bounding box center [534, 79] width 44 height 19
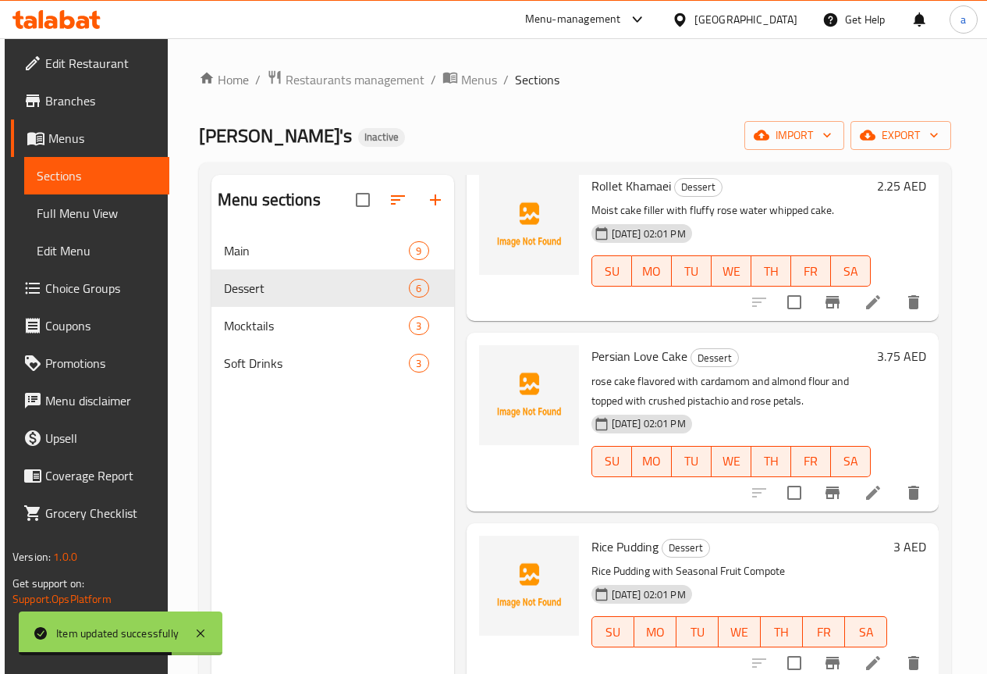
scroll to position [432, 0]
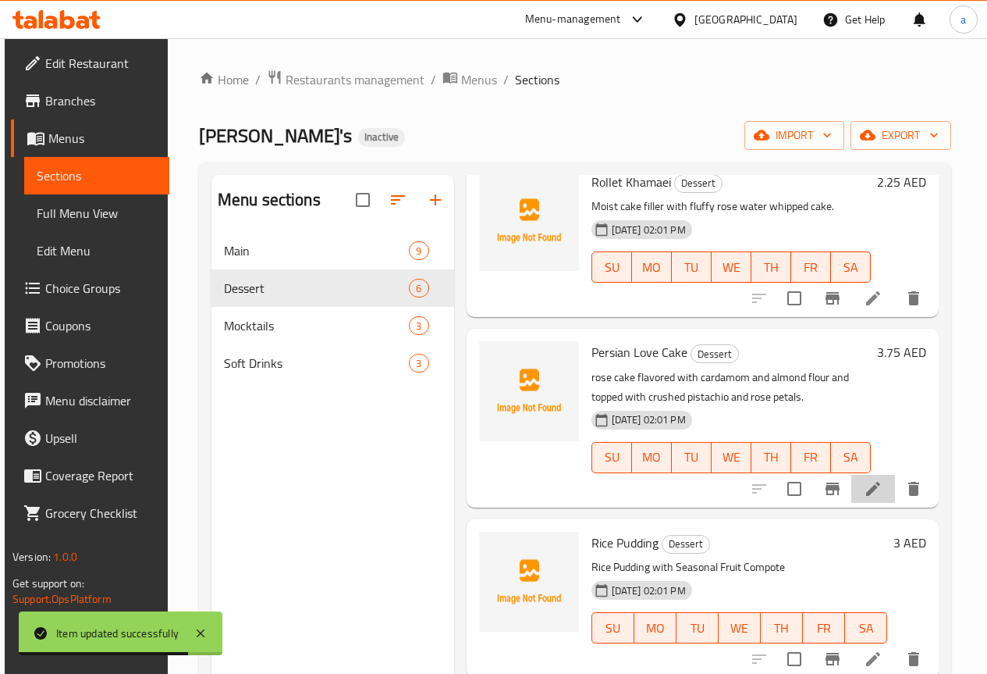
click at [855, 488] on li at bounding box center [874, 489] width 44 height 28
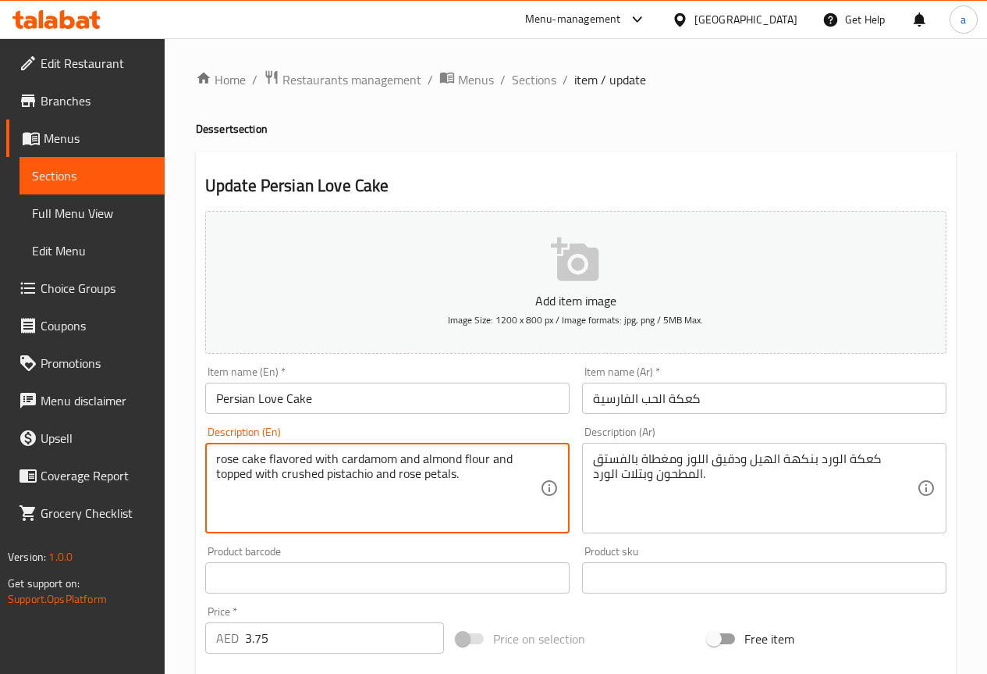
click at [369, 468] on textarea "rose cake flavored with cardamom and almond flour and topped with crushed pista…" at bounding box center [378, 488] width 324 height 74
click at [396, 507] on textarea "rose cake flavored with cardamom and almond flour and topped with crushed pista…" at bounding box center [378, 488] width 324 height 74
click at [300, 471] on textarea "rose cake flavored with cardamom and almond flour and topped with crushed pista…" at bounding box center [378, 488] width 324 height 74
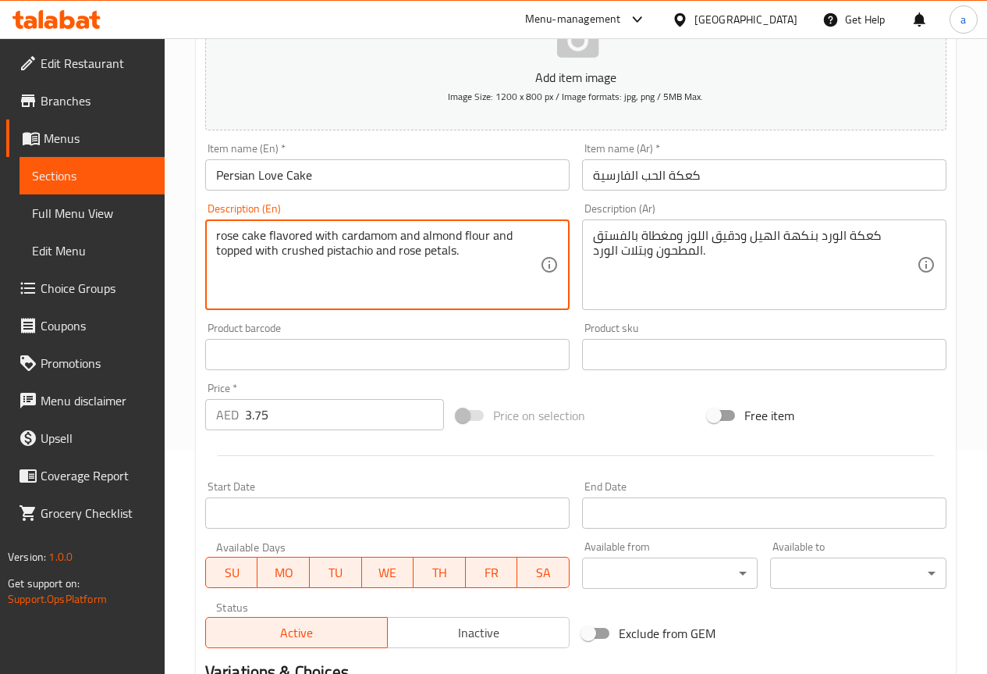
scroll to position [390, 0]
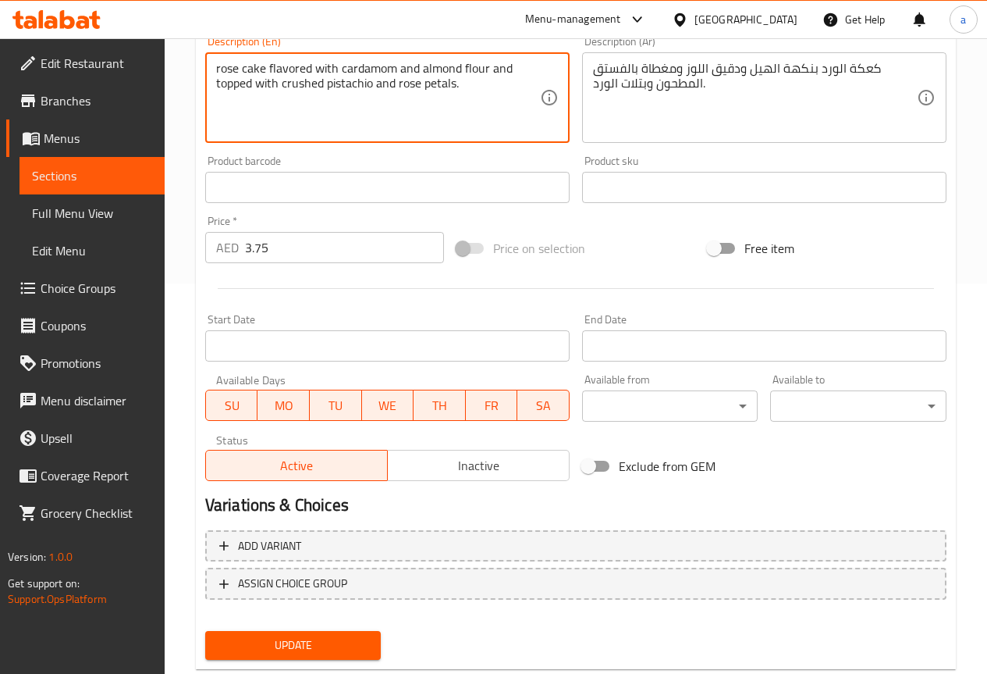
click at [332, 638] on span "Update" at bounding box center [293, 645] width 151 height 20
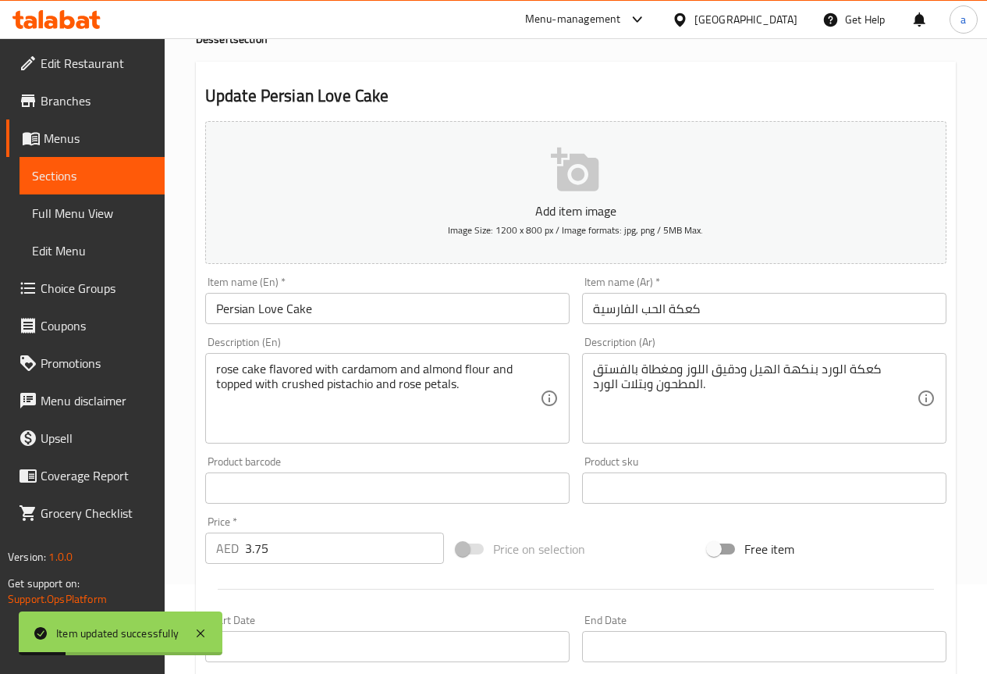
scroll to position [0, 0]
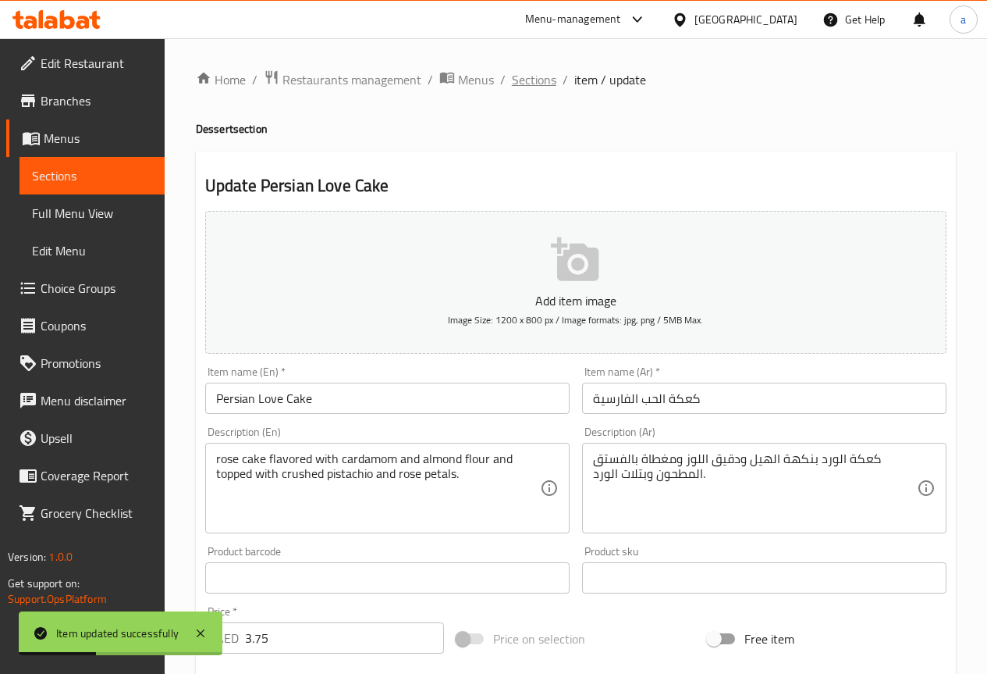
click at [543, 78] on span "Sections" at bounding box center [534, 79] width 44 height 19
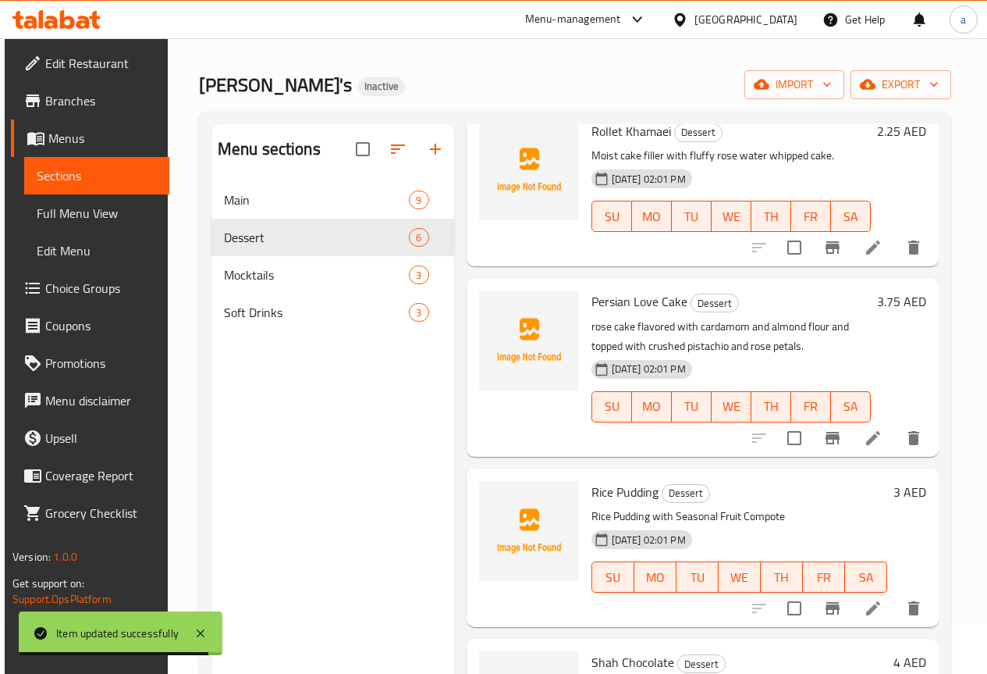
scroll to position [78, 0]
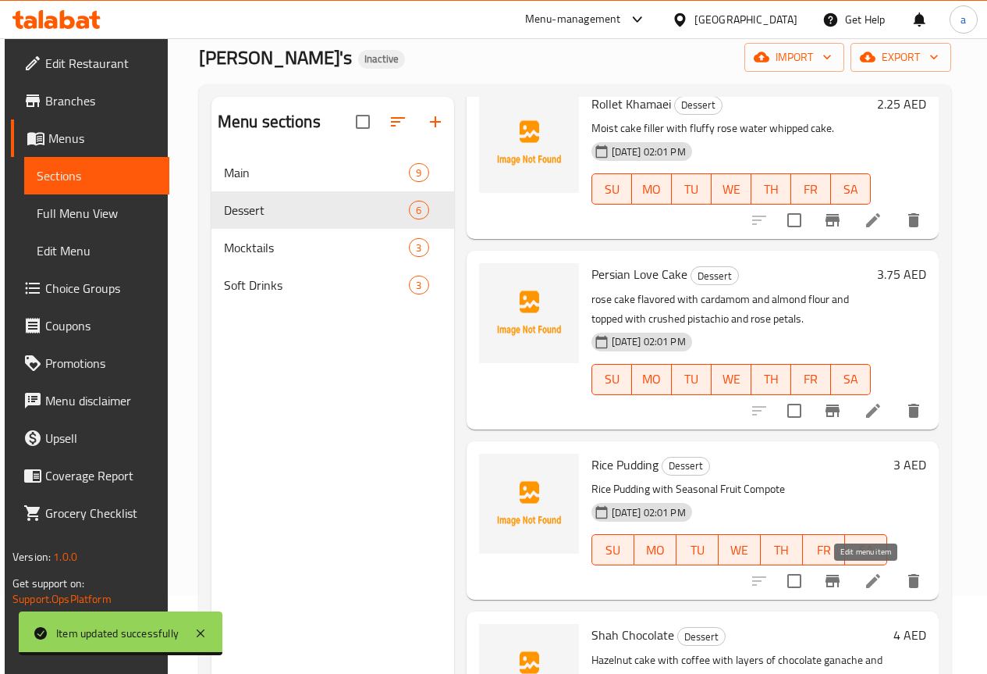
click at [872, 577] on icon at bounding box center [873, 581] width 14 height 14
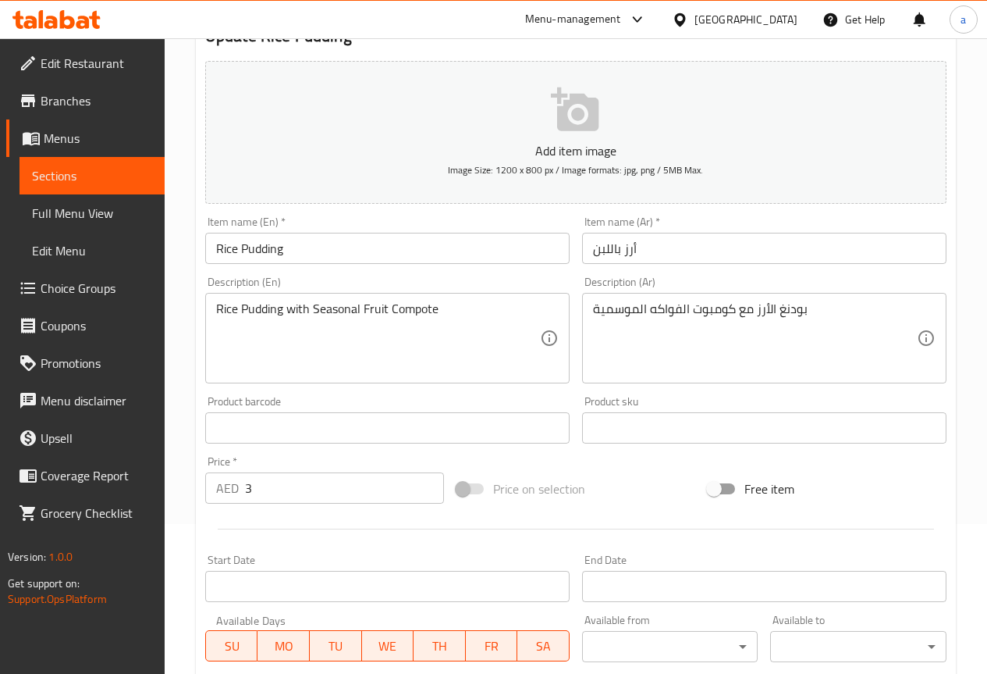
scroll to position [156, 0]
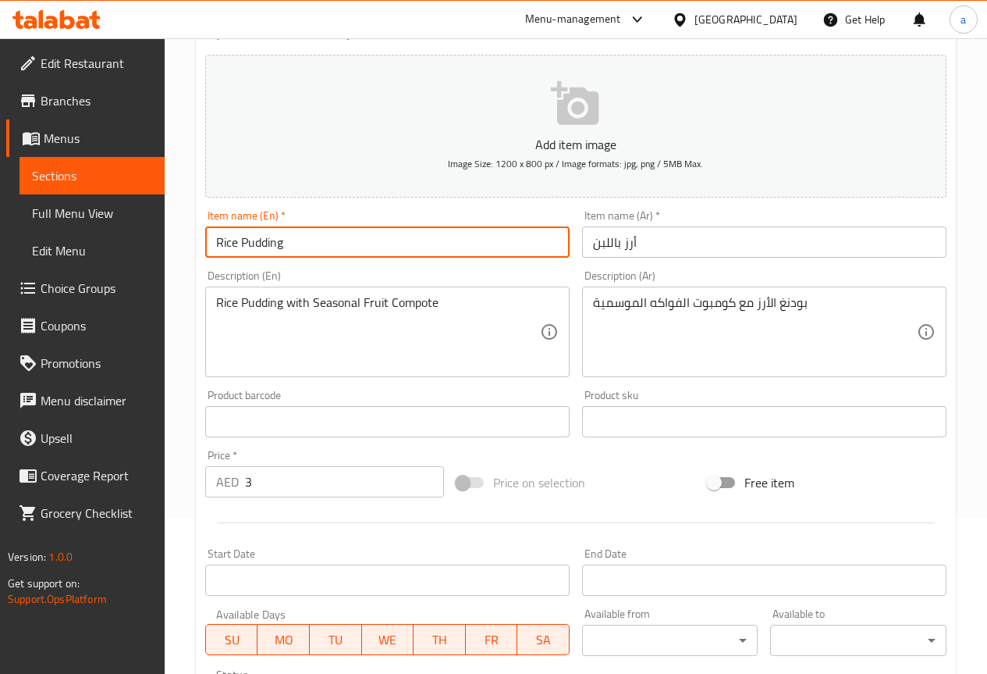
click at [261, 240] on input "Rice Pudding" at bounding box center [387, 241] width 365 height 31
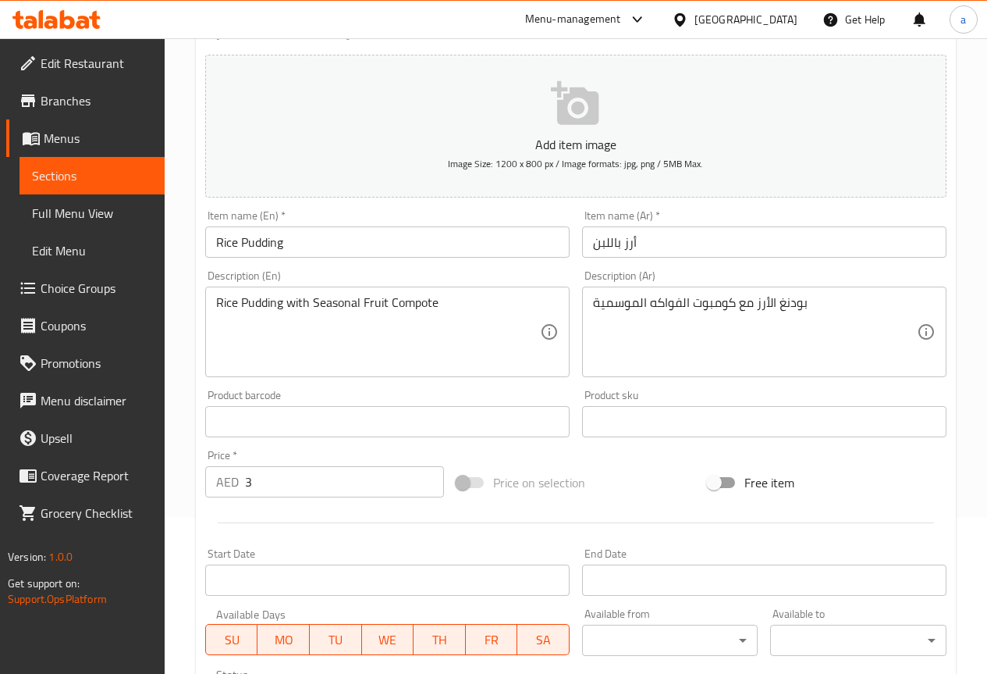
click at [391, 372] on div "Rice Pudding with Seasonal Fruit Compote Description (En)" at bounding box center [387, 331] width 365 height 91
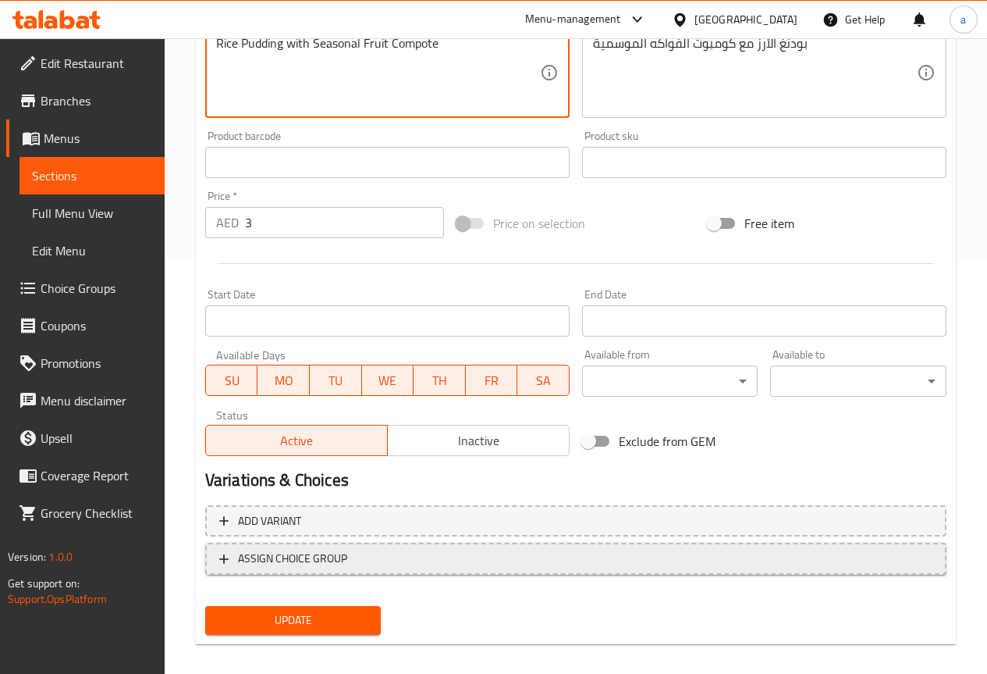
scroll to position [429, 0]
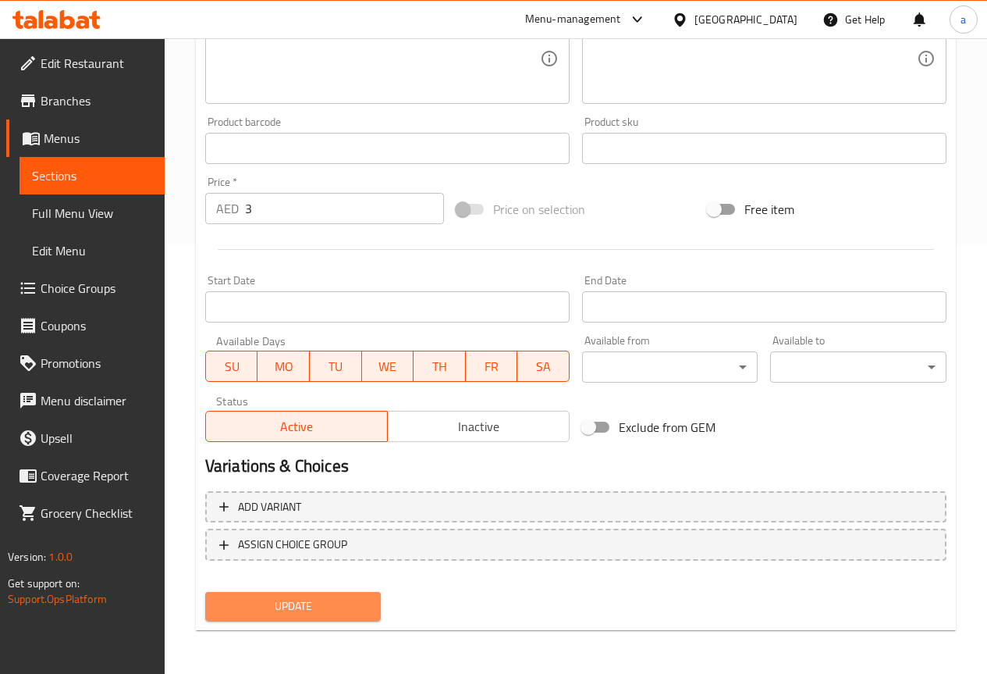
click at [330, 607] on span "Update" at bounding box center [293, 606] width 151 height 20
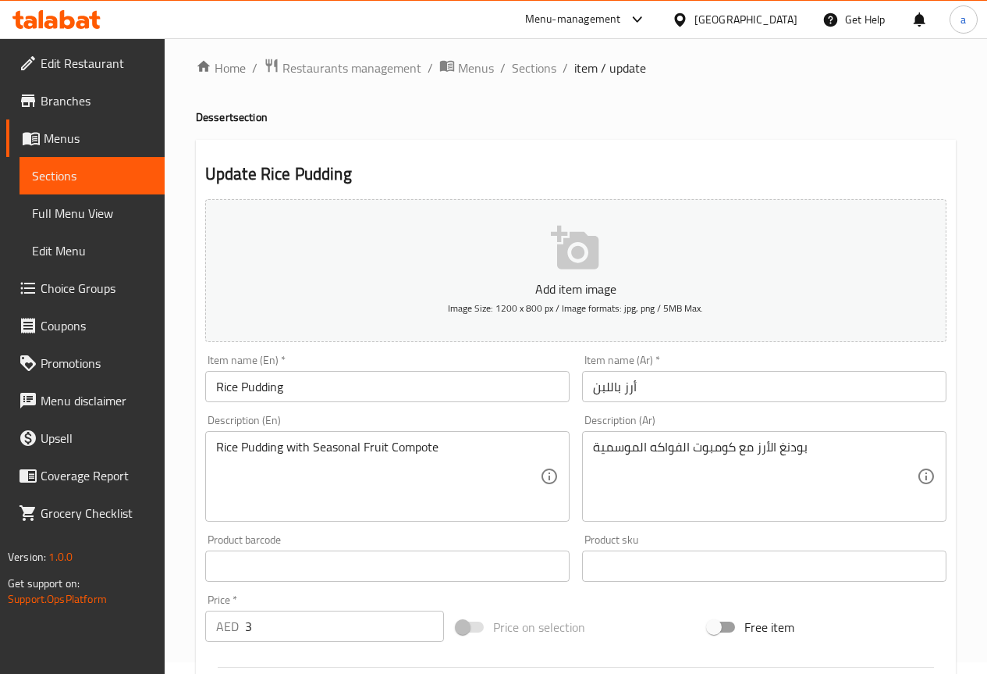
scroll to position [0, 0]
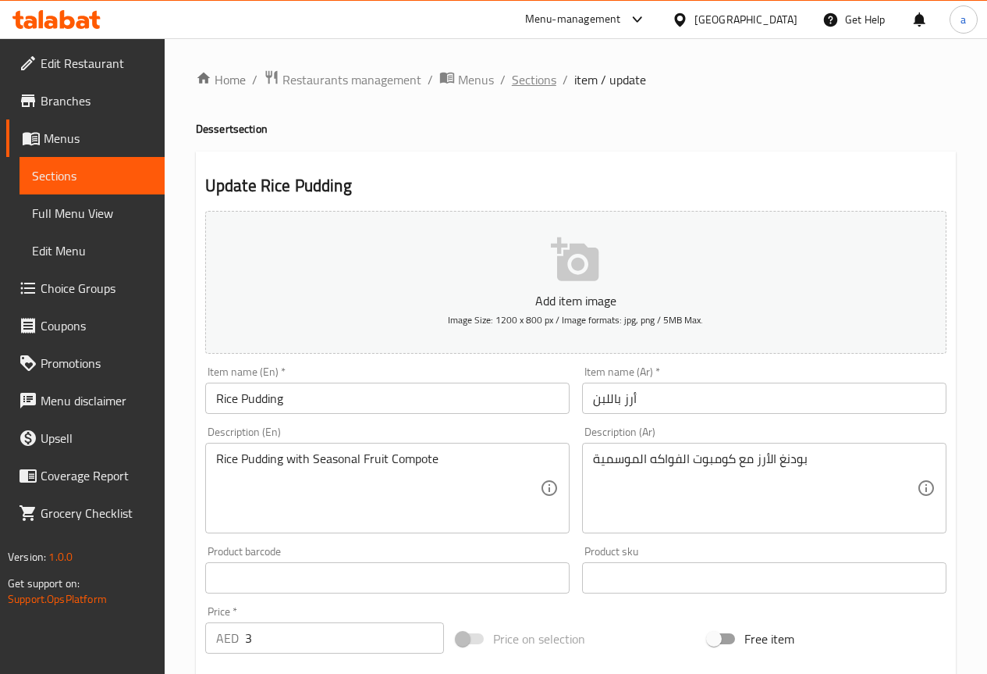
click at [531, 75] on span "Sections" at bounding box center [534, 79] width 44 height 19
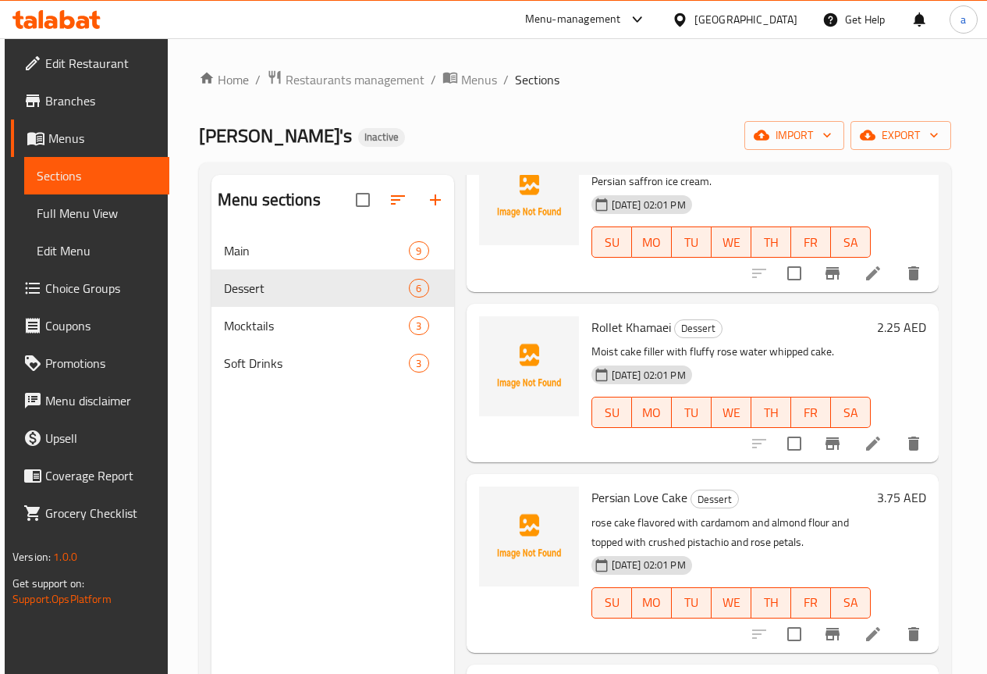
scroll to position [390, 0]
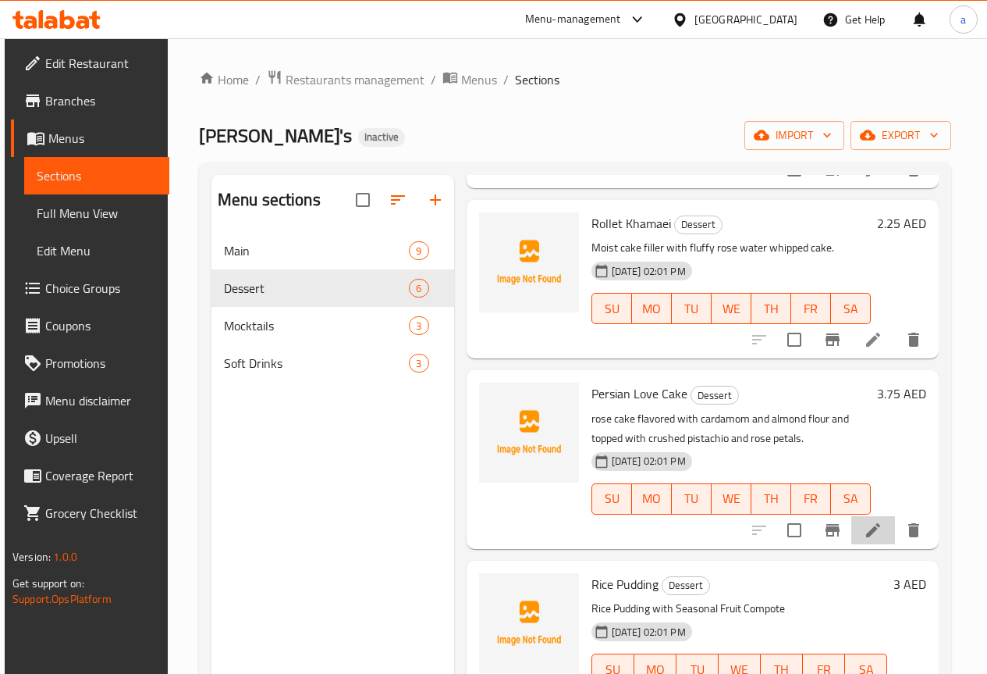
click at [852, 535] on li at bounding box center [874, 530] width 44 height 28
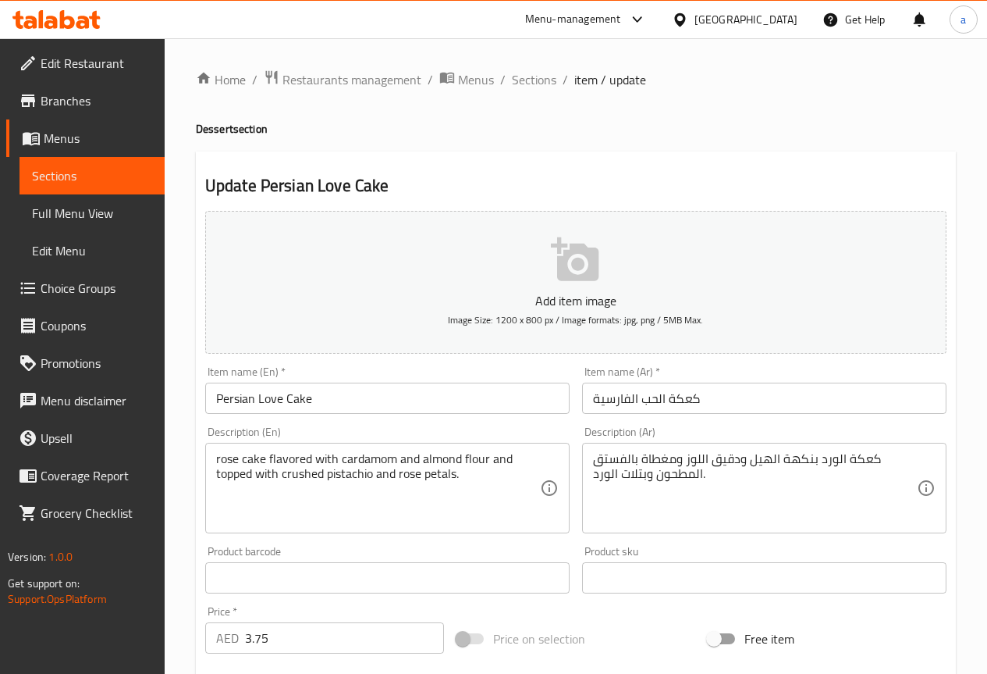
click at [686, 399] on input "كعكة الحب الفارسية" at bounding box center [764, 397] width 365 height 31
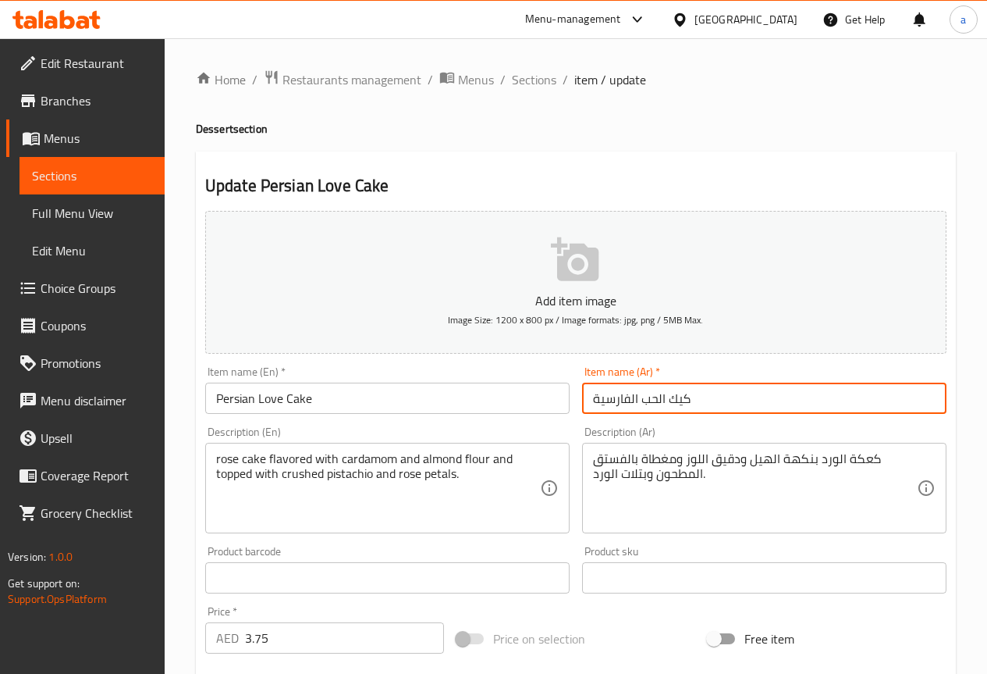
type input "كيك الحب الفارسية"
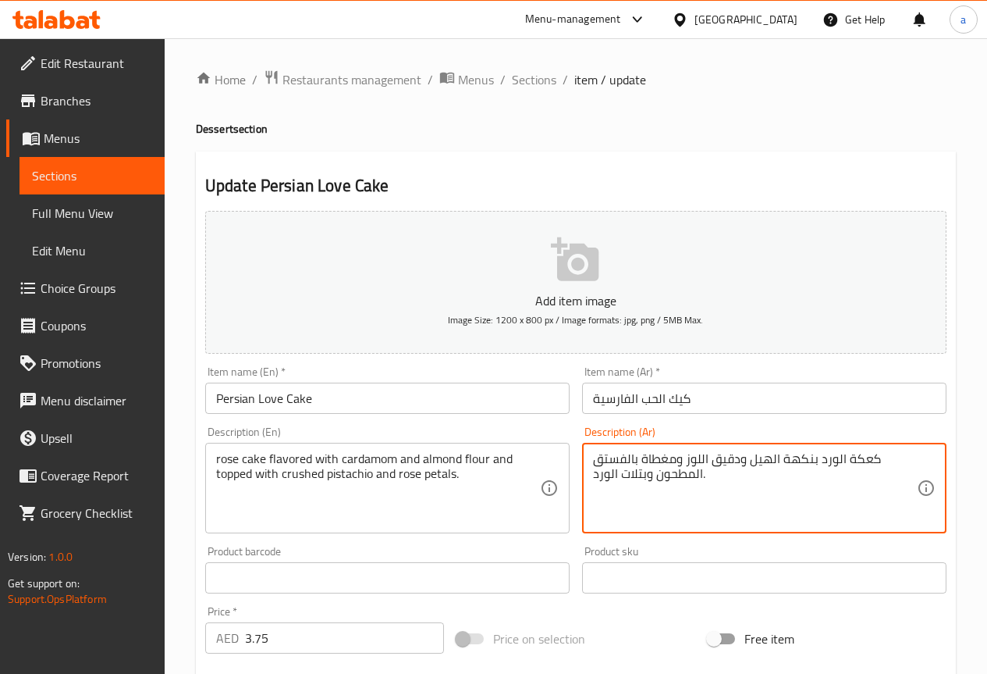
click at [863, 469] on textarea "كعكة الورد بنكهة الهيل ودقيق اللوز ومغطاة بالفستق المطحون وبتلات الورد." at bounding box center [755, 488] width 324 height 74
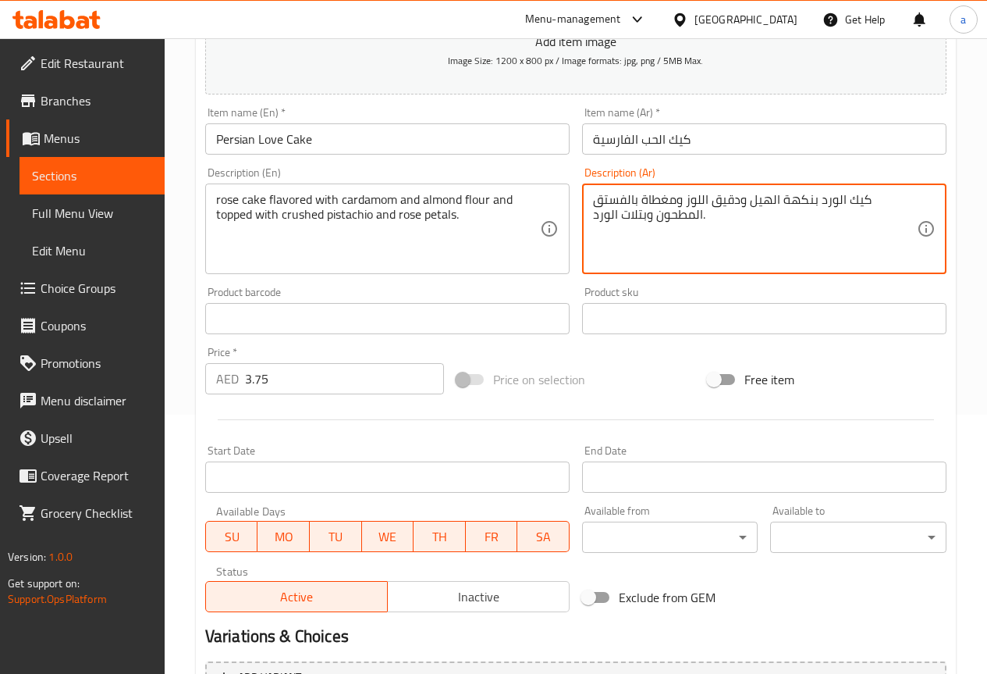
scroll to position [429, 0]
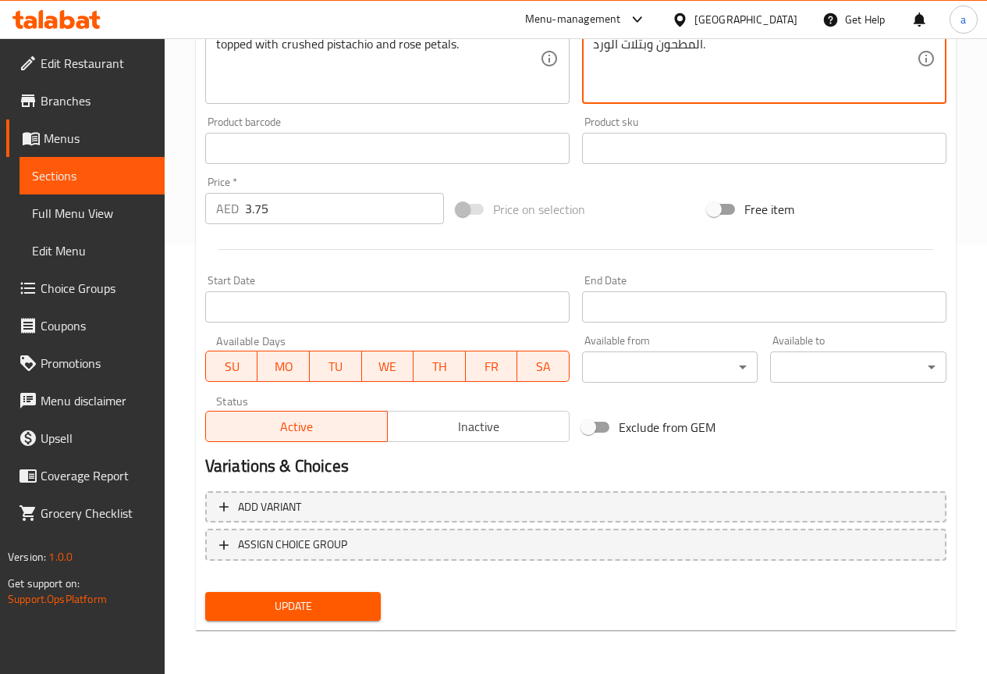
type textarea "كيك الورد بنكهة الهيل ودقيق اللوز ومغطاة بالفستق المطحون وبتلات الورد."
click at [353, 604] on span "Update" at bounding box center [293, 606] width 151 height 20
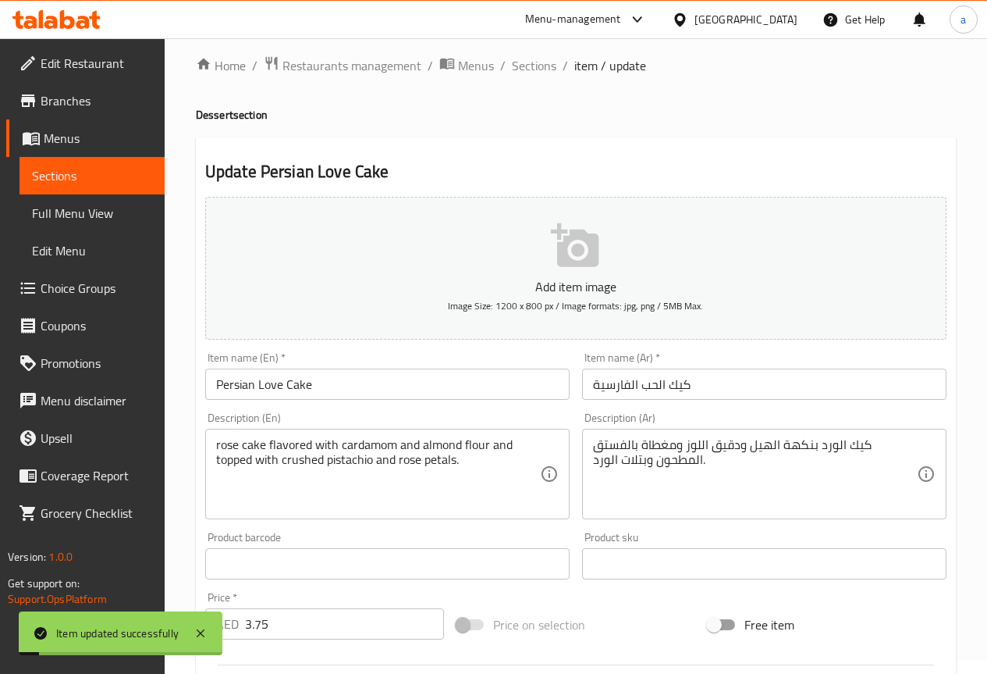
scroll to position [0, 0]
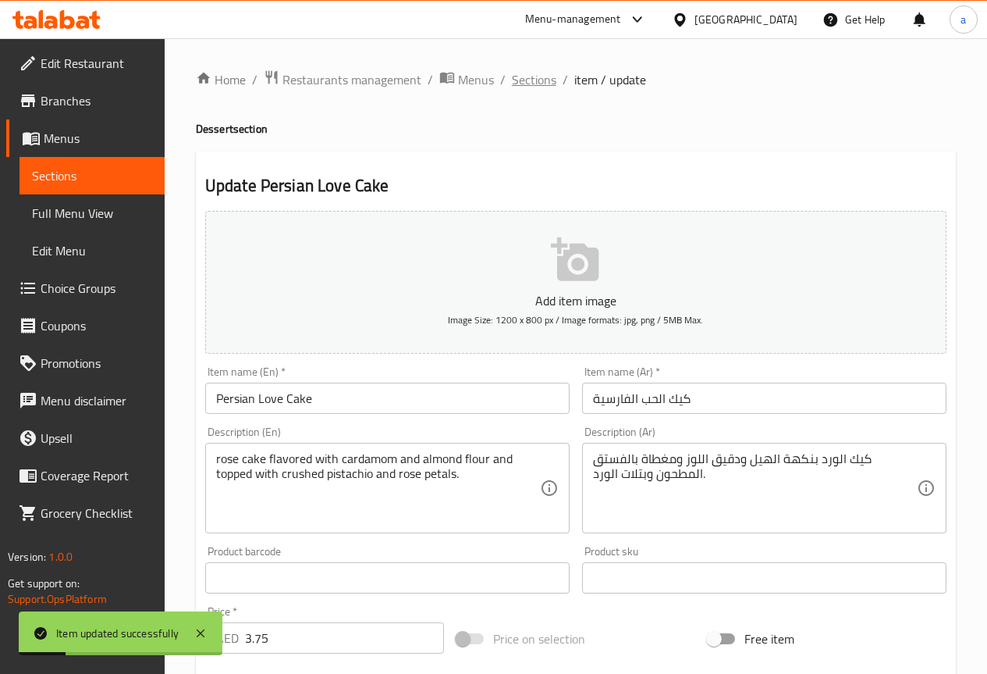
click at [519, 80] on span "Sections" at bounding box center [534, 79] width 44 height 19
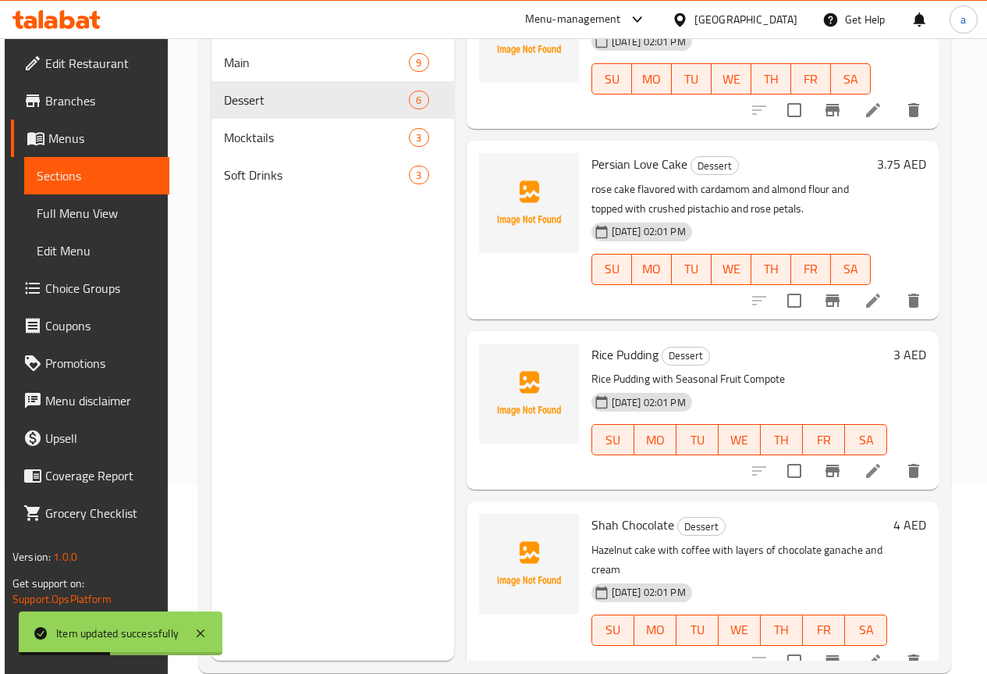
scroll to position [219, 0]
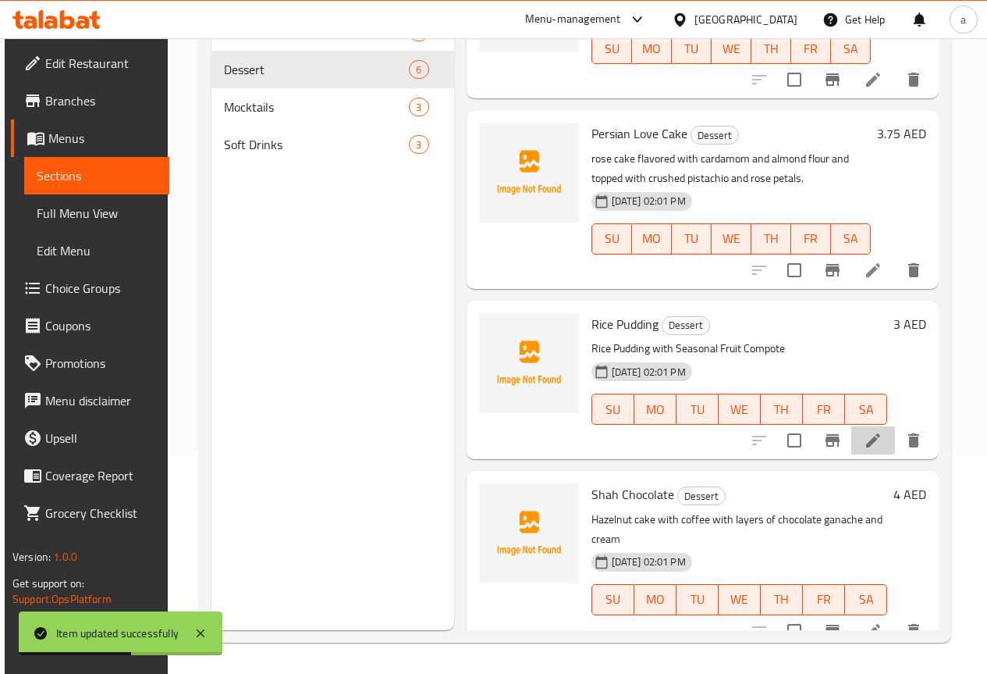
click at [876, 436] on li at bounding box center [874, 440] width 44 height 28
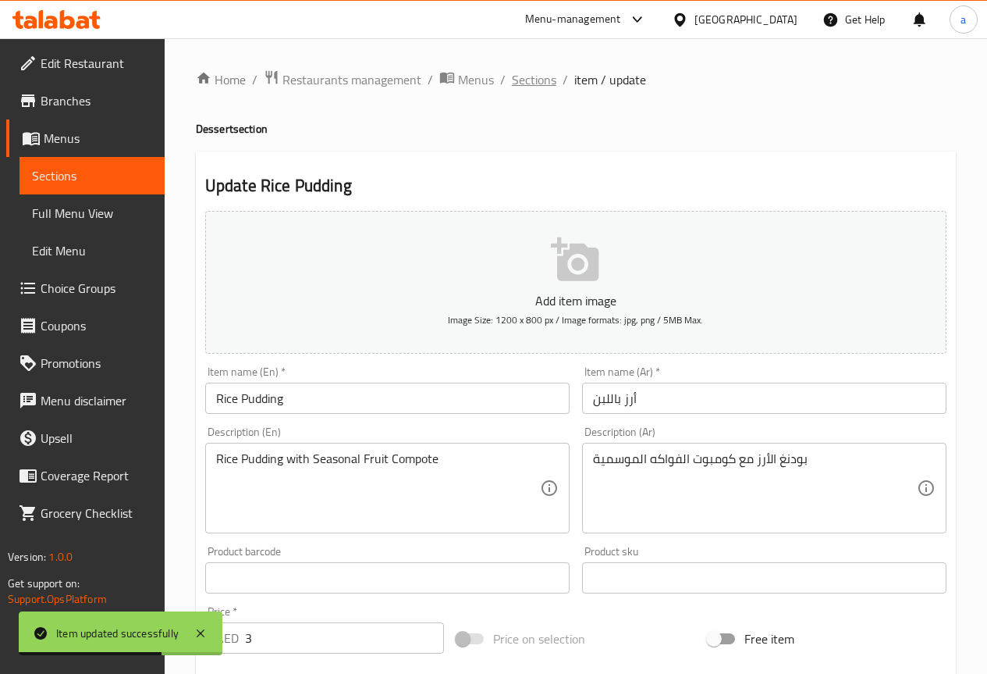
click at [516, 84] on span "Sections" at bounding box center [534, 79] width 44 height 19
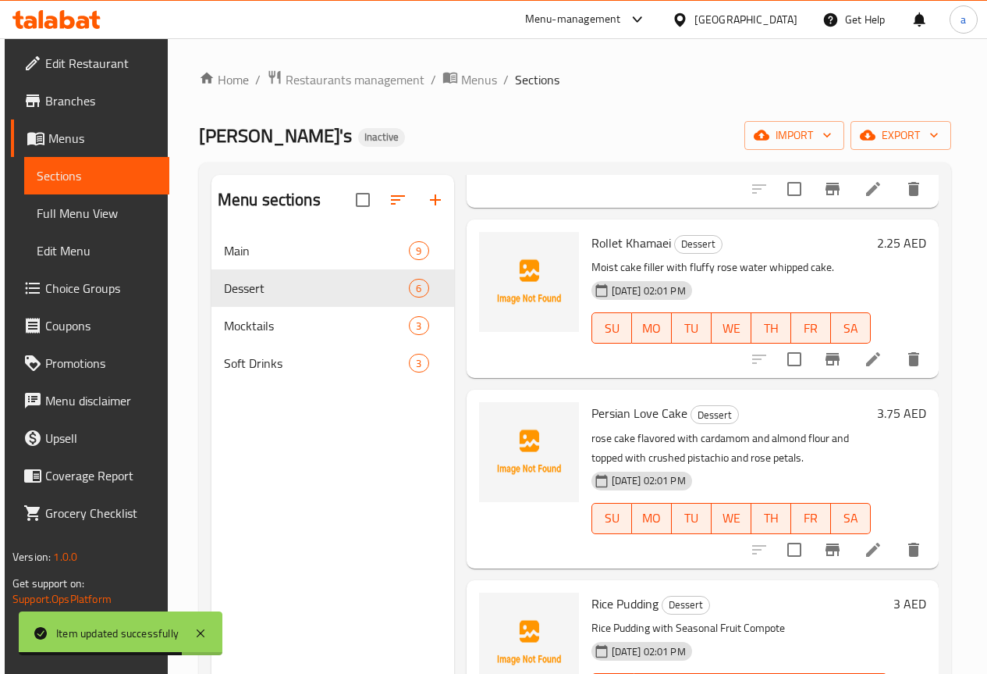
scroll to position [432, 0]
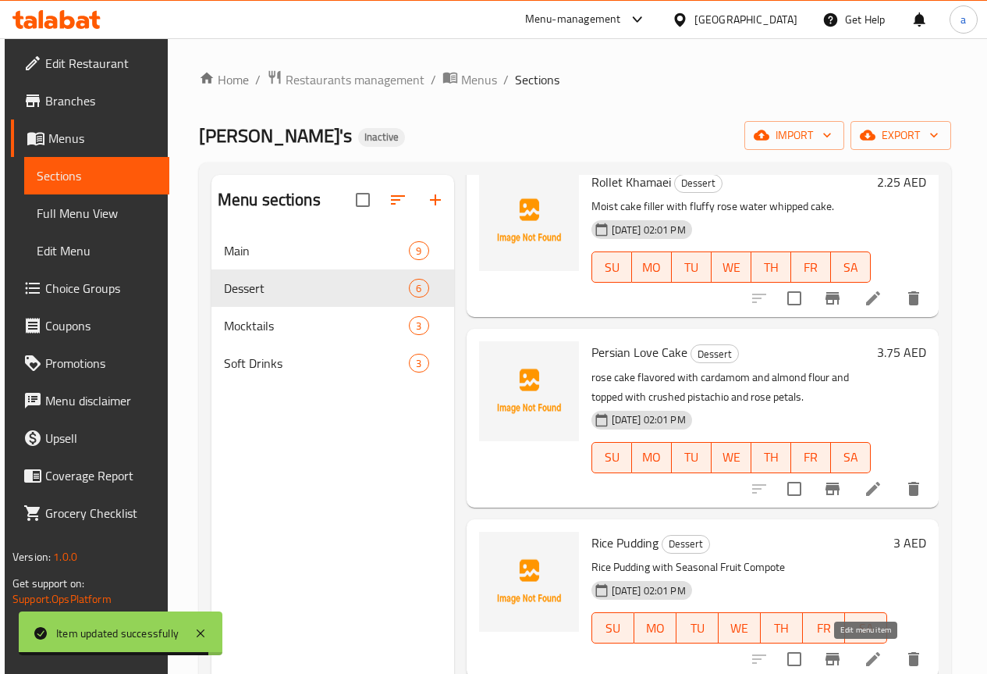
click at [864, 653] on icon at bounding box center [873, 658] width 19 height 19
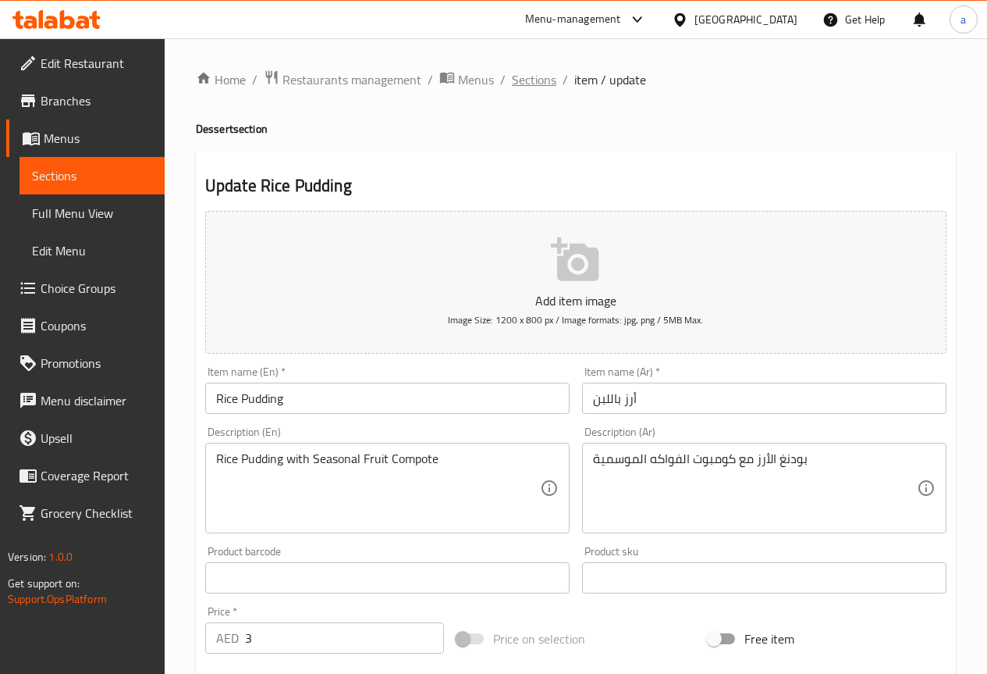
click at [539, 89] on span "Sections" at bounding box center [534, 79] width 44 height 19
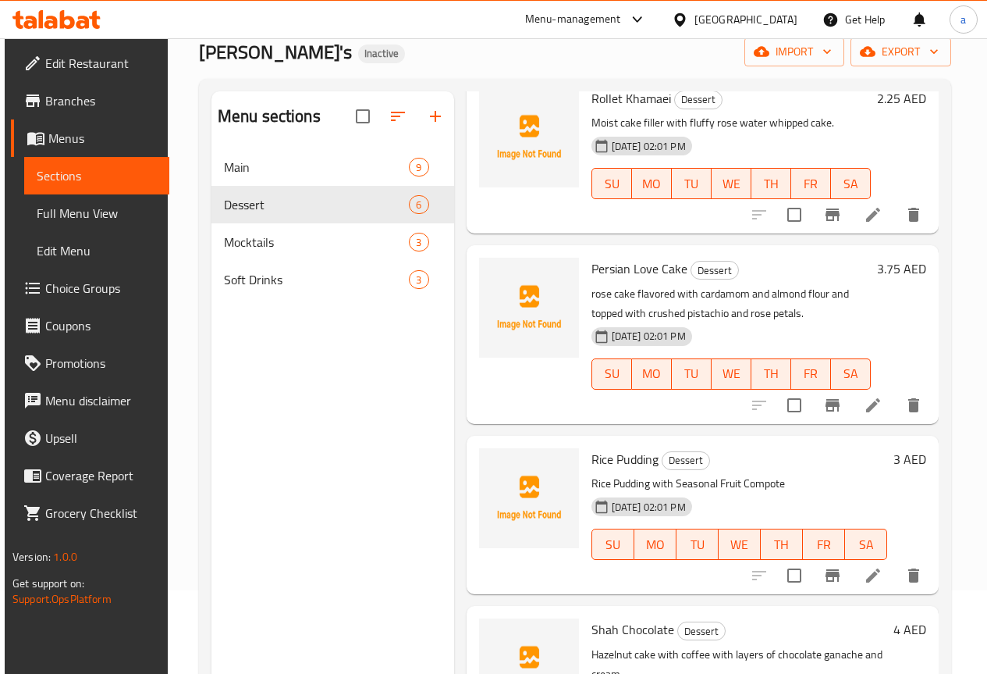
scroll to position [219, 0]
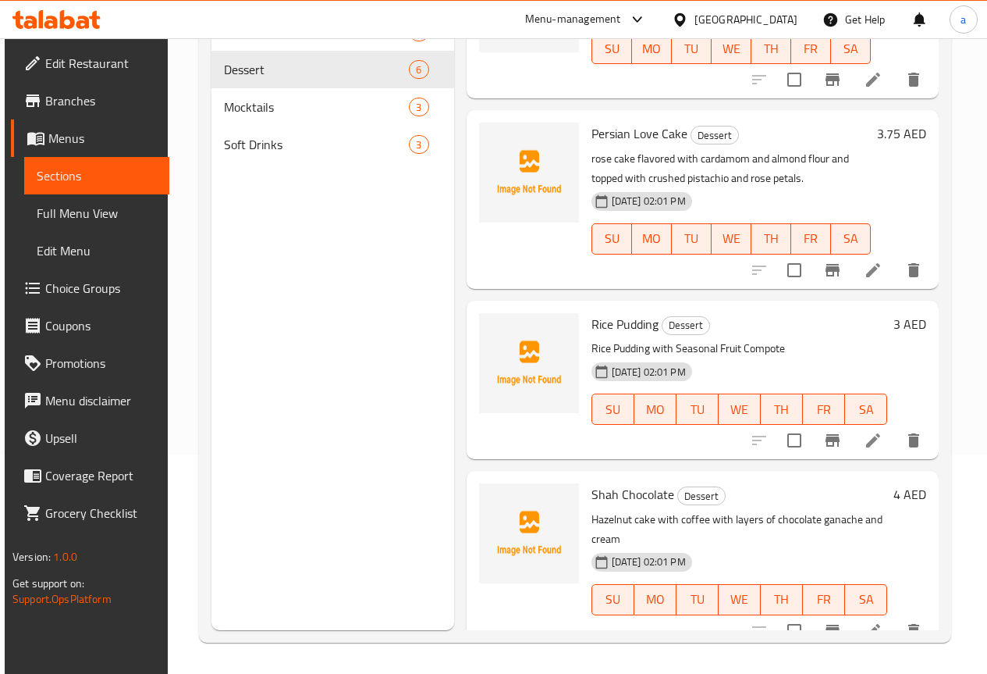
click at [852, 617] on li at bounding box center [874, 631] width 44 height 28
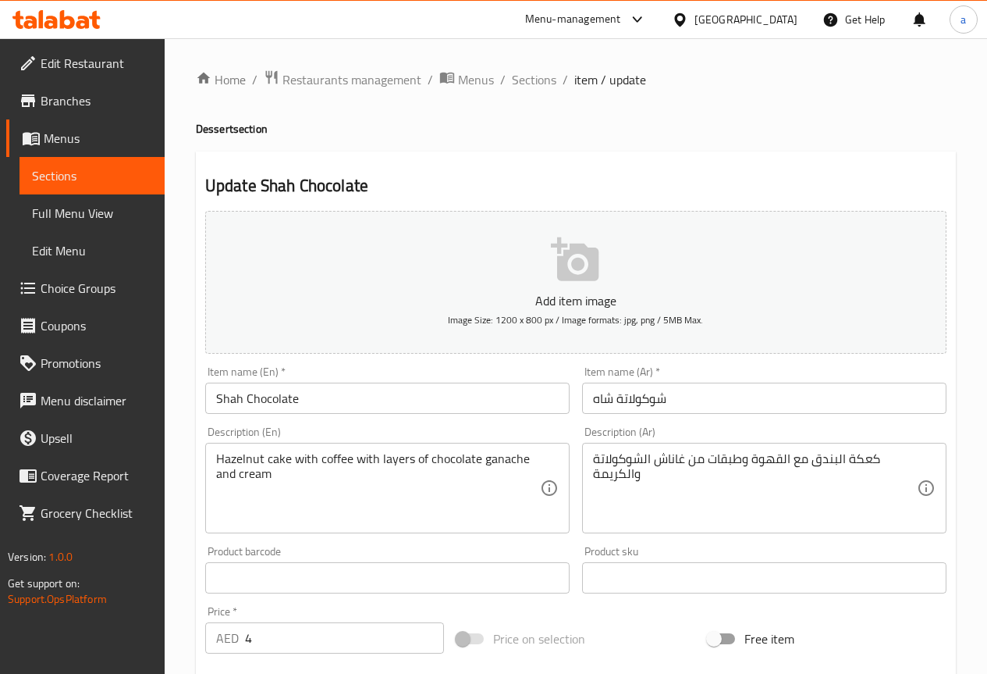
click at [495, 454] on textarea "Hazelnut cake with coffee with layers of chocolate ganache and cream" at bounding box center [378, 488] width 324 height 74
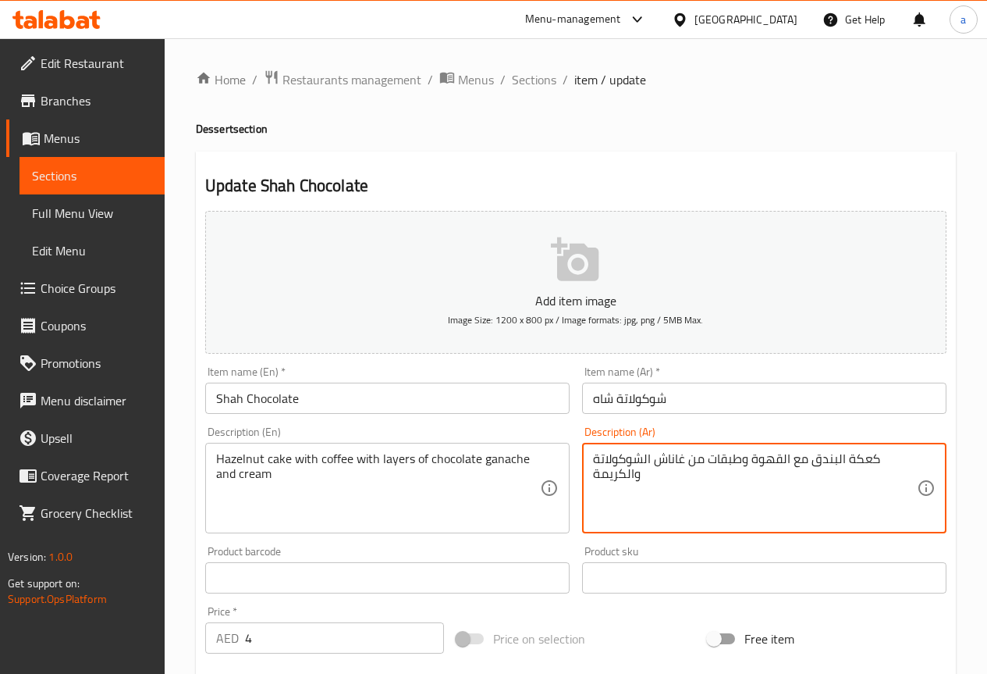
click at [857, 459] on textarea "كعكة البندق مع القهوة وطبقات من غاناش الشوكولاتة والكريمة" at bounding box center [755, 488] width 324 height 74
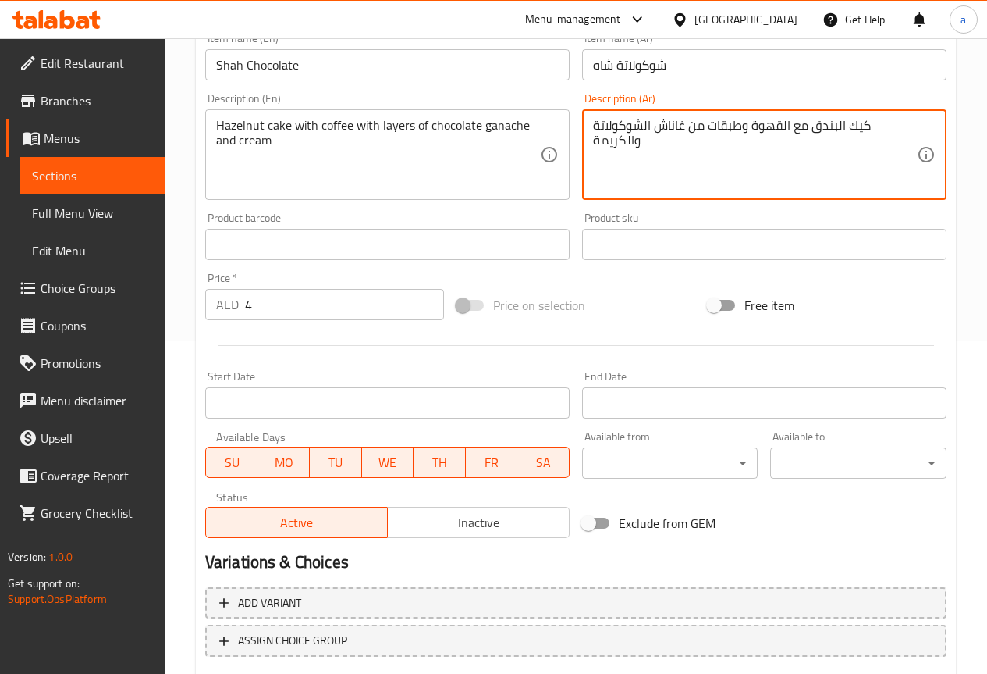
scroll to position [429, 0]
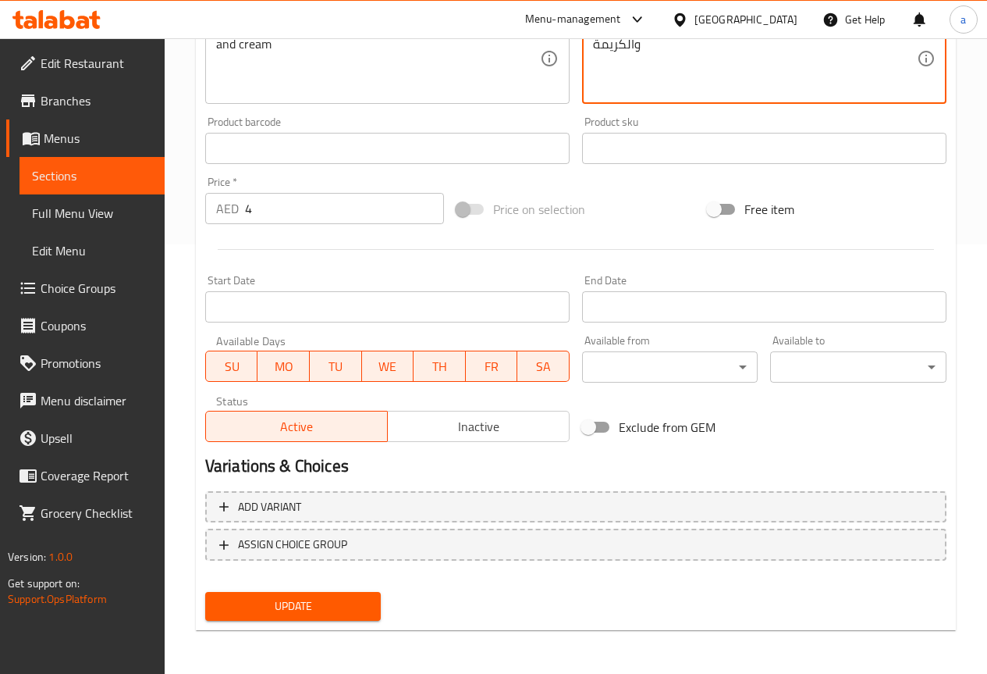
type textarea "كيك البندق مع القهوة وطبقات من غاناش الشوكولاتة والكريمة"
click at [352, 596] on span "Update" at bounding box center [293, 606] width 151 height 20
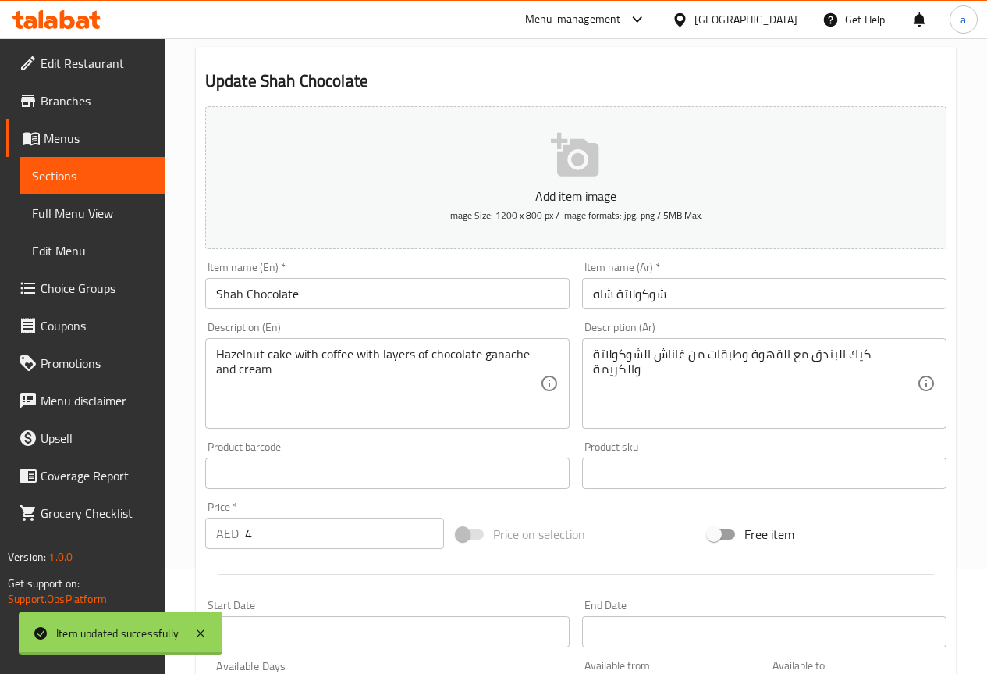
scroll to position [0, 0]
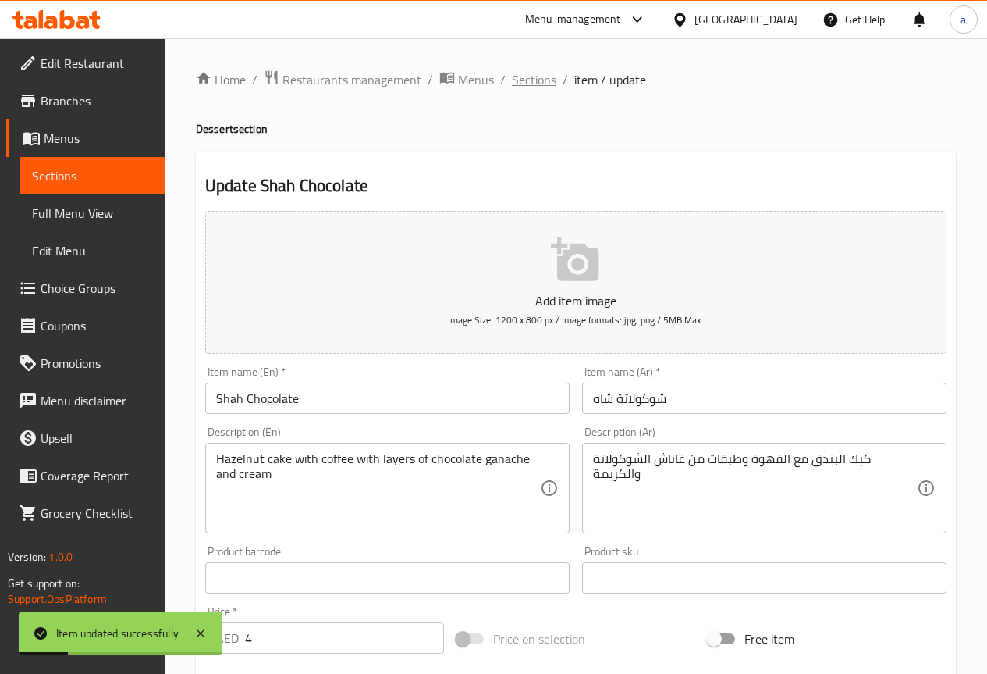
click at [524, 83] on span "Sections" at bounding box center [534, 79] width 44 height 19
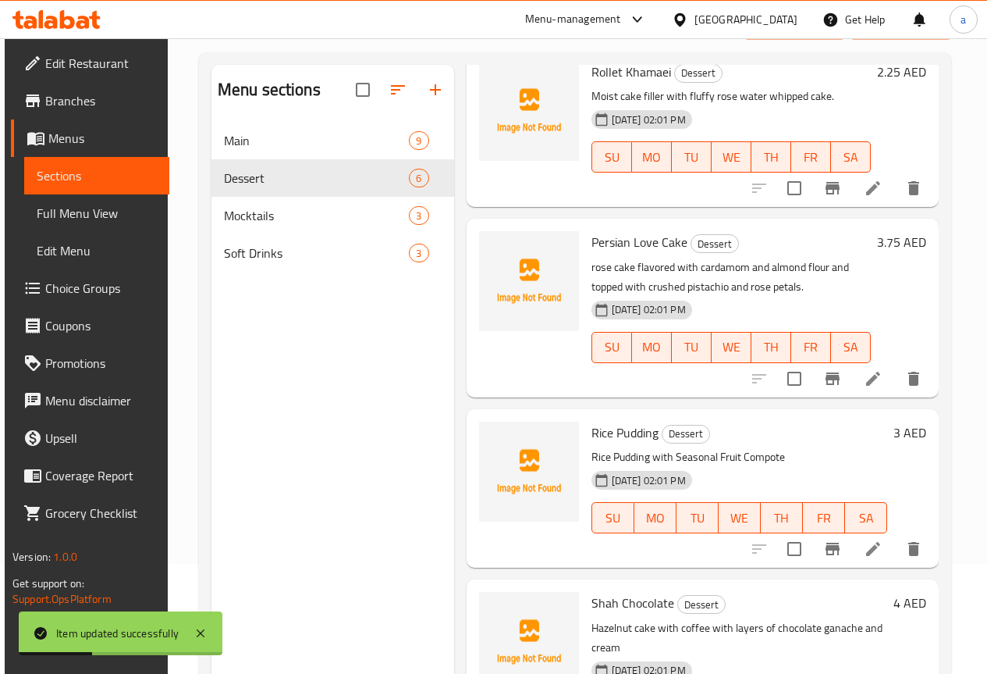
scroll to position [219, 0]
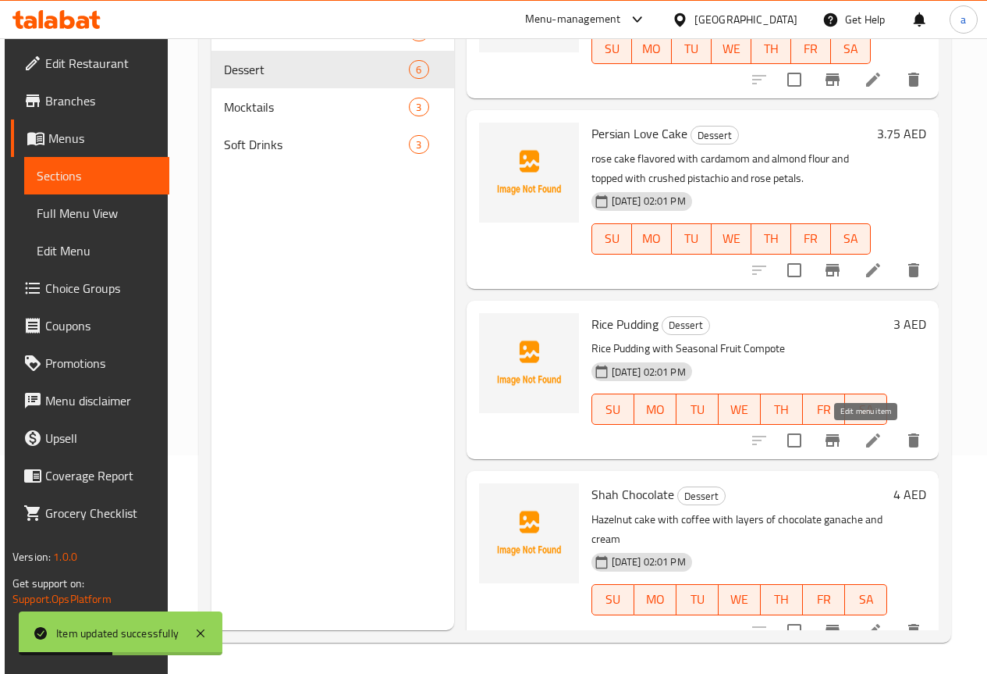
click at [864, 436] on icon at bounding box center [873, 440] width 19 height 19
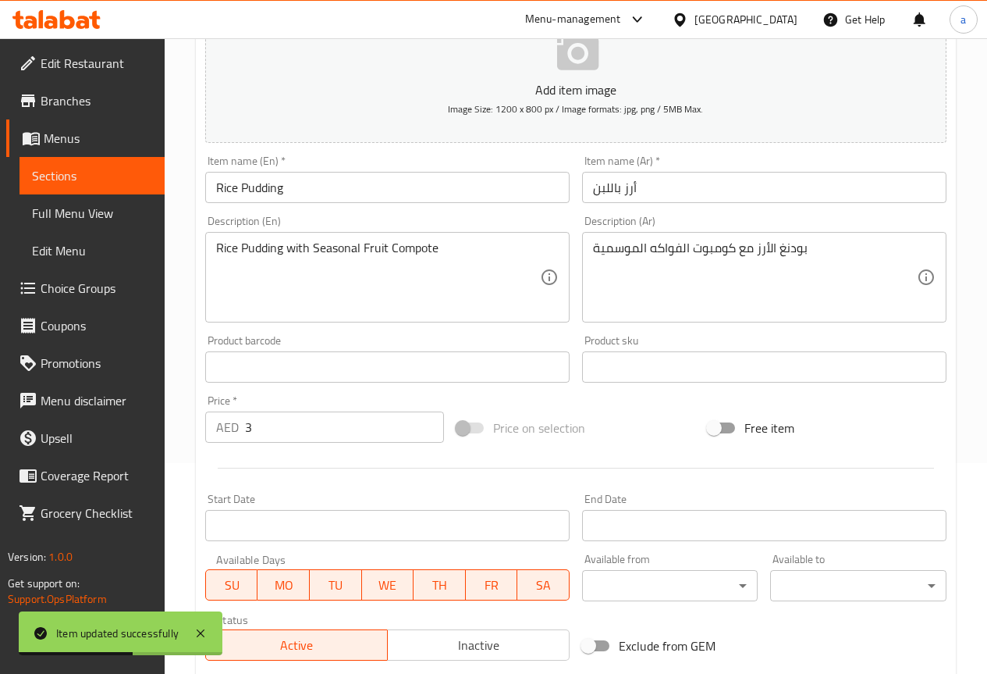
scroll to position [312, 0]
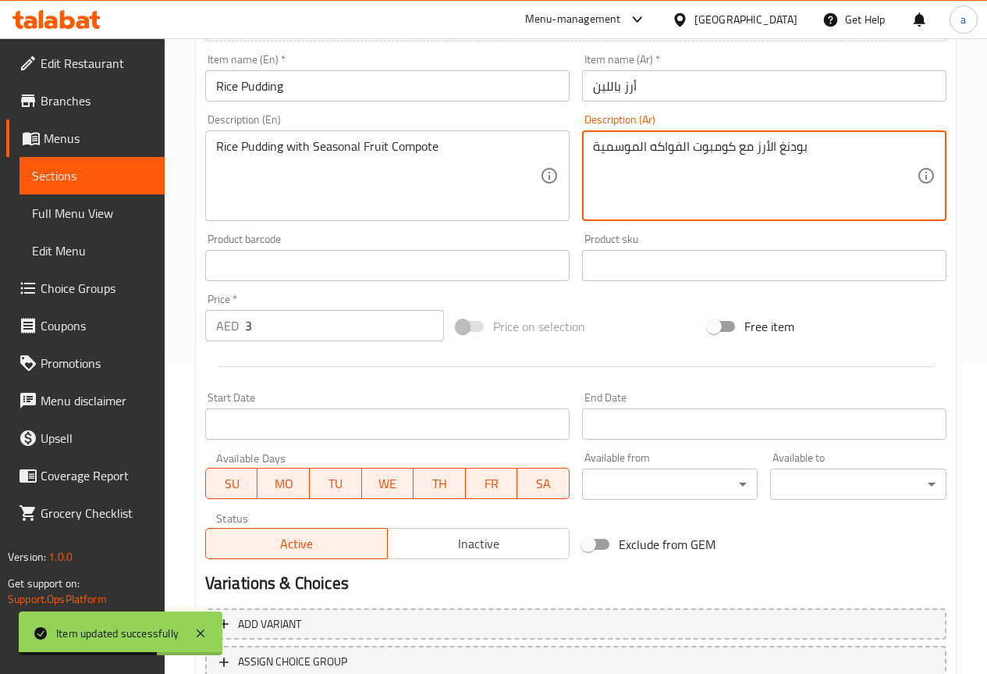
click at [798, 144] on textarea "بودنغ الأرز مع كومبوت الفواكه الموسمية" at bounding box center [755, 176] width 324 height 74
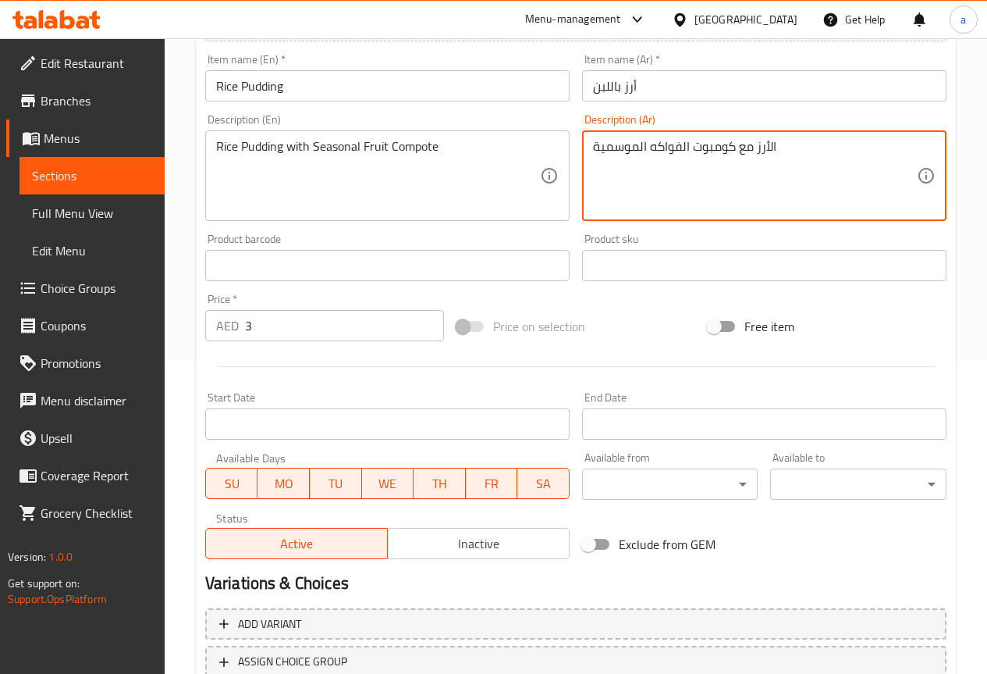
click at [751, 144] on textarea "الأرز مع كومبوت الفواكه الموسمية" at bounding box center [755, 176] width 324 height 74
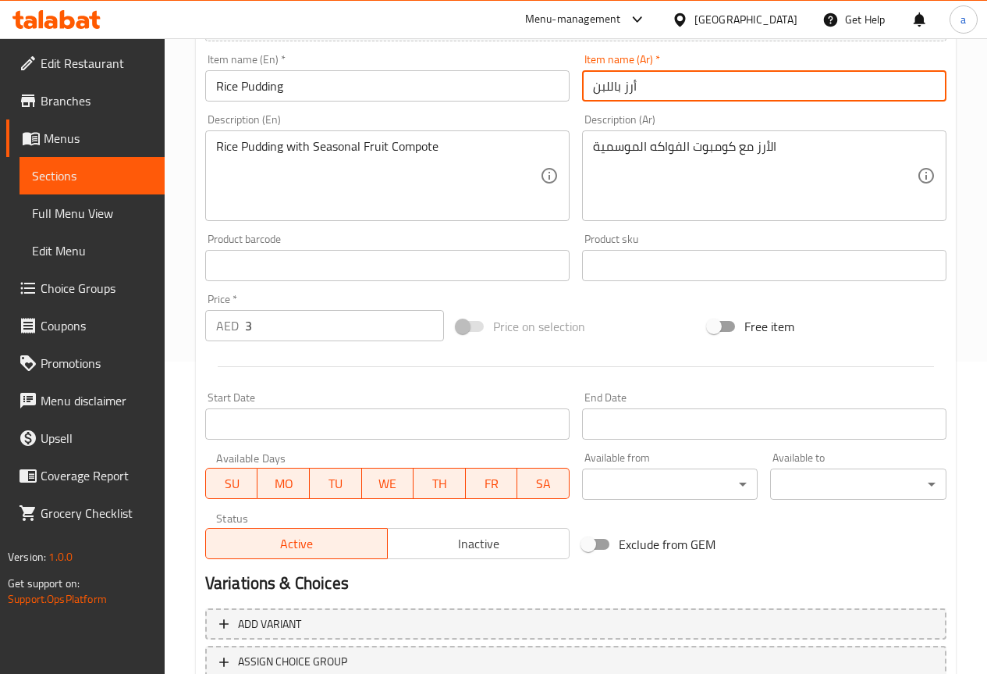
click at [644, 87] on input "أرز باللبن" at bounding box center [764, 85] width 365 height 31
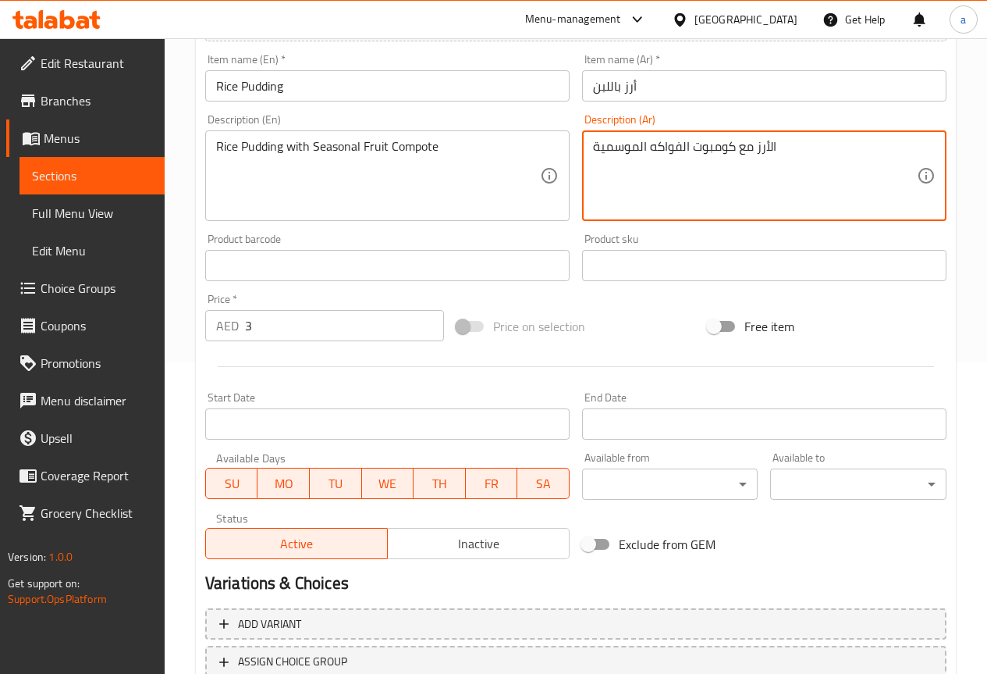
click at [770, 153] on textarea "الأرز مع كومبوت الفواكه الموسمية" at bounding box center [755, 176] width 324 height 74
paste textarea "رز باللبن"
click at [744, 177] on textarea "أرز باللبن مع كومبوت الفواكه الموسمية" at bounding box center [755, 176] width 324 height 74
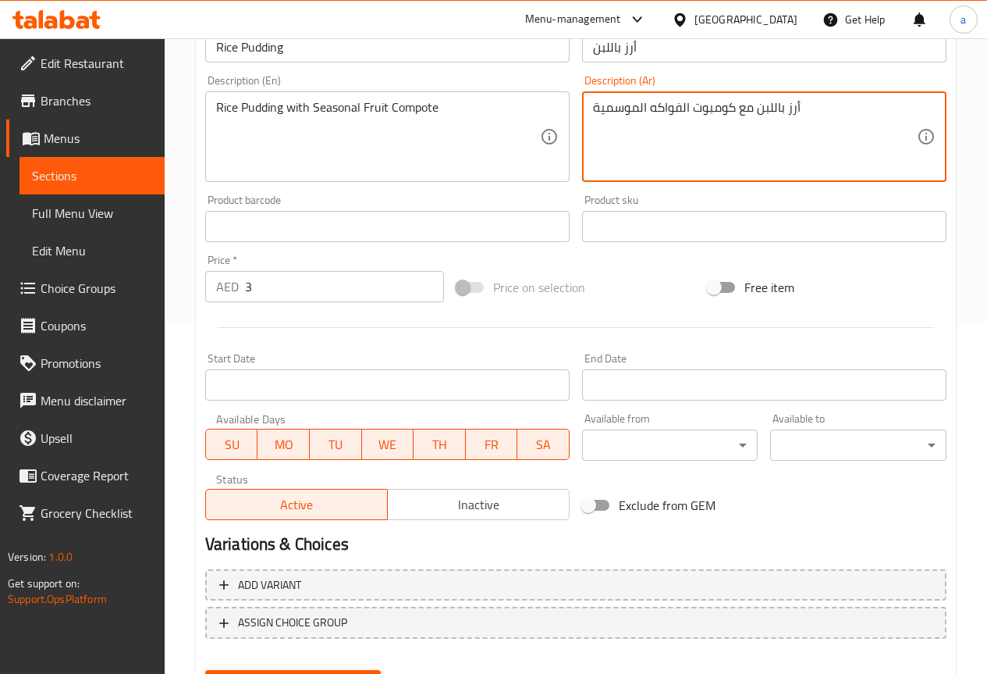
scroll to position [429, 0]
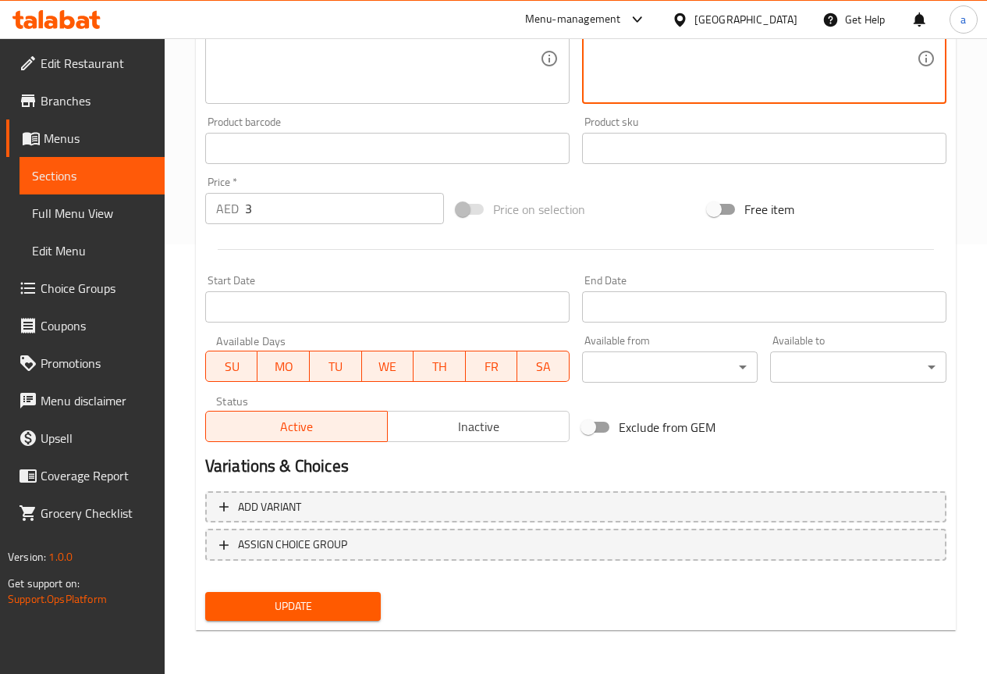
type textarea "أرز باللبن مع كومبوت الفواكه الموسمية"
click at [315, 617] on button "Update" at bounding box center [293, 606] width 176 height 29
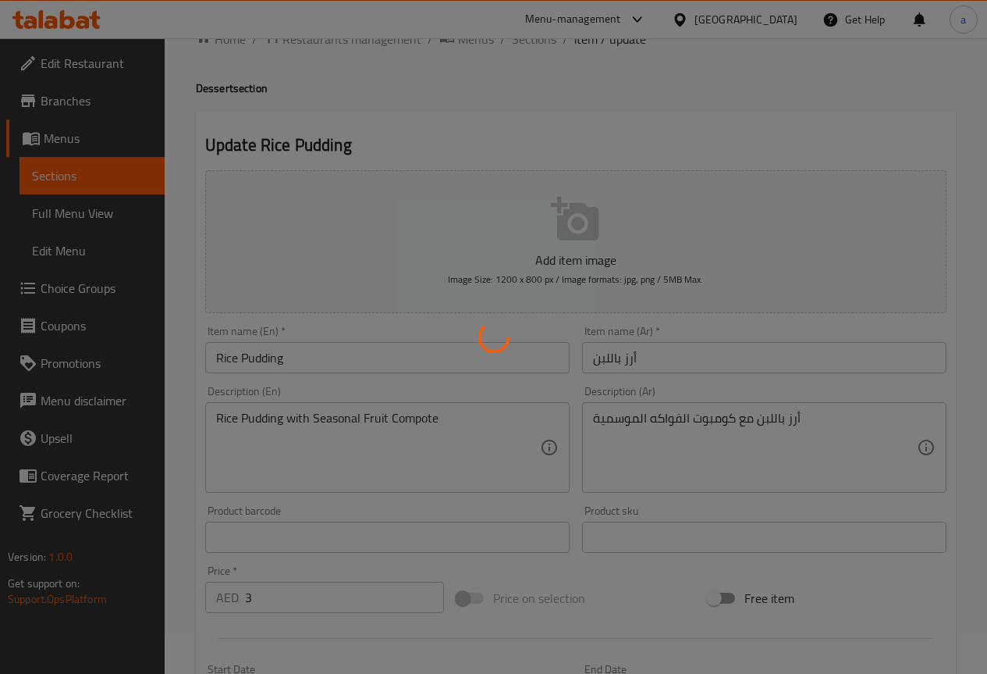
scroll to position [0, 0]
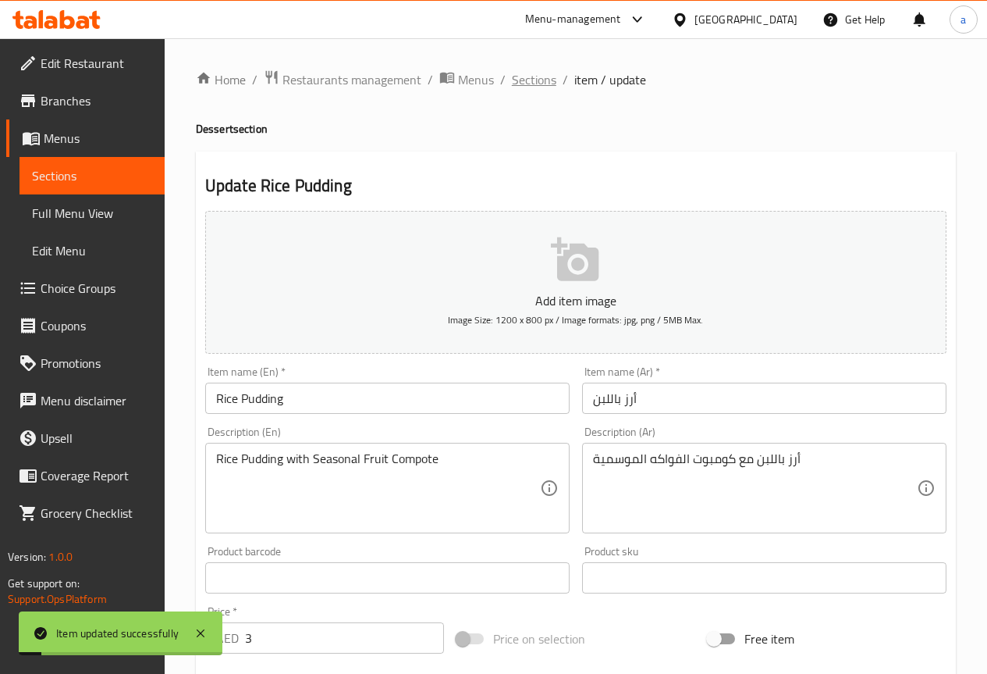
click at [542, 86] on span "Sections" at bounding box center [534, 79] width 44 height 19
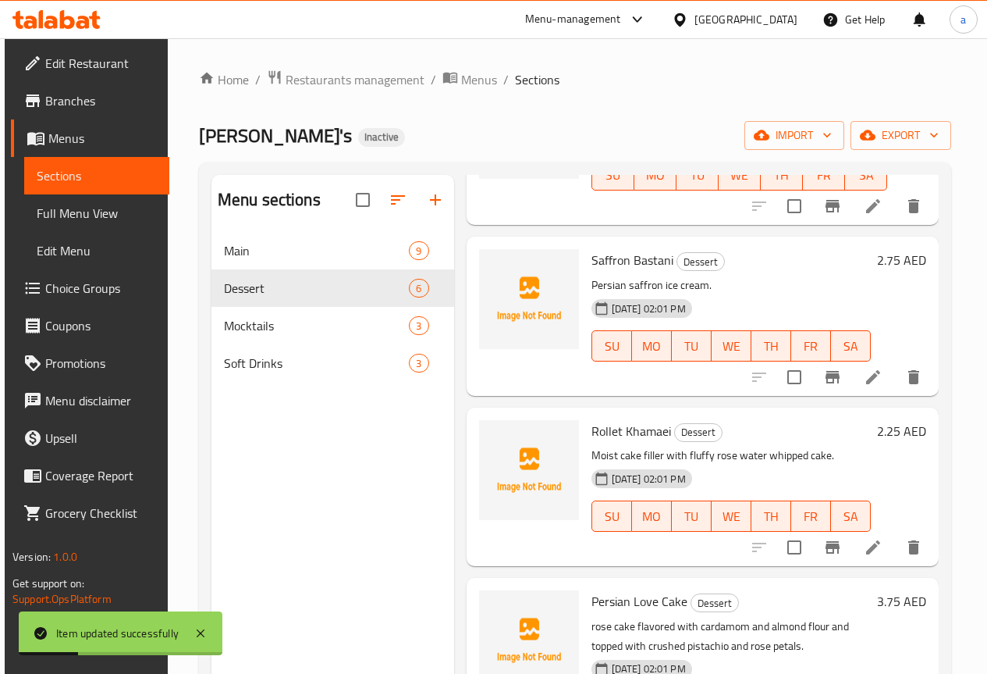
scroll to position [312, 0]
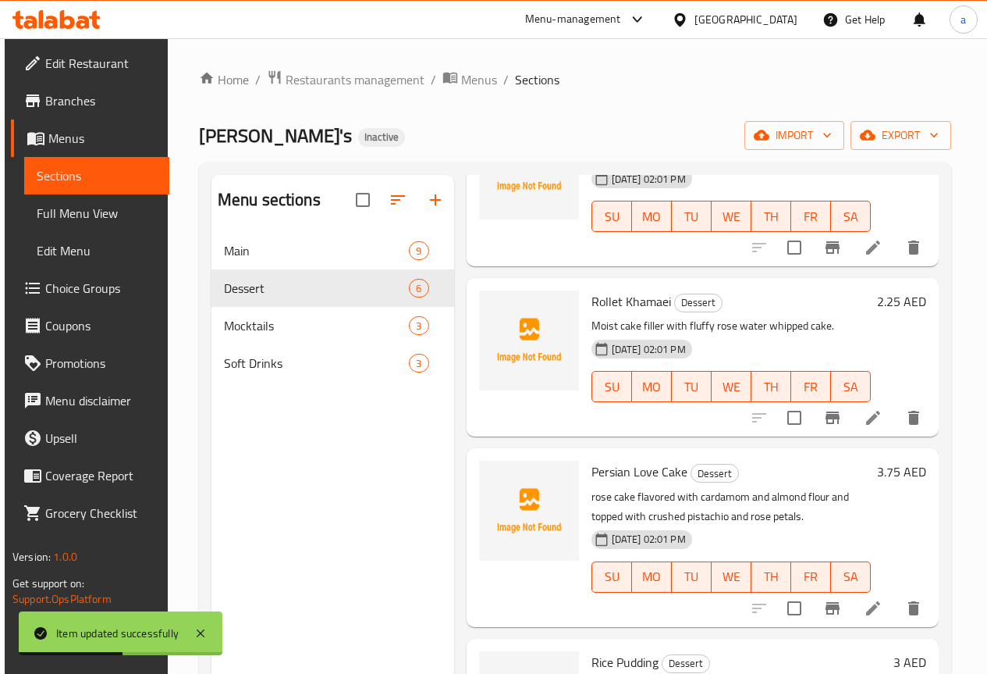
click at [871, 422] on icon at bounding box center [873, 417] width 19 height 19
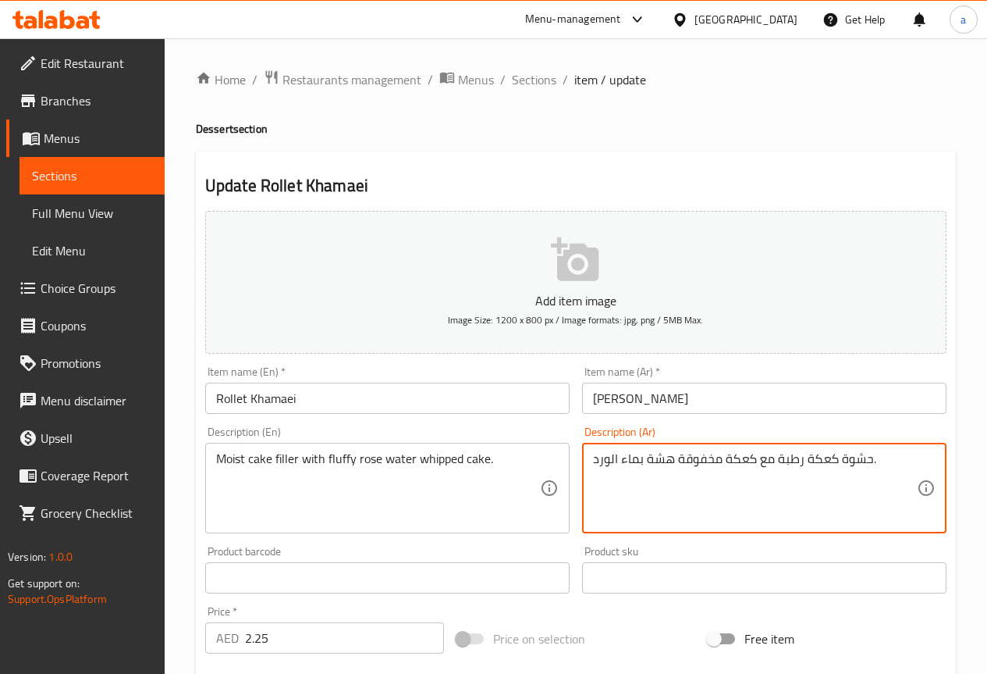
click at [820, 461] on textarea "حشوة كعكة رطبة مع كعكة مخفوقة هشة بماء الورد." at bounding box center [755, 488] width 324 height 74
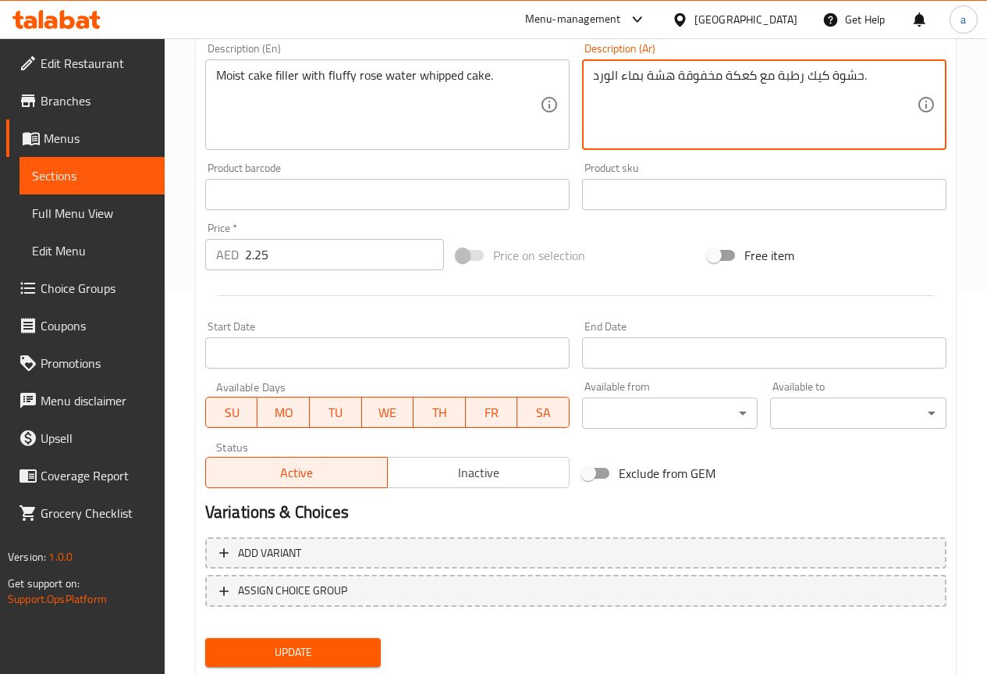
scroll to position [390, 0]
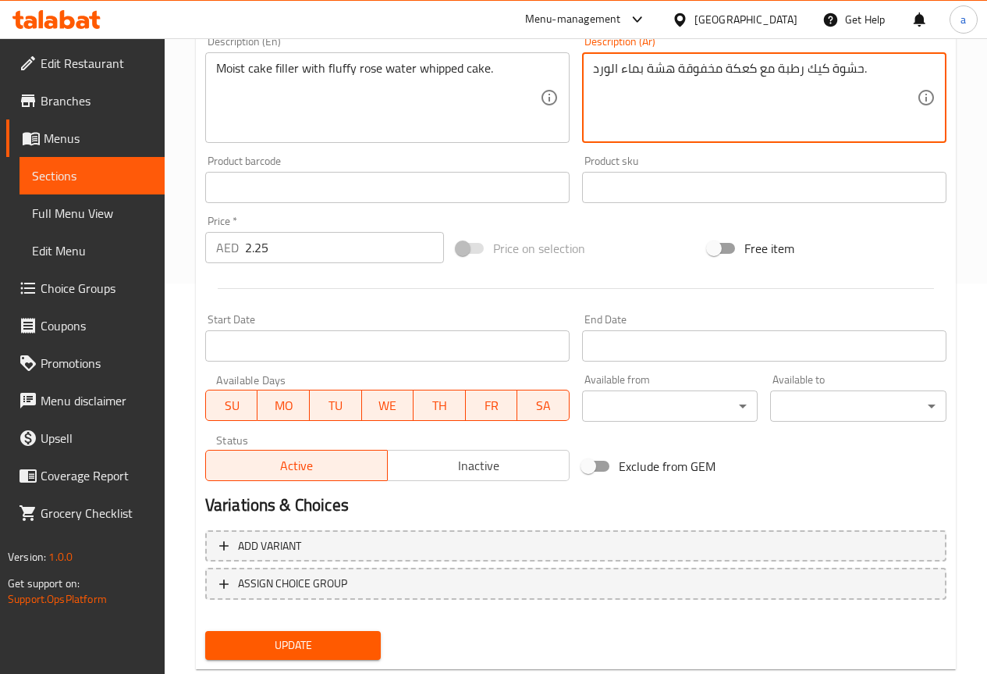
type textarea "حشوة كيك رطبة مع كعكة مخفوقة هشة بماء الورد."
click at [339, 642] on span "Update" at bounding box center [293, 645] width 151 height 20
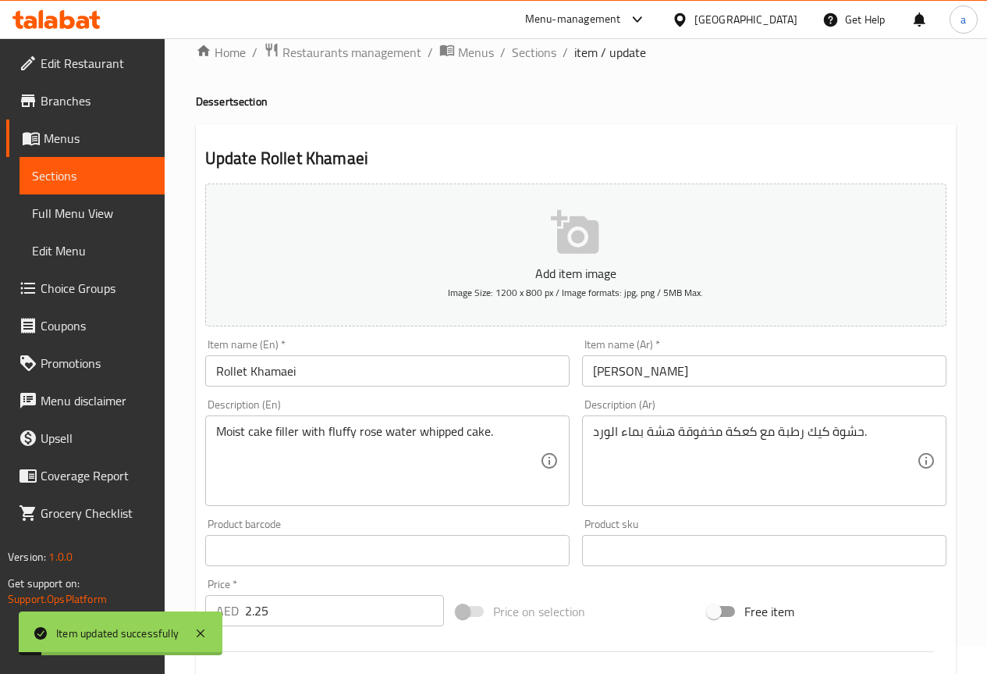
scroll to position [0, 0]
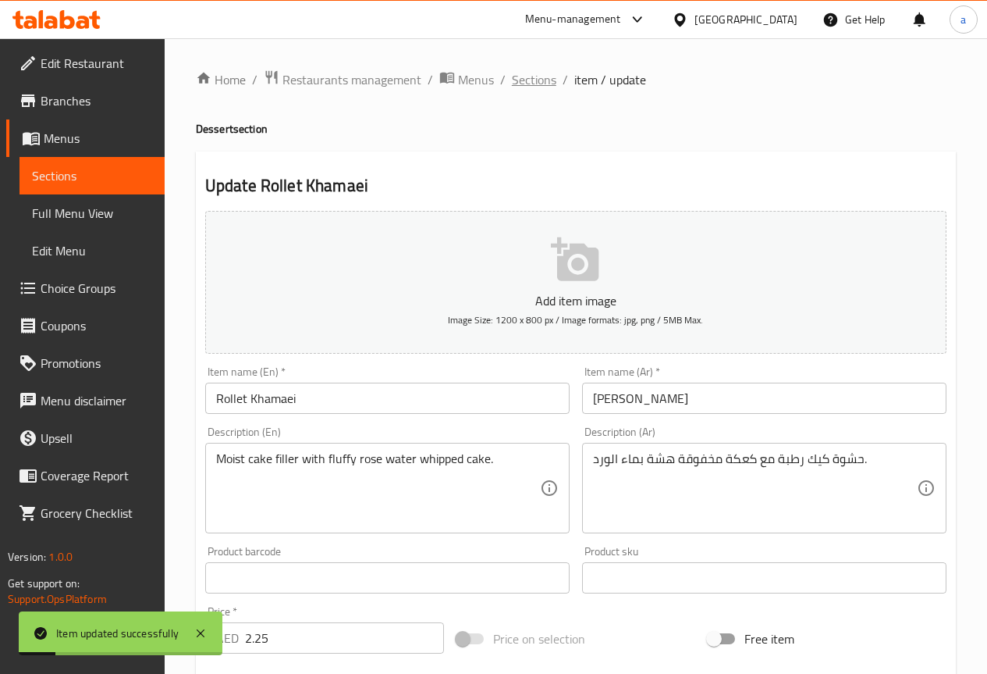
click at [532, 80] on span "Sections" at bounding box center [534, 79] width 44 height 19
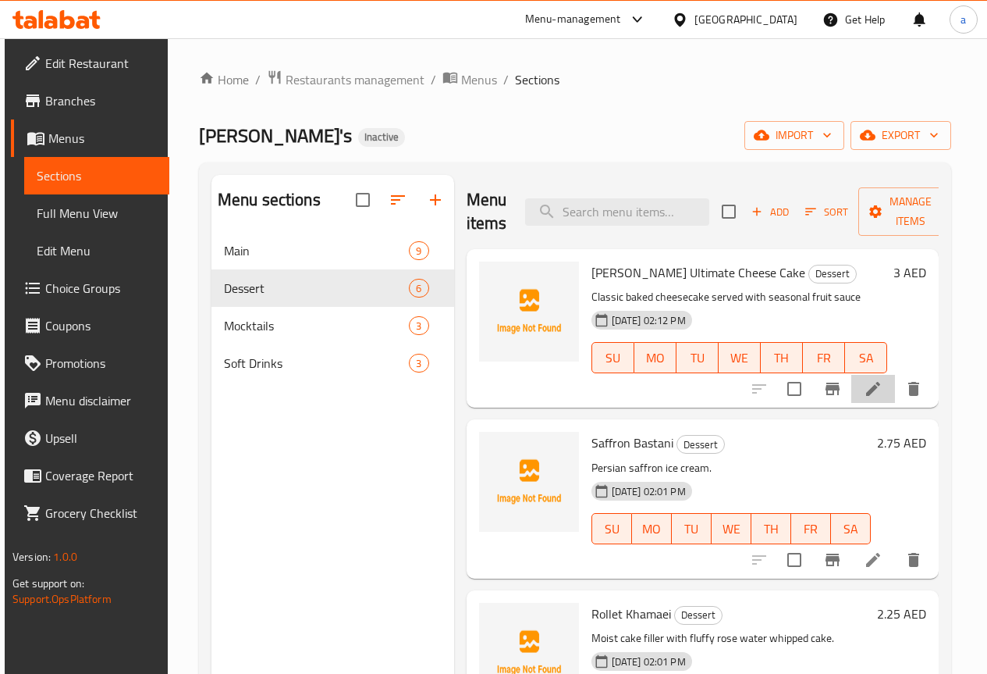
click at [856, 386] on li at bounding box center [874, 389] width 44 height 28
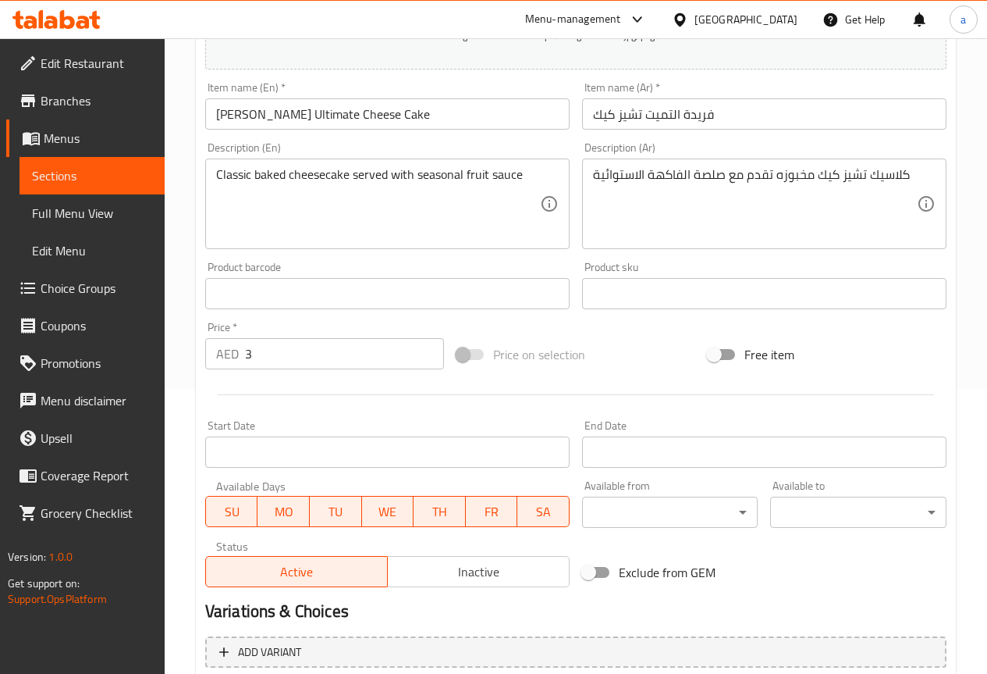
scroll to position [429, 0]
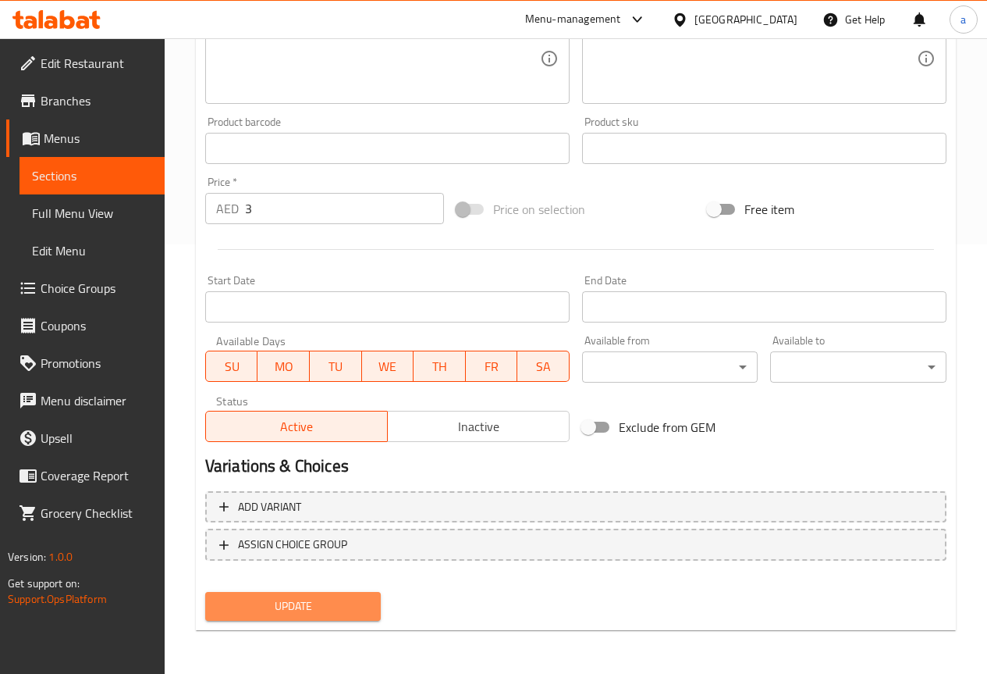
click at [353, 598] on span "Update" at bounding box center [293, 606] width 151 height 20
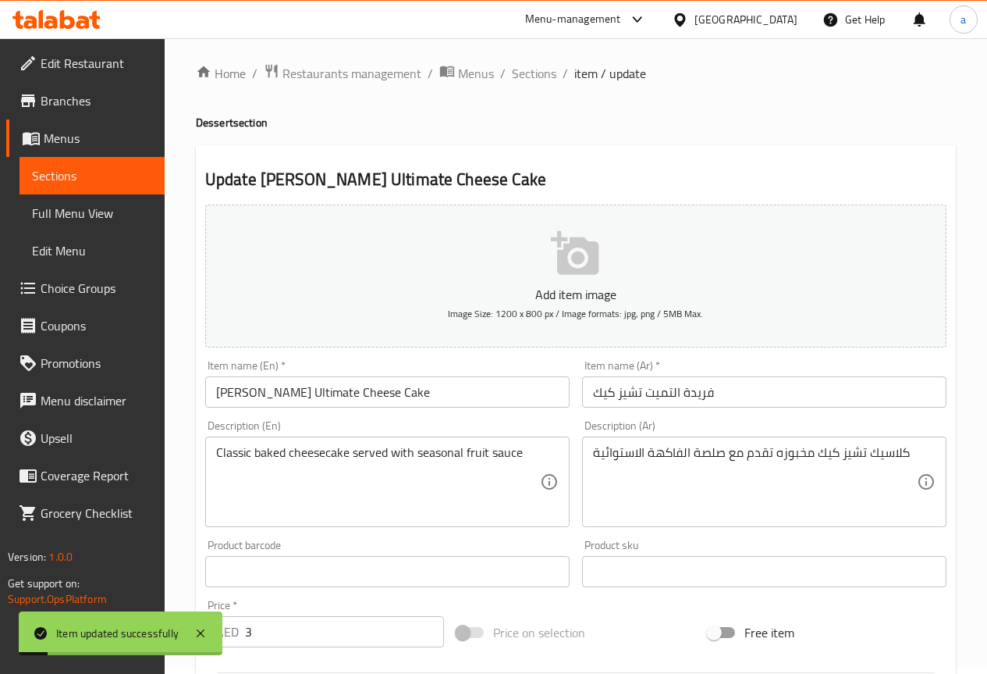
scroll to position [0, 0]
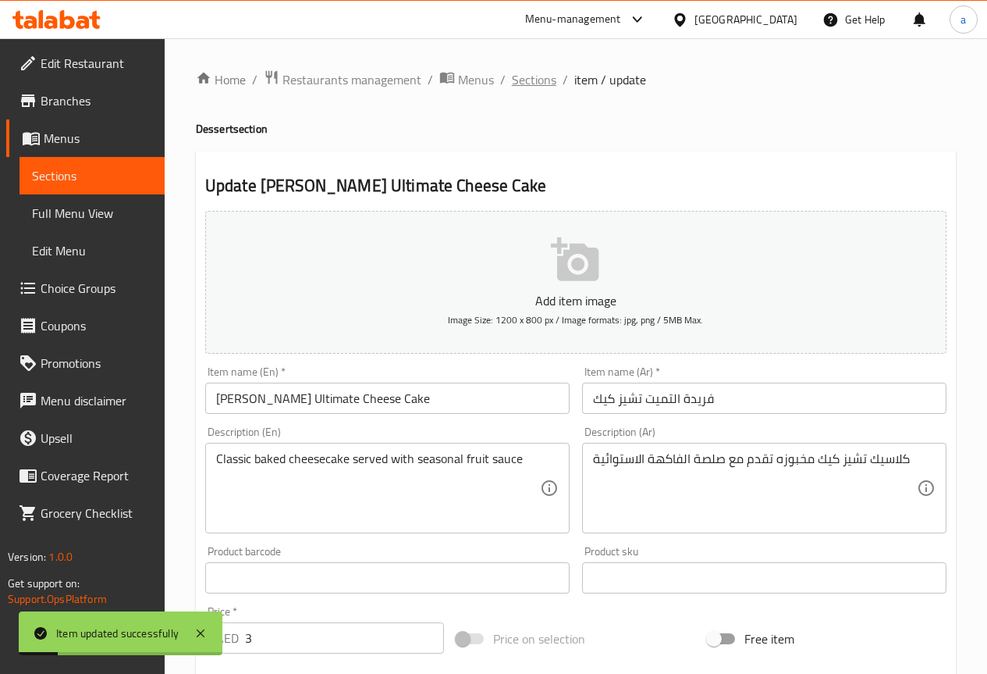
click at [547, 80] on span "Sections" at bounding box center [534, 79] width 44 height 19
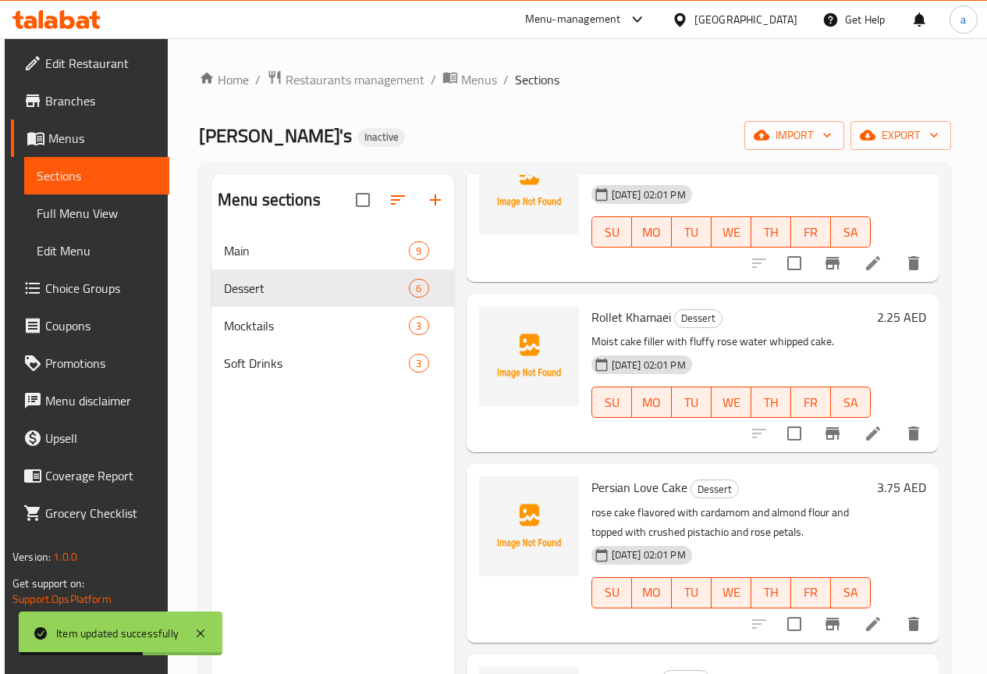
scroll to position [390, 0]
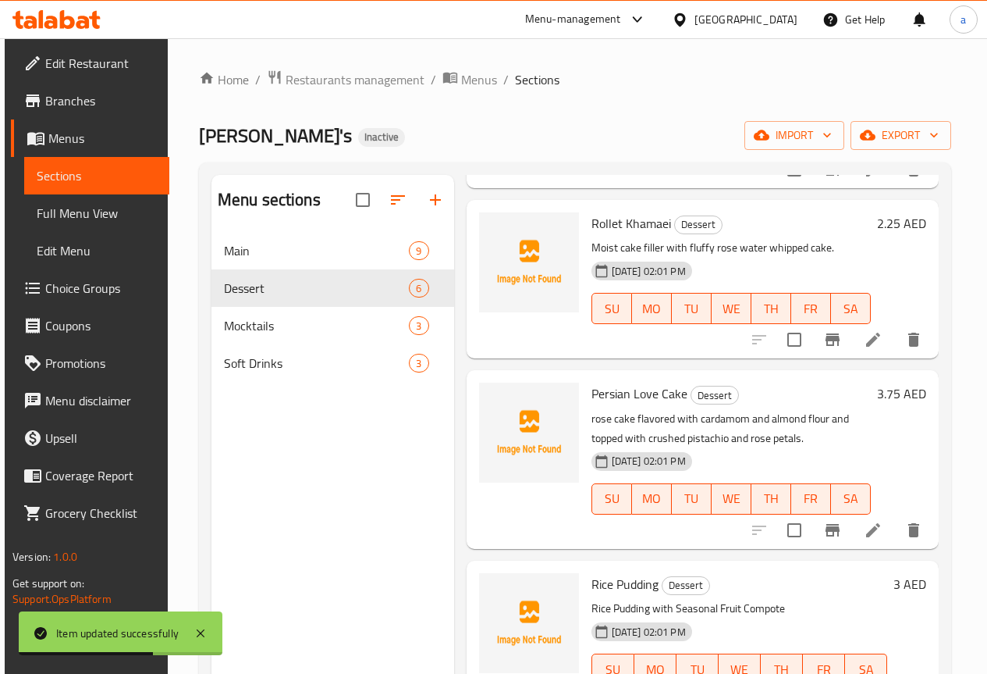
click at [864, 523] on icon at bounding box center [873, 530] width 19 height 19
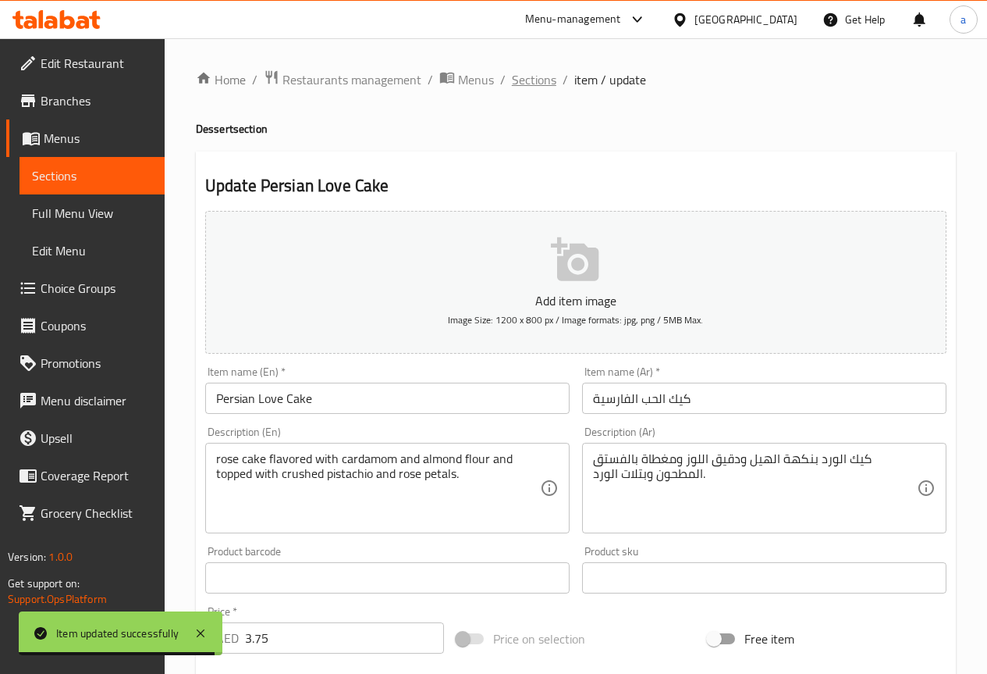
click at [542, 76] on span "Sections" at bounding box center [534, 79] width 44 height 19
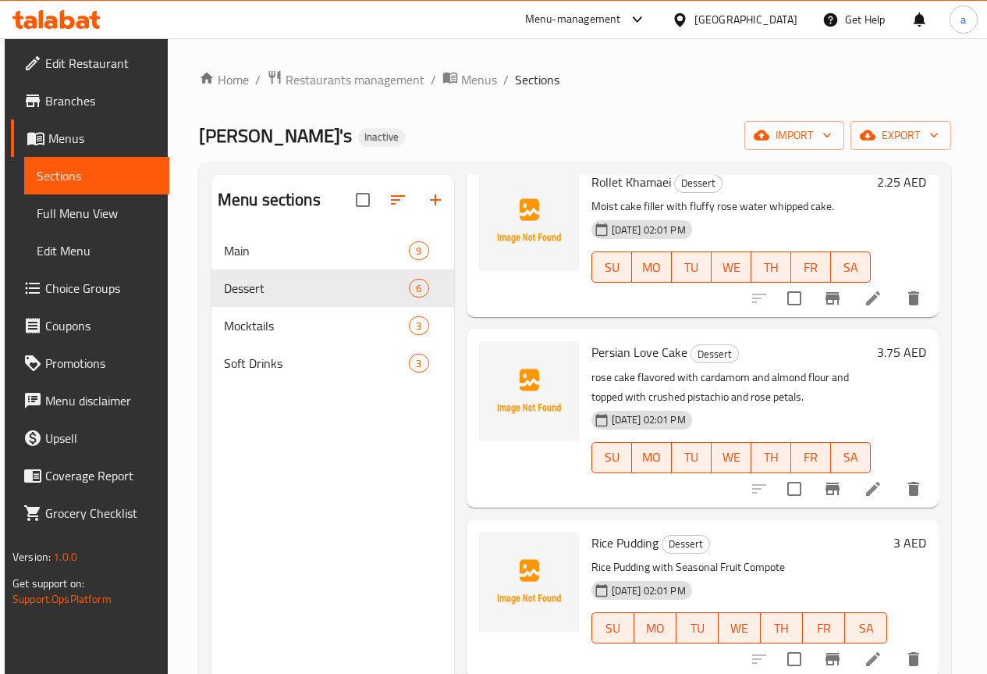
scroll to position [219, 0]
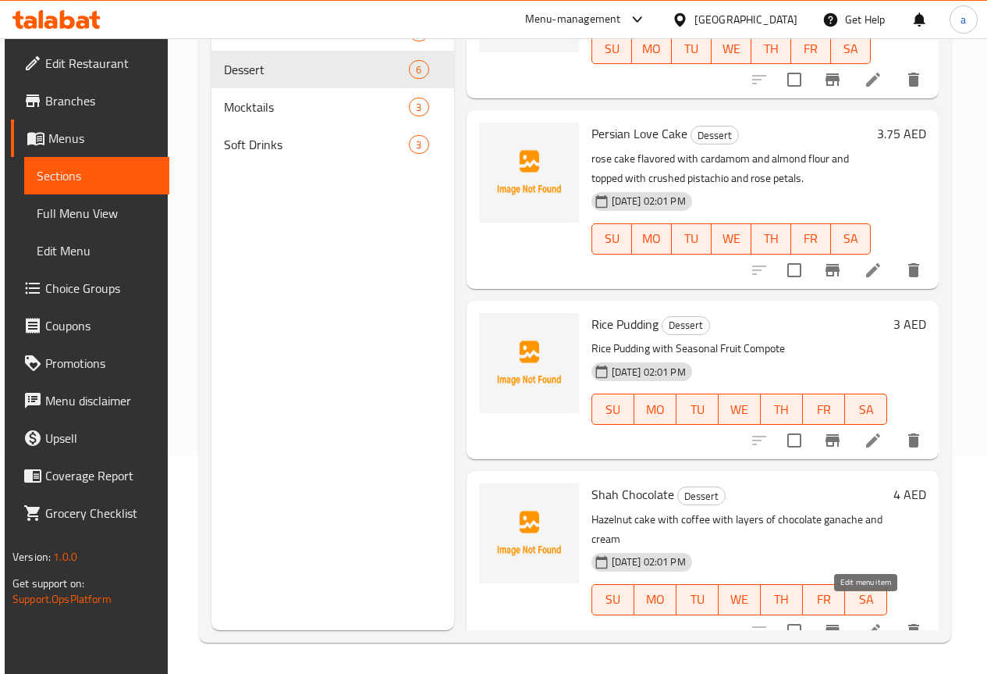
click at [864, 621] on icon at bounding box center [873, 630] width 19 height 19
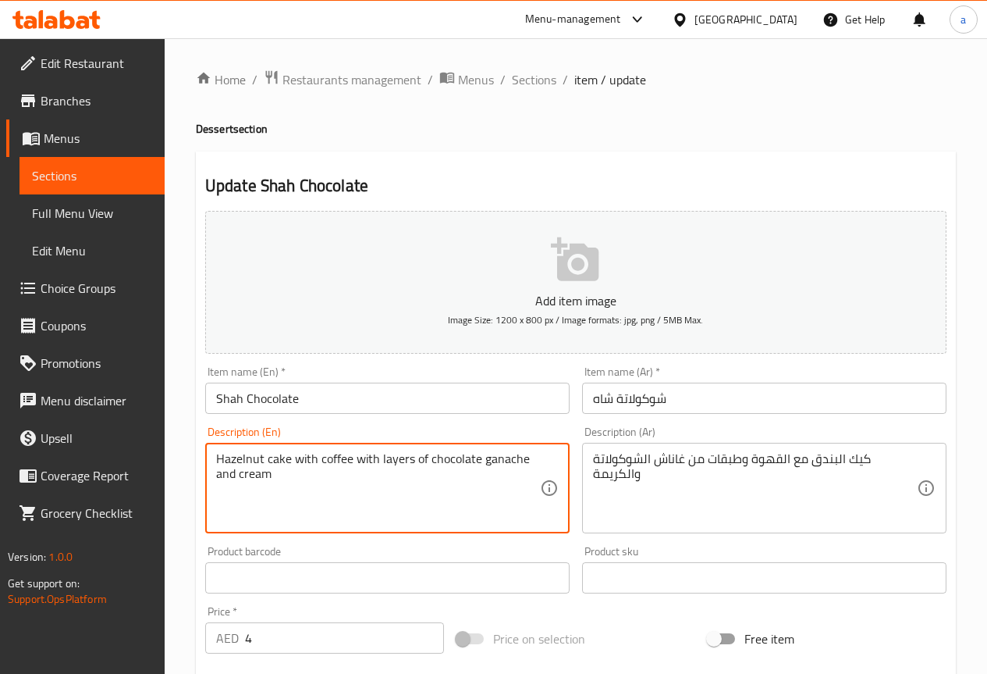
click at [394, 466] on textarea "Hazelnut cake with coffee with layers of chocolate ganache and cream" at bounding box center [378, 488] width 324 height 74
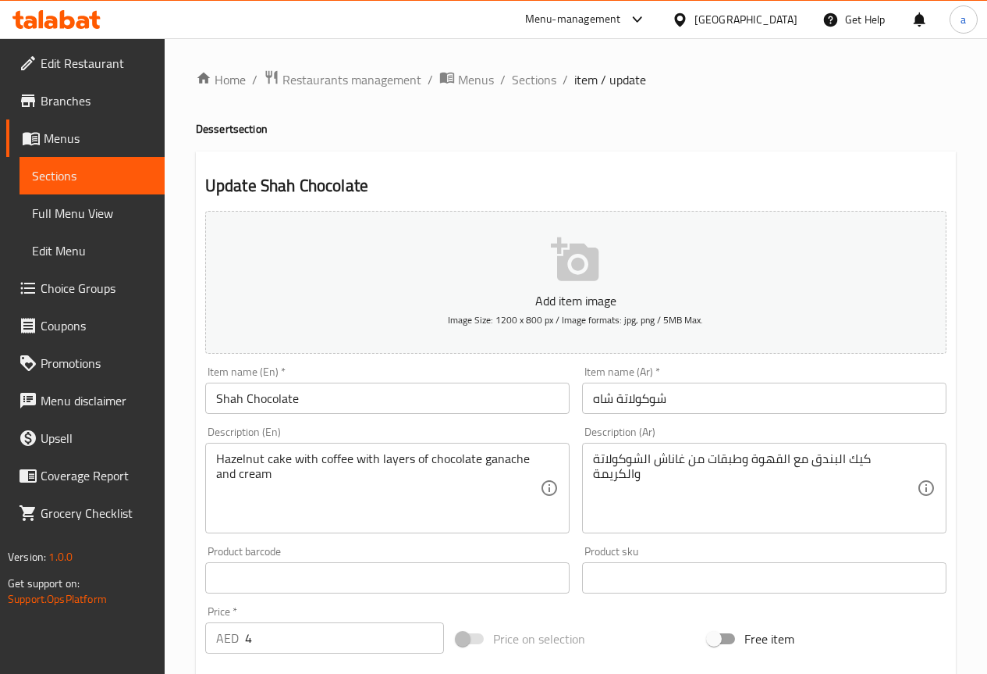
click at [503, 450] on div "Hazelnut cake with coffee with layers of chocolate ganache and cream Descriptio…" at bounding box center [387, 488] width 365 height 91
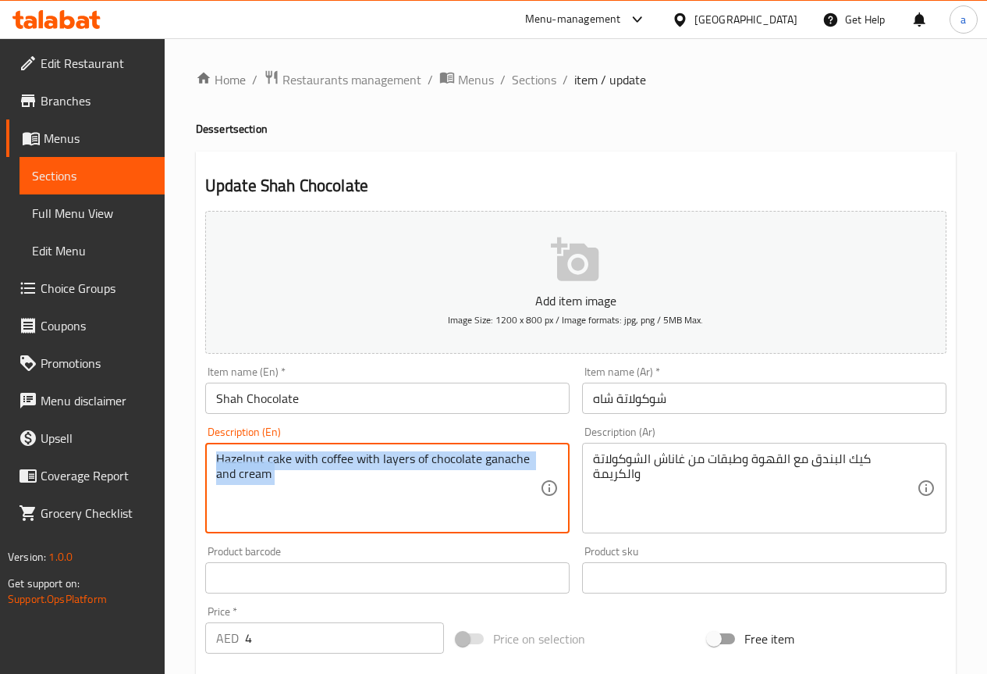
click at [503, 450] on div "Hazelnut cake with coffee with layers of chocolate ganache and cream Descriptio…" at bounding box center [387, 488] width 365 height 91
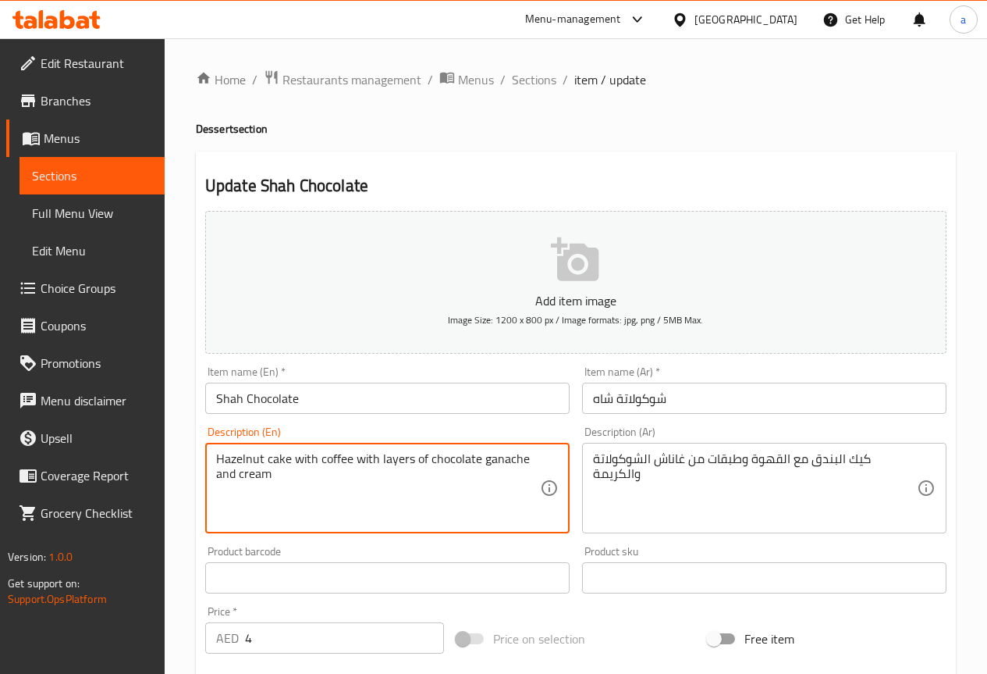
click at [503, 469] on textarea "Hazelnut cake with coffee with layers of chocolate ganache and cream" at bounding box center [378, 488] width 324 height 74
click at [496, 492] on textarea "Hazelnut cake with coffee with layers of chocolate ganache and cream" at bounding box center [378, 488] width 324 height 74
click at [503, 468] on textarea "Hazelnut cake with coffee with layers of chocolate ganache and cream" at bounding box center [378, 488] width 324 height 74
click at [462, 497] on textarea "Hazelnut cake with coffee with layers of chocolate ganache and cream" at bounding box center [378, 488] width 324 height 74
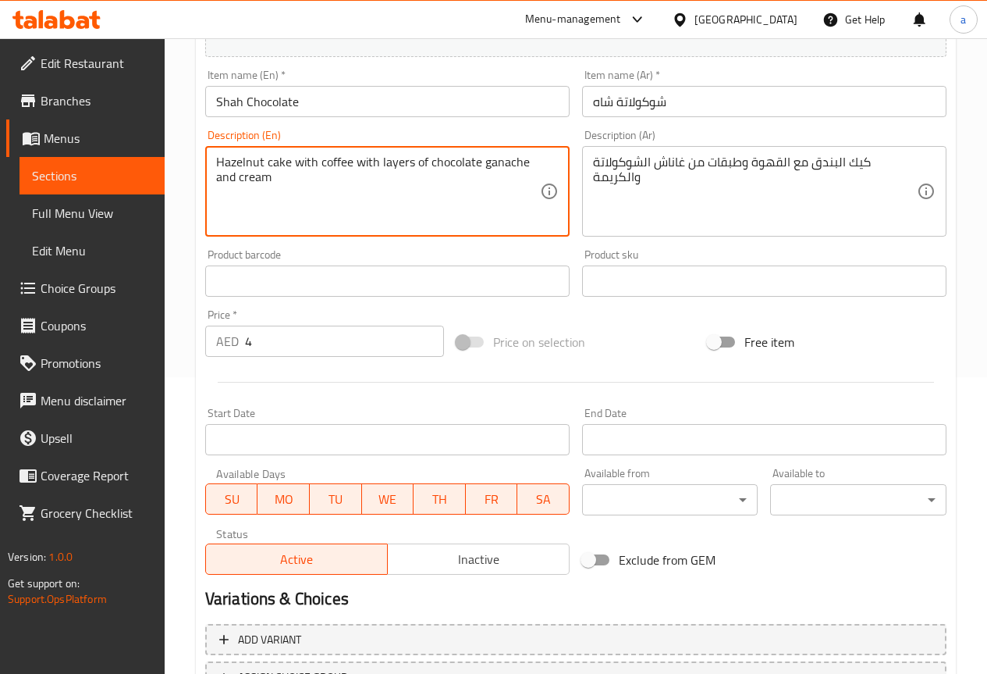
scroll to position [429, 0]
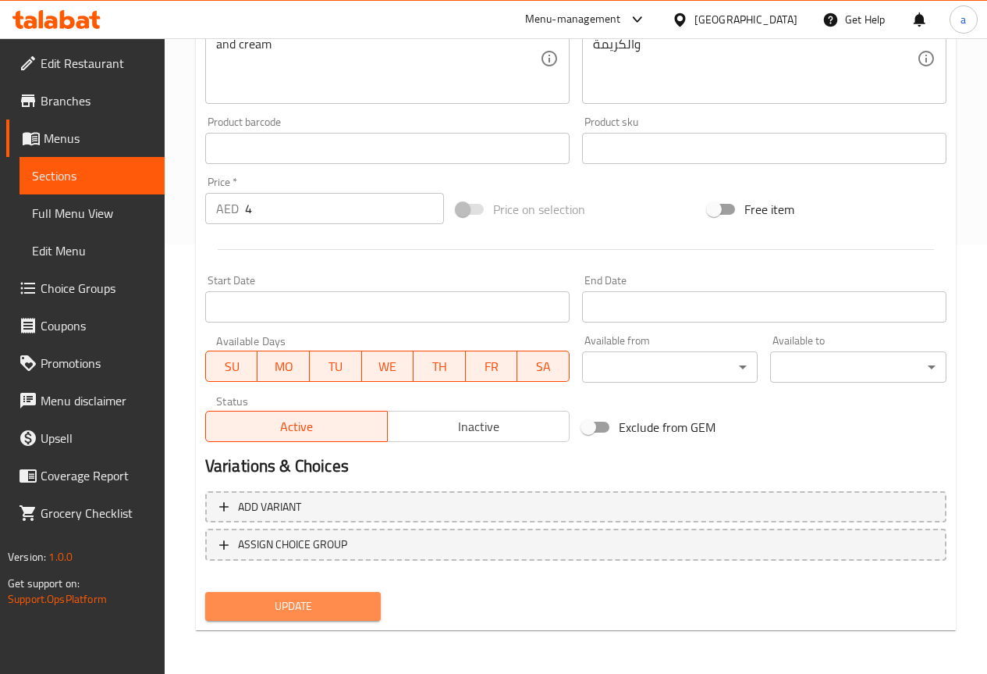
click at [329, 613] on span "Update" at bounding box center [293, 606] width 151 height 20
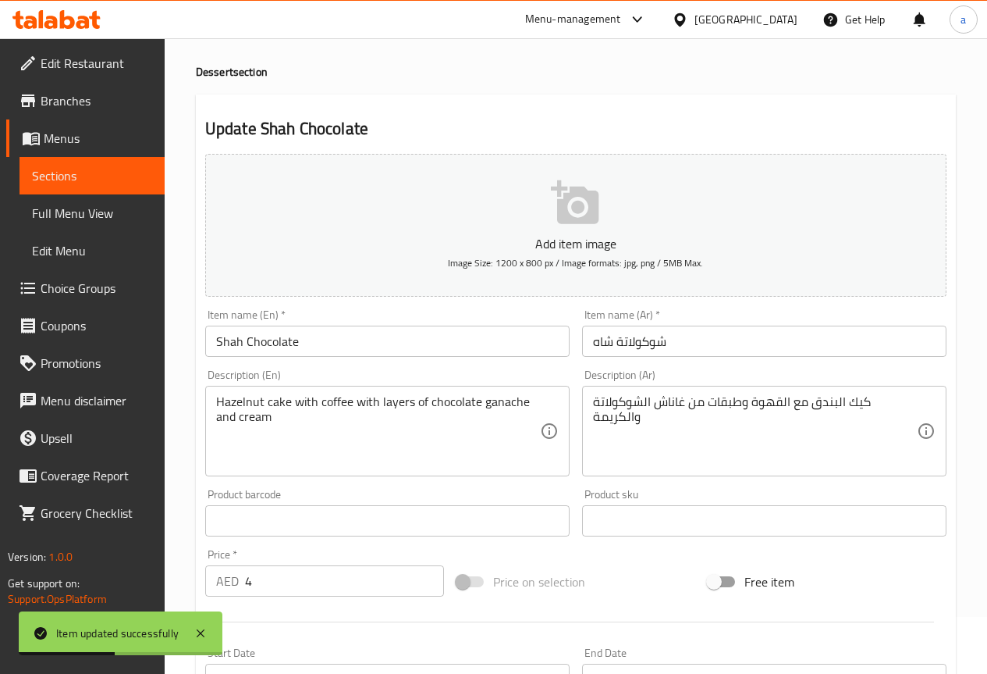
scroll to position [0, 0]
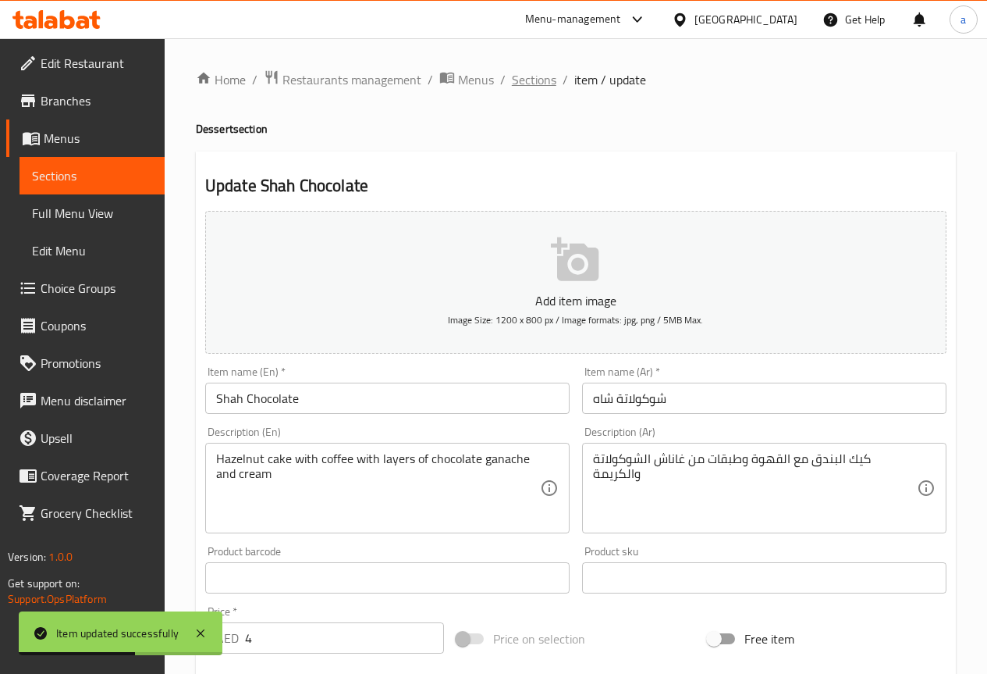
click at [547, 76] on span "Sections" at bounding box center [534, 79] width 44 height 19
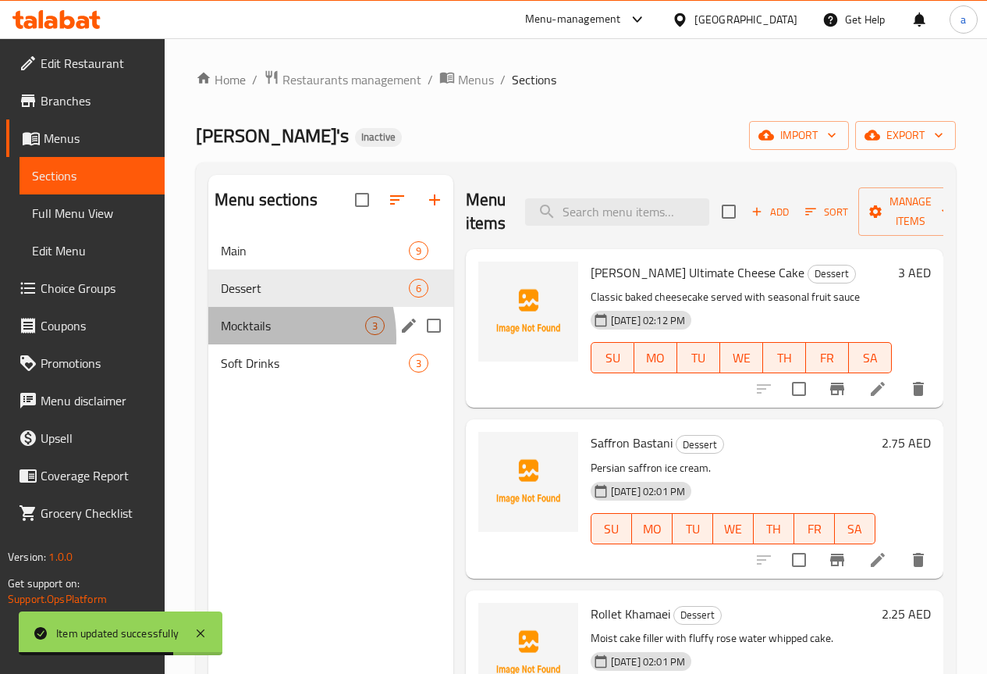
click at [244, 344] on div "Mocktails 3" at bounding box center [330, 325] width 245 height 37
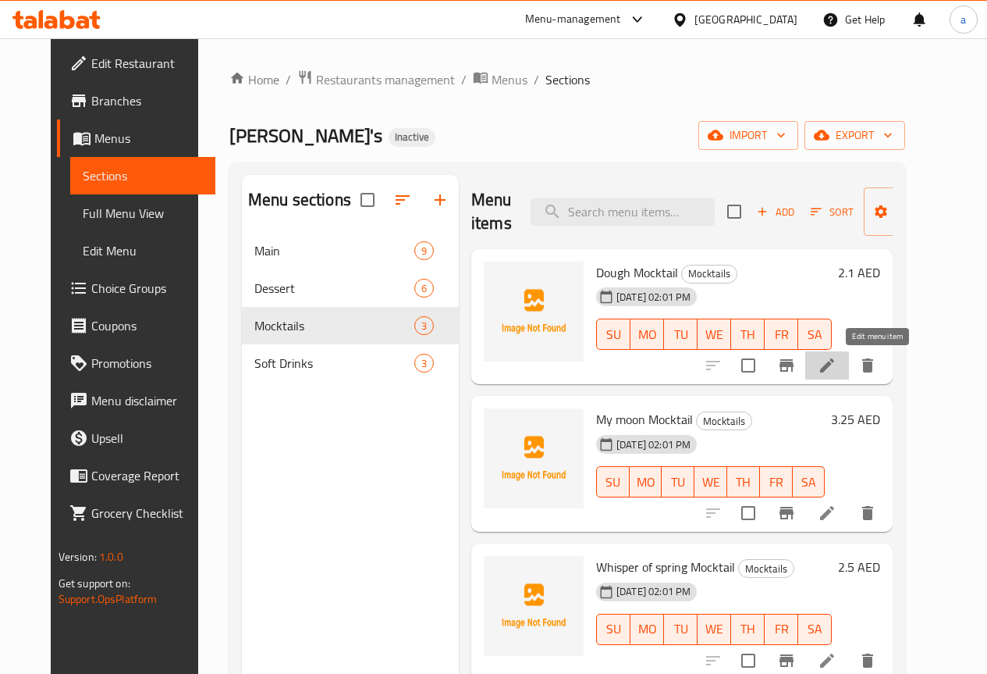
click at [834, 363] on icon at bounding box center [827, 365] width 14 height 14
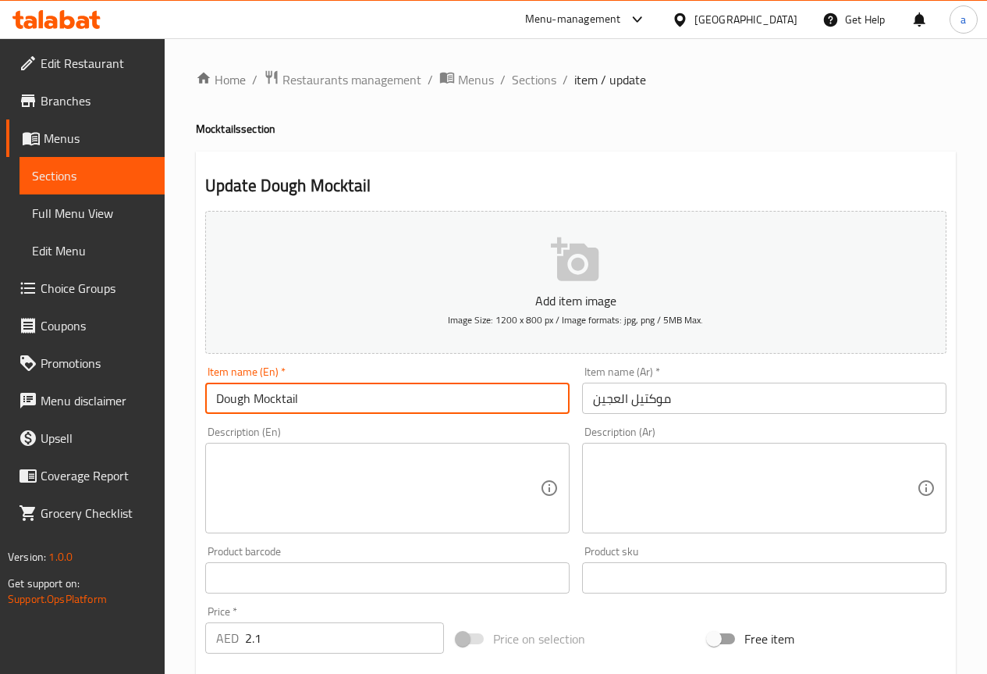
click at [237, 390] on input "Dough Mocktail" at bounding box center [387, 397] width 365 height 31
click at [607, 393] on input "موكتيل العجين" at bounding box center [764, 397] width 365 height 31
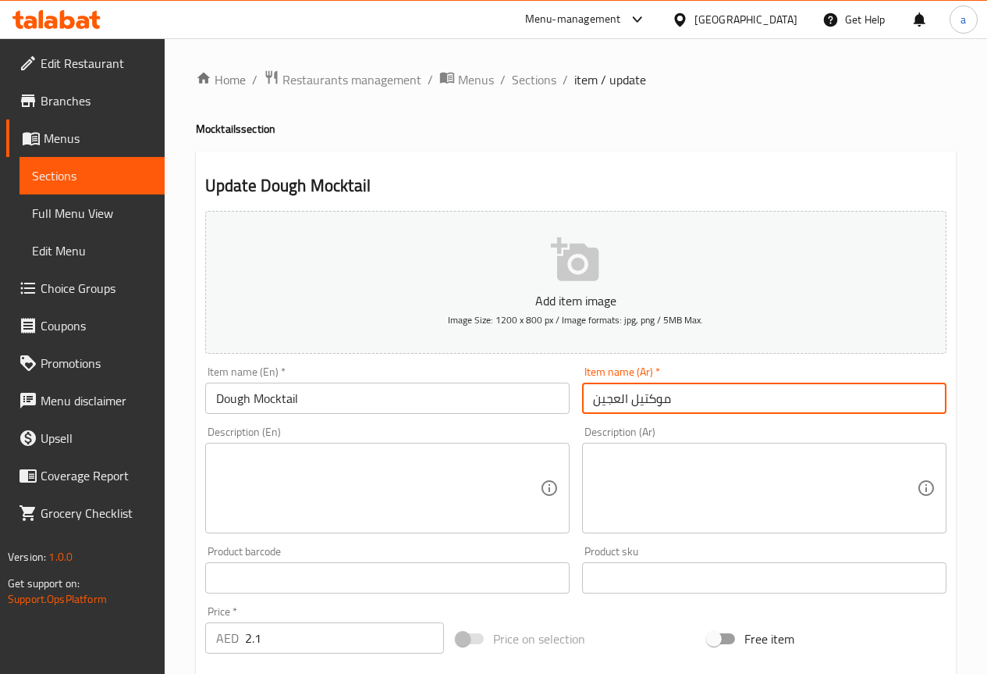
click at [607, 393] on input "موكتيل العجين" at bounding box center [764, 397] width 365 height 31
click at [604, 405] on input "موكتيل داف" at bounding box center [764, 397] width 365 height 31
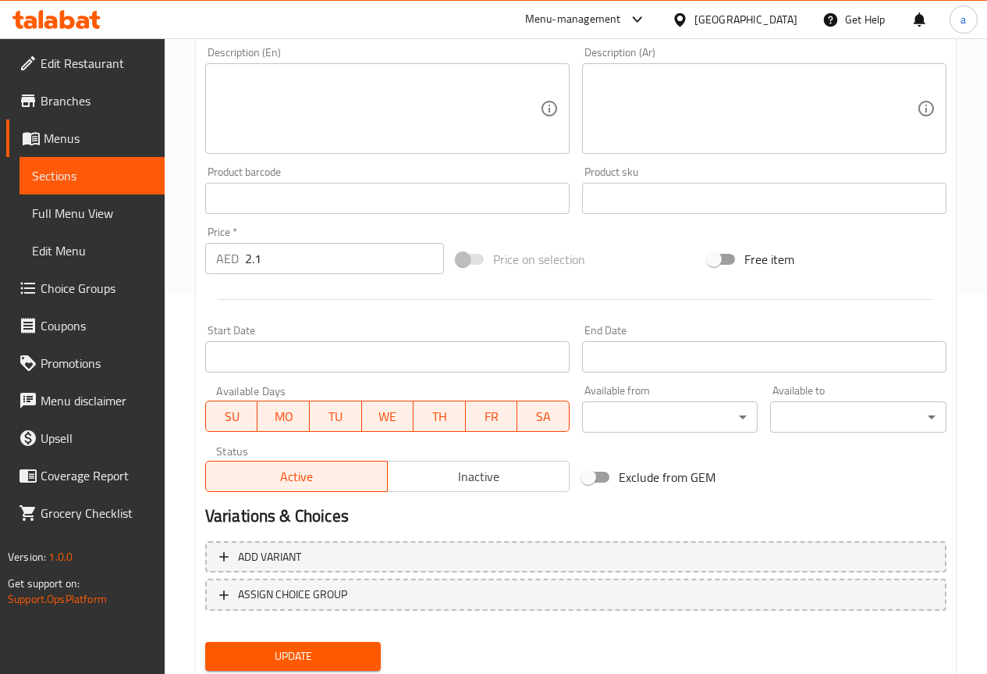
scroll to position [429, 0]
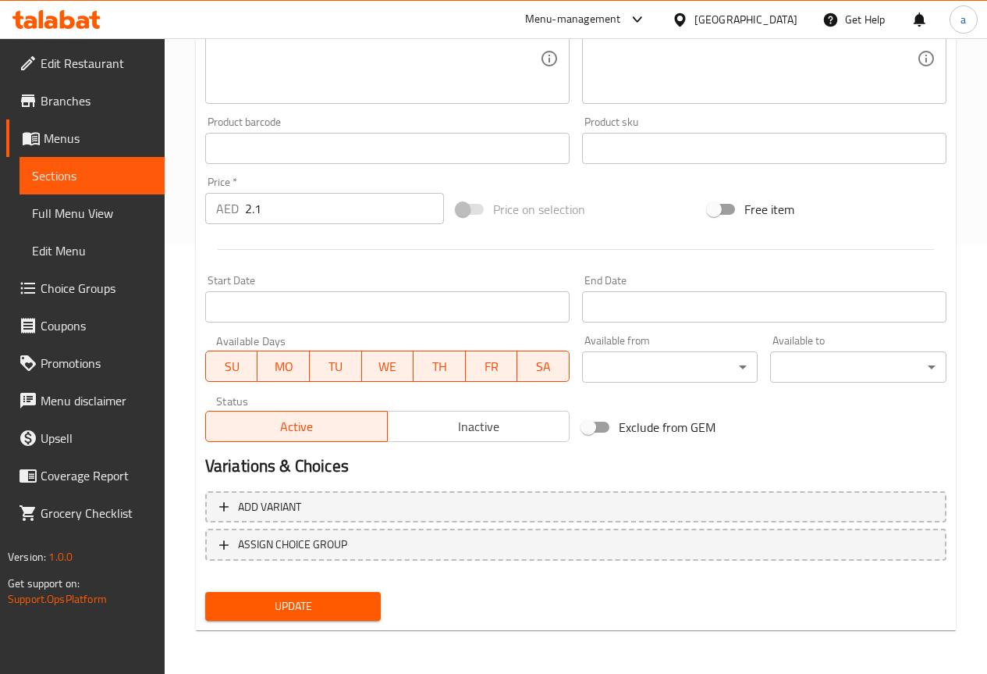
type input "موكتيل داف"
click at [310, 610] on span "Update" at bounding box center [293, 606] width 151 height 20
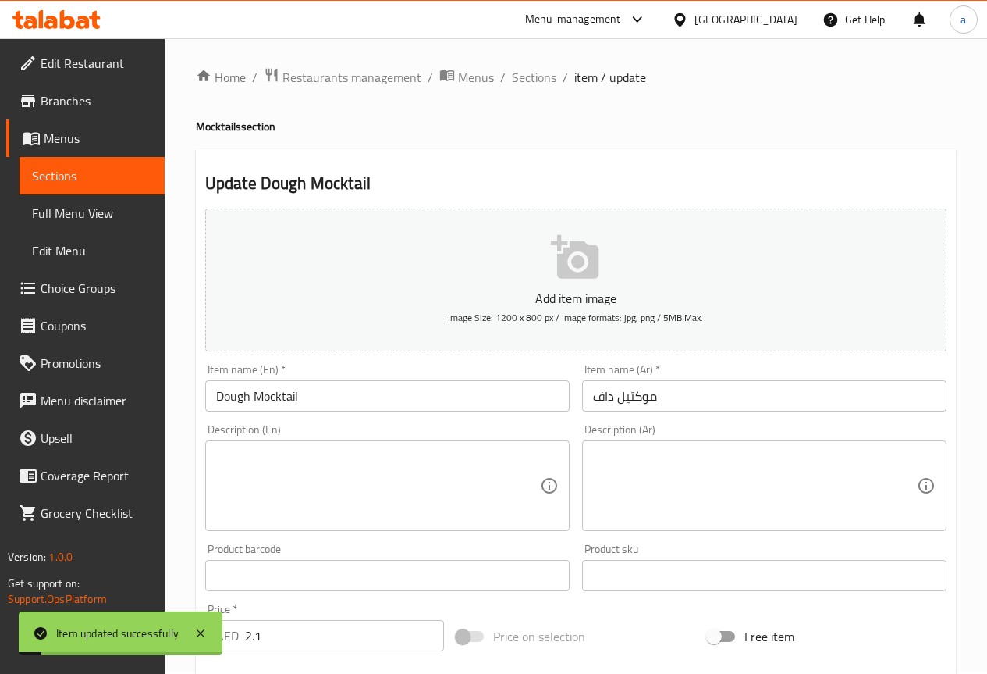
scroll to position [0, 0]
click at [539, 86] on span "Sections" at bounding box center [534, 79] width 44 height 19
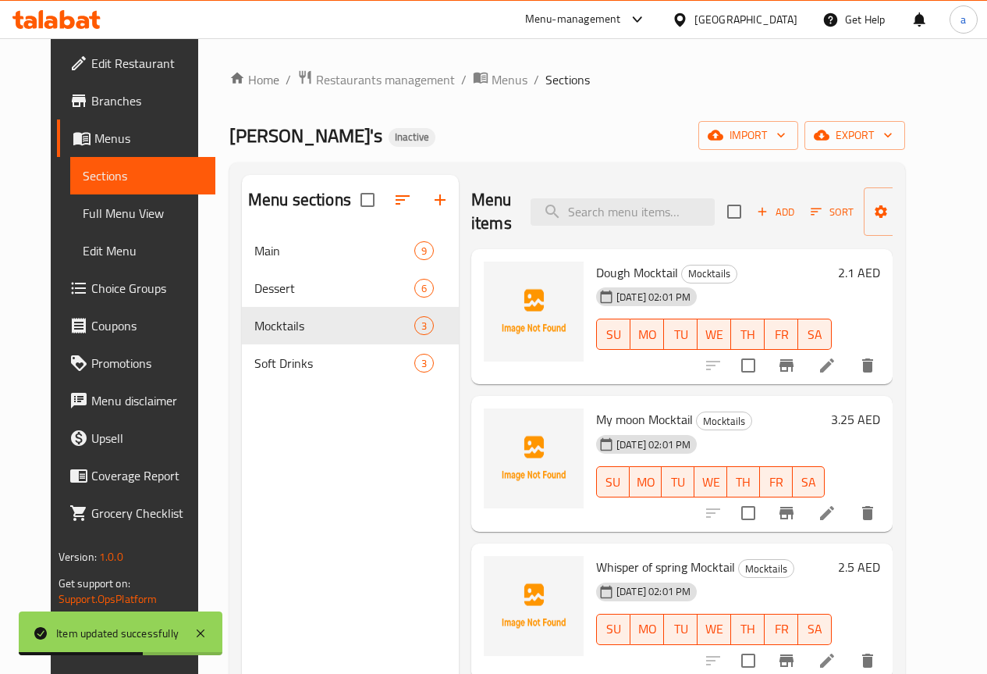
click at [849, 523] on li at bounding box center [828, 513] width 44 height 28
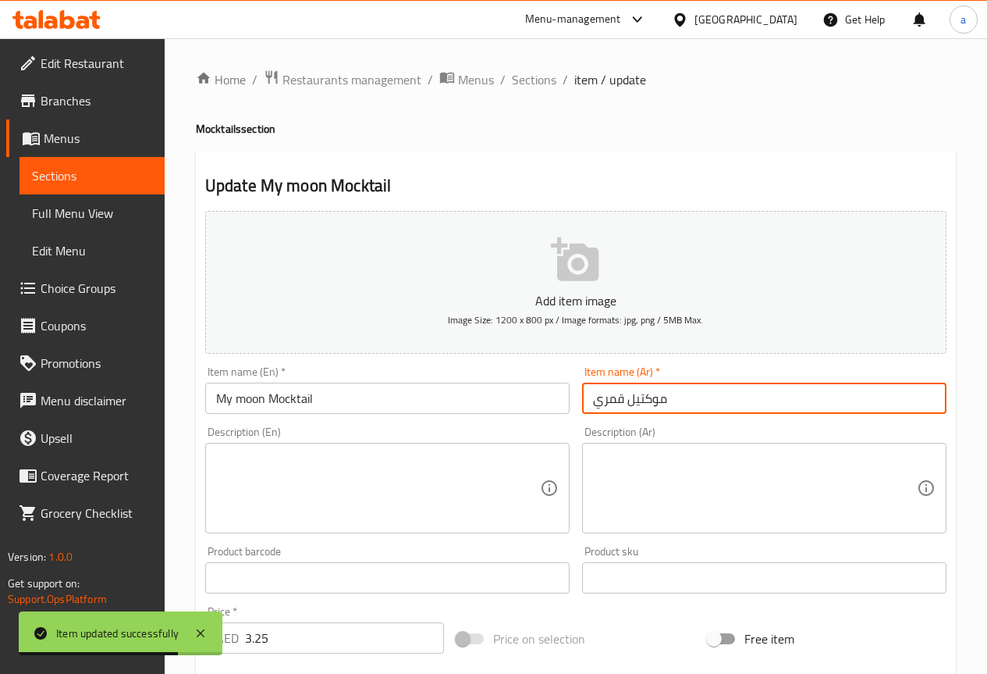
click at [620, 403] on input "موكتيل قمري" at bounding box center [764, 397] width 365 height 31
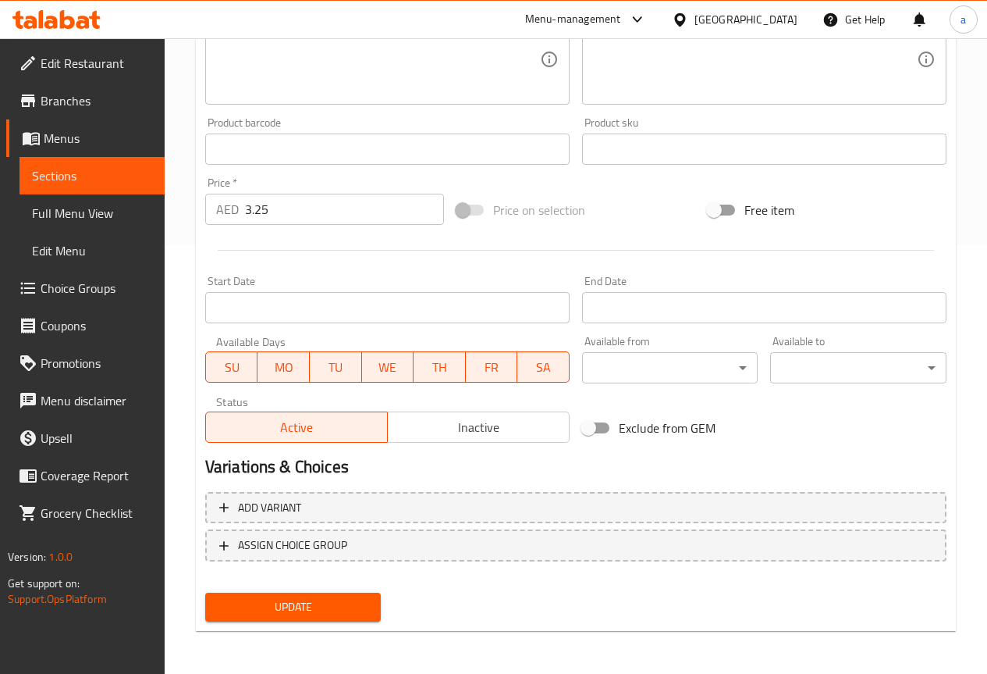
scroll to position [429, 0]
type input "موكتيل ماي مون"
click at [264, 609] on span "Update" at bounding box center [293, 606] width 151 height 20
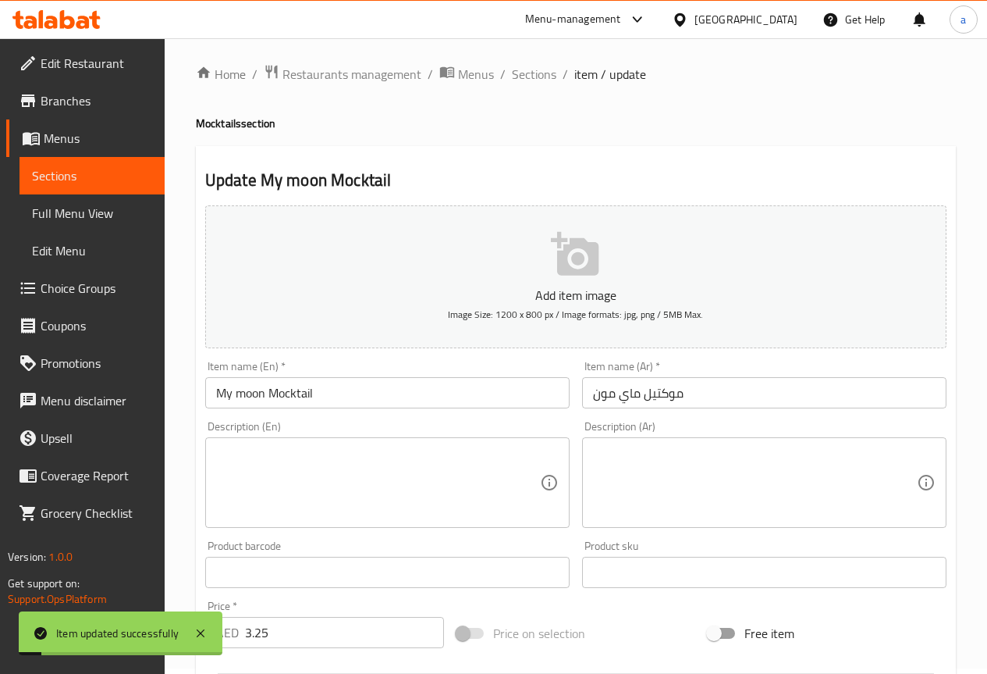
scroll to position [0, 0]
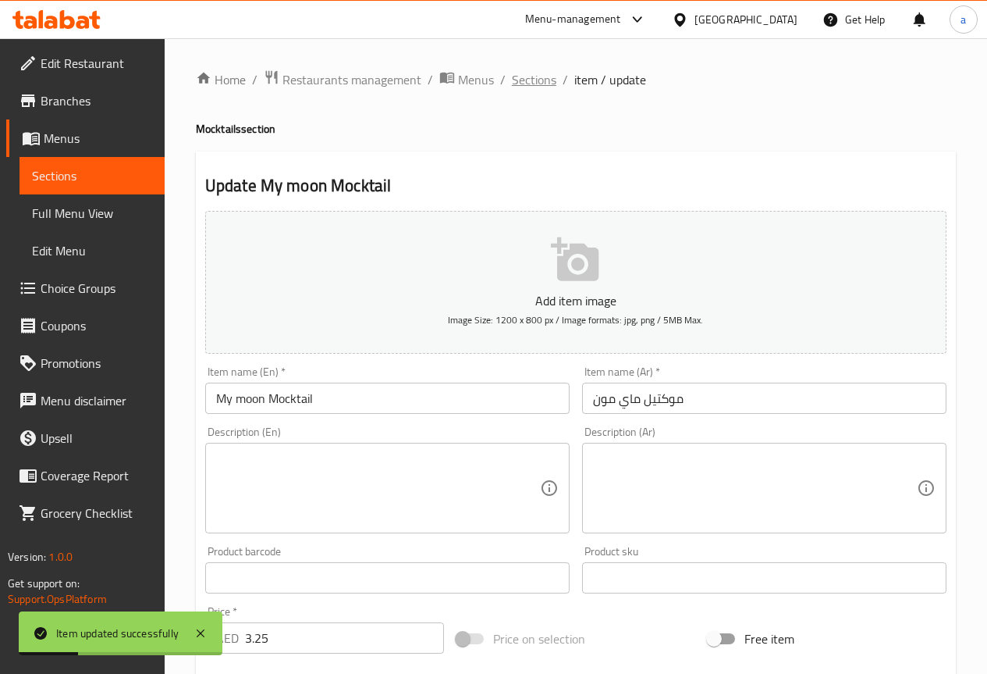
click at [529, 77] on span "Sections" at bounding box center [534, 79] width 44 height 19
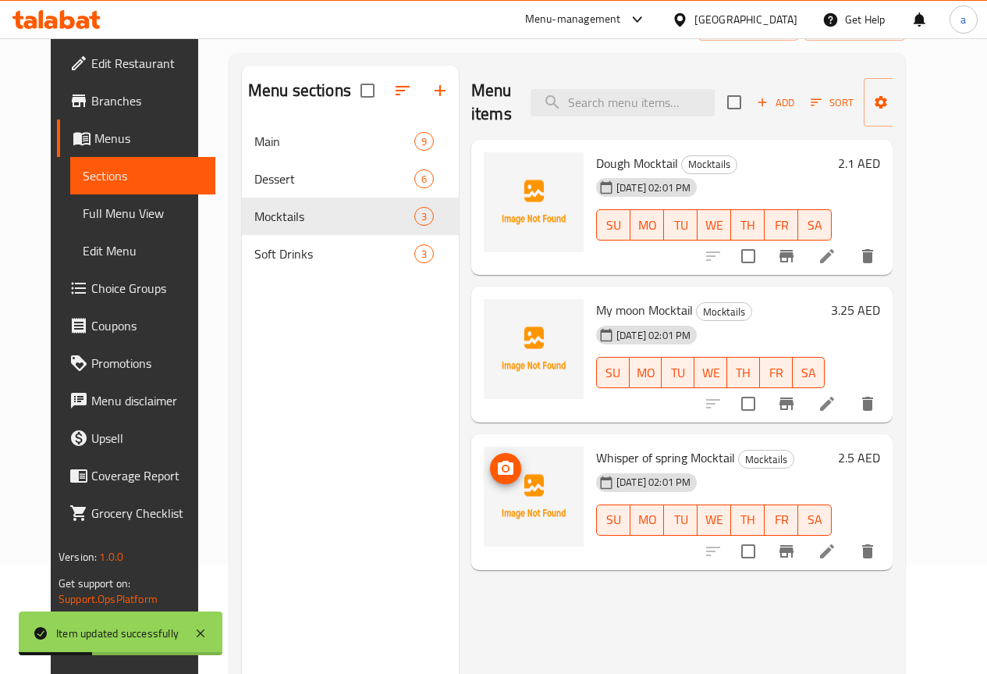
scroll to position [219, 0]
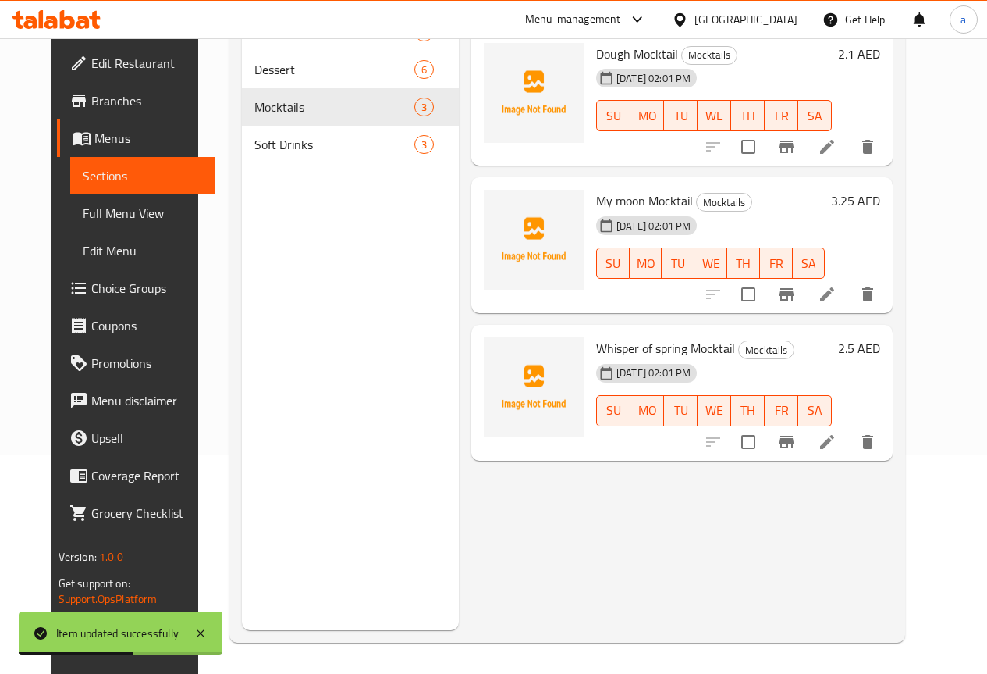
click at [849, 452] on li at bounding box center [828, 442] width 44 height 28
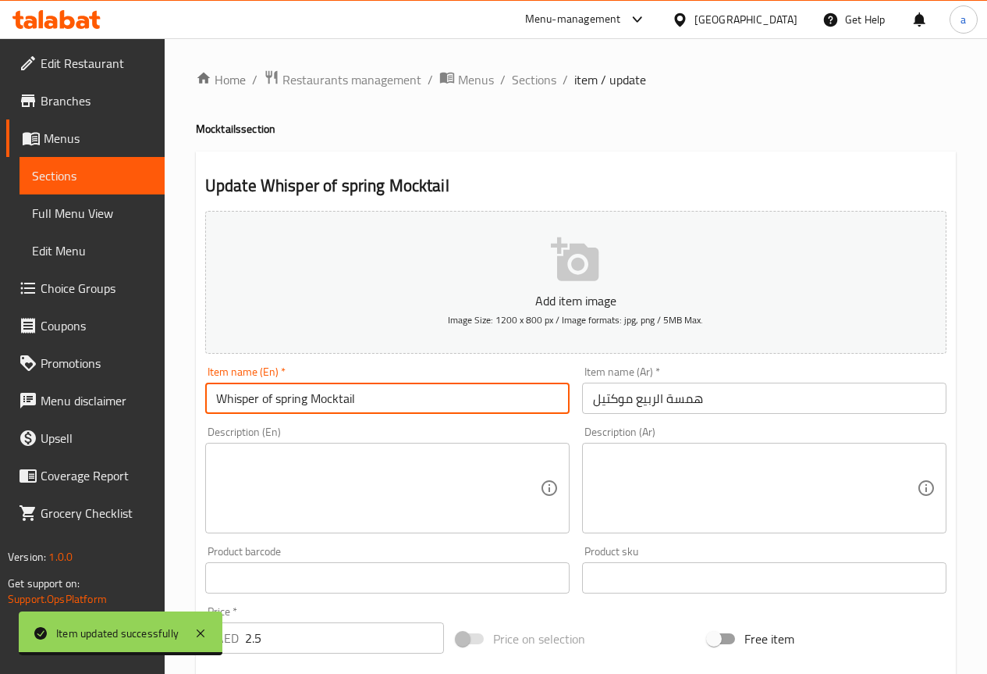
click at [217, 400] on input "Whisper of spring Mocktail" at bounding box center [387, 397] width 365 height 31
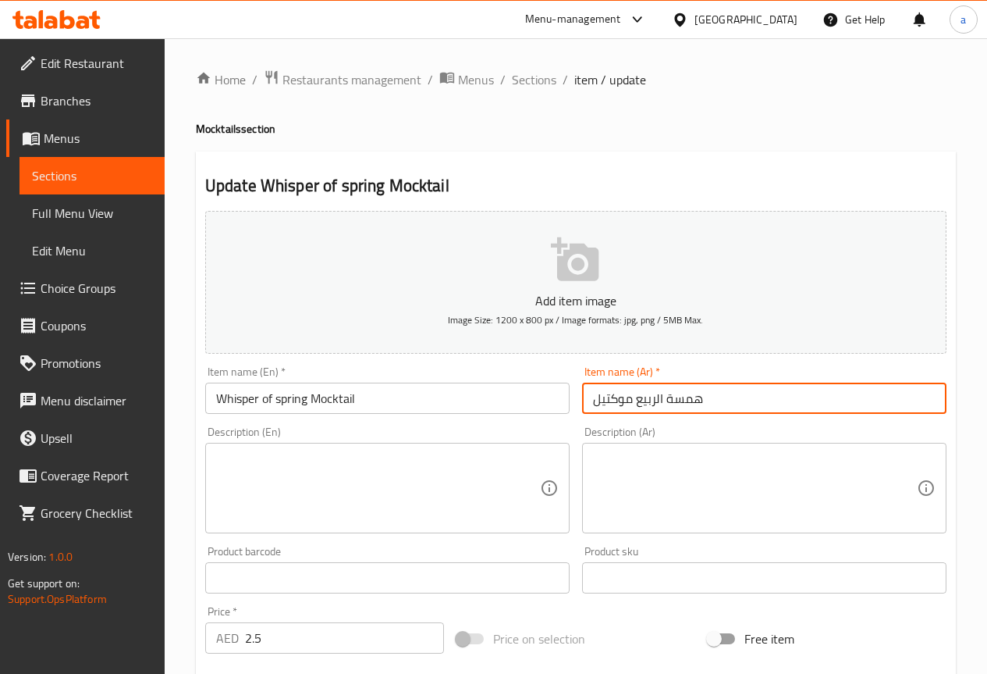
click at [674, 407] on input "همسة الربيع موكتيل" at bounding box center [764, 397] width 365 height 31
click at [675, 407] on input "همسة الربيع موكتيل" at bounding box center [764, 397] width 365 height 31
click at [649, 400] on input "الربيع موكتيل" at bounding box center [764, 397] width 365 height 31
type input "وسيبر اوف سبرينج موكتيل"
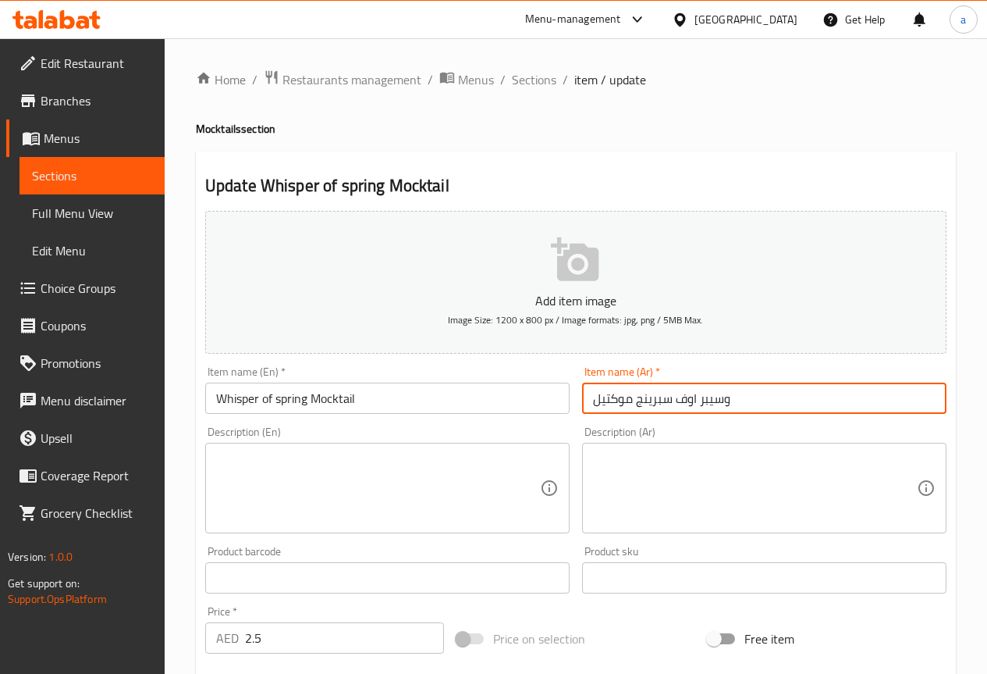
click at [743, 390] on input "وسيبر اوف سبرينج موكتيل" at bounding box center [764, 397] width 365 height 31
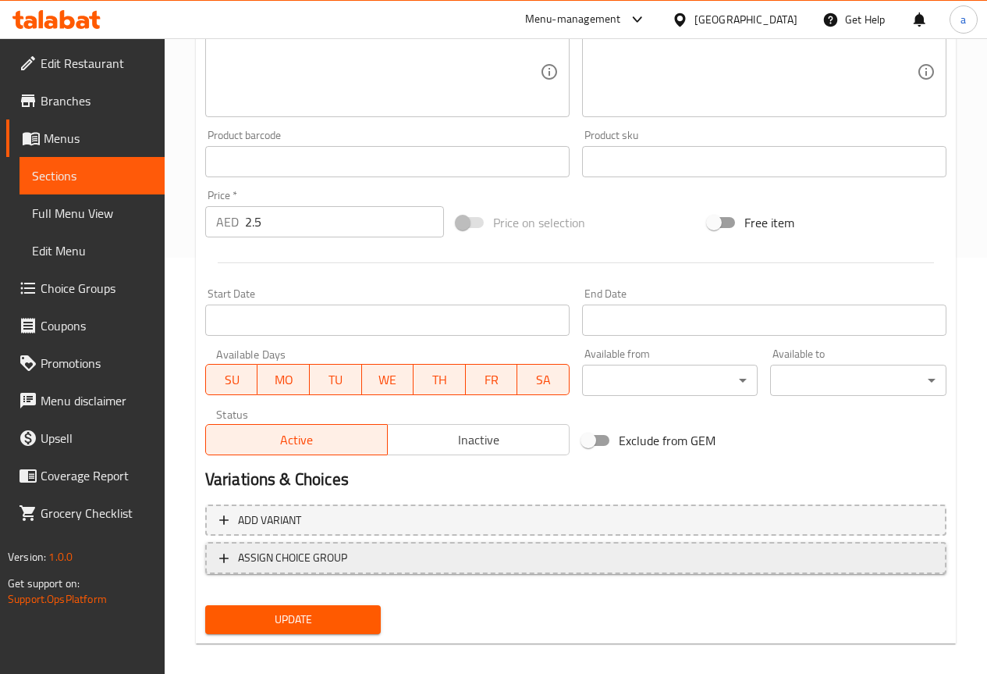
scroll to position [429, 0]
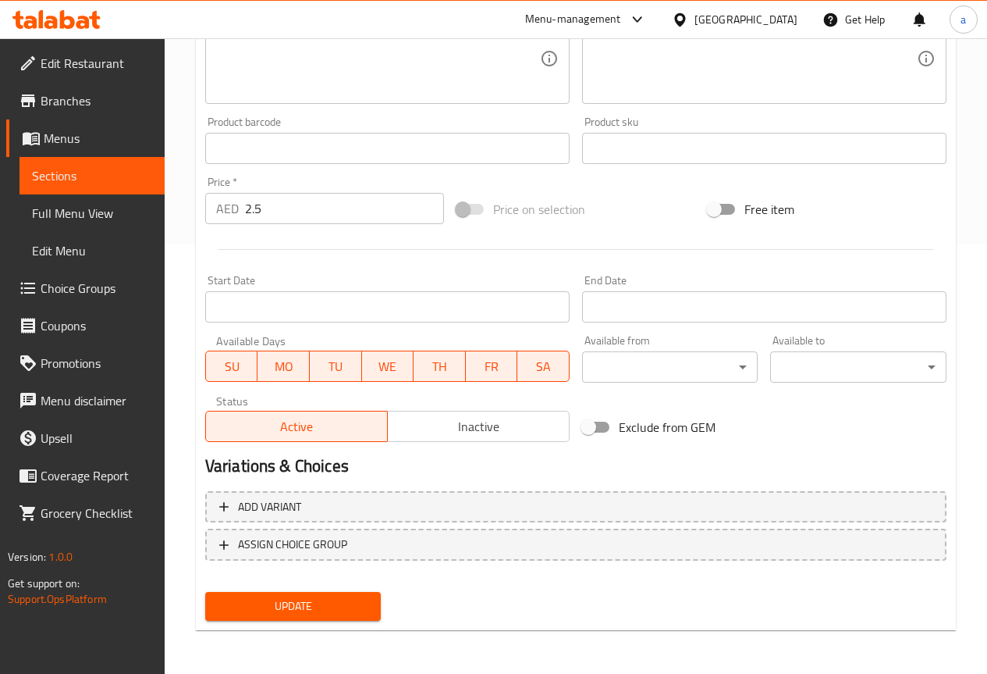
click at [323, 594] on button "Update" at bounding box center [293, 606] width 176 height 29
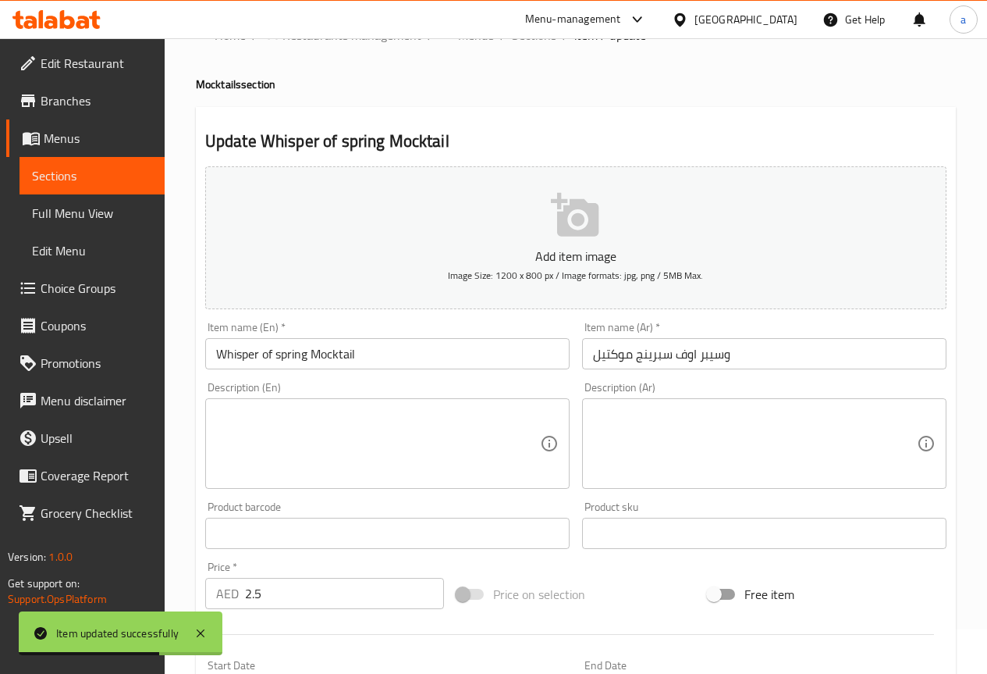
scroll to position [0, 0]
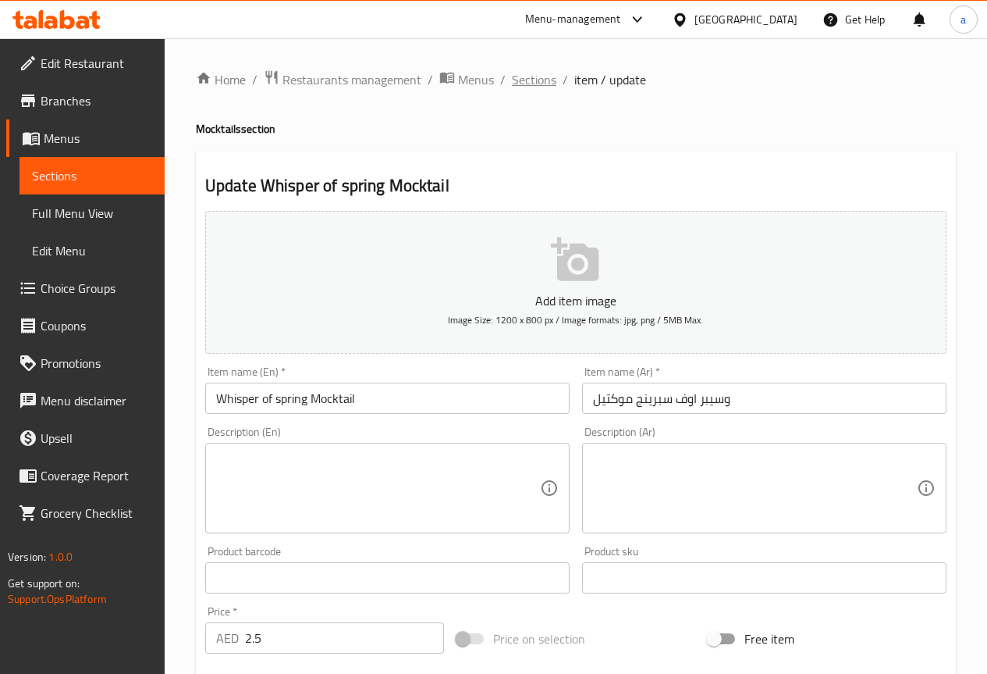
click at [535, 87] on span "Sections" at bounding box center [534, 79] width 44 height 19
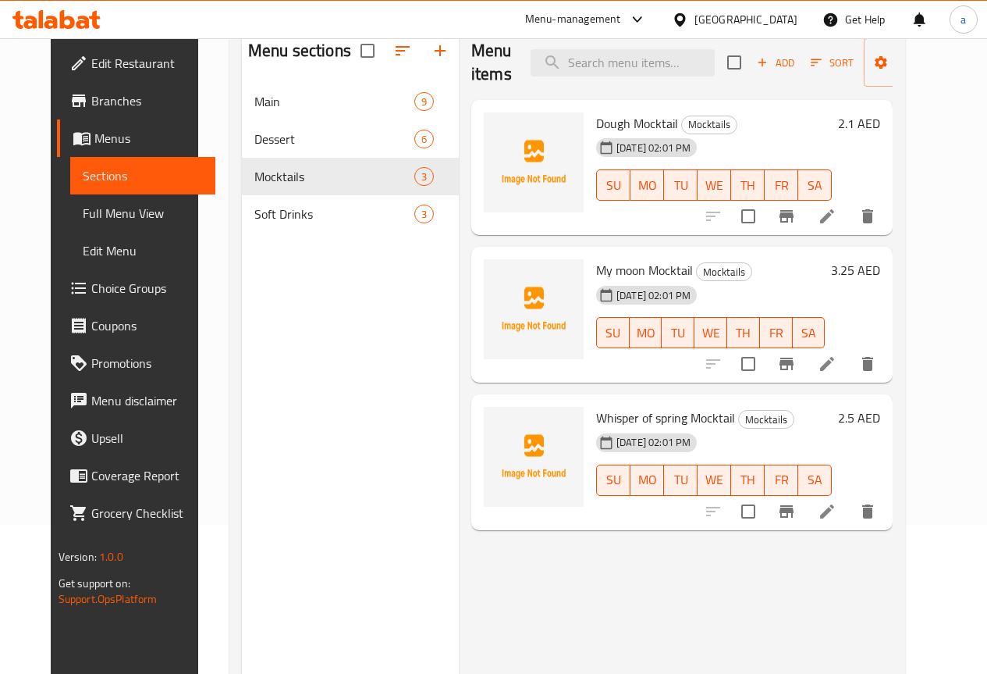
scroll to position [156, 0]
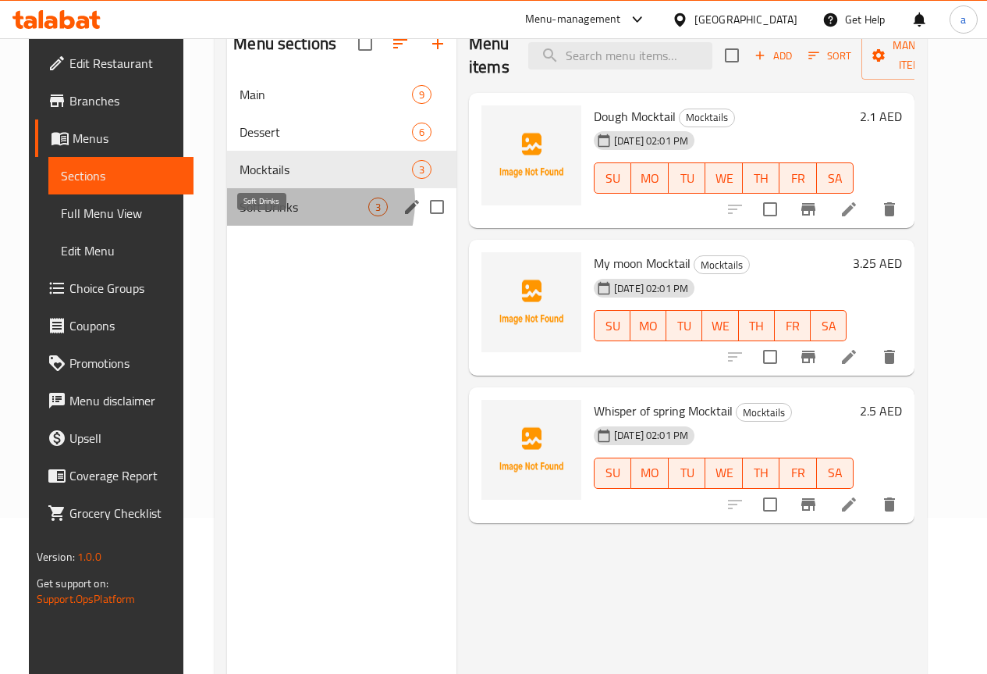
click at [286, 216] on span "Soft Drinks" at bounding box center [304, 206] width 129 height 19
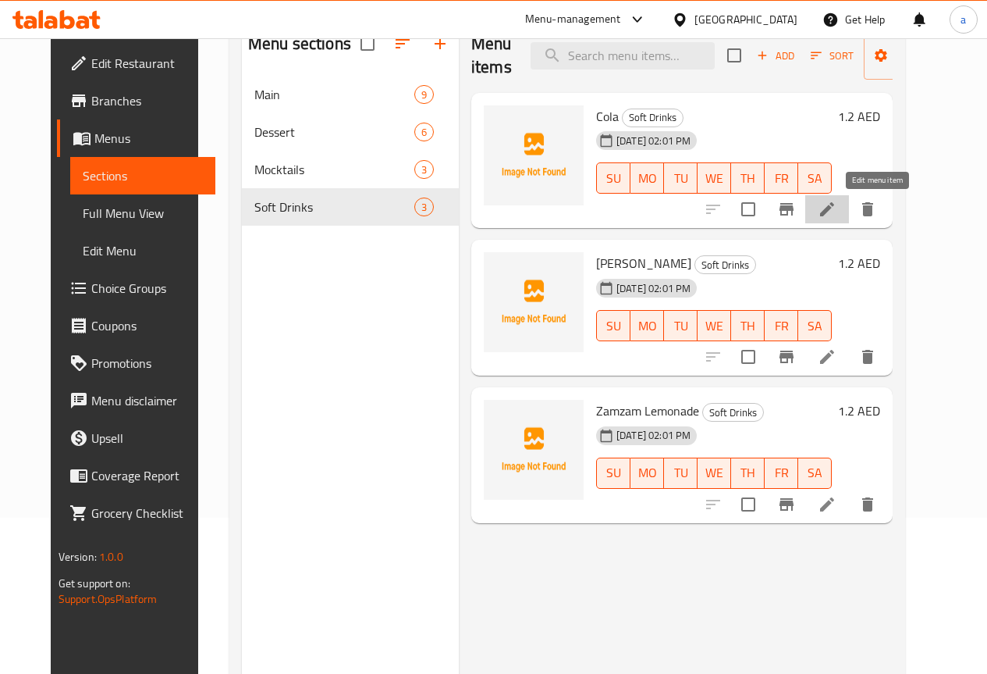
click at [837, 205] on icon at bounding box center [827, 209] width 19 height 19
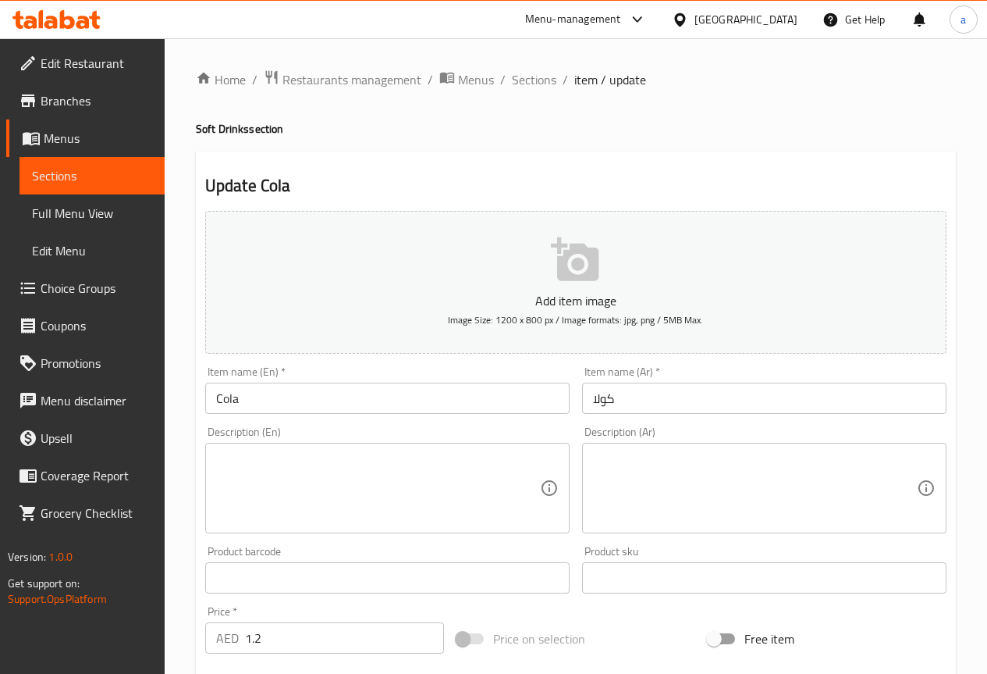
scroll to position [78, 0]
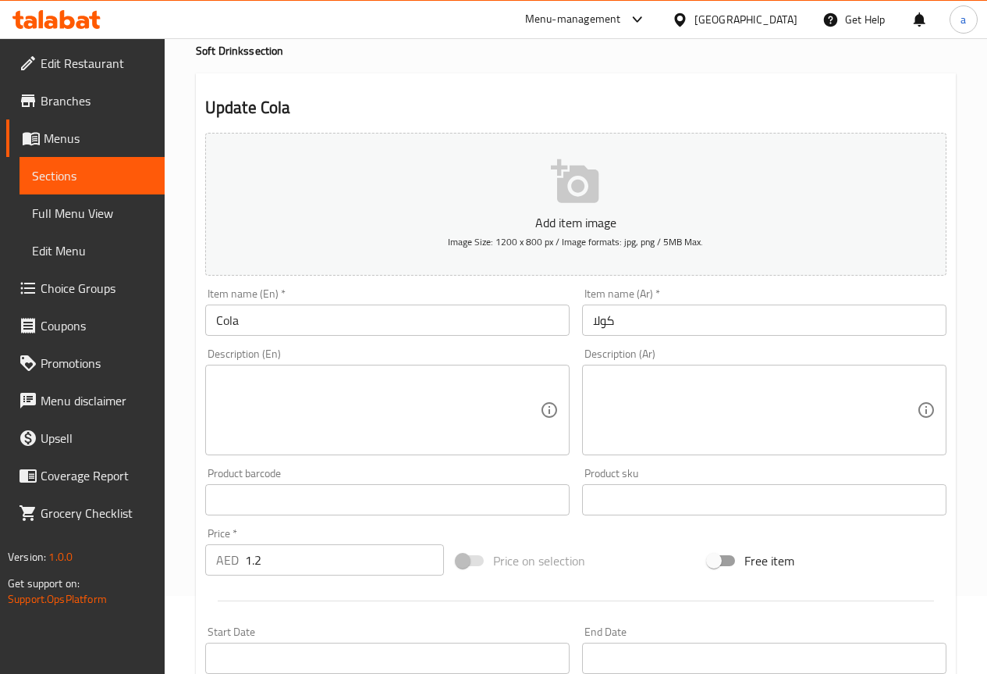
click at [311, 318] on input "Cola" at bounding box center [387, 319] width 365 height 31
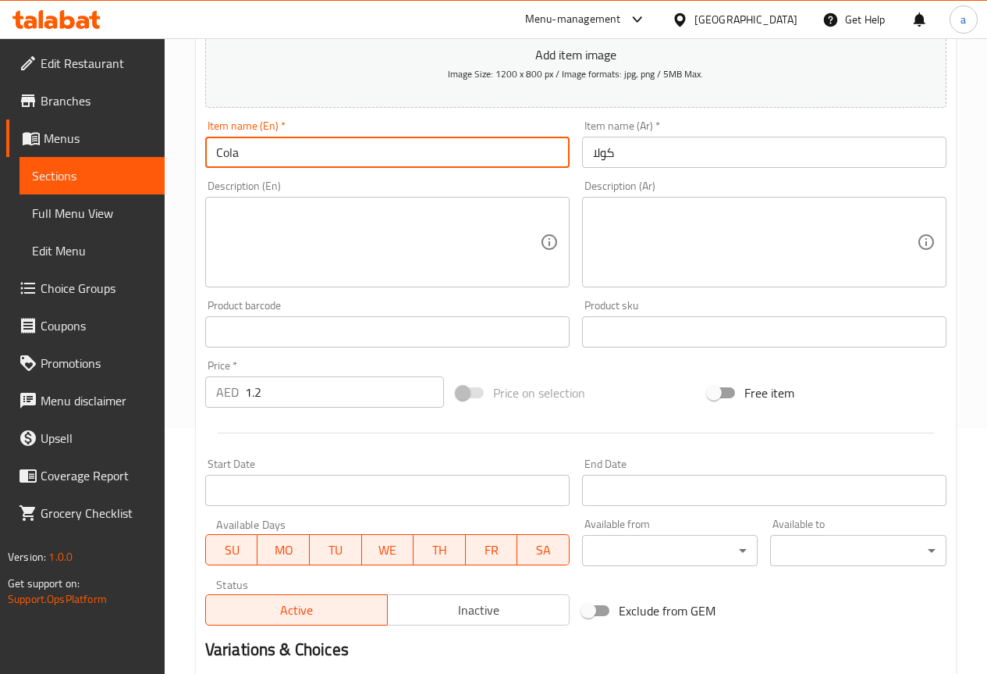
scroll to position [429, 0]
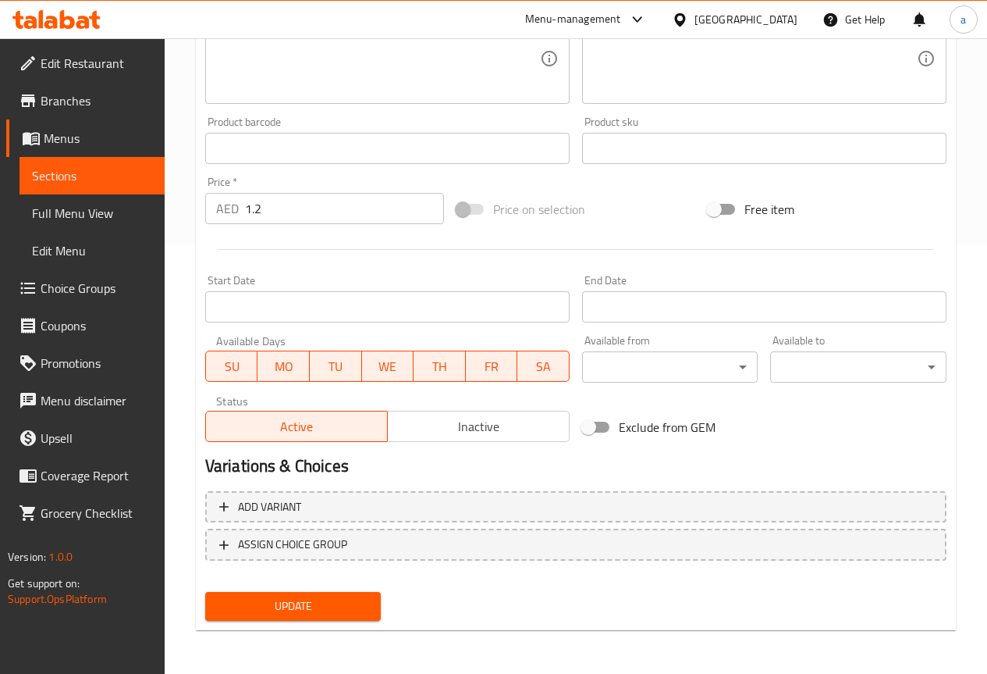
click at [329, 619] on button "Update" at bounding box center [293, 606] width 176 height 29
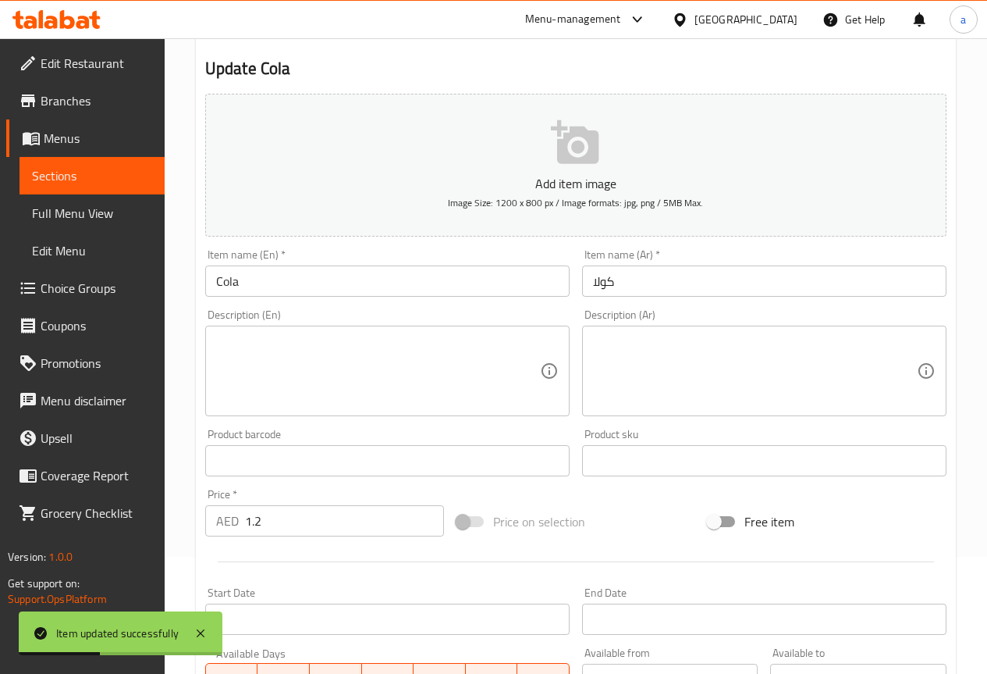
scroll to position [0, 0]
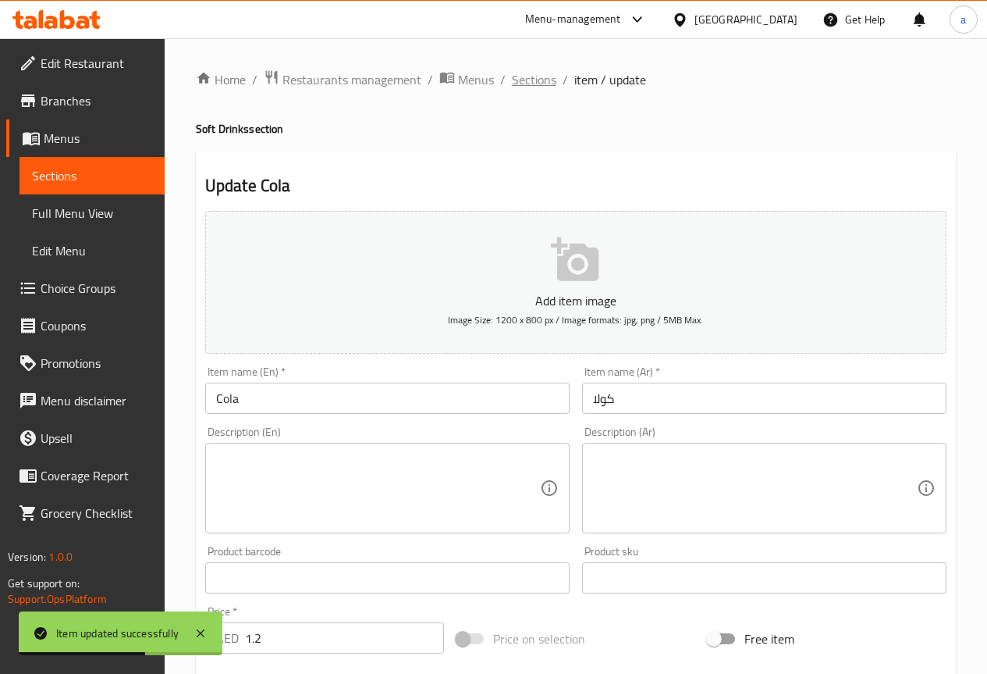
click at [524, 89] on span "Sections" at bounding box center [534, 79] width 44 height 19
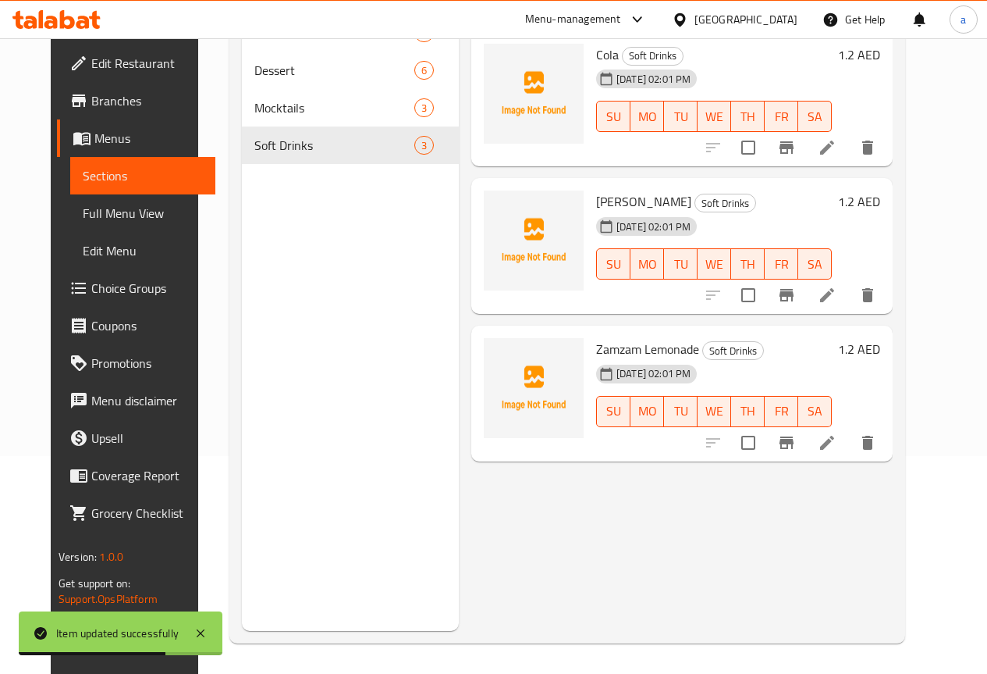
scroll to position [219, 0]
click at [849, 308] on li at bounding box center [828, 294] width 44 height 28
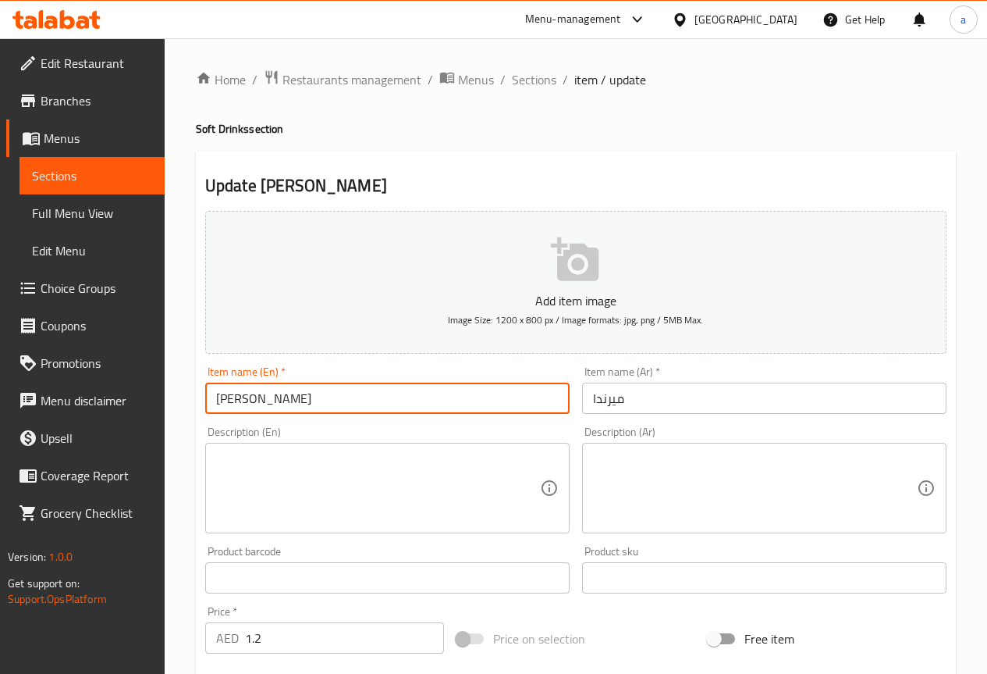
click at [372, 386] on input "[PERSON_NAME]" at bounding box center [387, 397] width 365 height 31
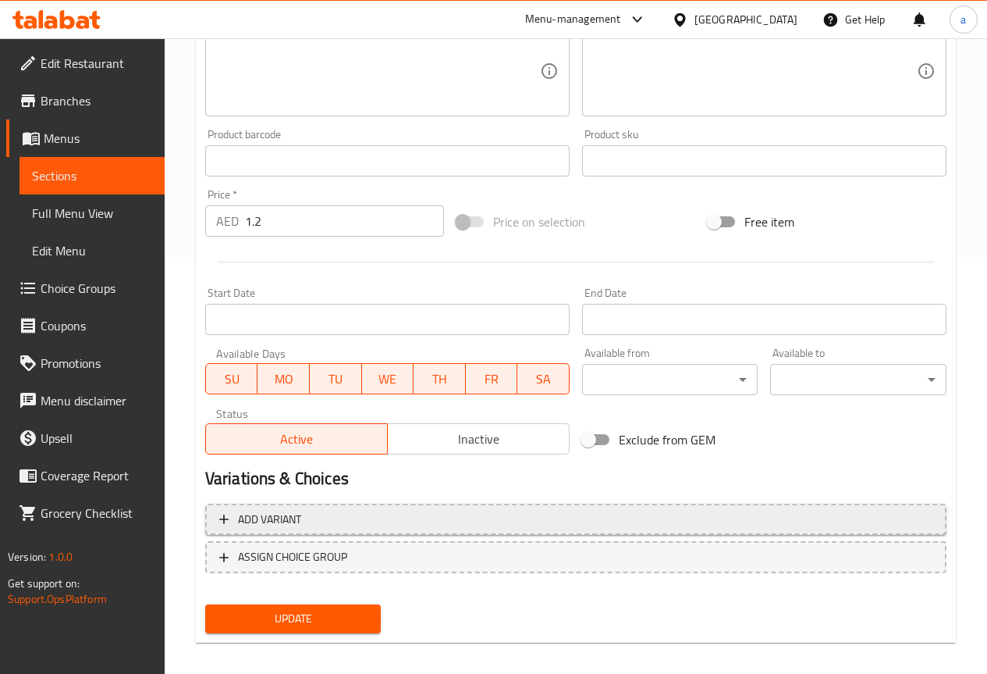
scroll to position [429, 0]
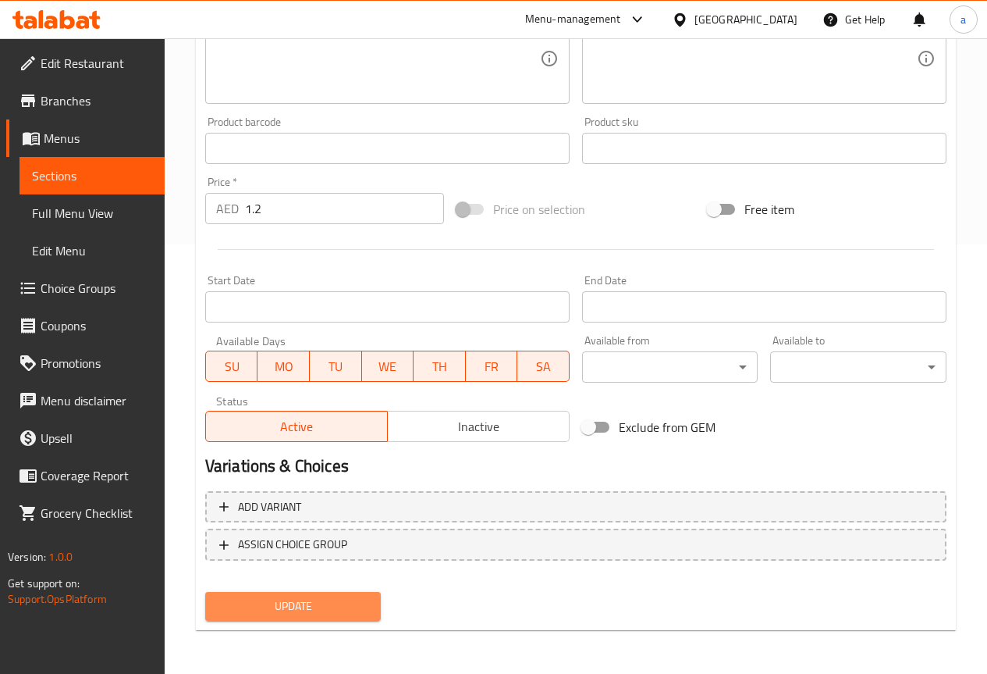
click at [303, 598] on span "Update" at bounding box center [293, 606] width 151 height 20
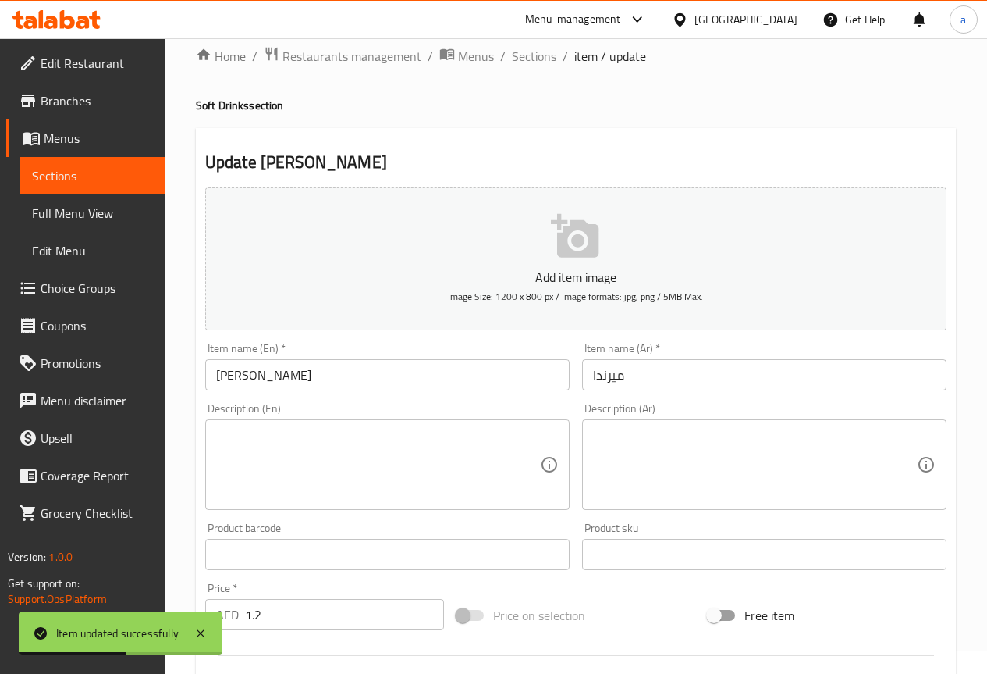
scroll to position [0, 0]
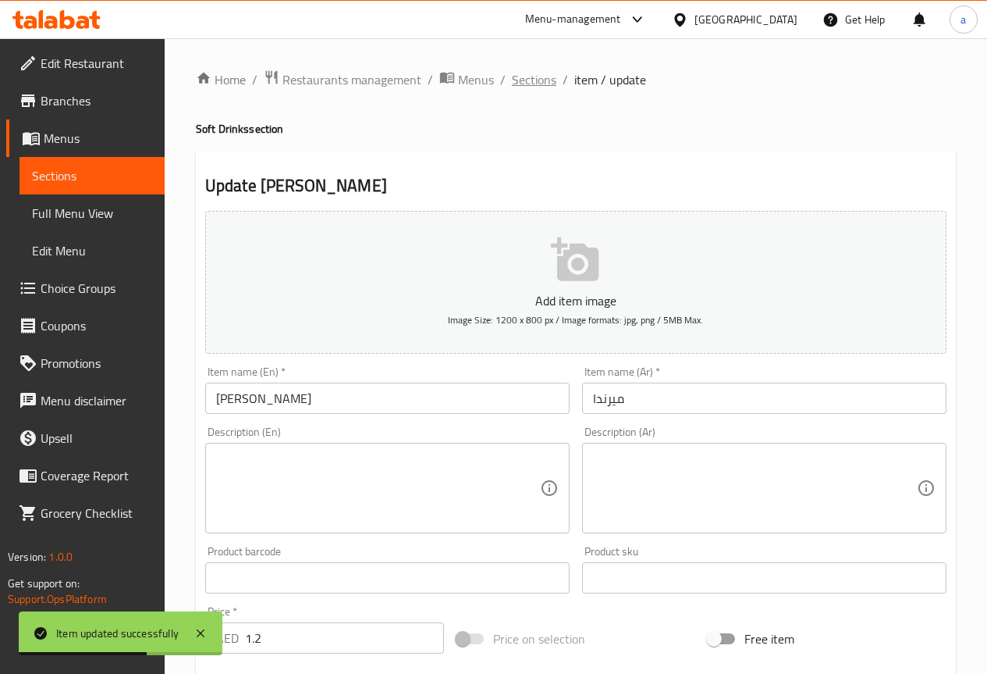
click at [521, 86] on span "Sections" at bounding box center [534, 79] width 44 height 19
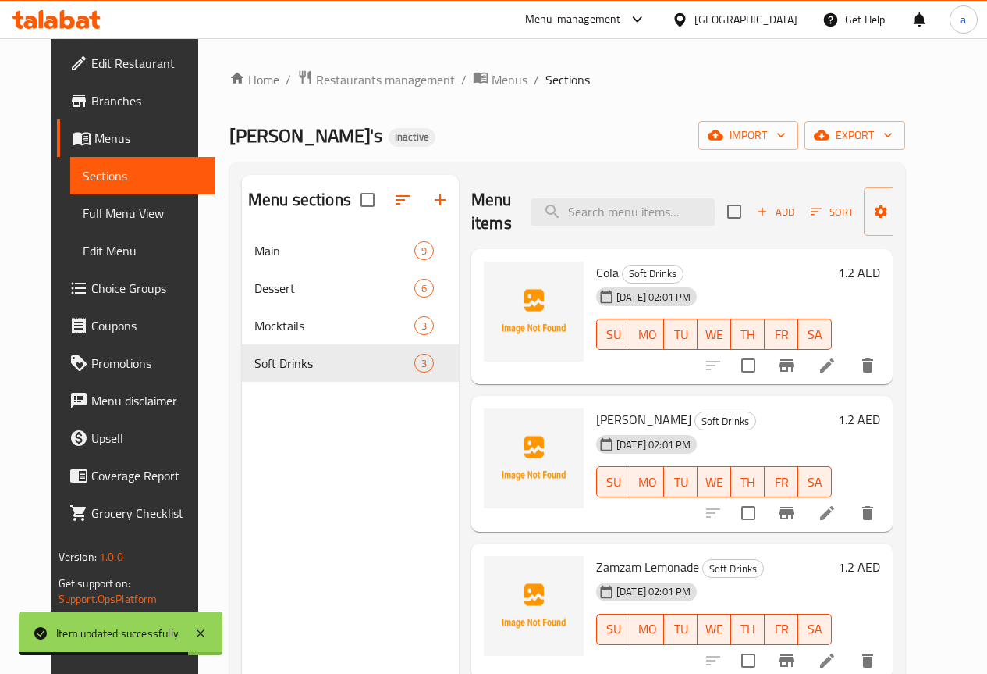
scroll to position [219, 0]
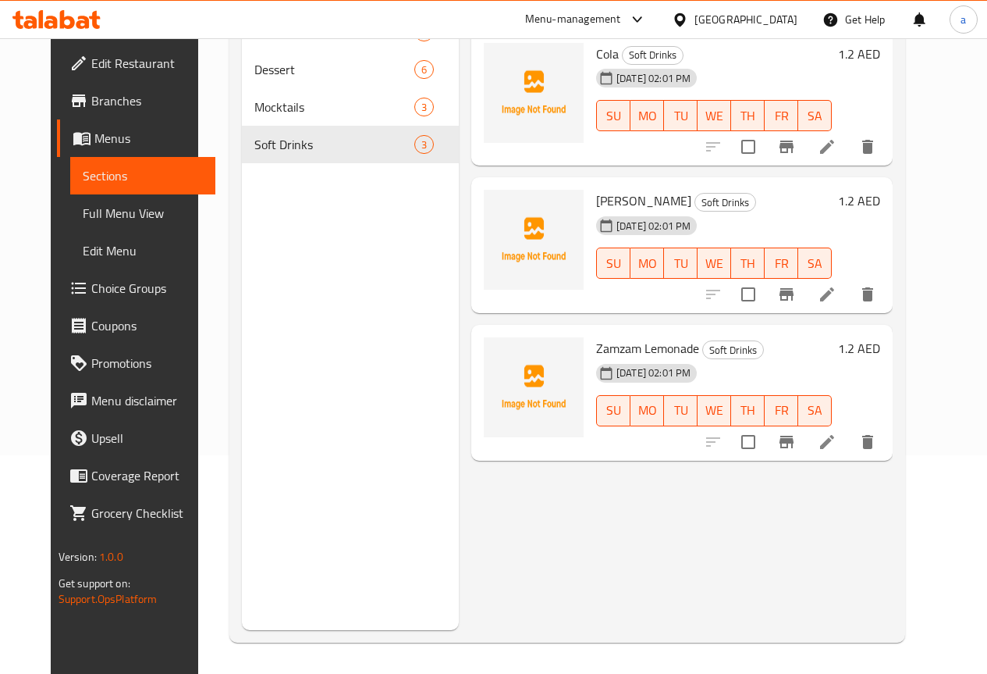
click at [849, 451] on li at bounding box center [828, 442] width 44 height 28
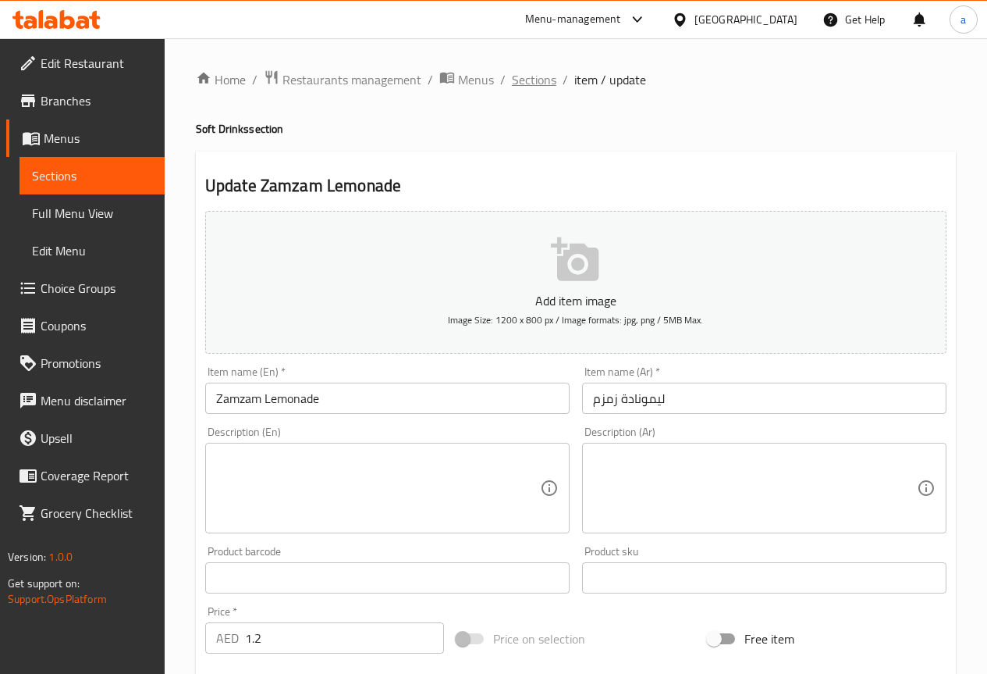
click at [550, 81] on span "Sections" at bounding box center [534, 79] width 44 height 19
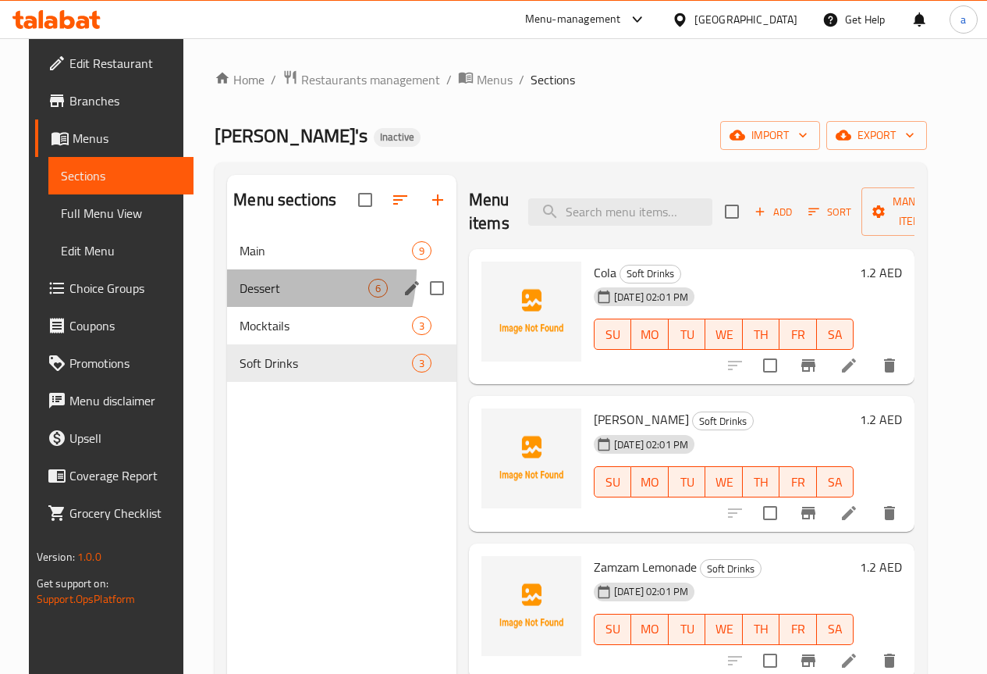
click at [260, 295] on div "Dessert 6" at bounding box center [341, 287] width 229 height 37
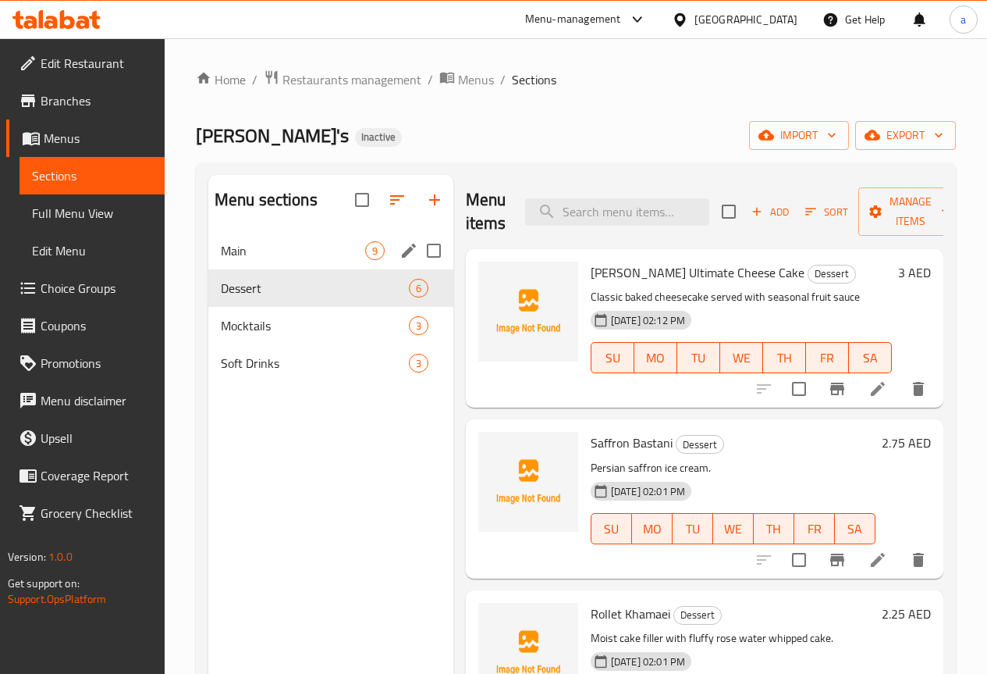
click at [269, 260] on span "Main" at bounding box center [293, 250] width 144 height 19
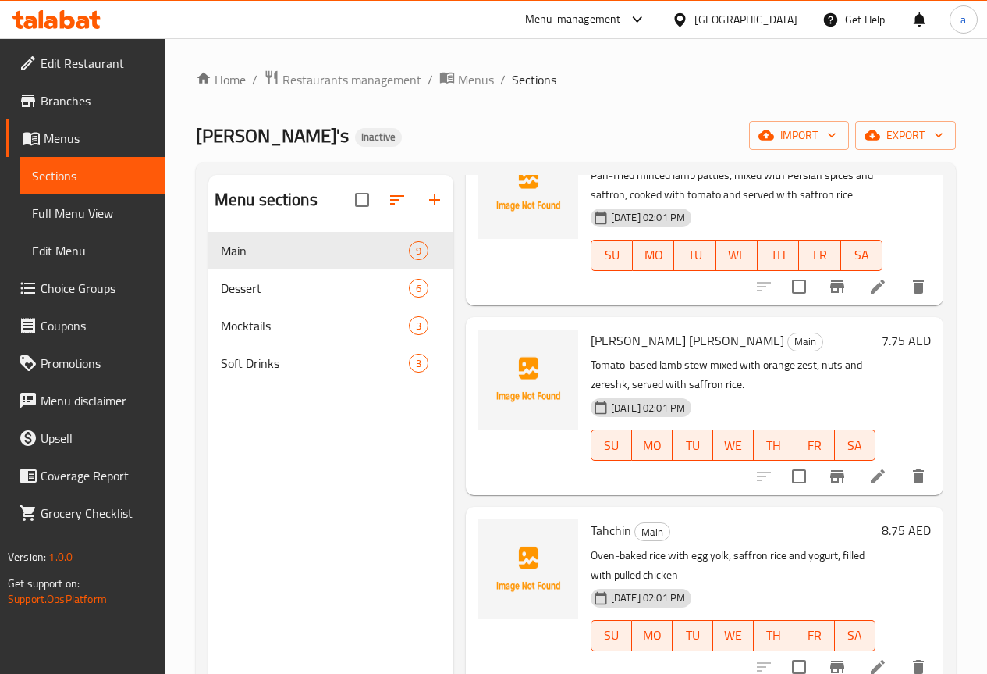
scroll to position [390, 0]
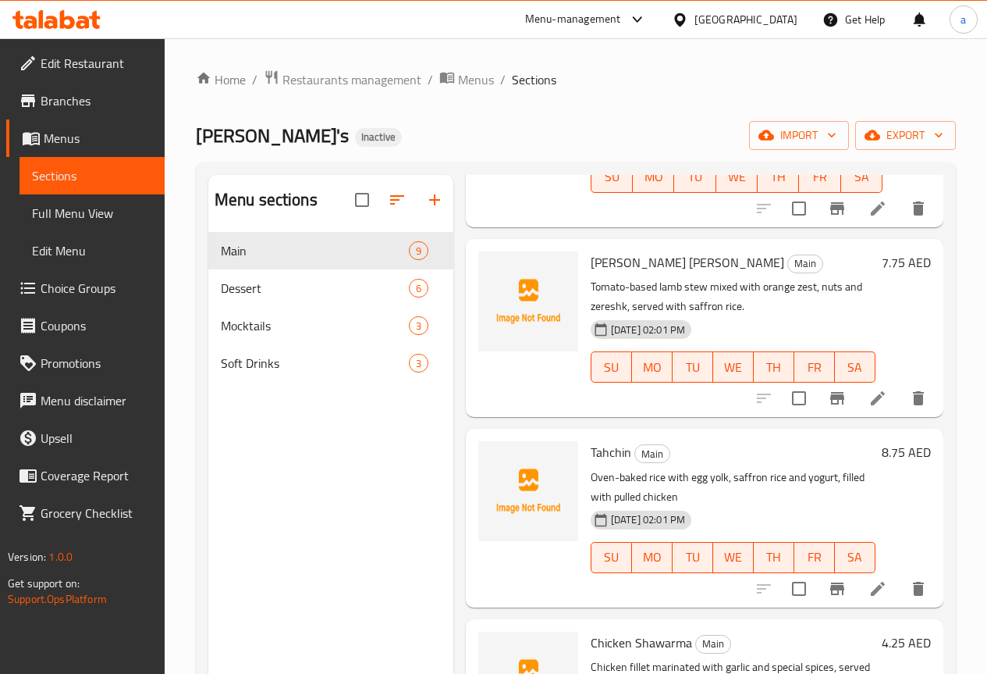
click at [863, 576] on li at bounding box center [878, 589] width 44 height 28
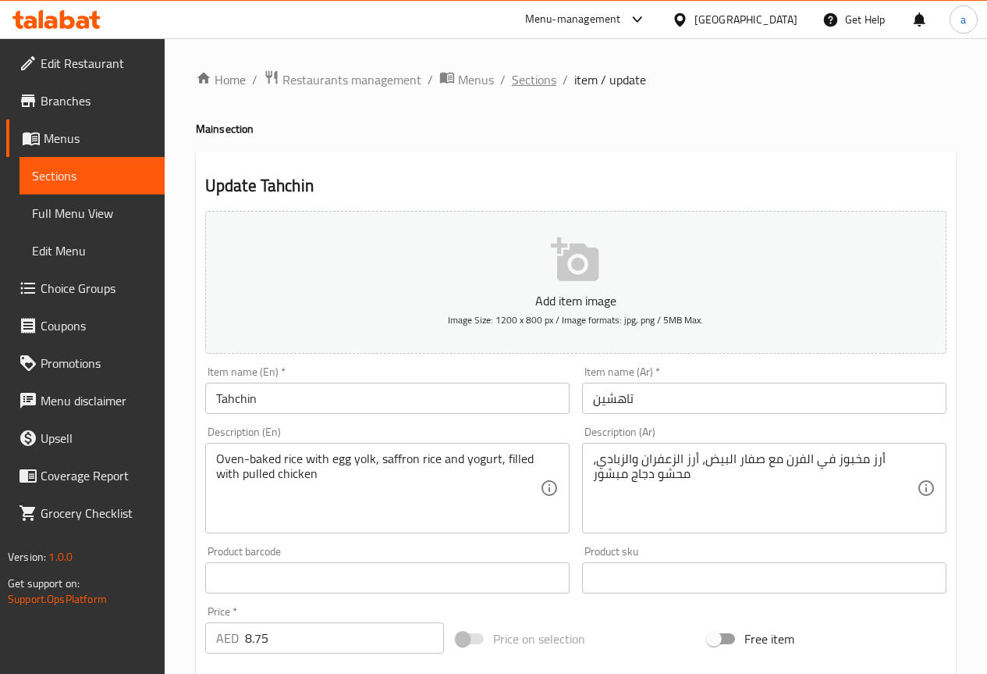
click at [536, 73] on span "Sections" at bounding box center [534, 79] width 44 height 19
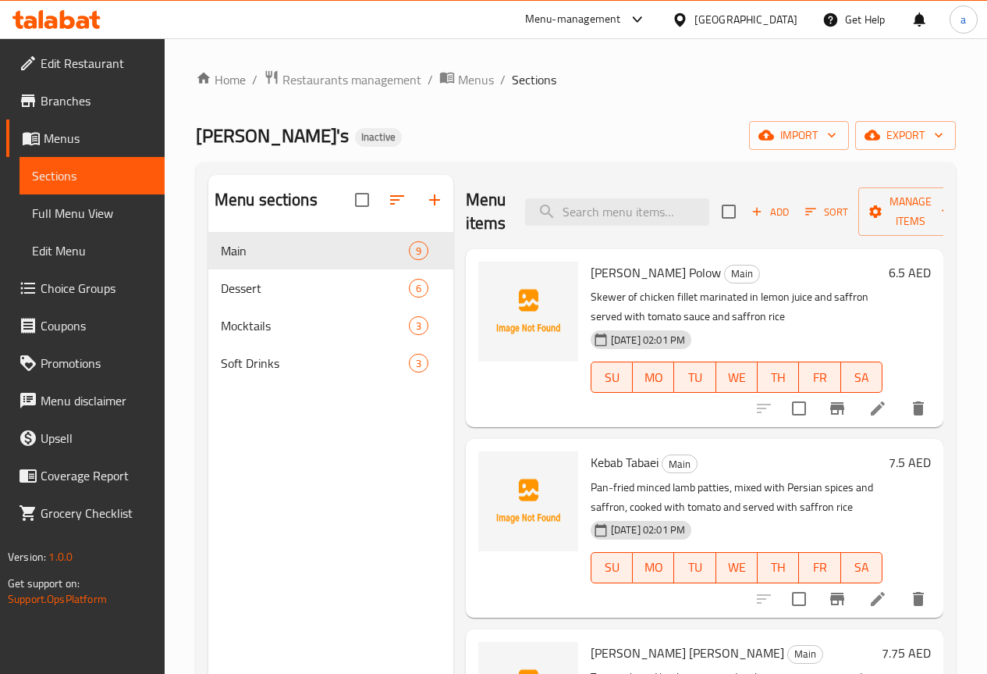
click at [882, 590] on li at bounding box center [878, 599] width 44 height 28
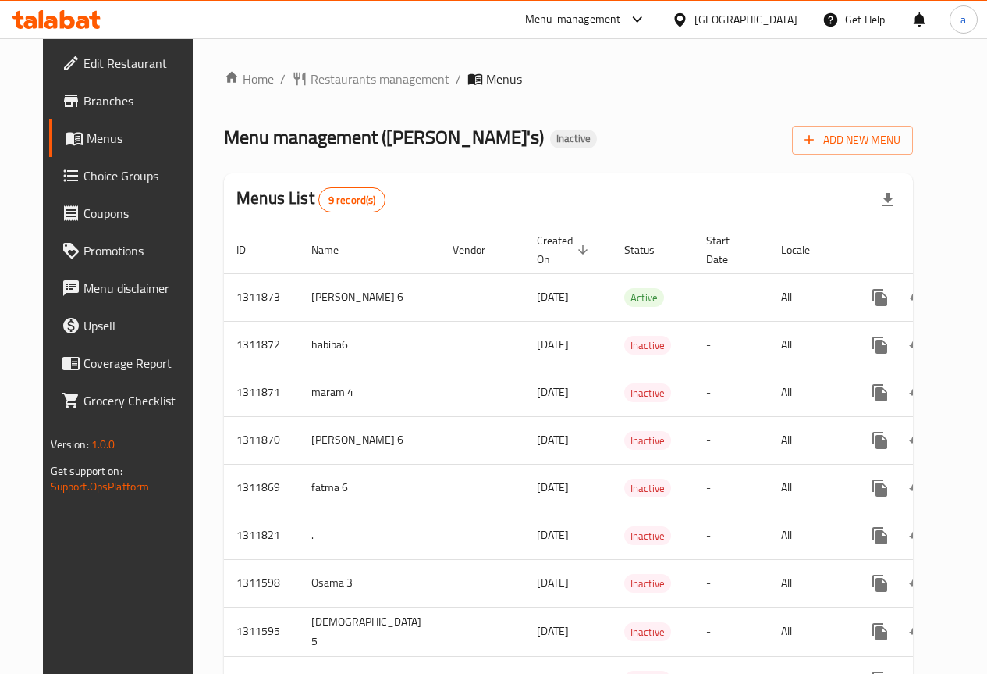
scroll to position [86, 0]
